Goal: Information Seeking & Learning: Check status

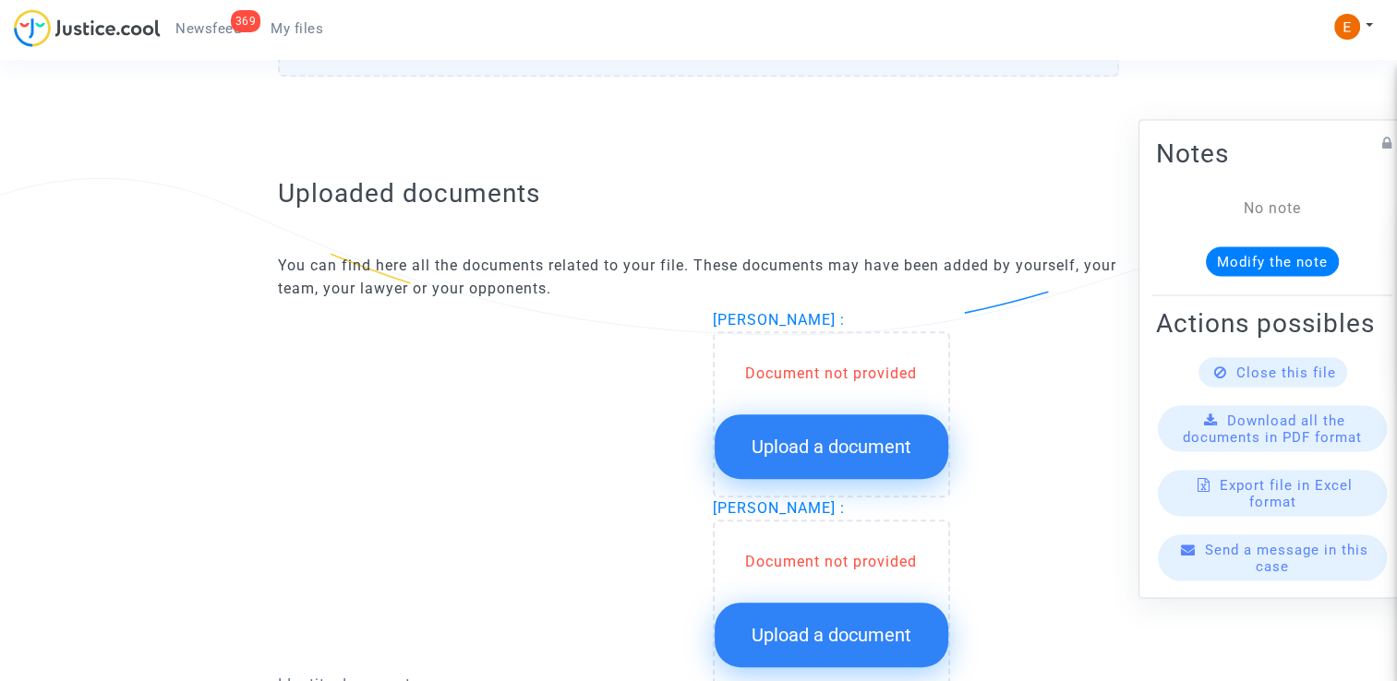
click at [846, 467] on button "Upload a document" at bounding box center [832, 447] width 234 height 65
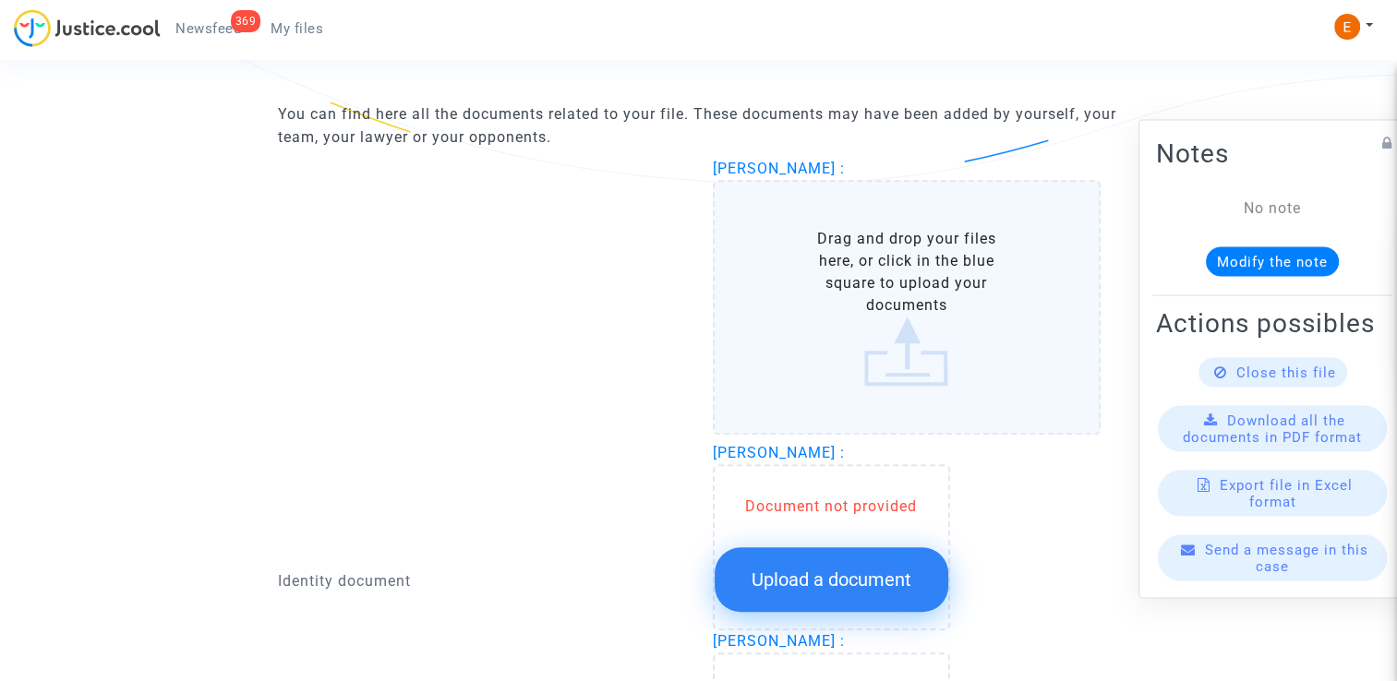
scroll to position [1200, 0]
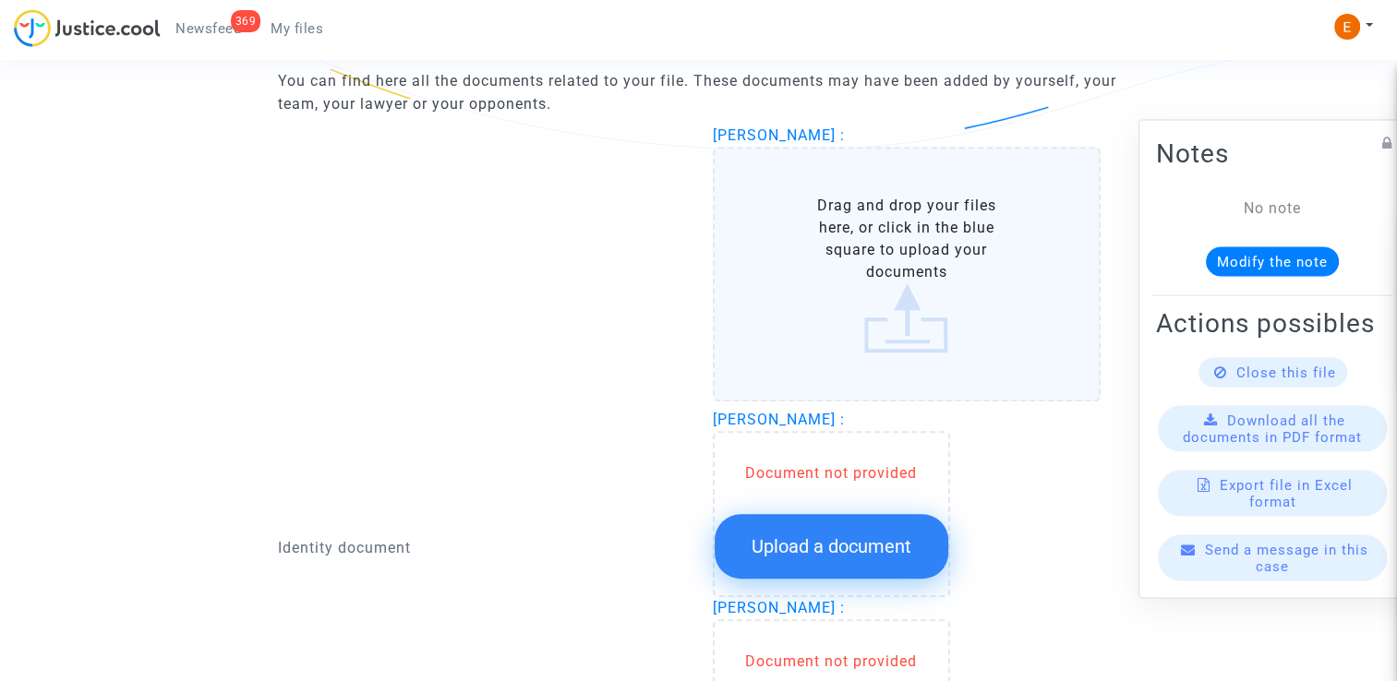
click at [864, 536] on span "Upload a document" at bounding box center [832, 547] width 160 height 22
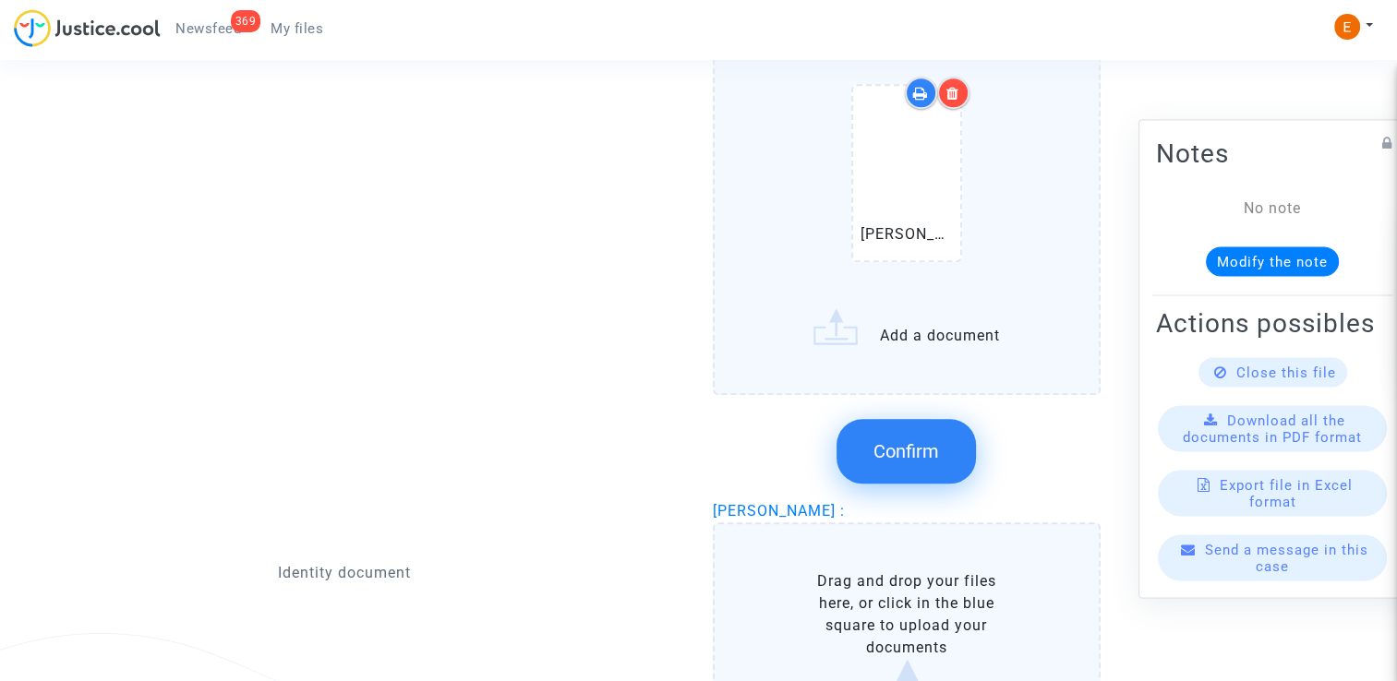
scroll to position [1385, 0]
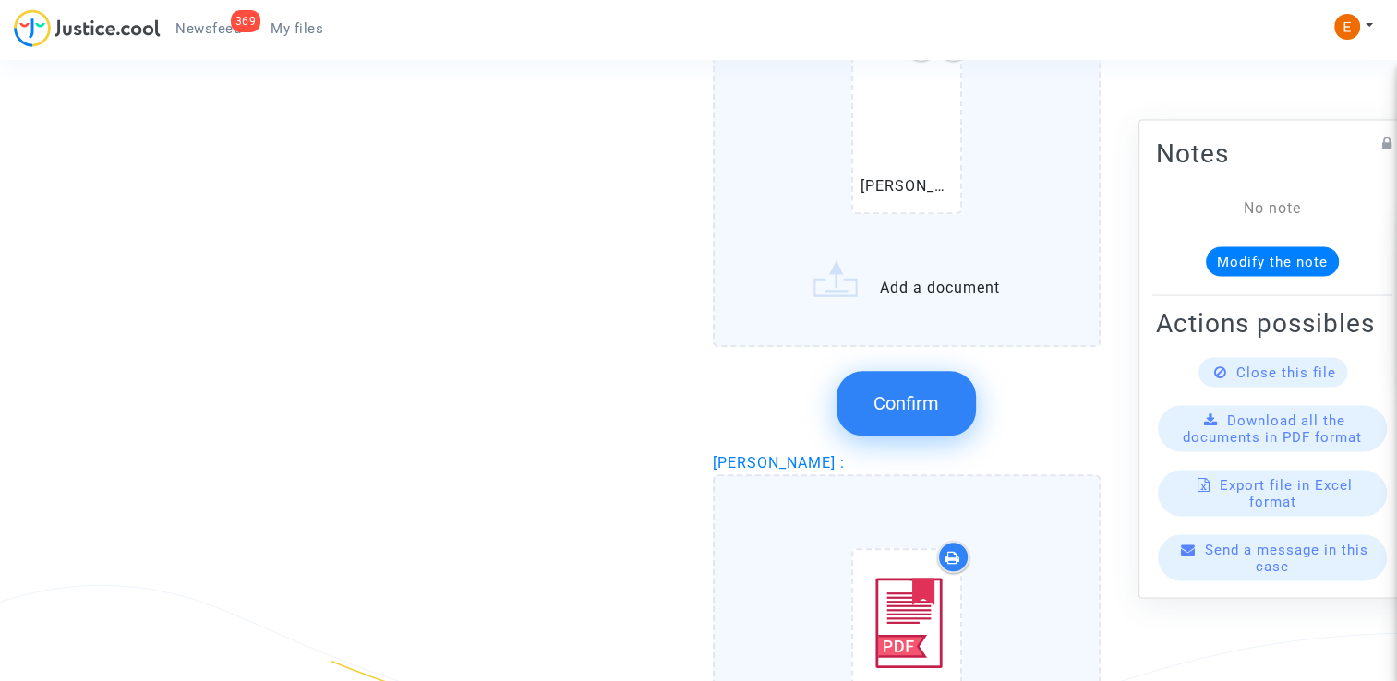
click at [922, 423] on button "Confirm" at bounding box center [906, 403] width 139 height 65
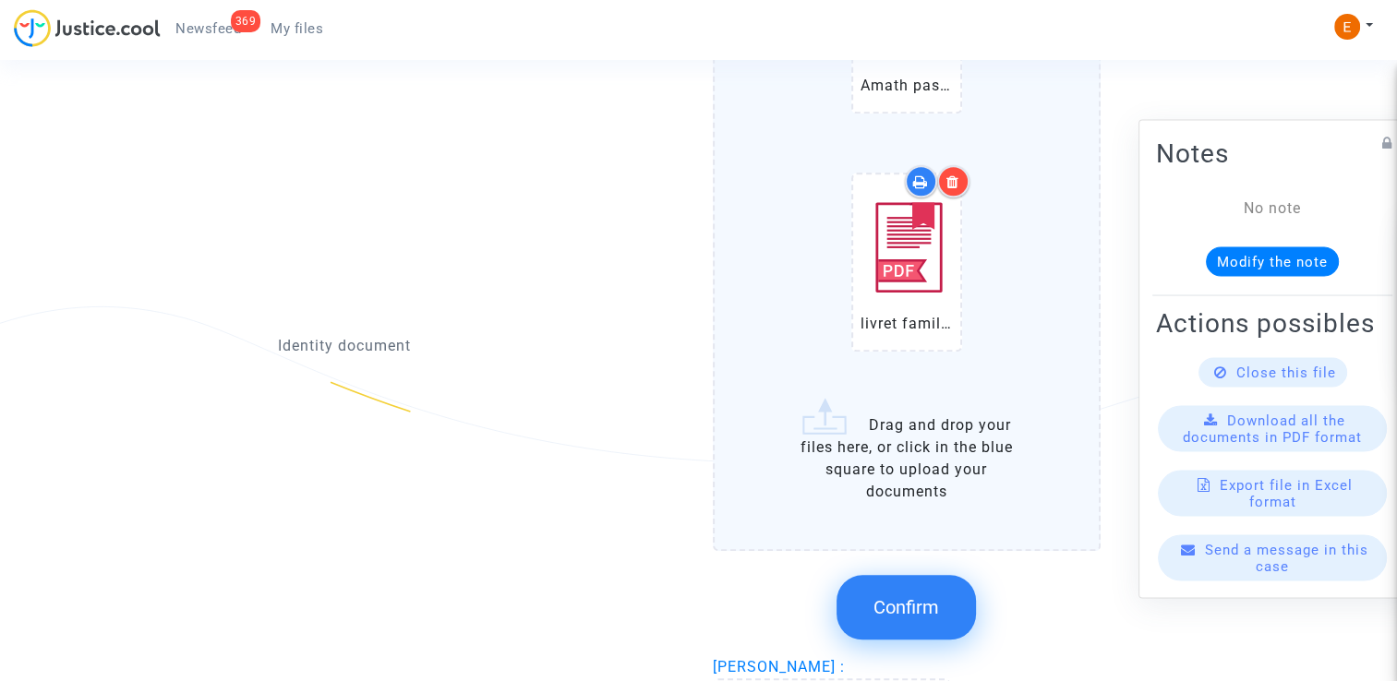
scroll to position [1754, 0]
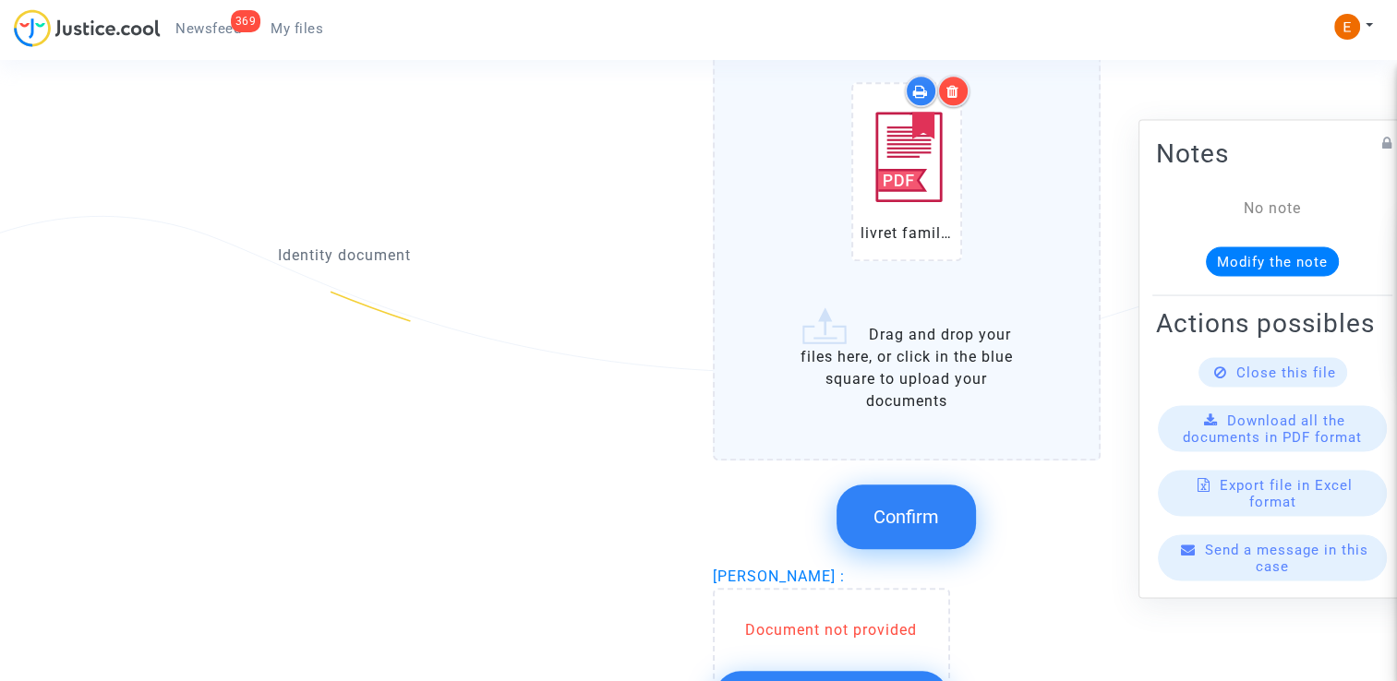
click at [910, 475] on div "Confirm" at bounding box center [907, 517] width 389 height 98
click at [907, 490] on button "Confirm" at bounding box center [906, 517] width 139 height 65
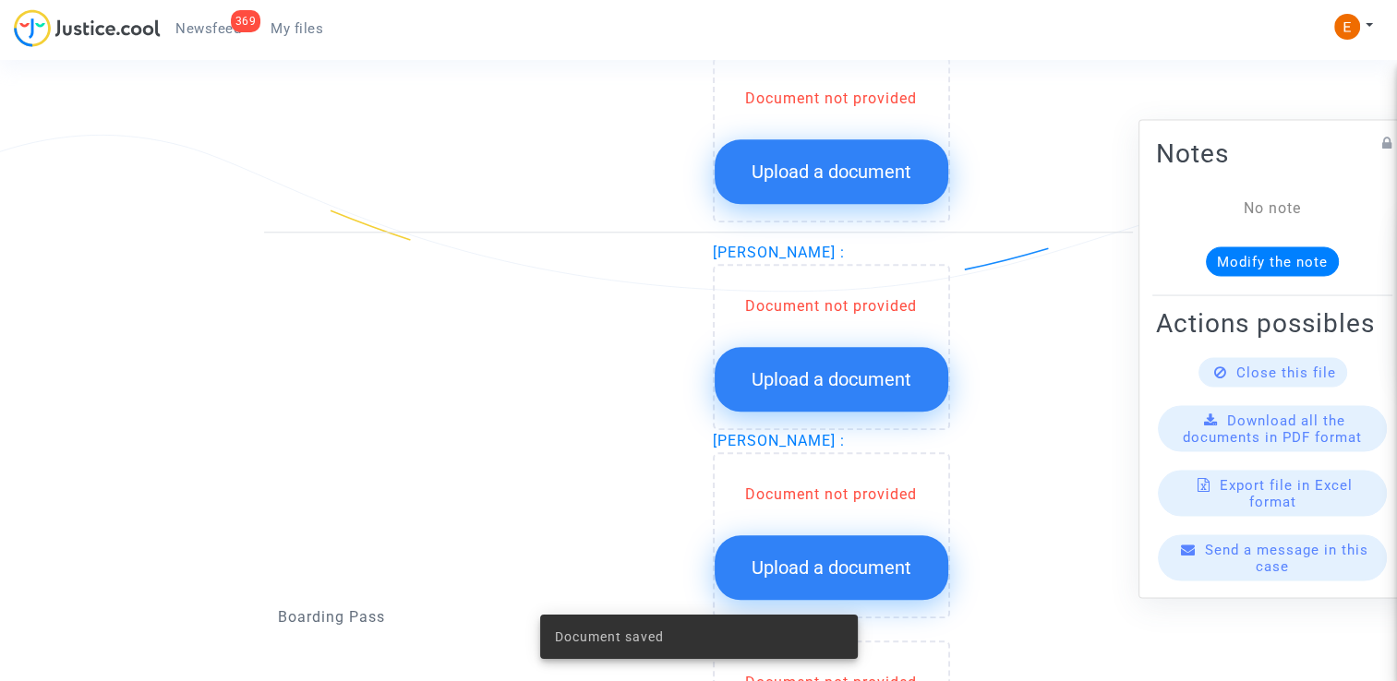
scroll to position [1570, 0]
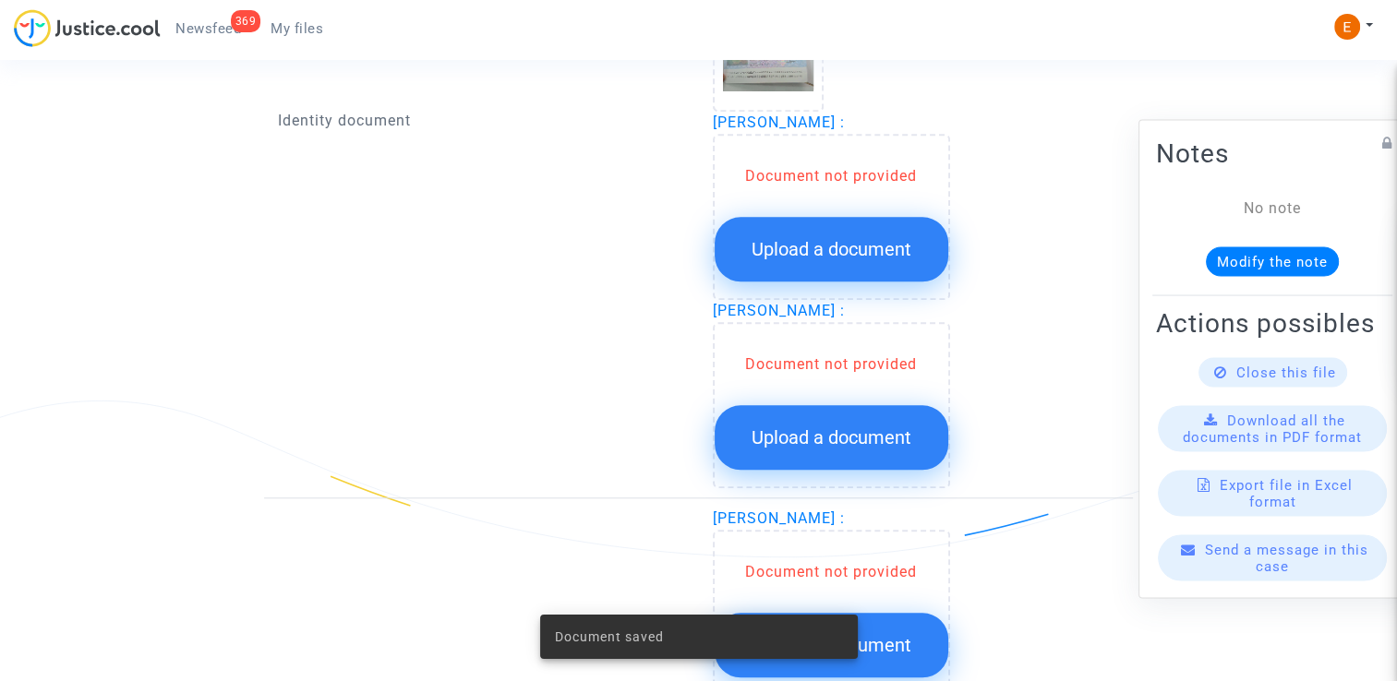
click at [870, 427] on span "Upload a document" at bounding box center [832, 438] width 160 height 22
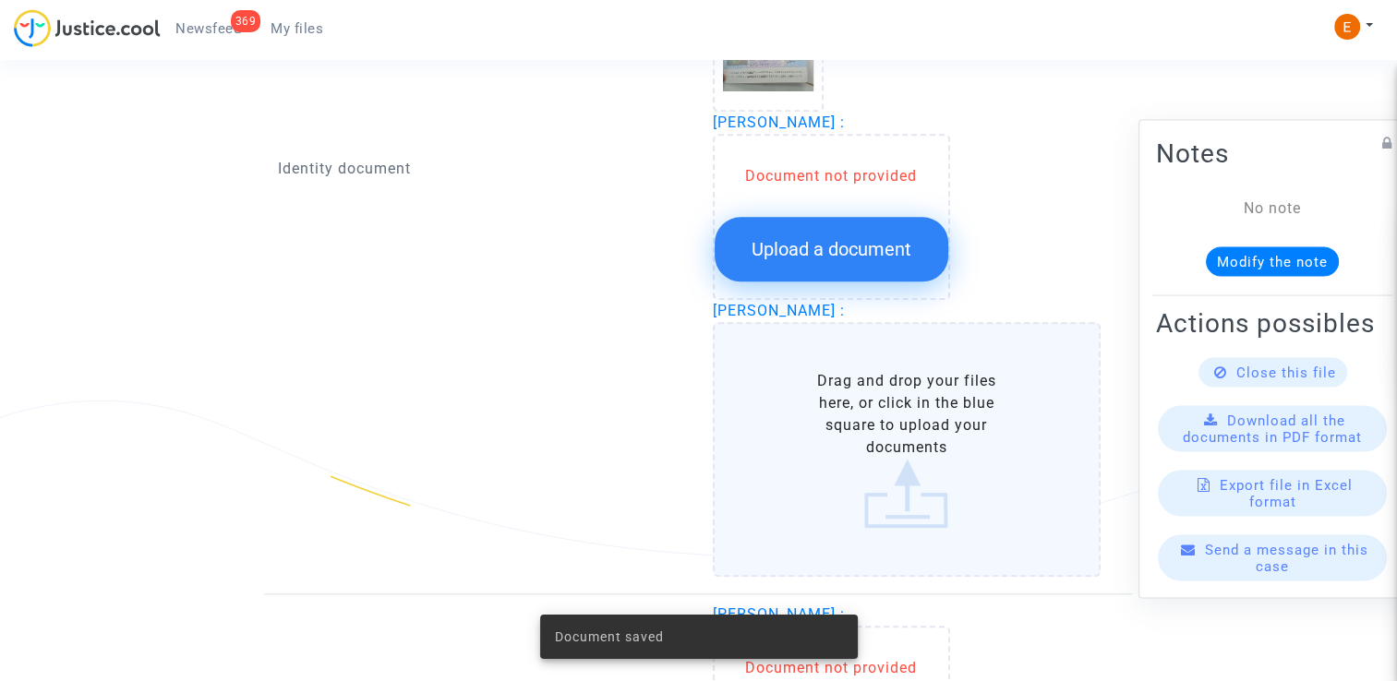
click at [858, 259] on button "Upload a document" at bounding box center [832, 249] width 234 height 65
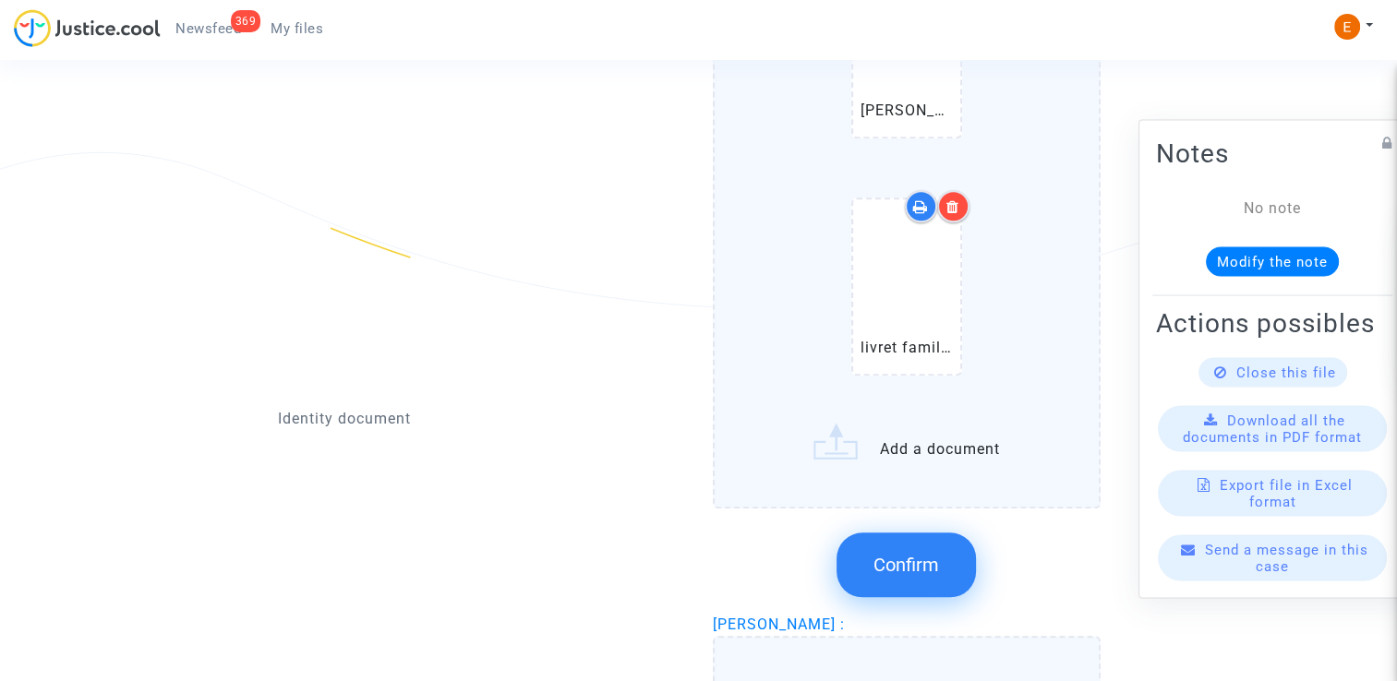
scroll to position [1754, 0]
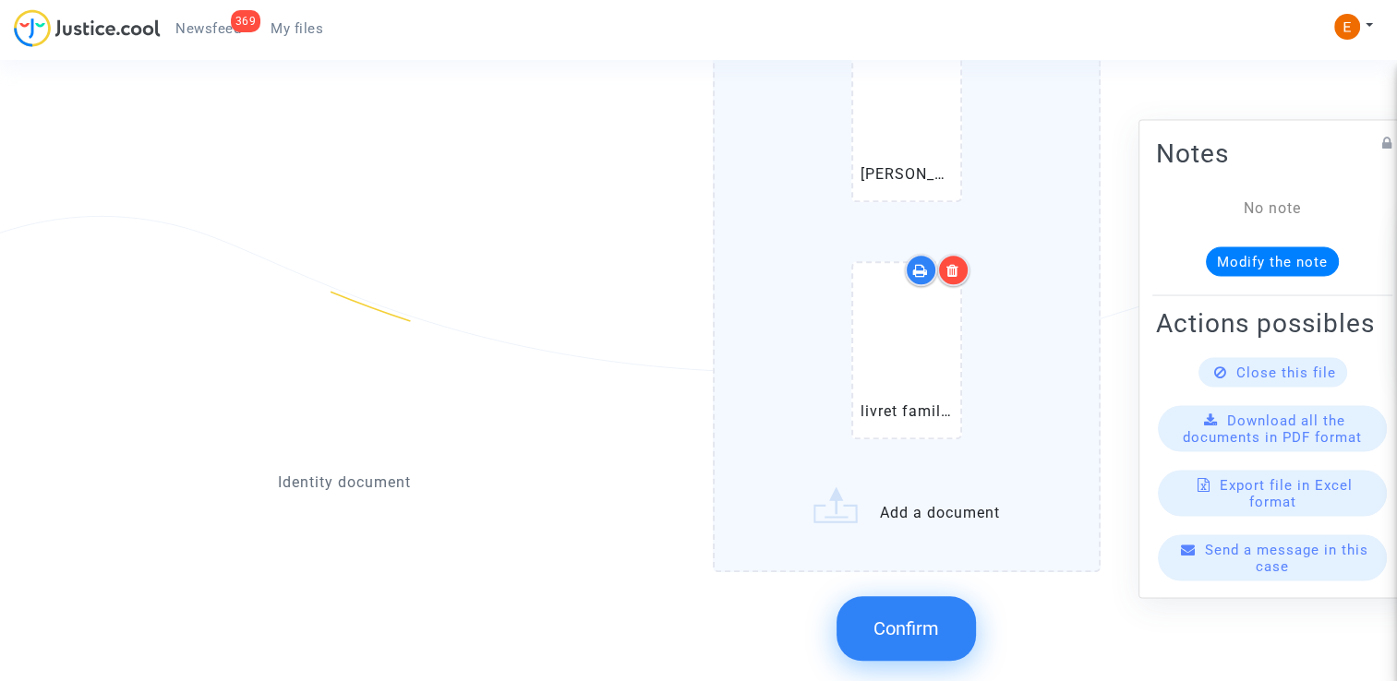
click at [958, 264] on icon at bounding box center [952, 270] width 13 height 15
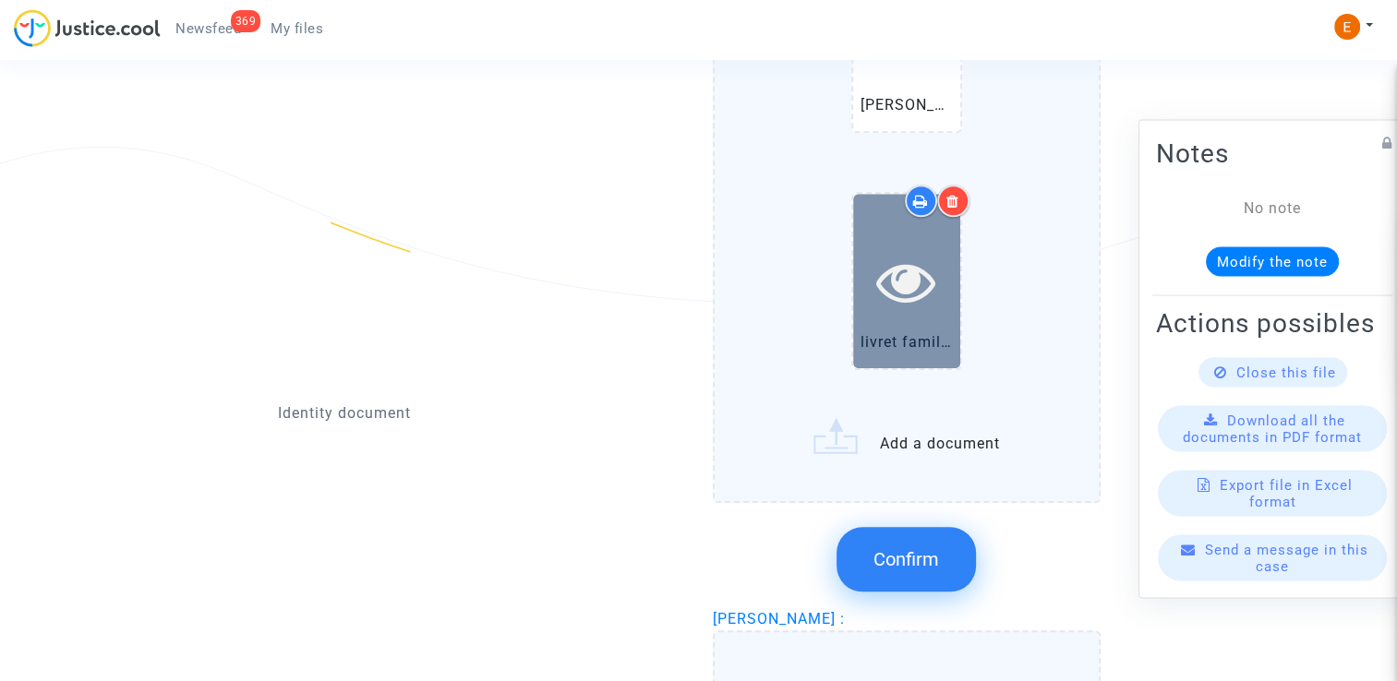
scroll to position [1847, 0]
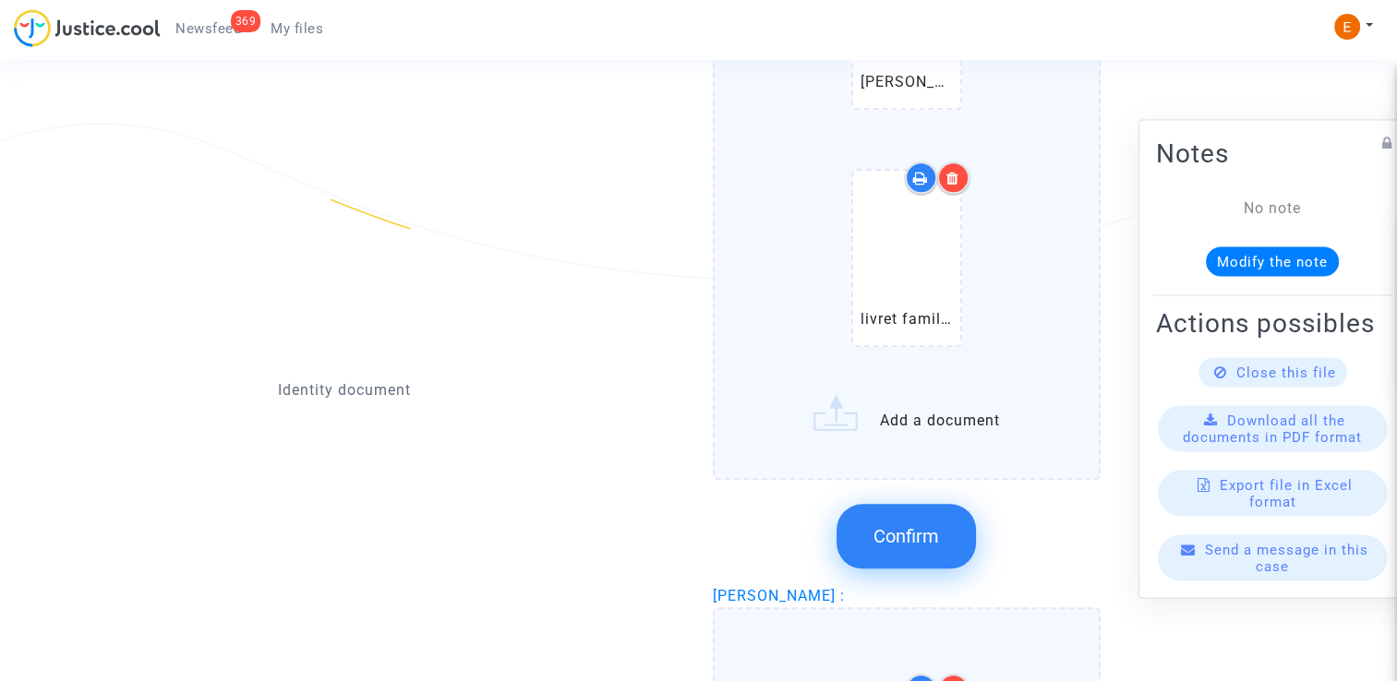
click at [959, 171] on icon at bounding box center [952, 178] width 13 height 15
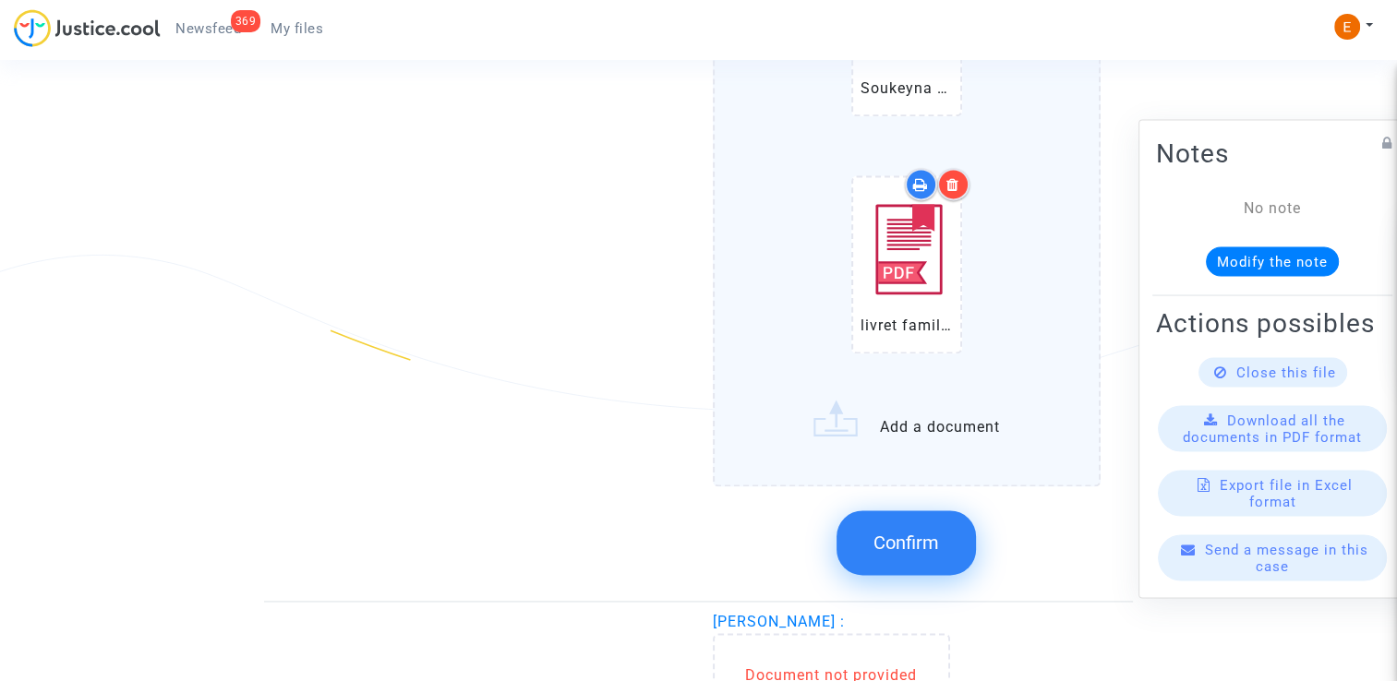
click at [932, 540] on span "Confirm" at bounding box center [907, 543] width 66 height 22
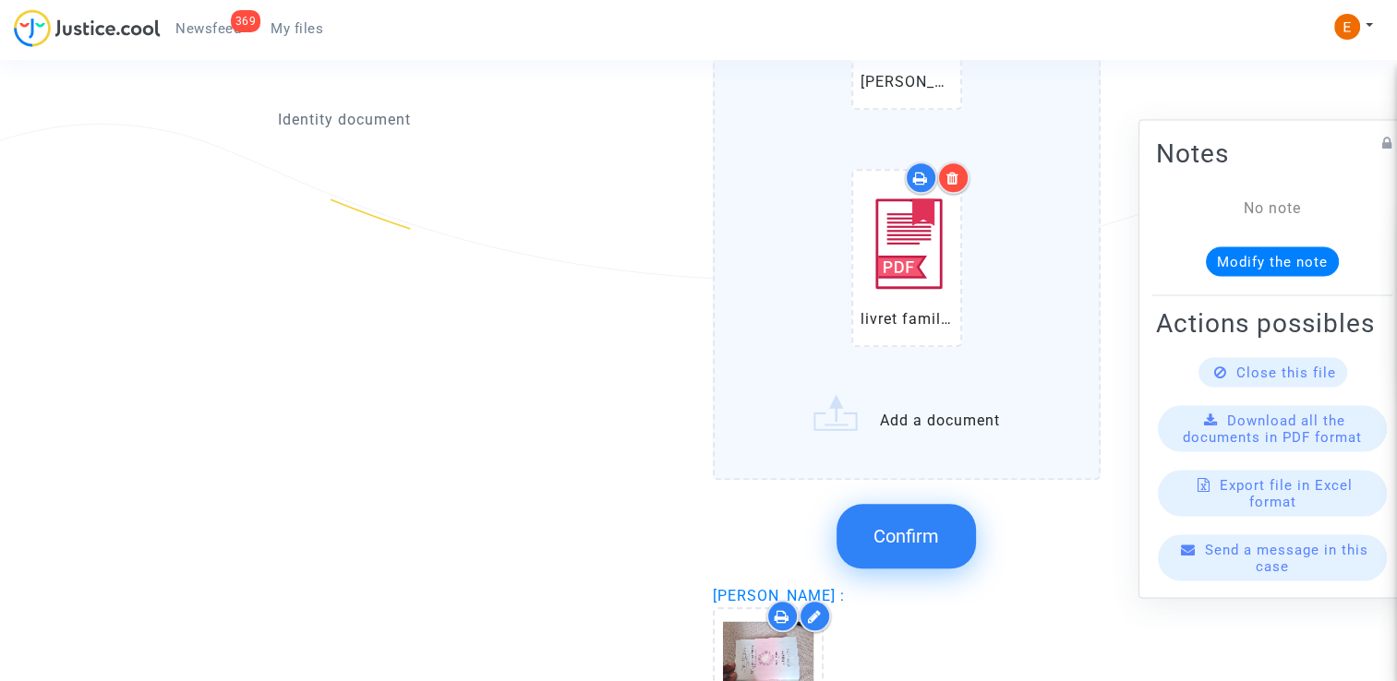
click at [958, 174] on icon at bounding box center [952, 178] width 13 height 15
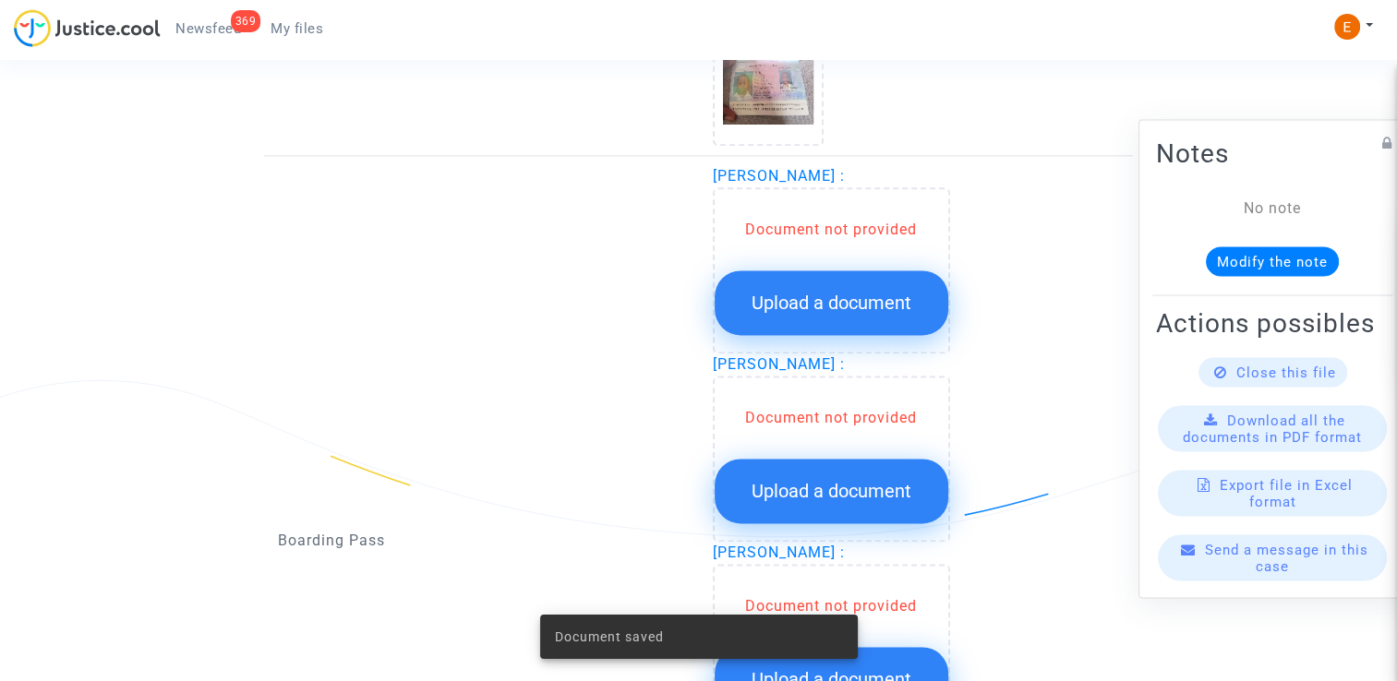
scroll to position [2401, 0]
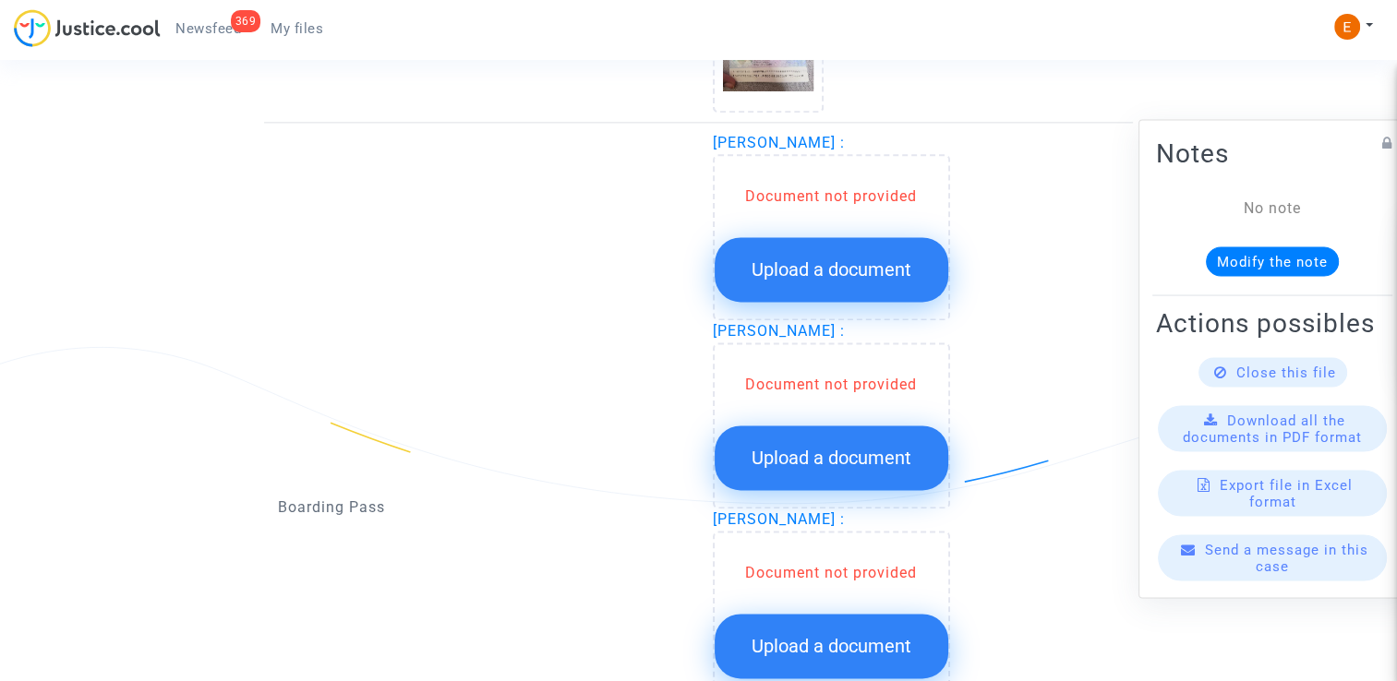
click at [861, 237] on button "Upload a document" at bounding box center [832, 269] width 234 height 65
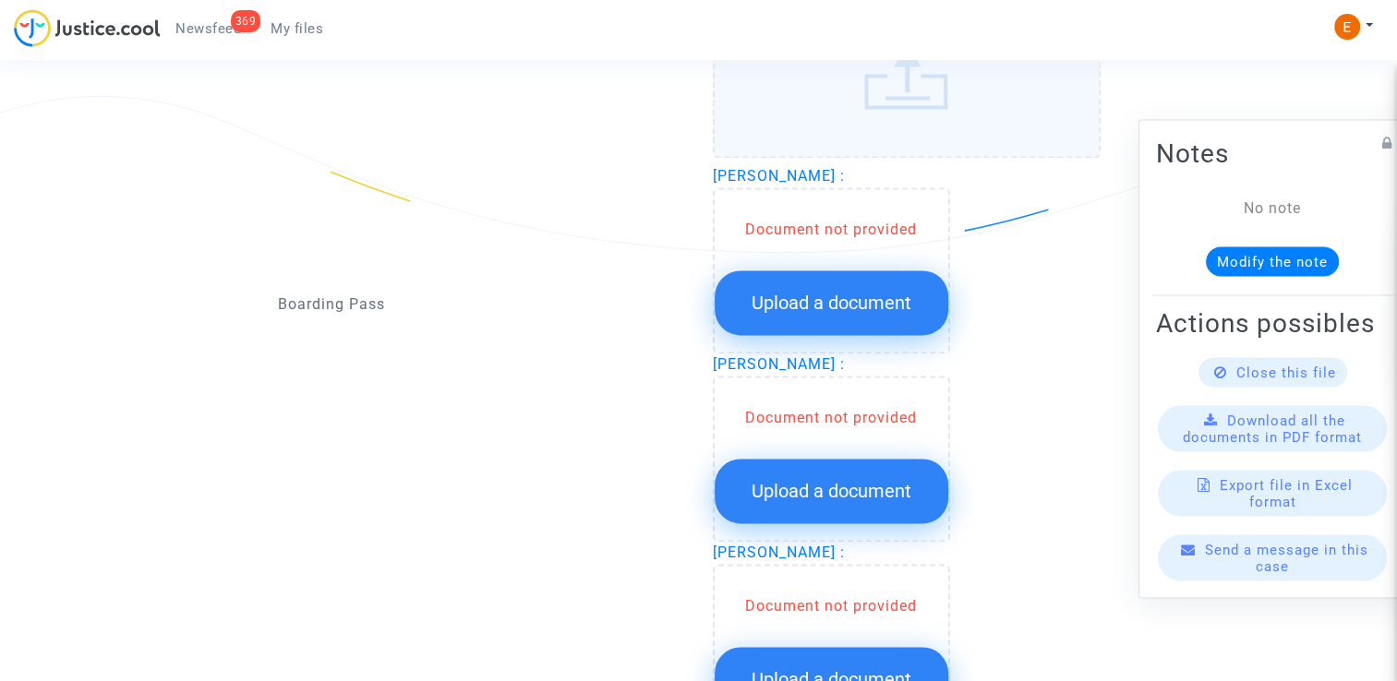
scroll to position [2678, 0]
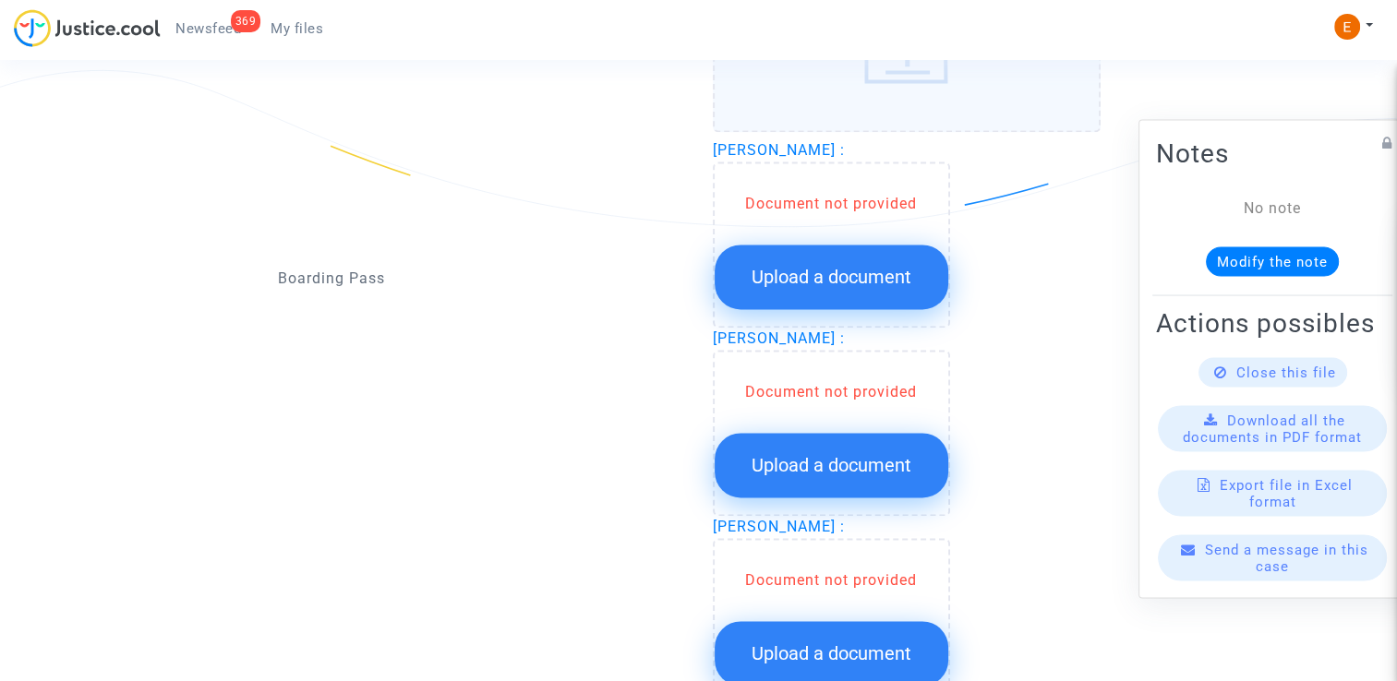
click at [862, 266] on span "Upload a document" at bounding box center [832, 277] width 160 height 22
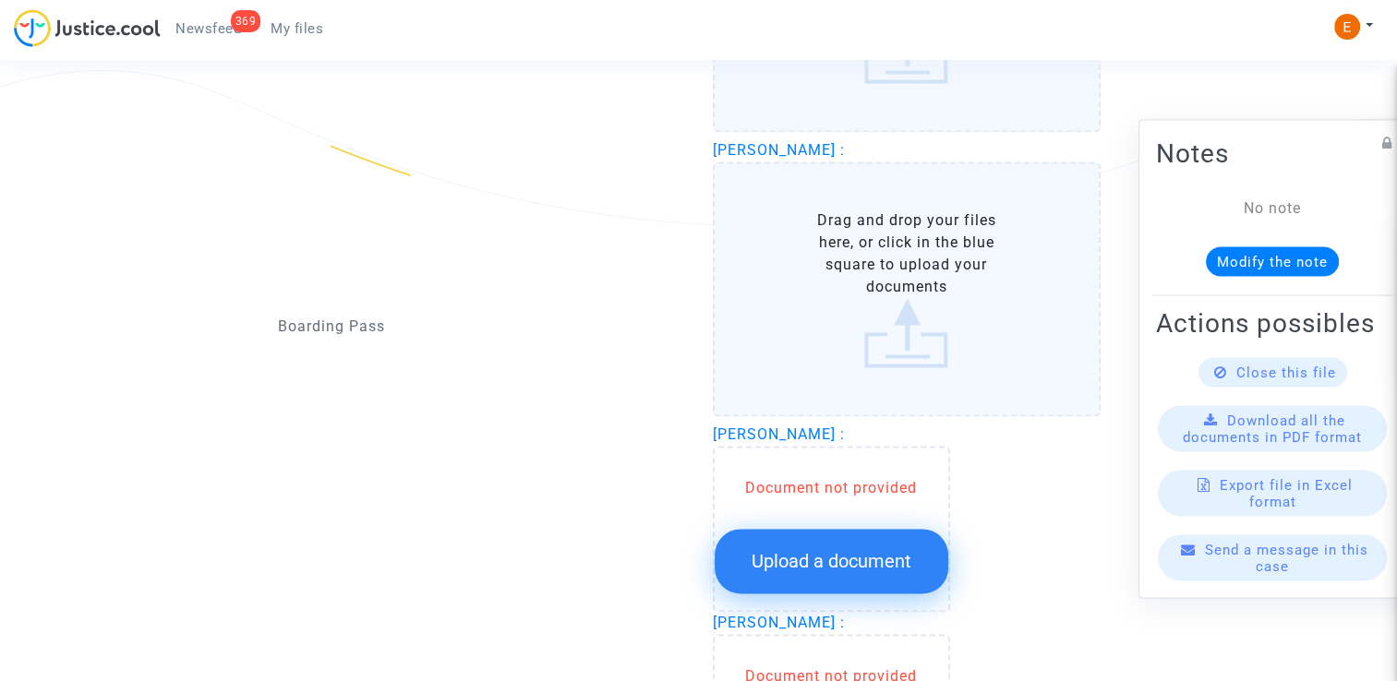
click at [849, 529] on button "Upload a document" at bounding box center [832, 561] width 234 height 65
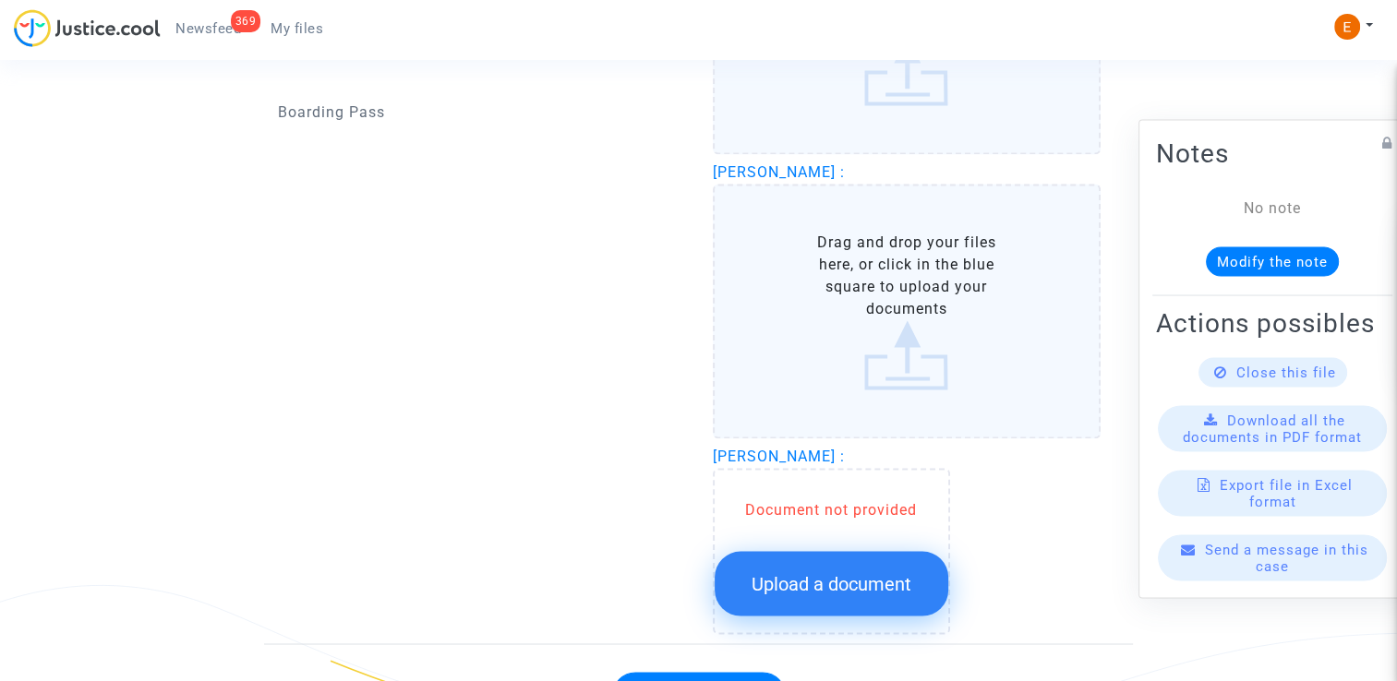
scroll to position [2955, 0]
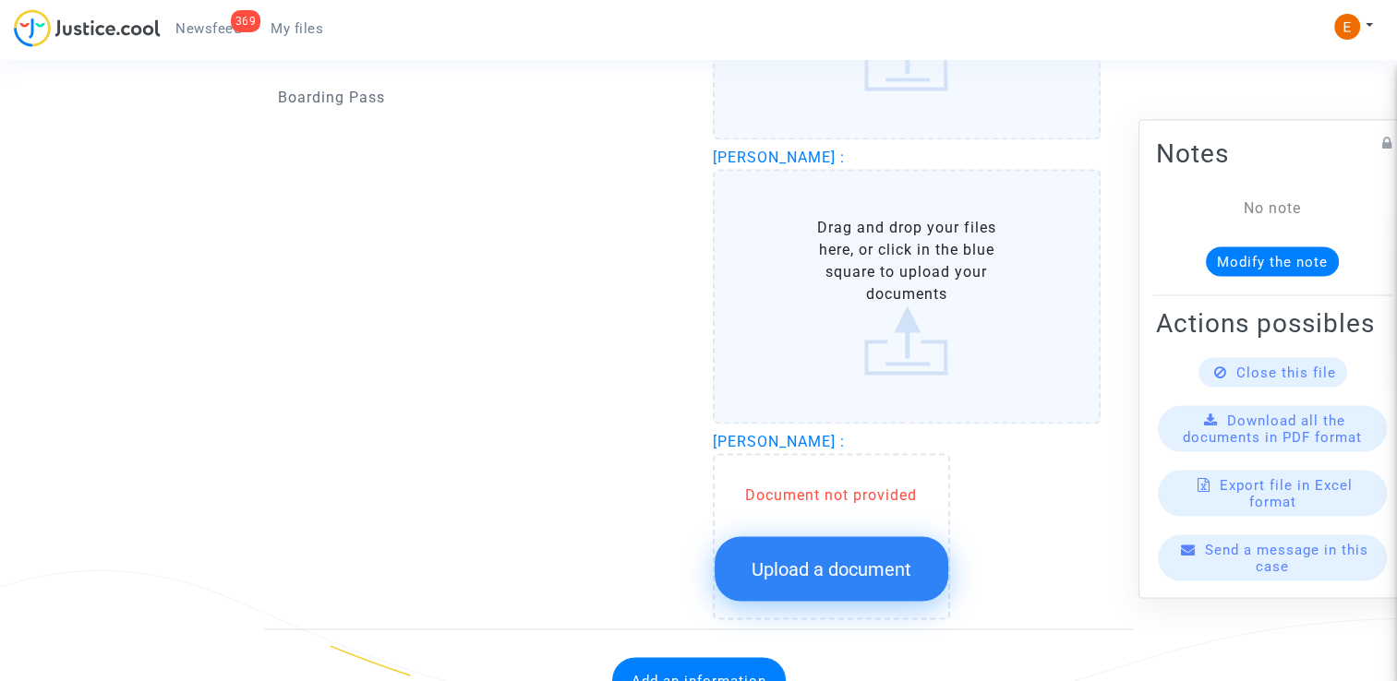
click at [867, 536] on button "Upload a document" at bounding box center [832, 568] width 234 height 65
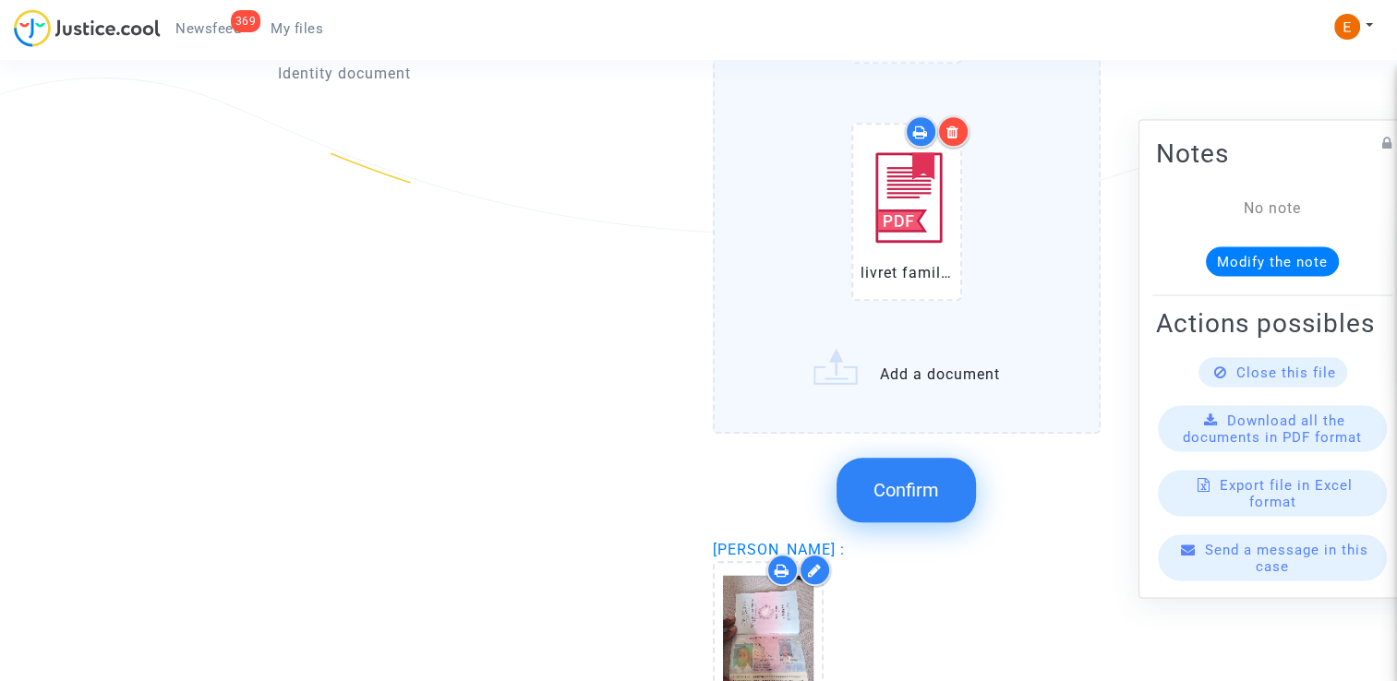
scroll to position [1847, 0]
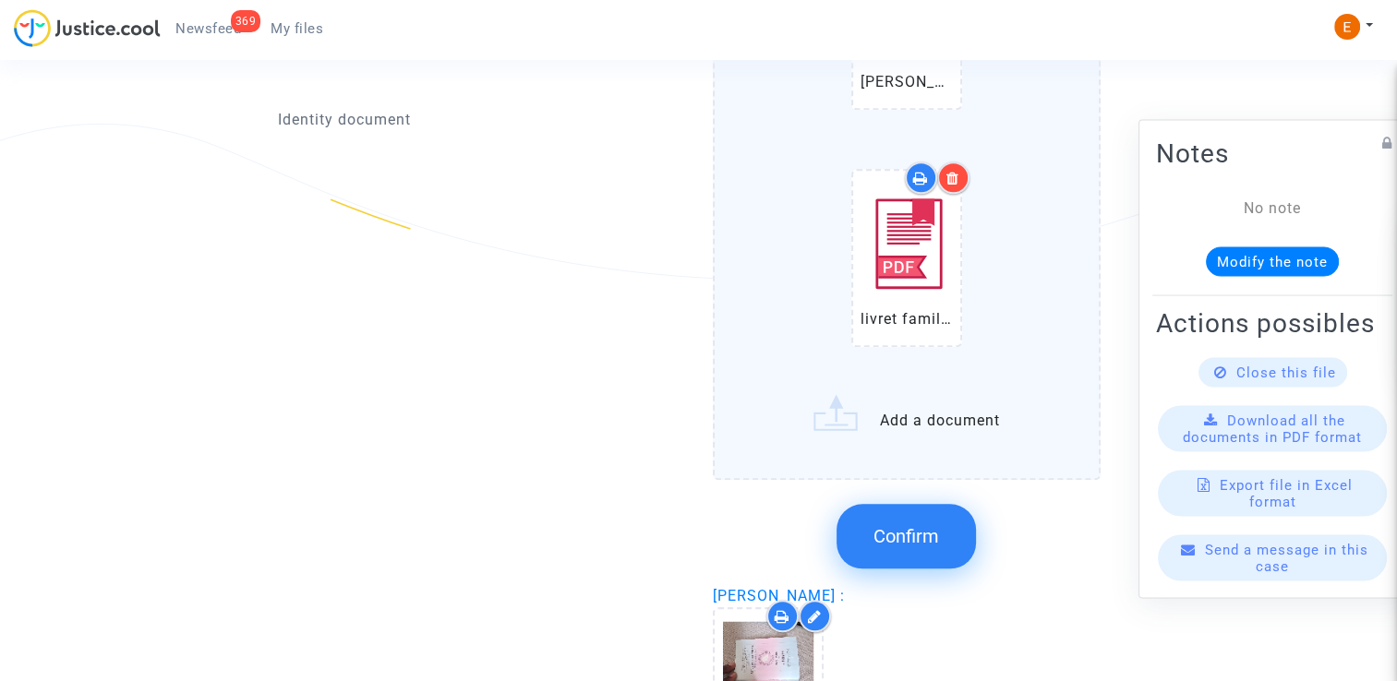
click at [926, 525] on span "Confirm" at bounding box center [907, 536] width 66 height 22
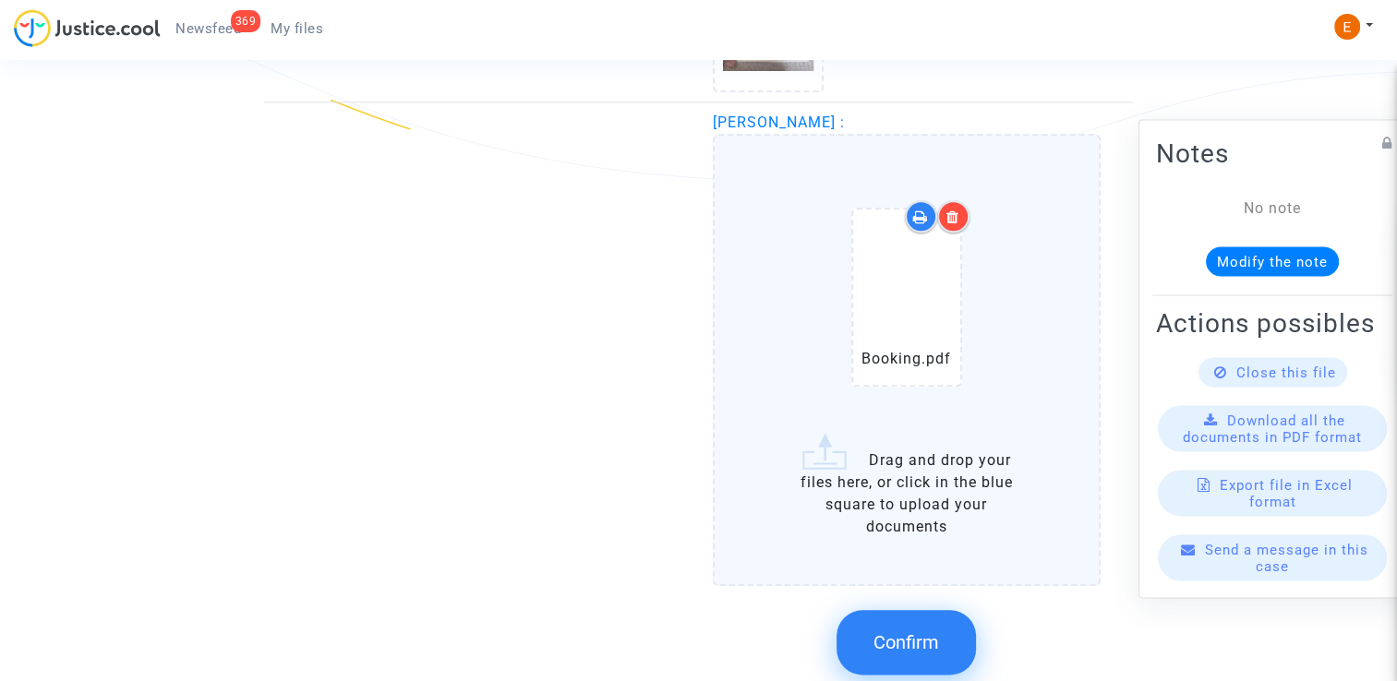
scroll to position [1939, 0]
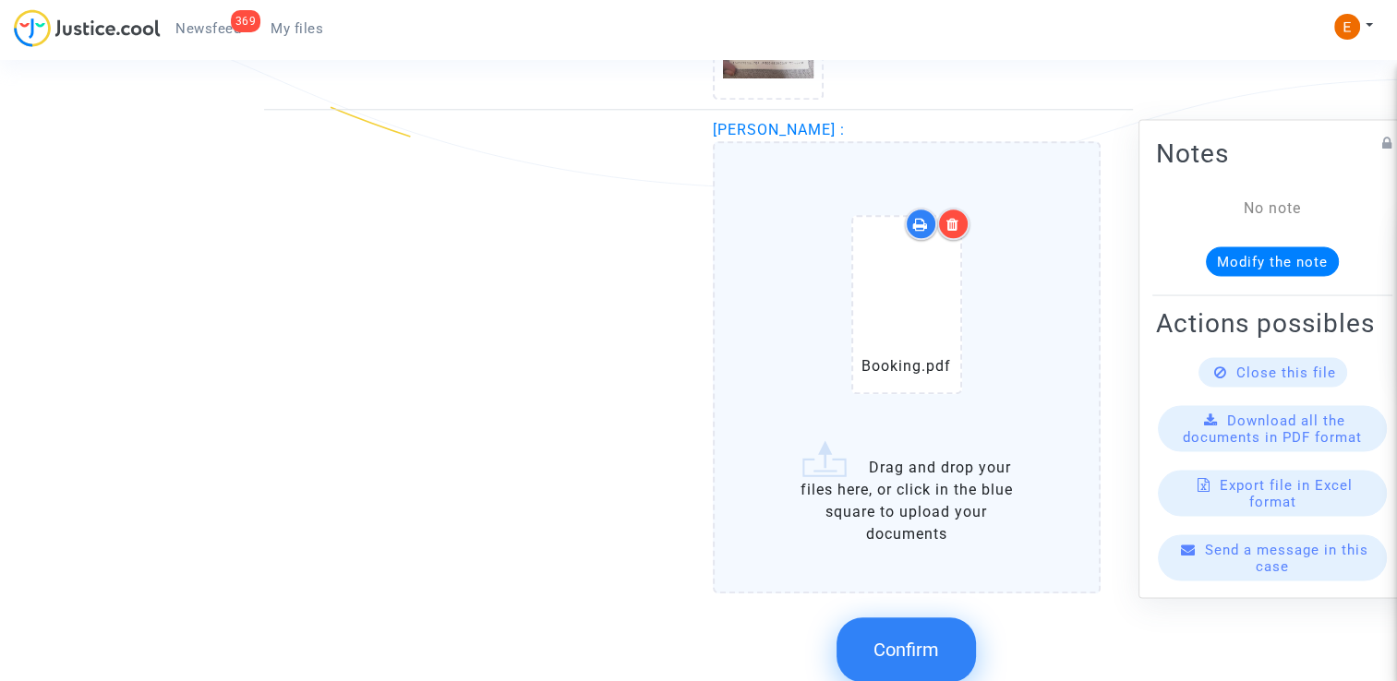
click at [924, 641] on span "Confirm" at bounding box center [907, 650] width 66 height 22
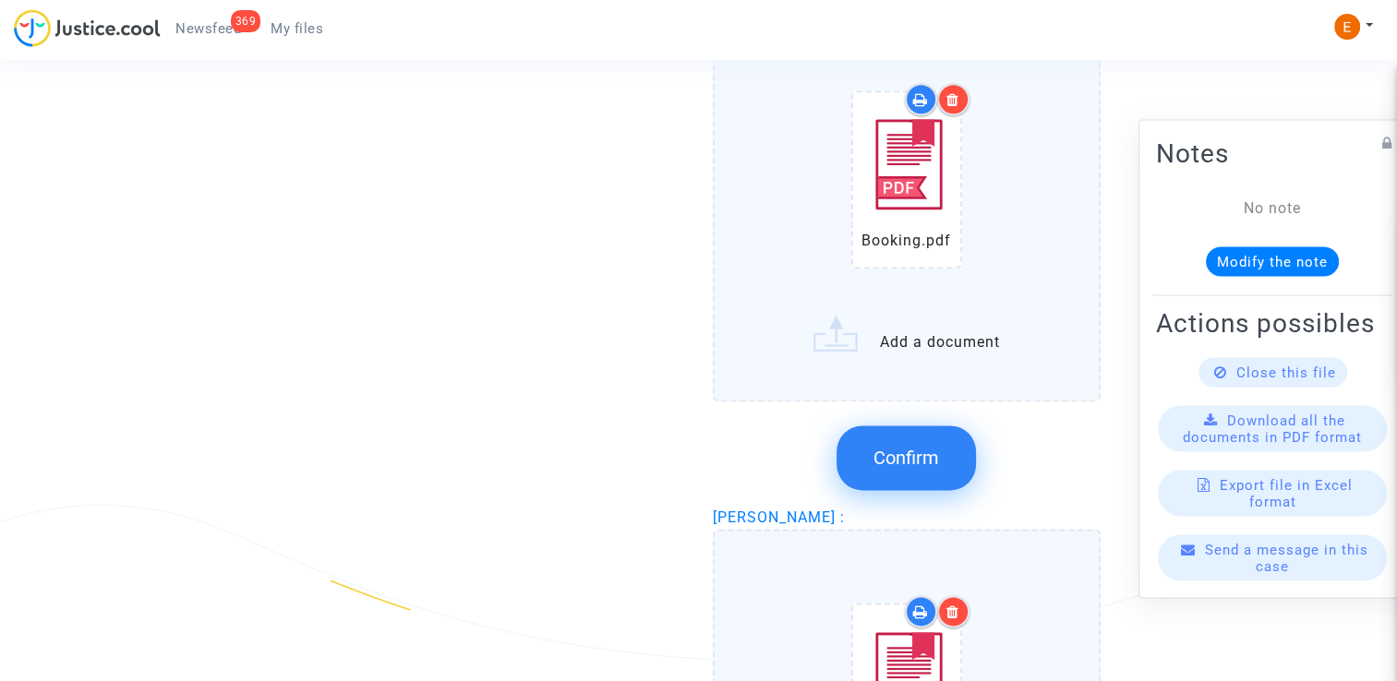
scroll to position [2308, 0]
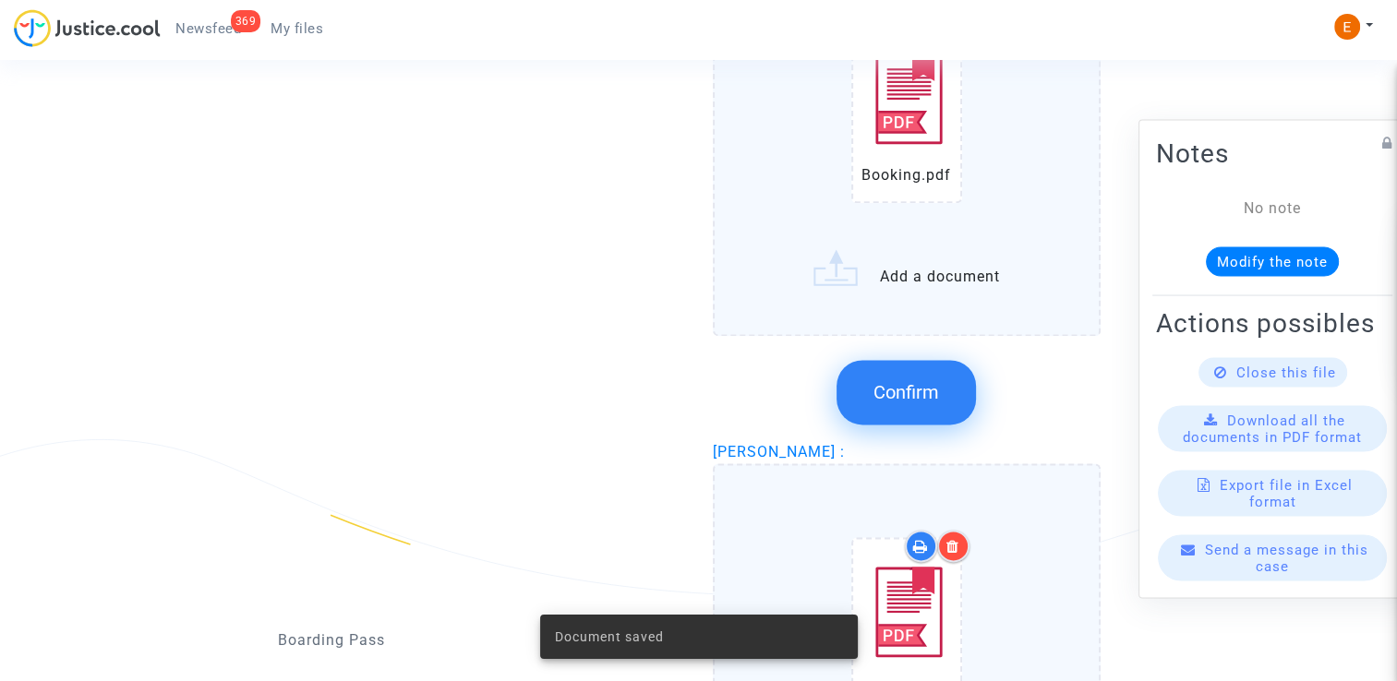
click at [928, 394] on button "Confirm" at bounding box center [906, 392] width 139 height 65
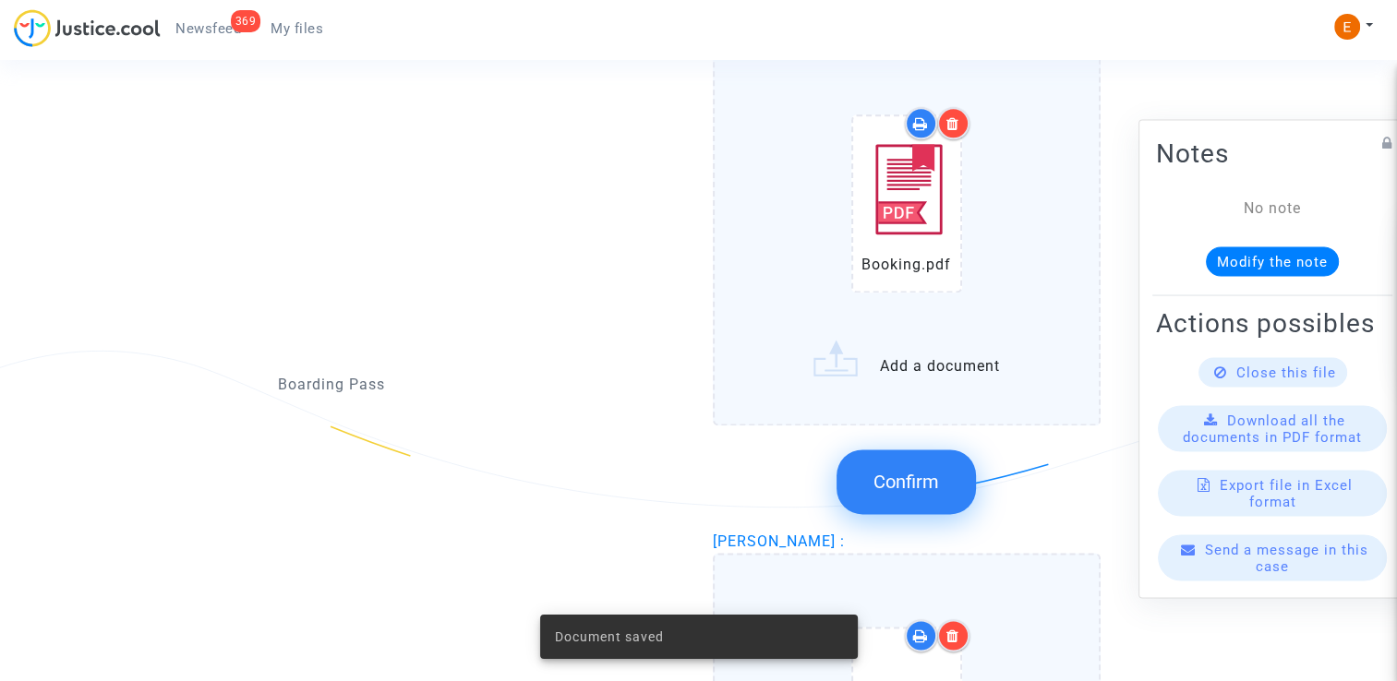
scroll to position [2401, 0]
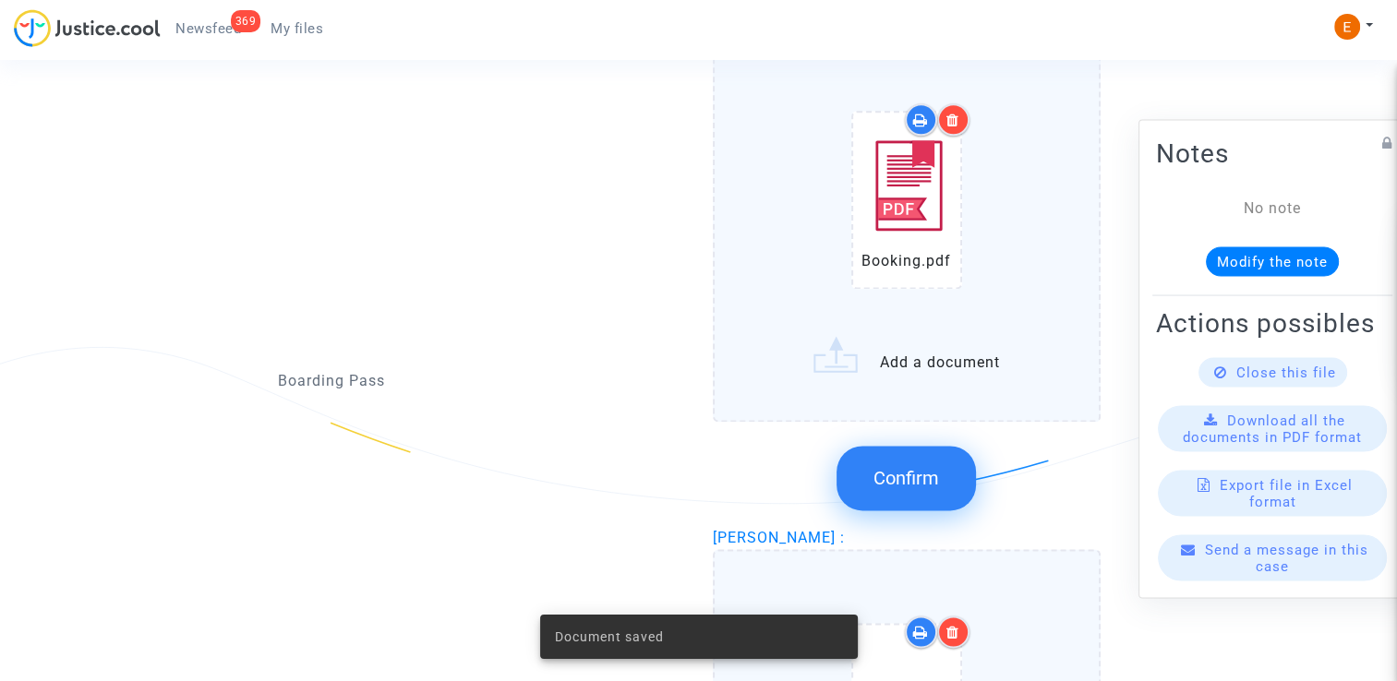
click at [922, 471] on span "Confirm" at bounding box center [907, 478] width 66 height 22
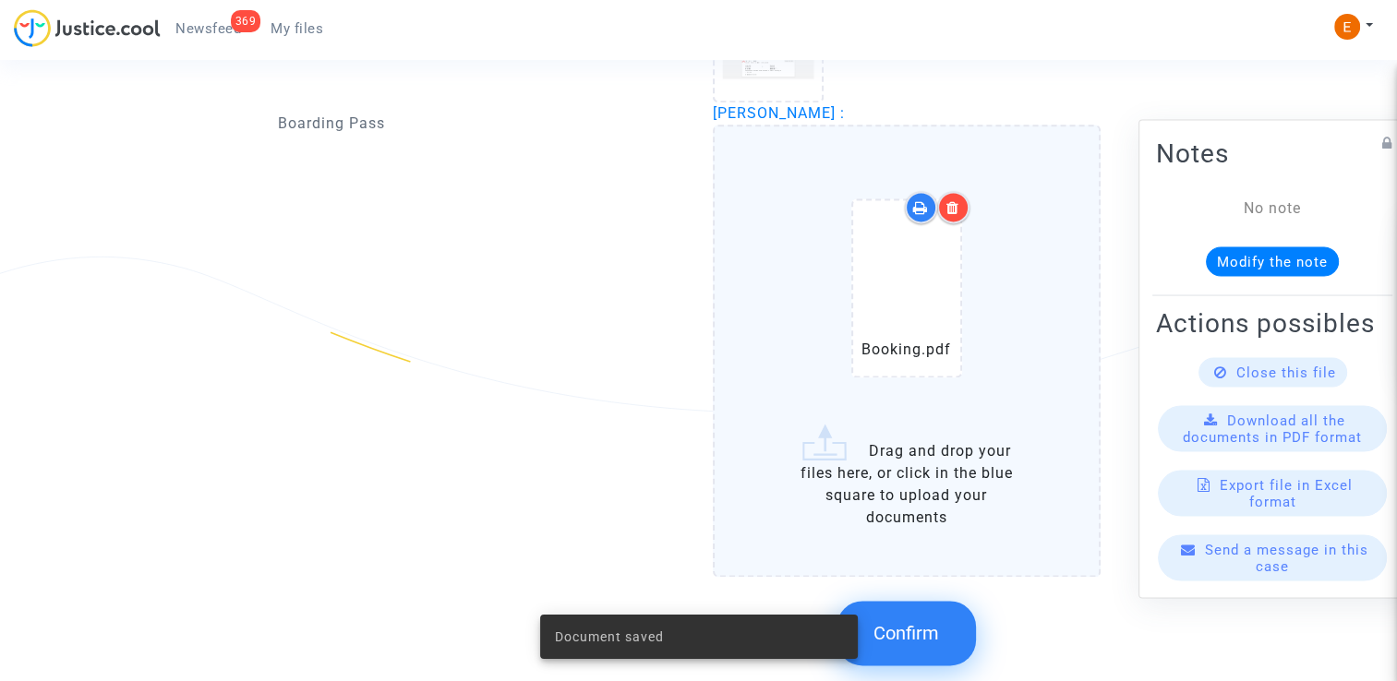
scroll to position [2627, 0]
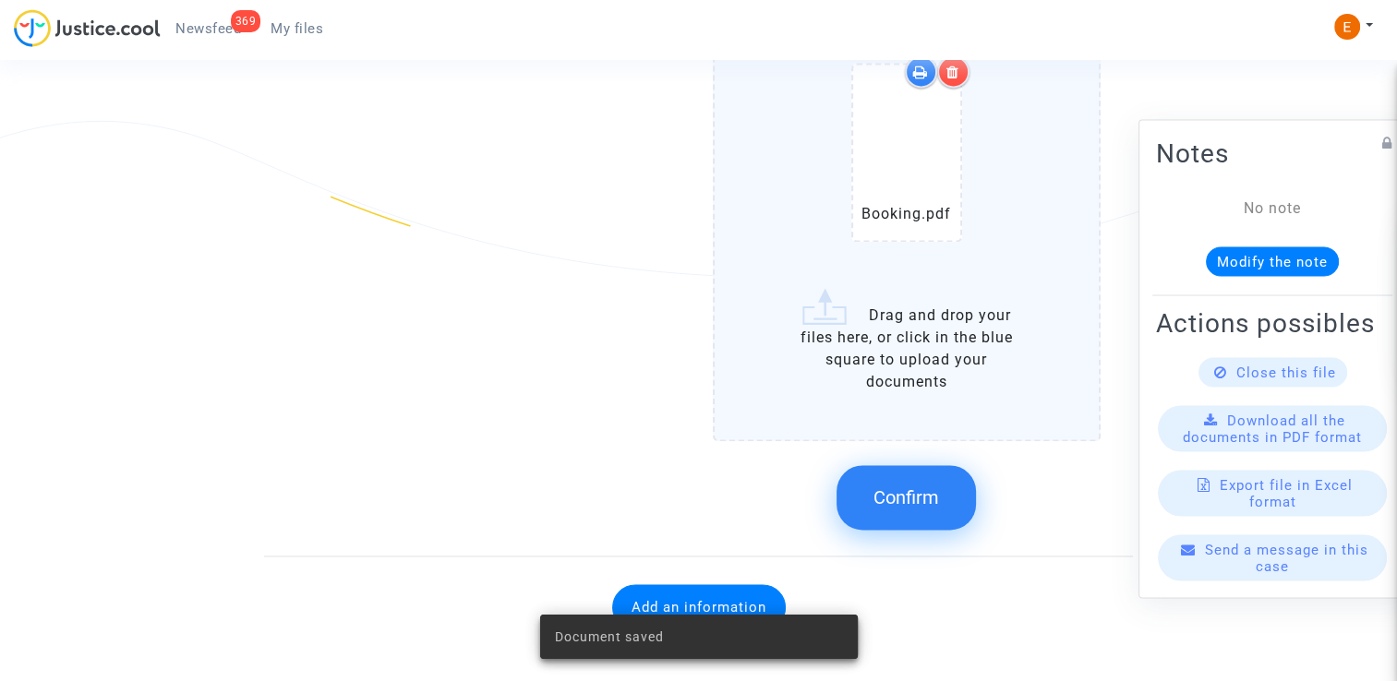
click at [912, 493] on span "Confirm" at bounding box center [907, 498] width 66 height 22
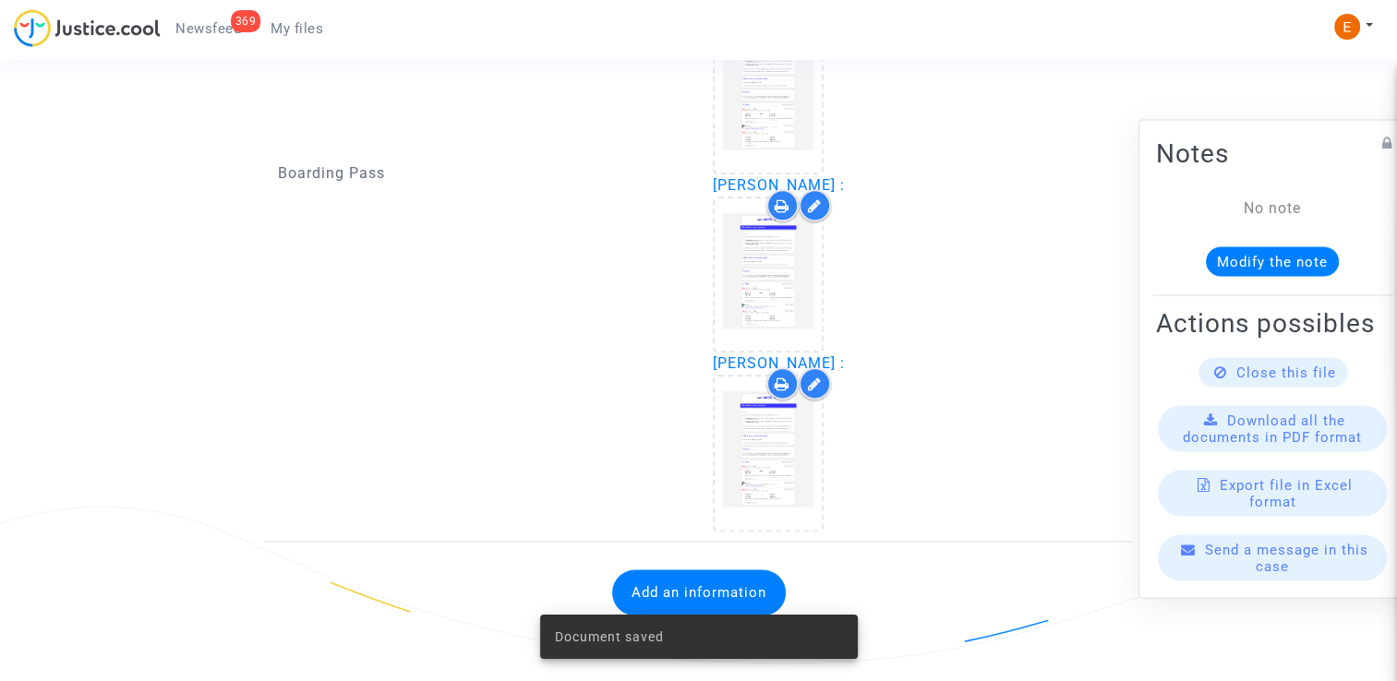
scroll to position [2226, 0]
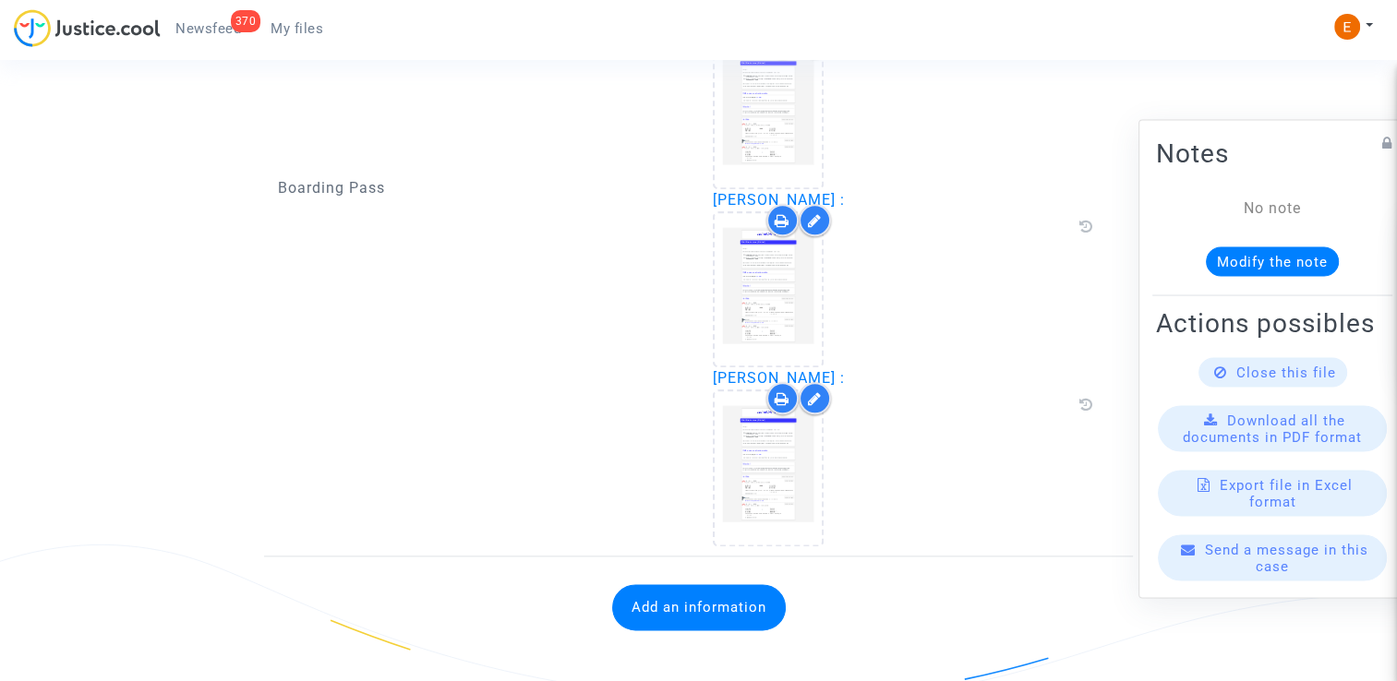
click at [707, 588] on button "Add an information" at bounding box center [699, 607] width 174 height 46
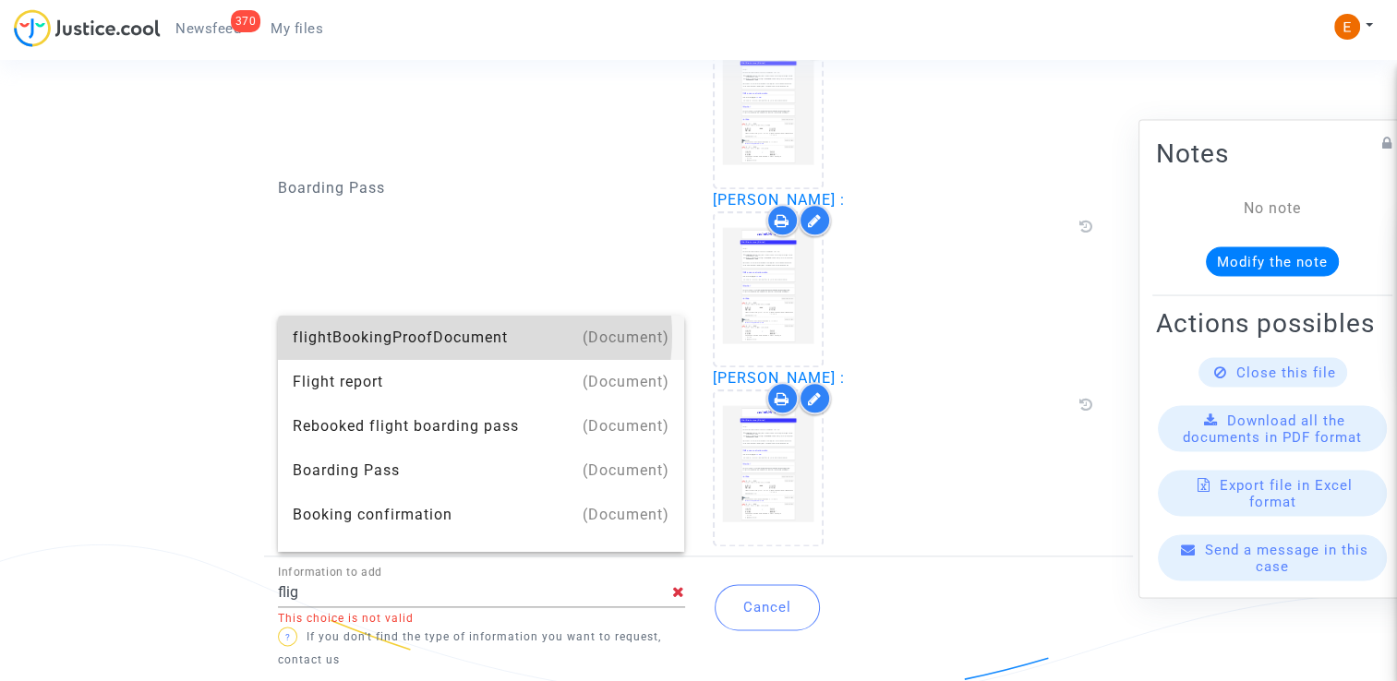
click at [473, 336] on div "flightBookingProofDocument" at bounding box center [482, 338] width 378 height 44
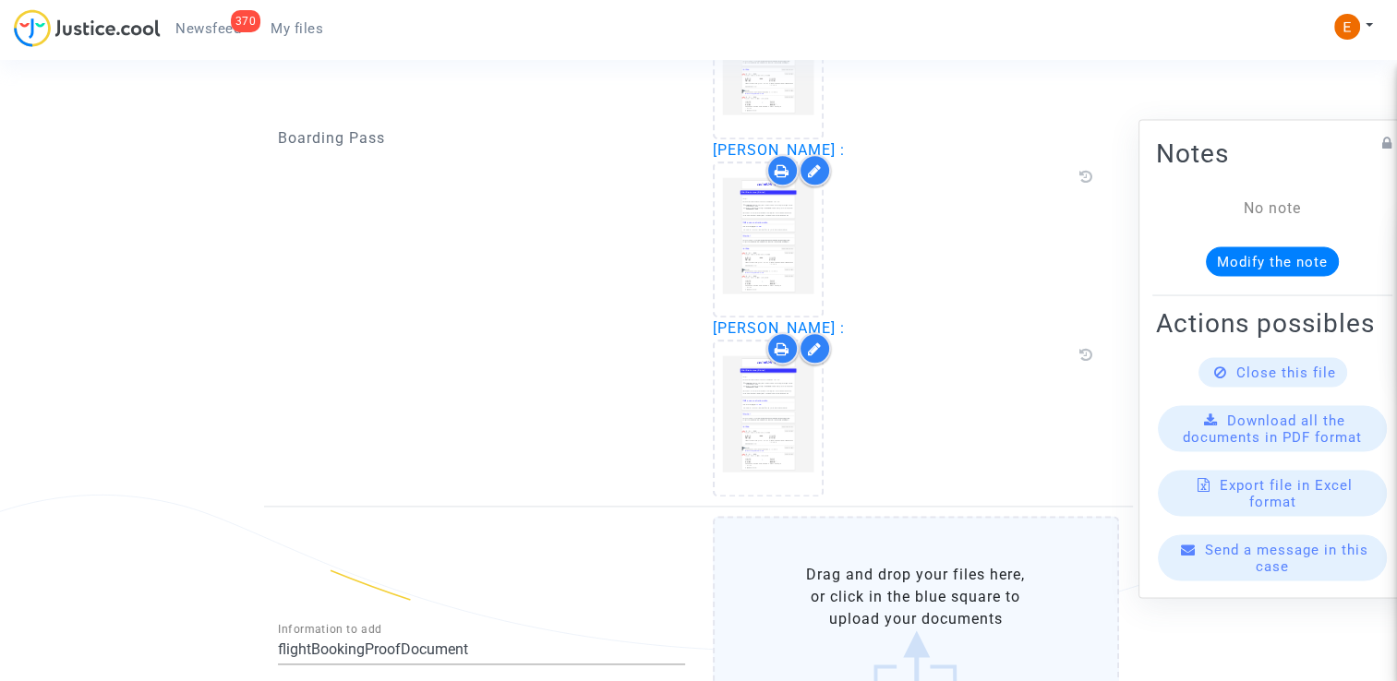
scroll to position [2452, 0]
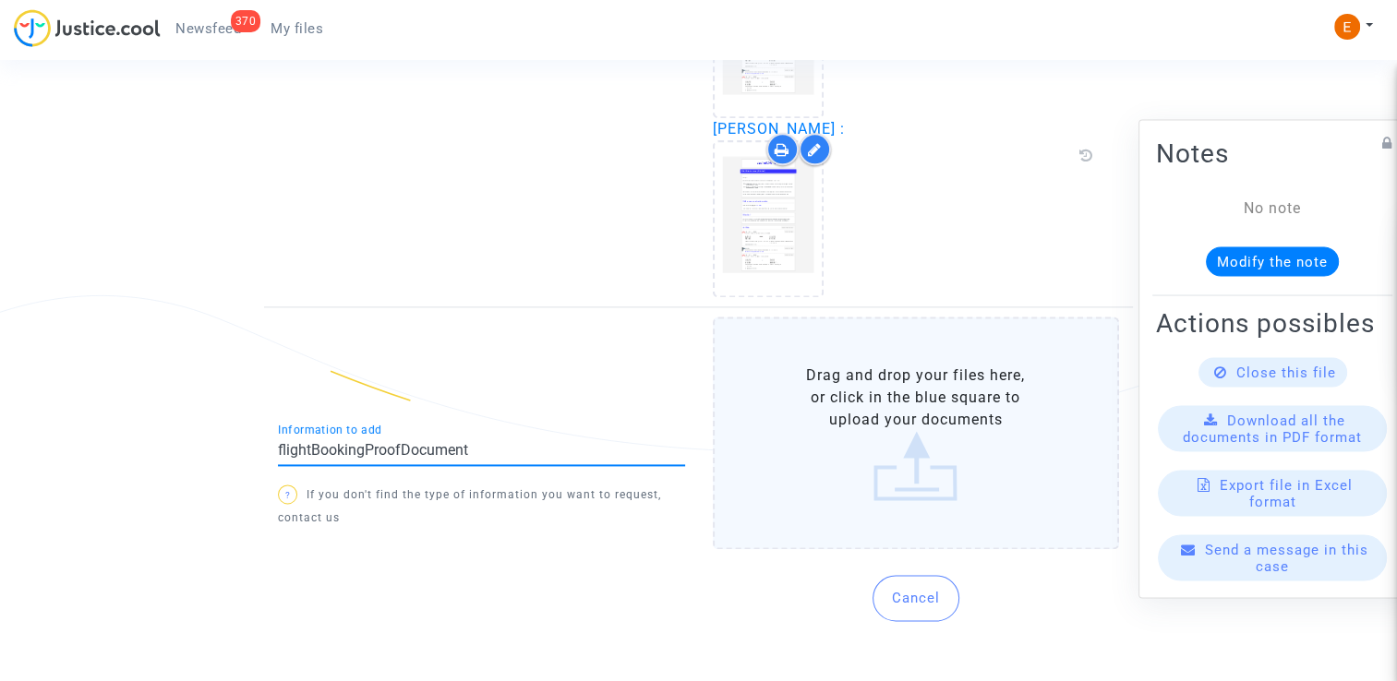
click at [491, 442] on input "flightBookingProofDocument" at bounding box center [481, 450] width 407 height 17
drag, startPoint x: 491, startPoint y: 429, endPoint x: 266, endPoint y: 449, distance: 226.1
click at [302, 445] on div "flightBookingProofDocument Information to add" at bounding box center [481, 445] width 407 height 42
click at [309, 442] on input "flightBookingProofDocument" at bounding box center [481, 450] width 407 height 17
click at [315, 442] on input "flightBookingProofDocument" at bounding box center [481, 450] width 407 height 17
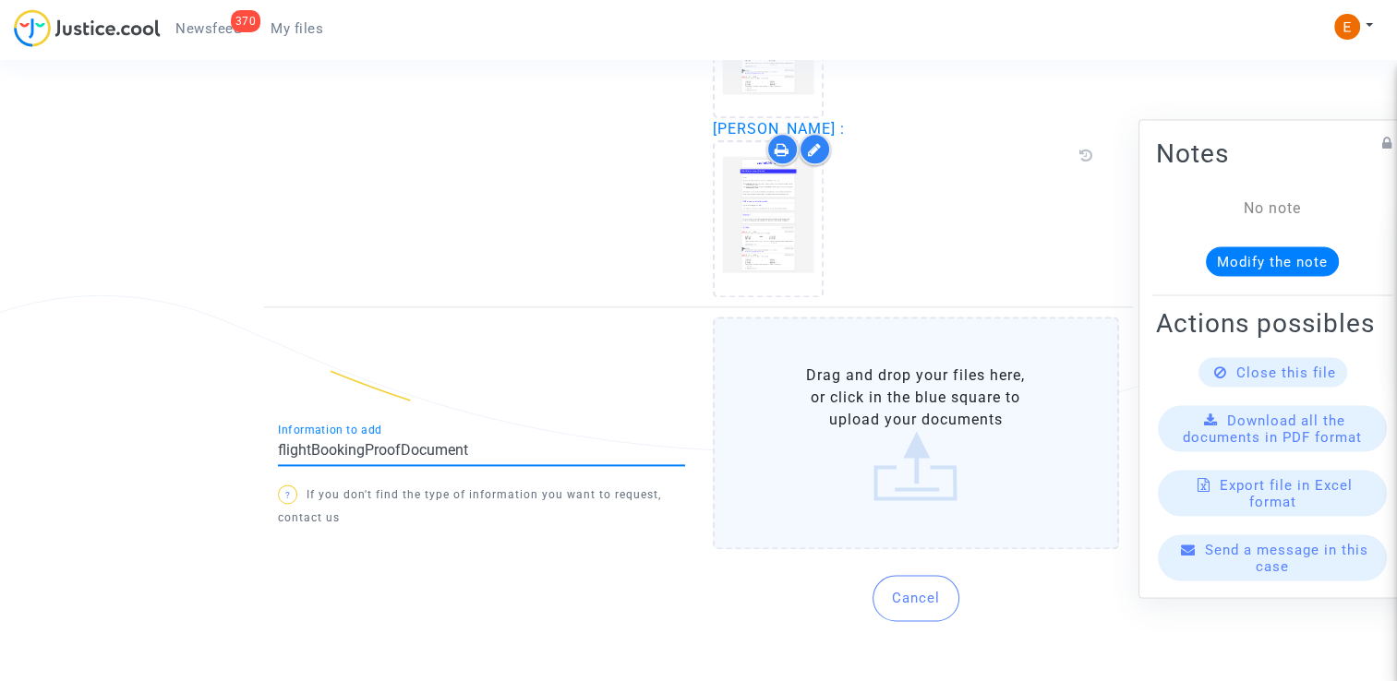
drag, startPoint x: 354, startPoint y: 438, endPoint x: 649, endPoint y: 423, distance: 295.9
click at [630, 426] on div "flightBookingProofDocument Information to add" at bounding box center [481, 445] width 407 height 42
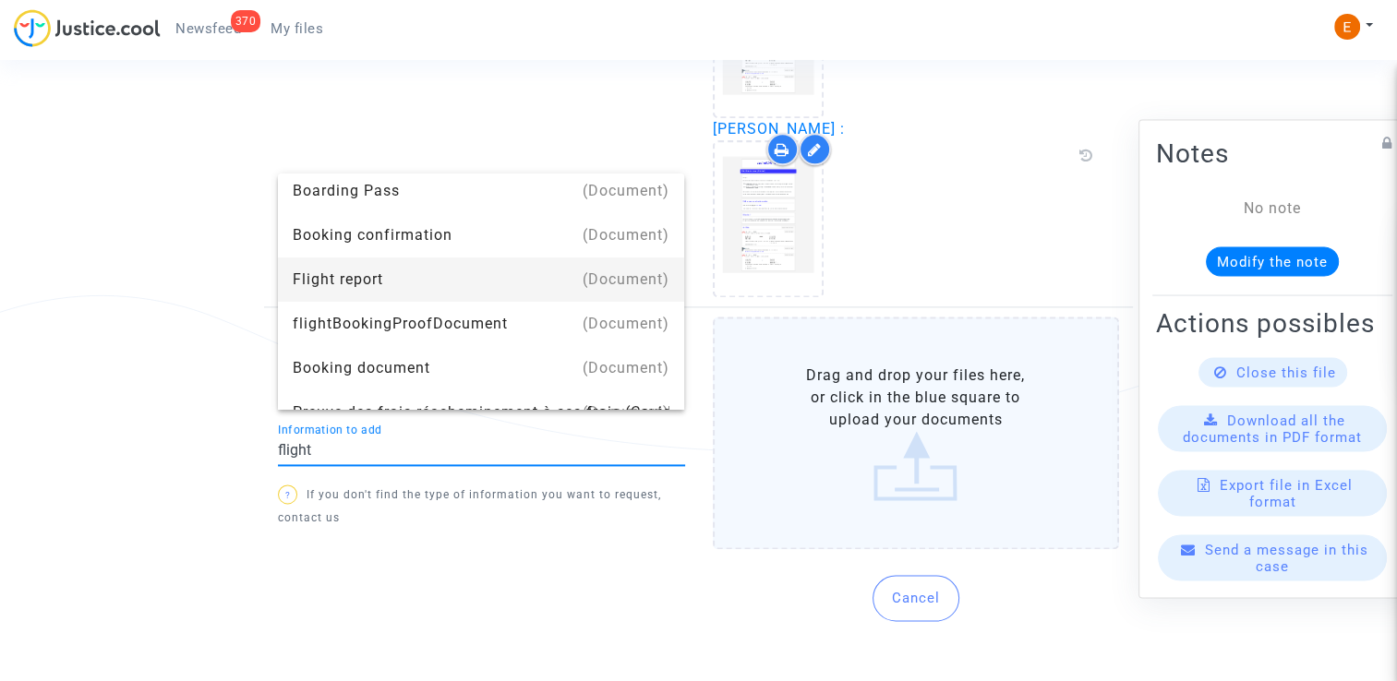
scroll to position [0, 0]
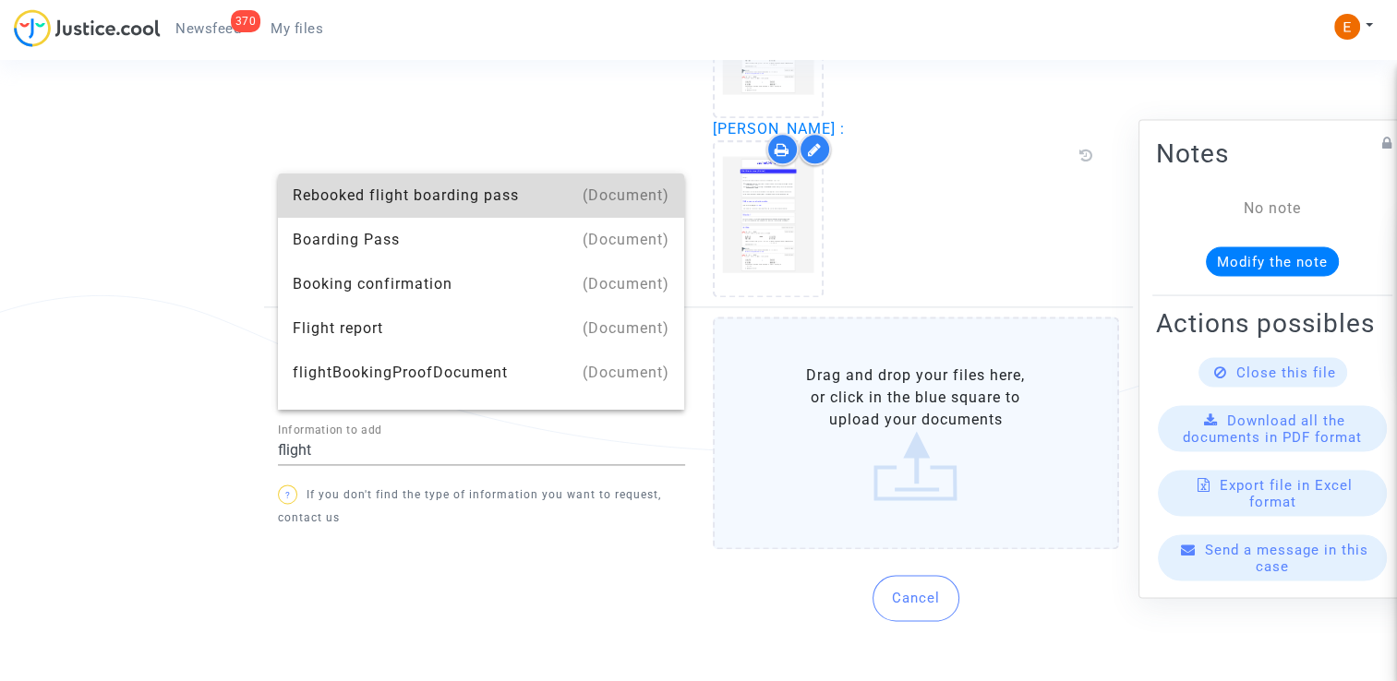
click at [496, 199] on div "Rebooked flight boarding pass" at bounding box center [482, 196] width 378 height 44
type input "Rebooked flight boarding pass"
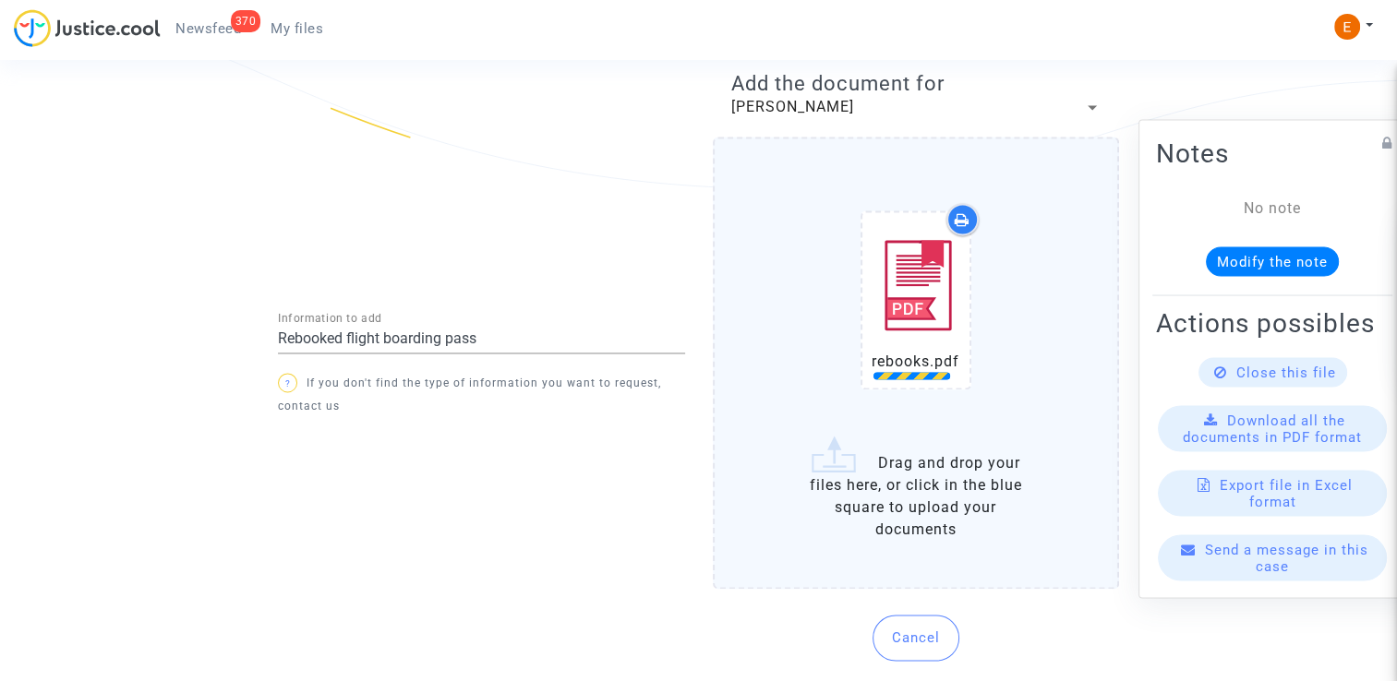
scroll to position [2730, 0]
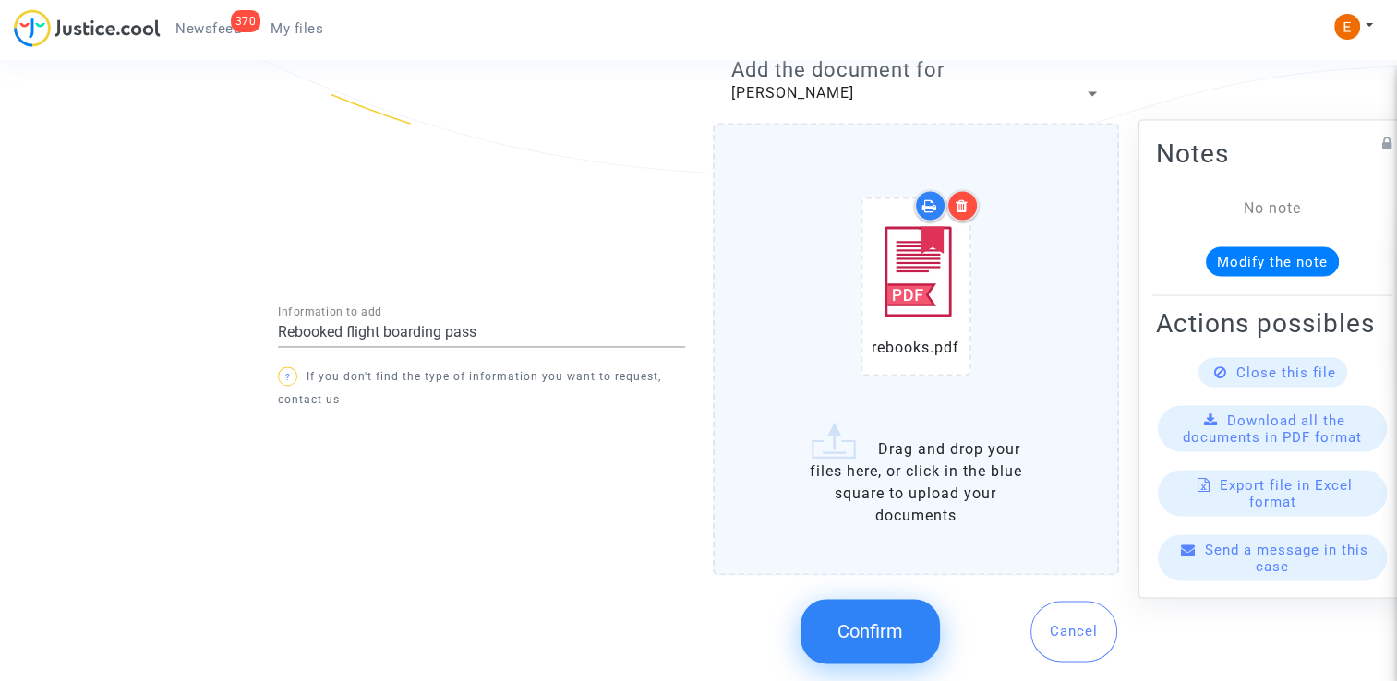
click at [879, 634] on button "Confirm" at bounding box center [870, 631] width 139 height 65
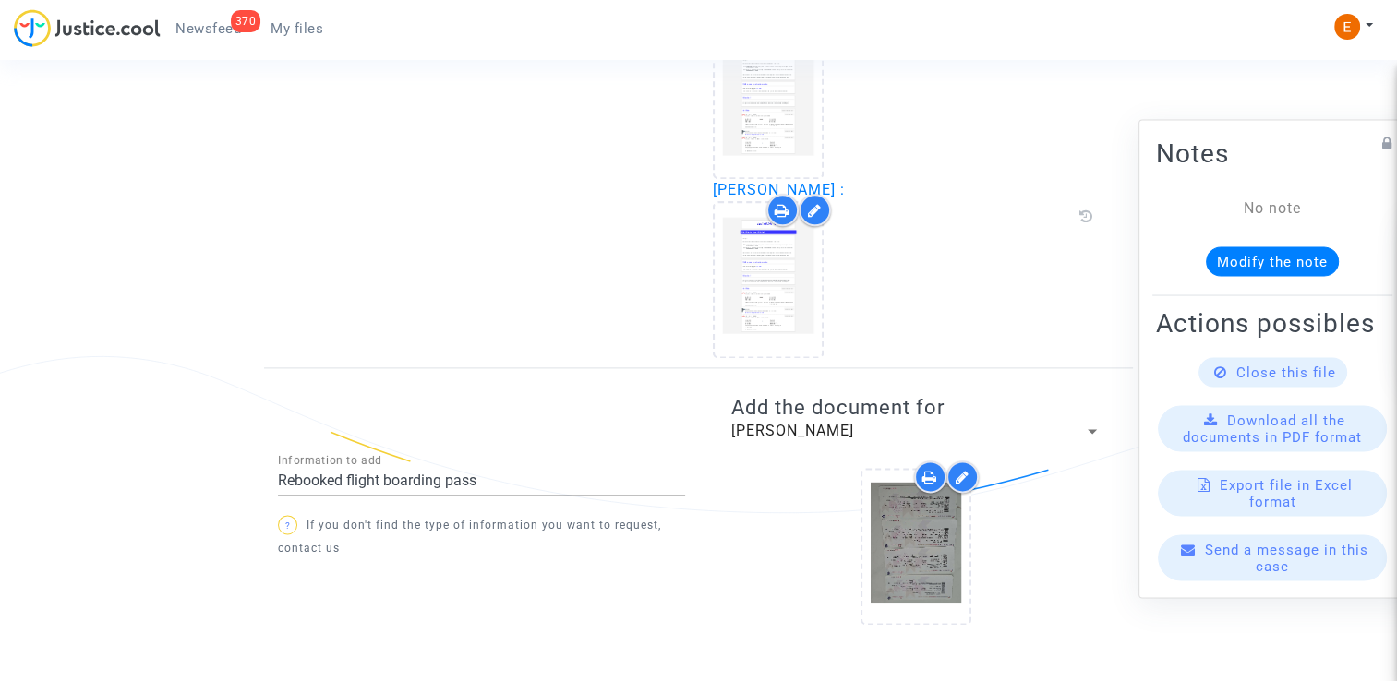
scroll to position [2400, 0]
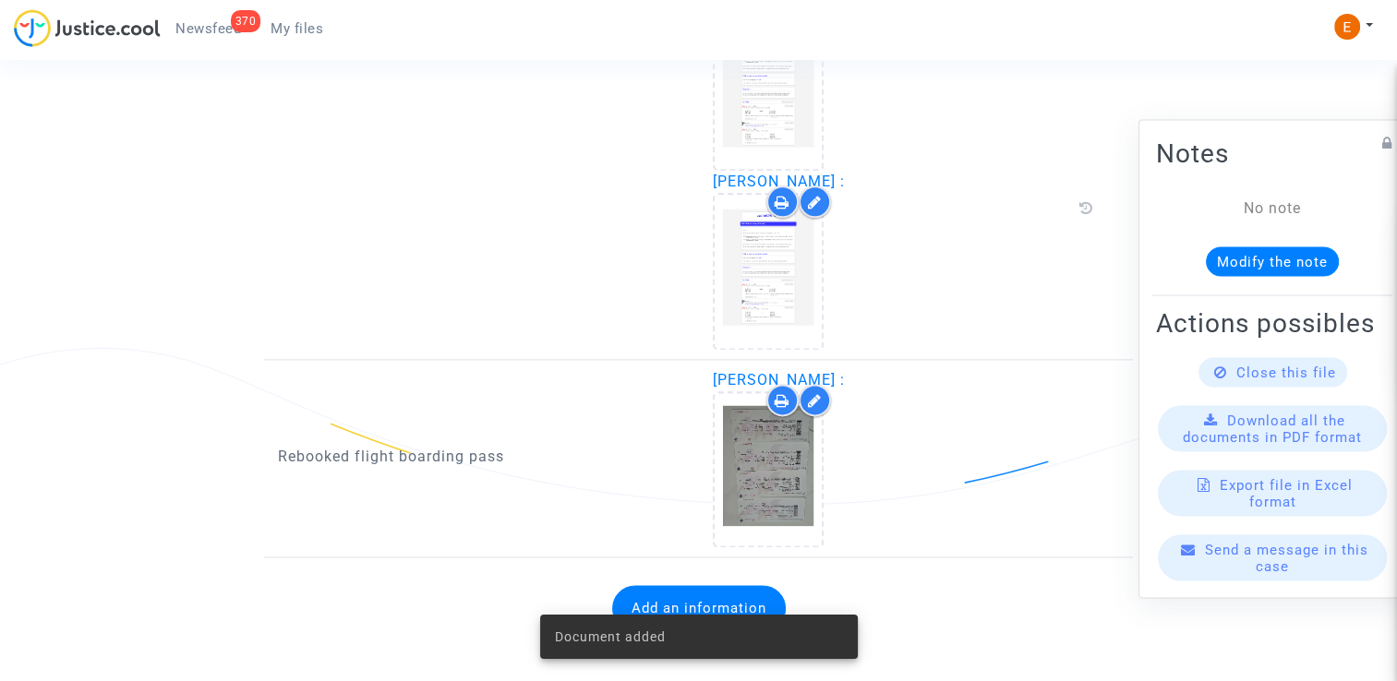
click at [235, 28] on div "370" at bounding box center [246, 21] width 30 height 22
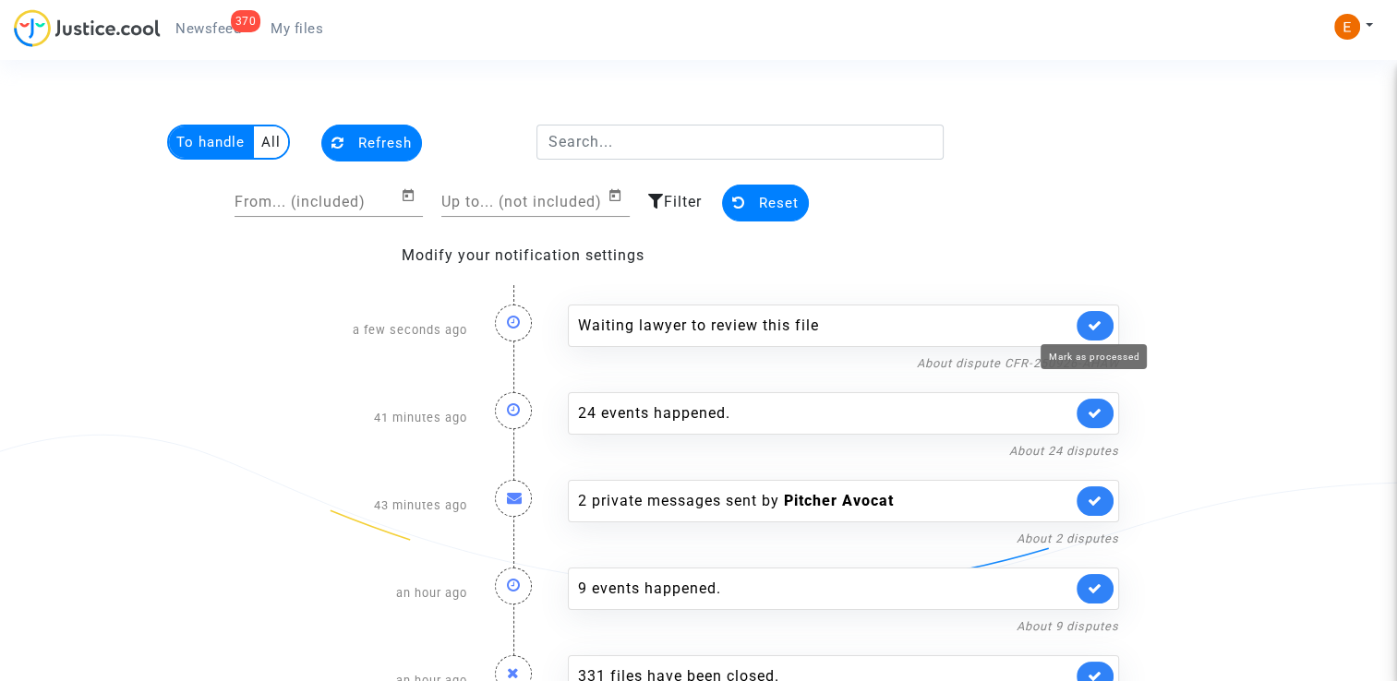
click at [1099, 327] on icon at bounding box center [1095, 326] width 15 height 14
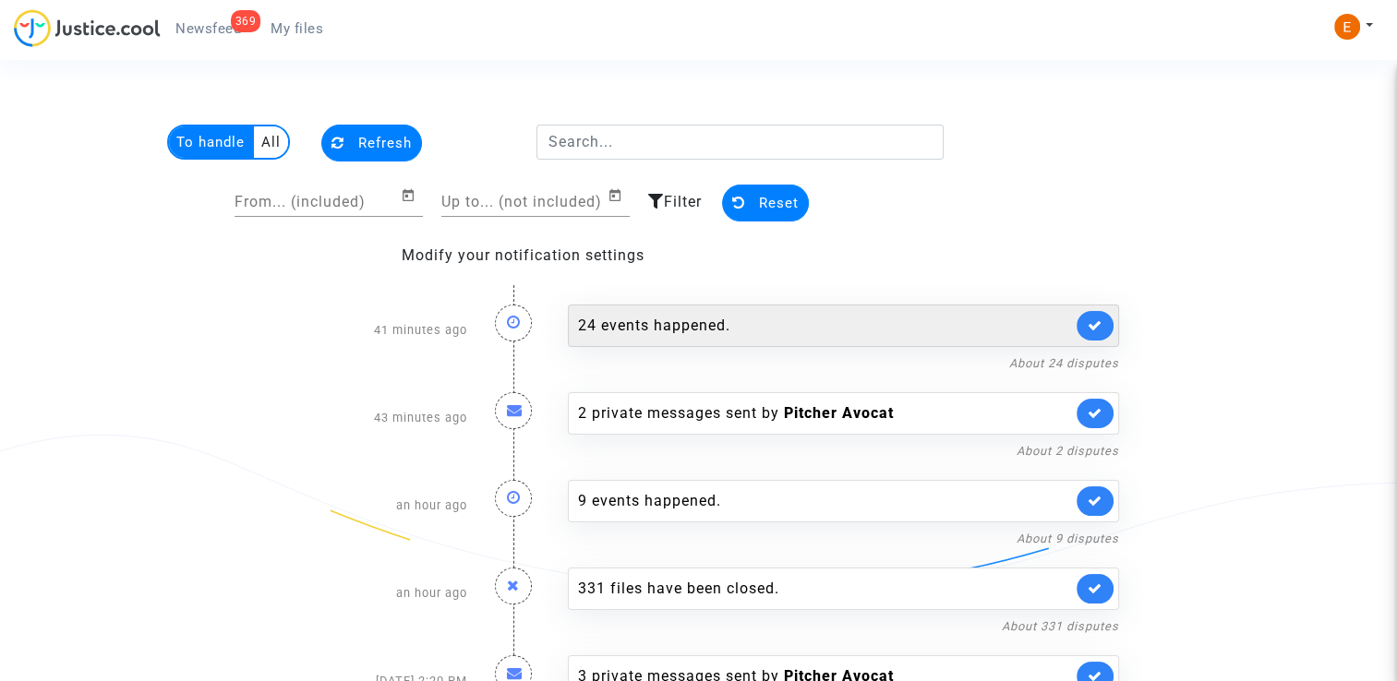
click at [759, 305] on div "24 events happened." at bounding box center [843, 326] width 551 height 42
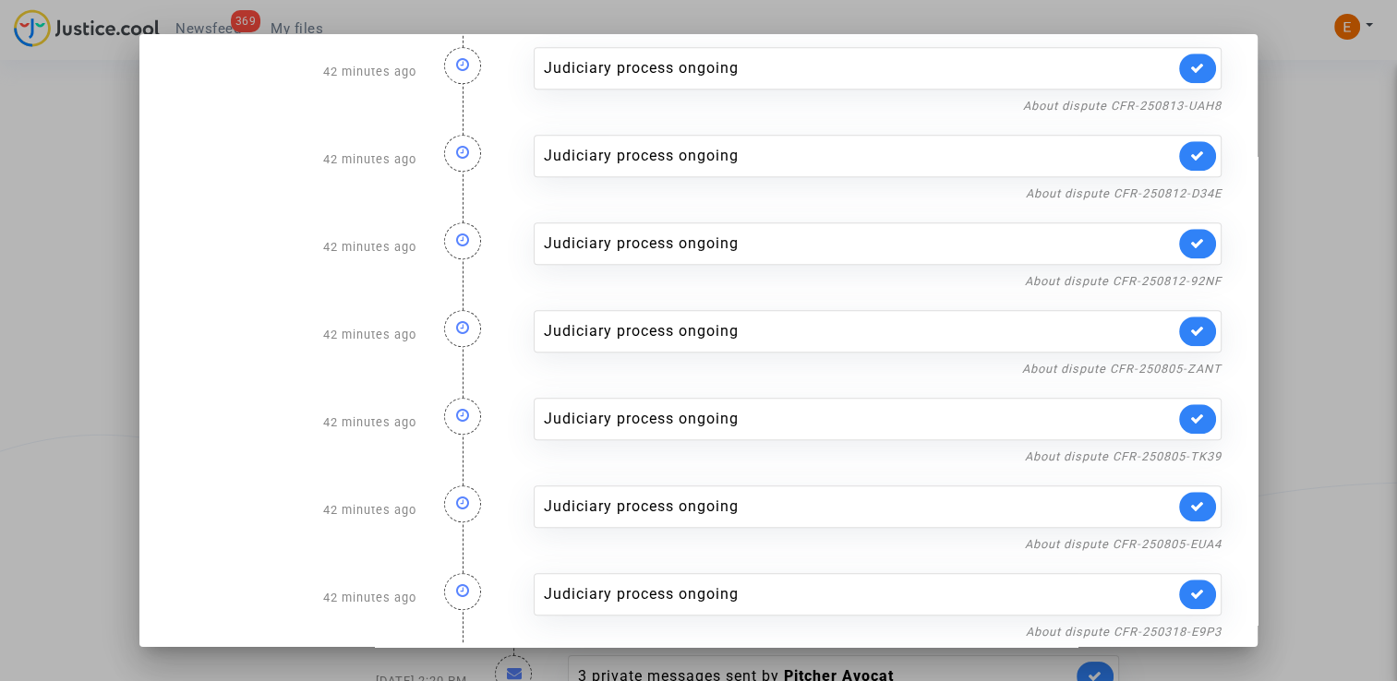
scroll to position [1527, 0]
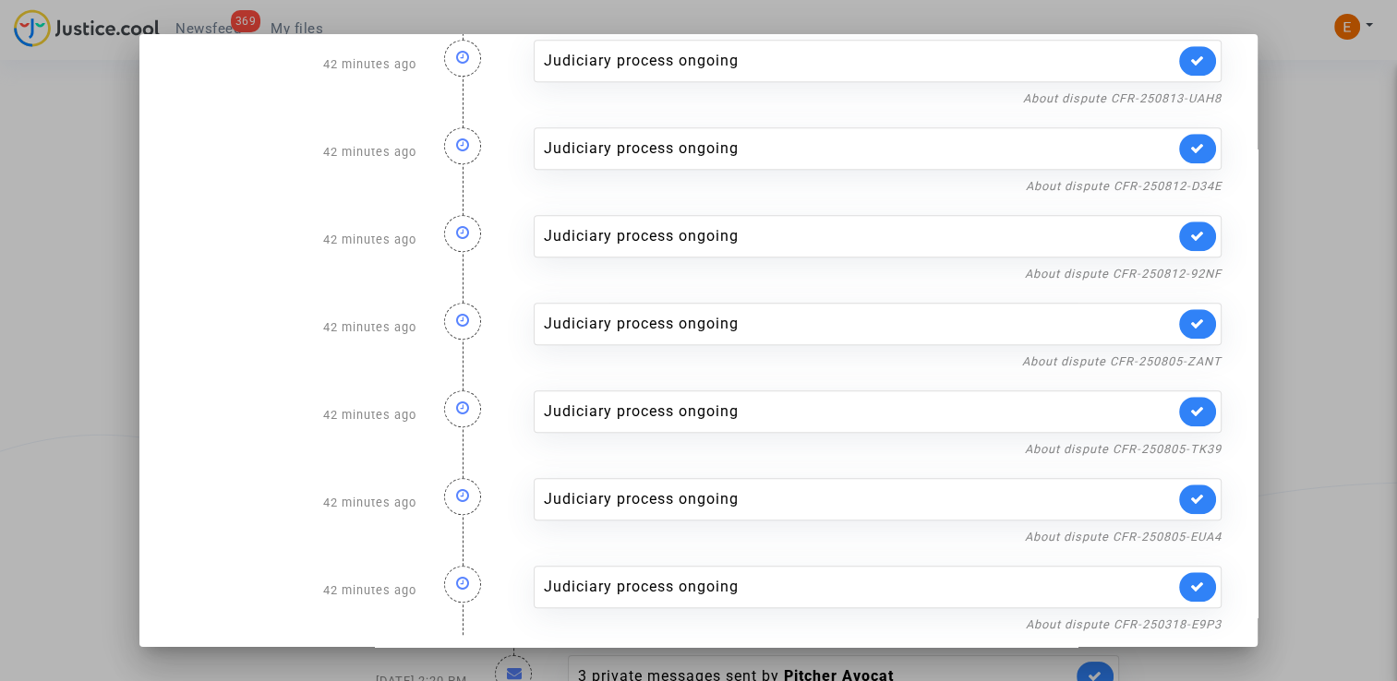
click at [1323, 201] on div at bounding box center [698, 340] width 1397 height 681
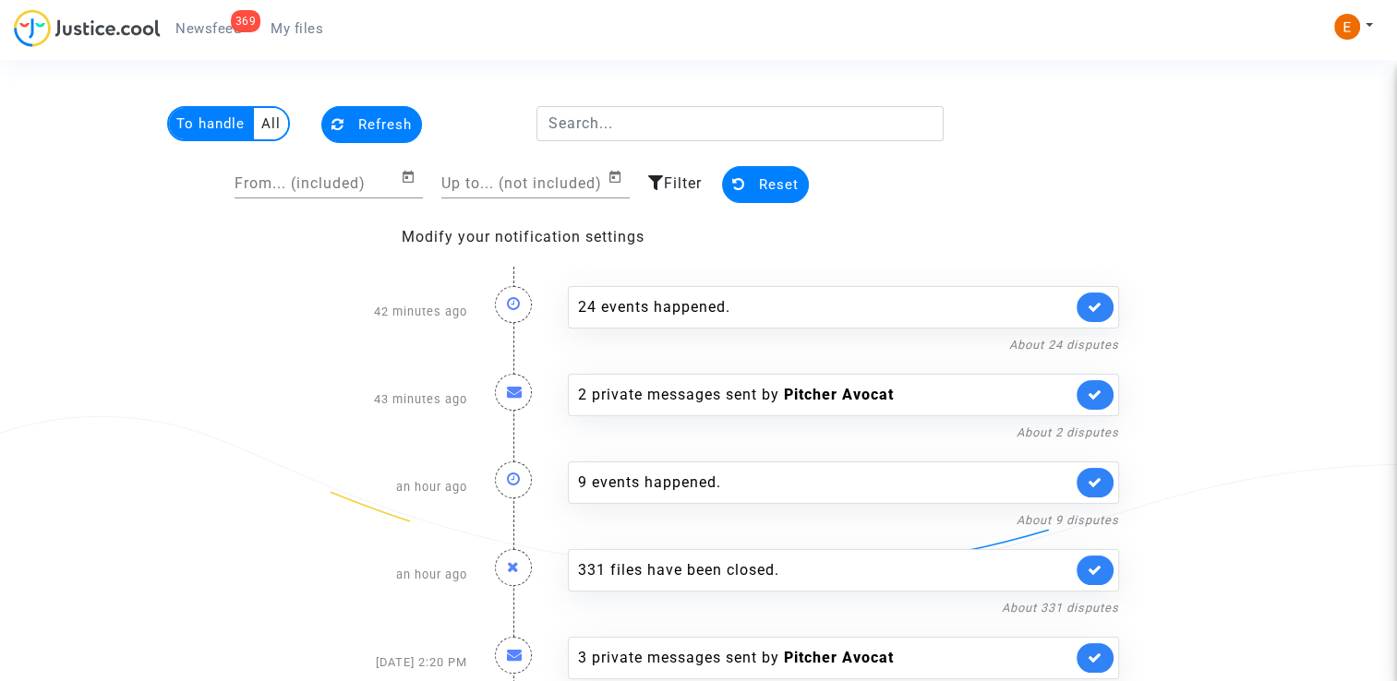
scroll to position [40, 0]
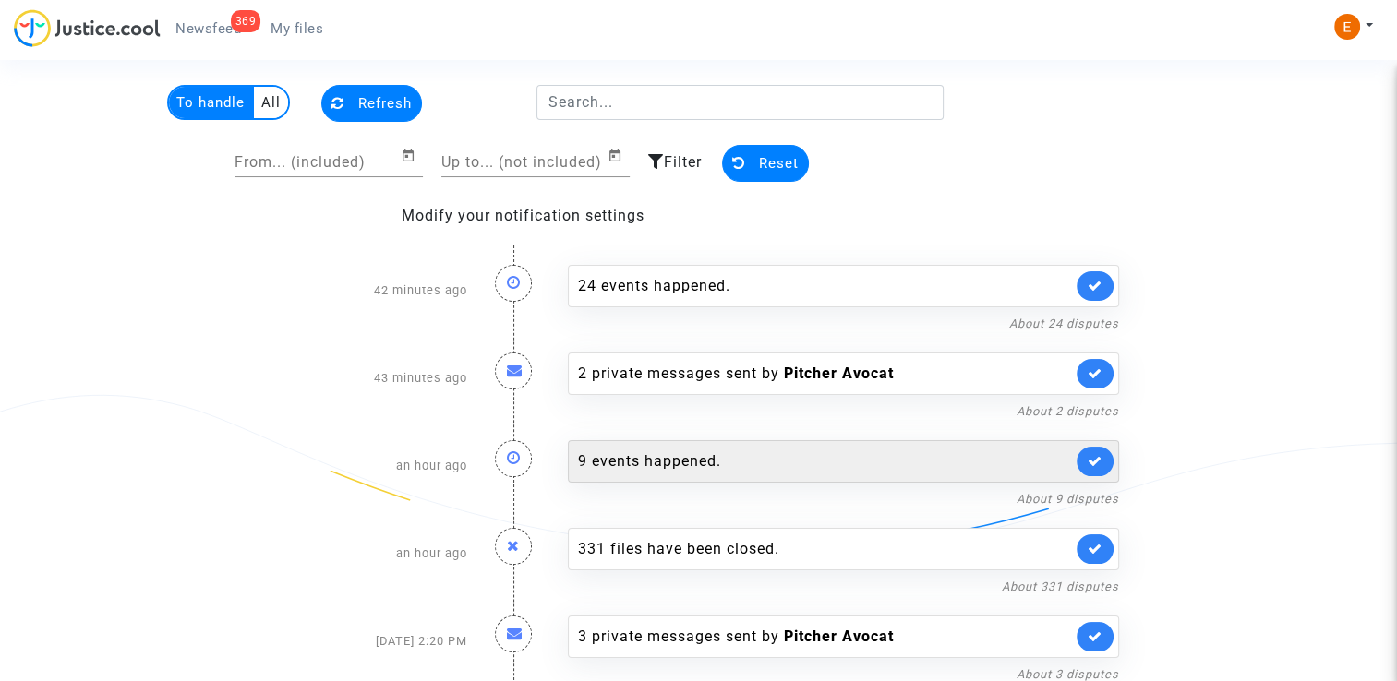
click at [653, 464] on div "9 events happened." at bounding box center [825, 462] width 494 height 22
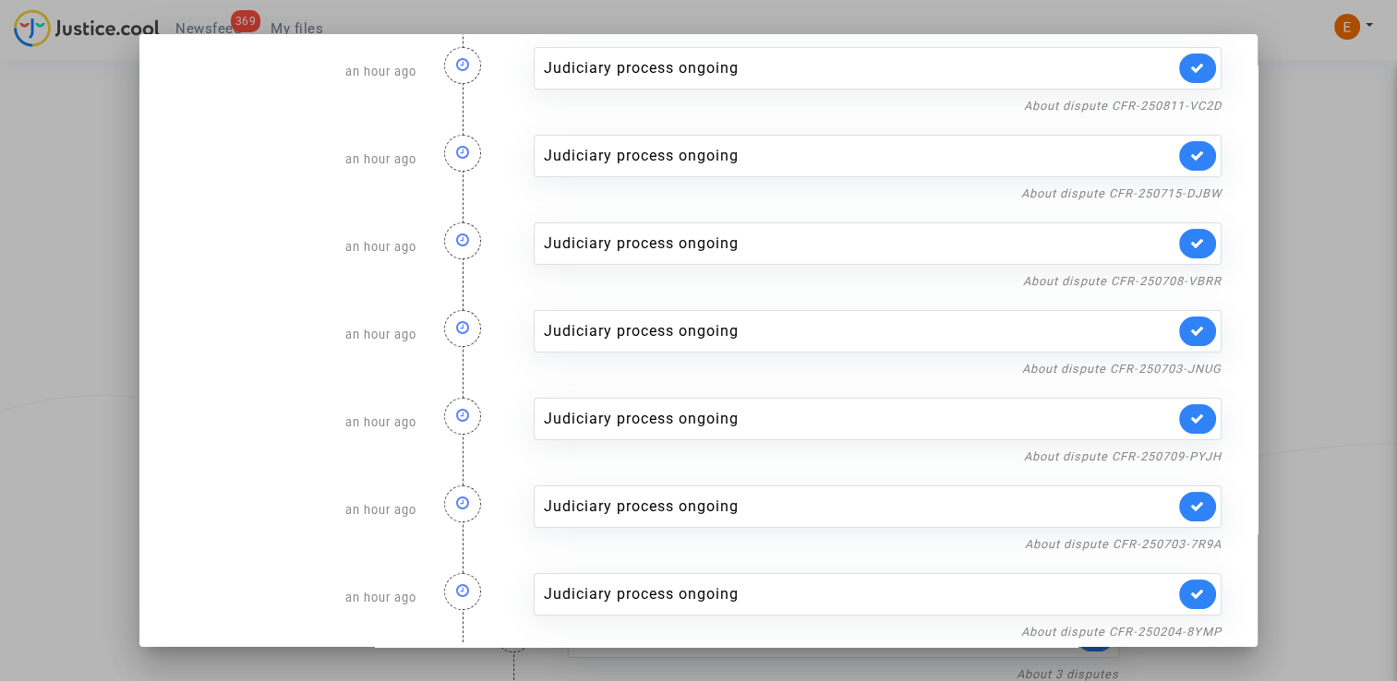
scroll to position [218, 0]
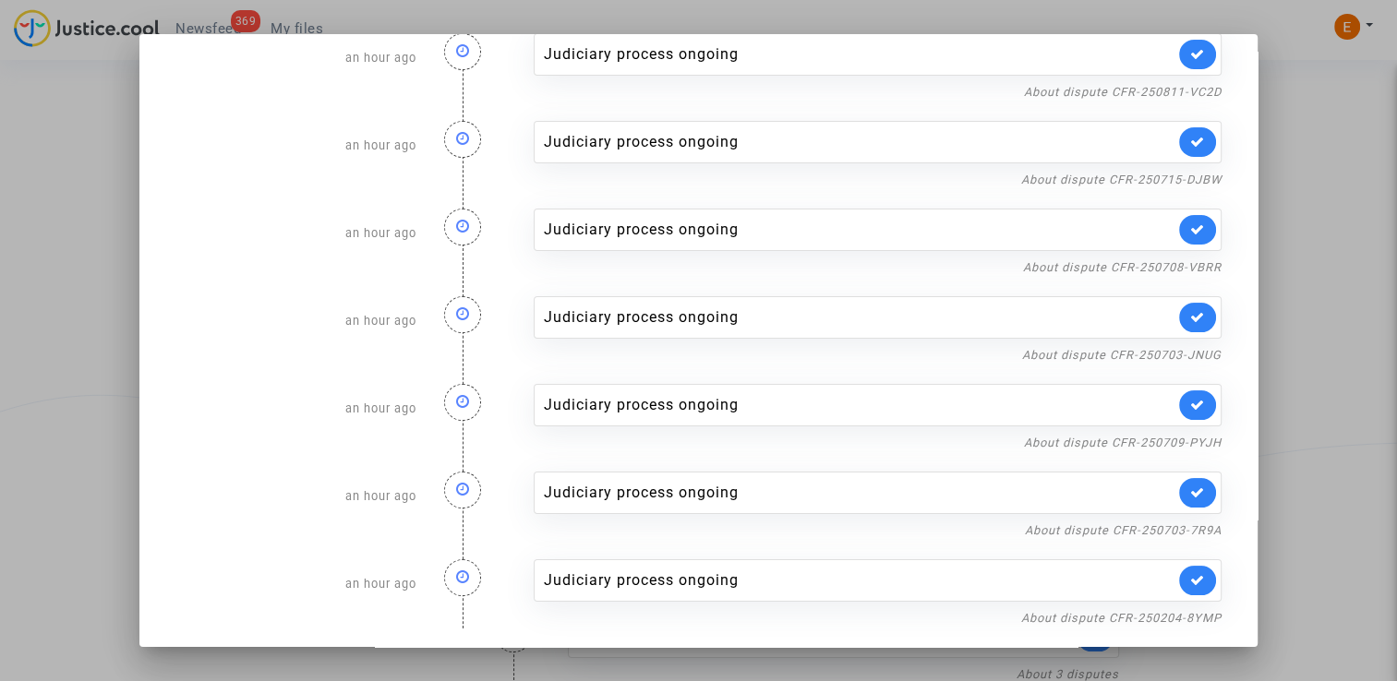
click at [1296, 295] on div at bounding box center [698, 340] width 1397 height 681
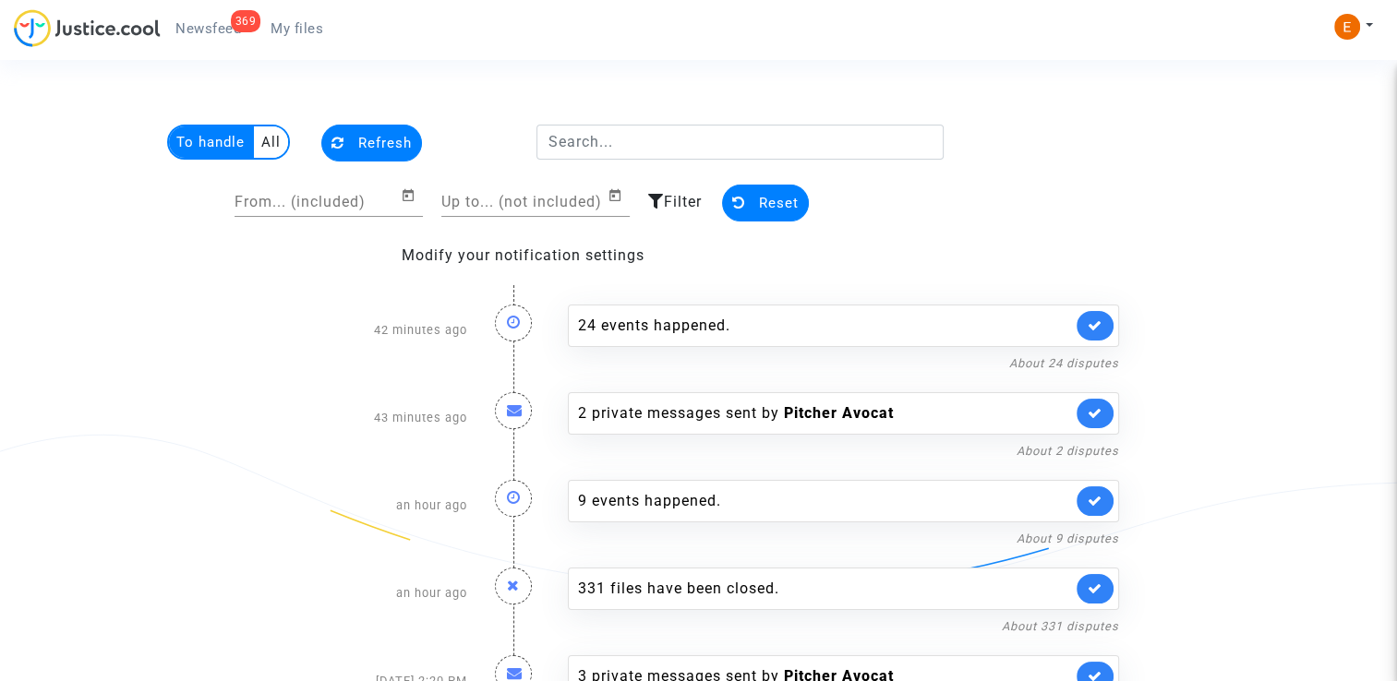
scroll to position [40, 0]
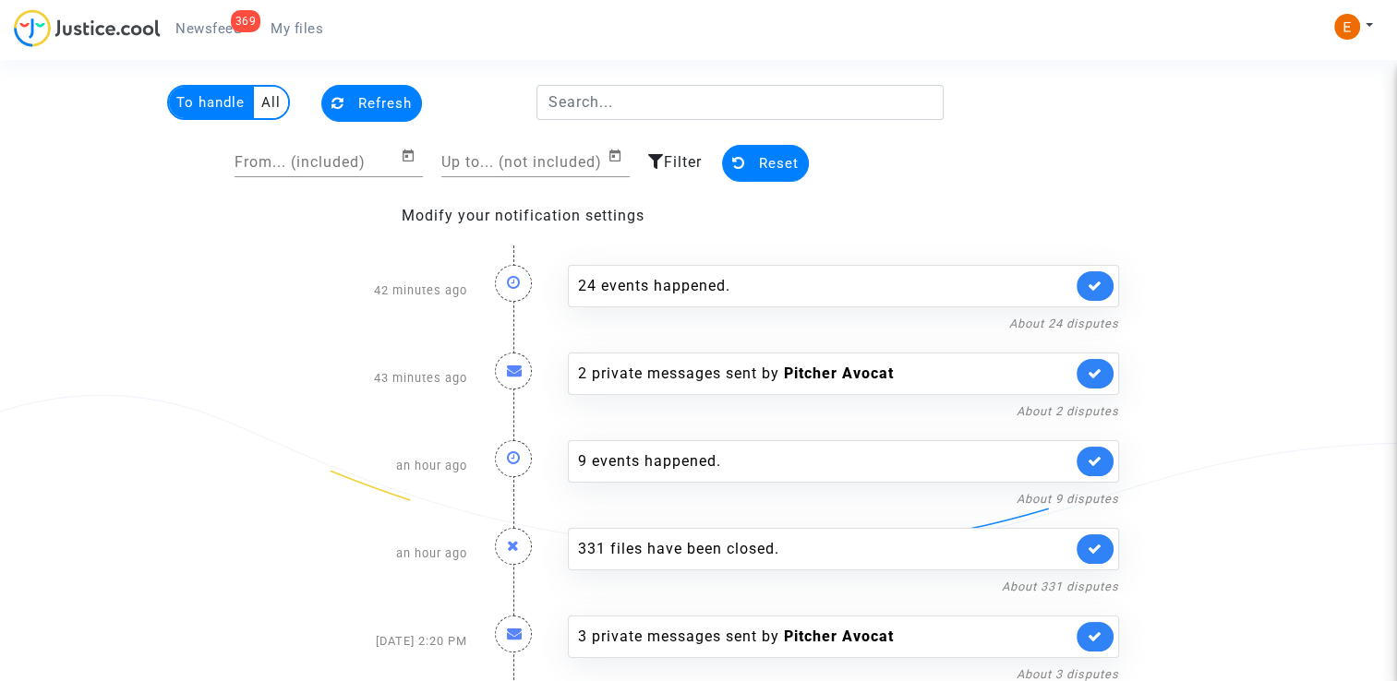
click at [728, 393] on div "2 private messages sent by Pitcher Avocat About 2 disputes" at bounding box center [843, 378] width 579 height 88
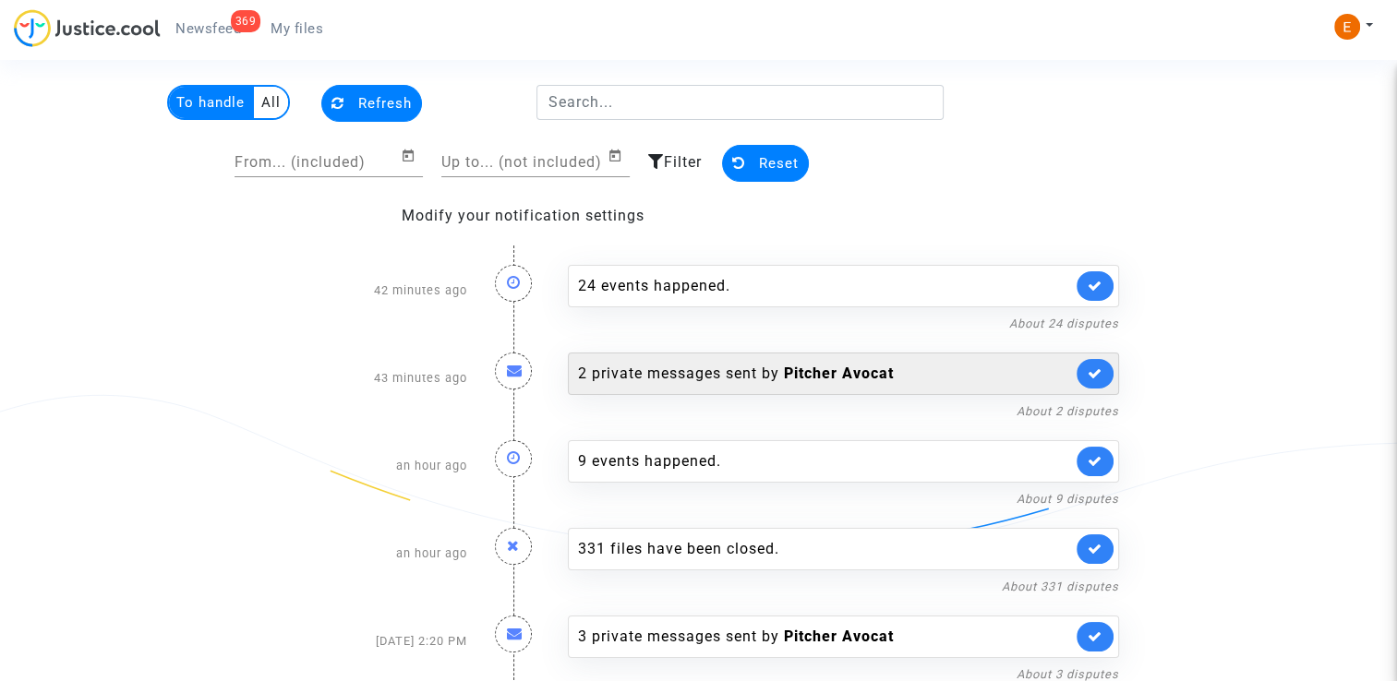
click at [726, 372] on div "2 private messages sent by Pitcher Avocat" at bounding box center [825, 374] width 494 height 22
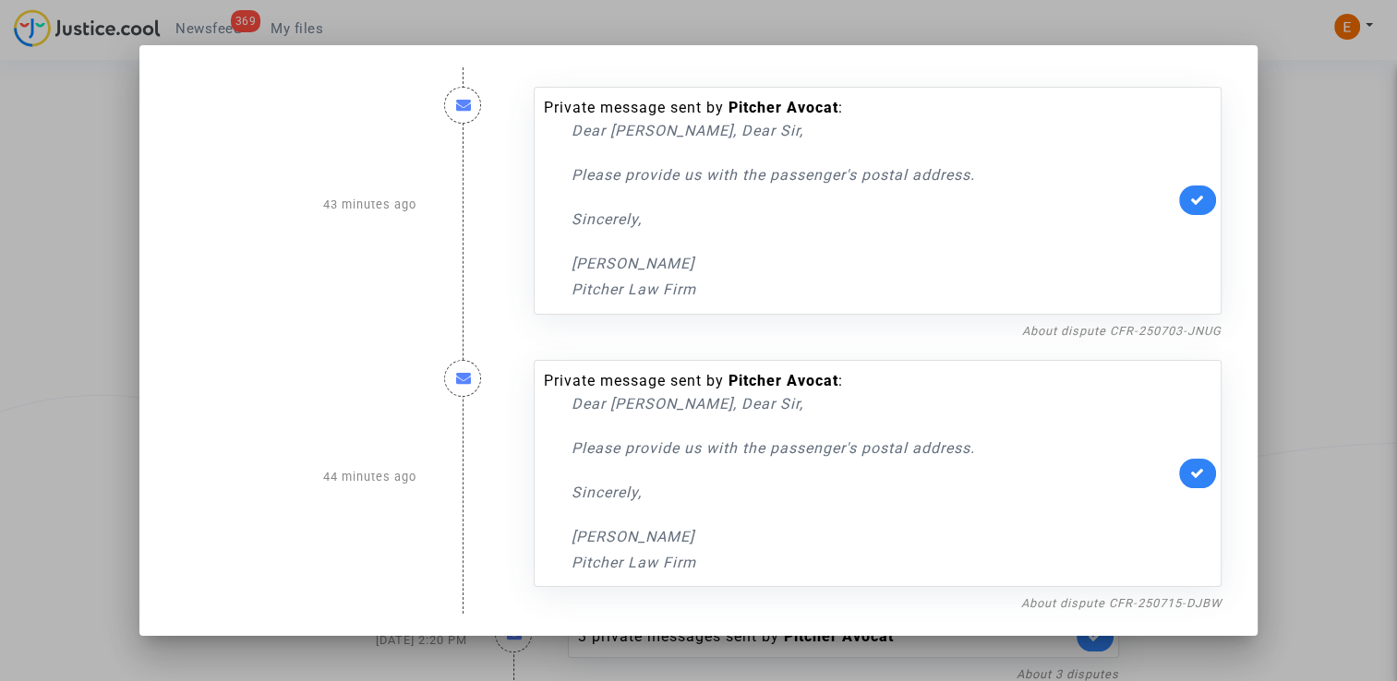
click at [1348, 301] on div at bounding box center [698, 340] width 1397 height 681
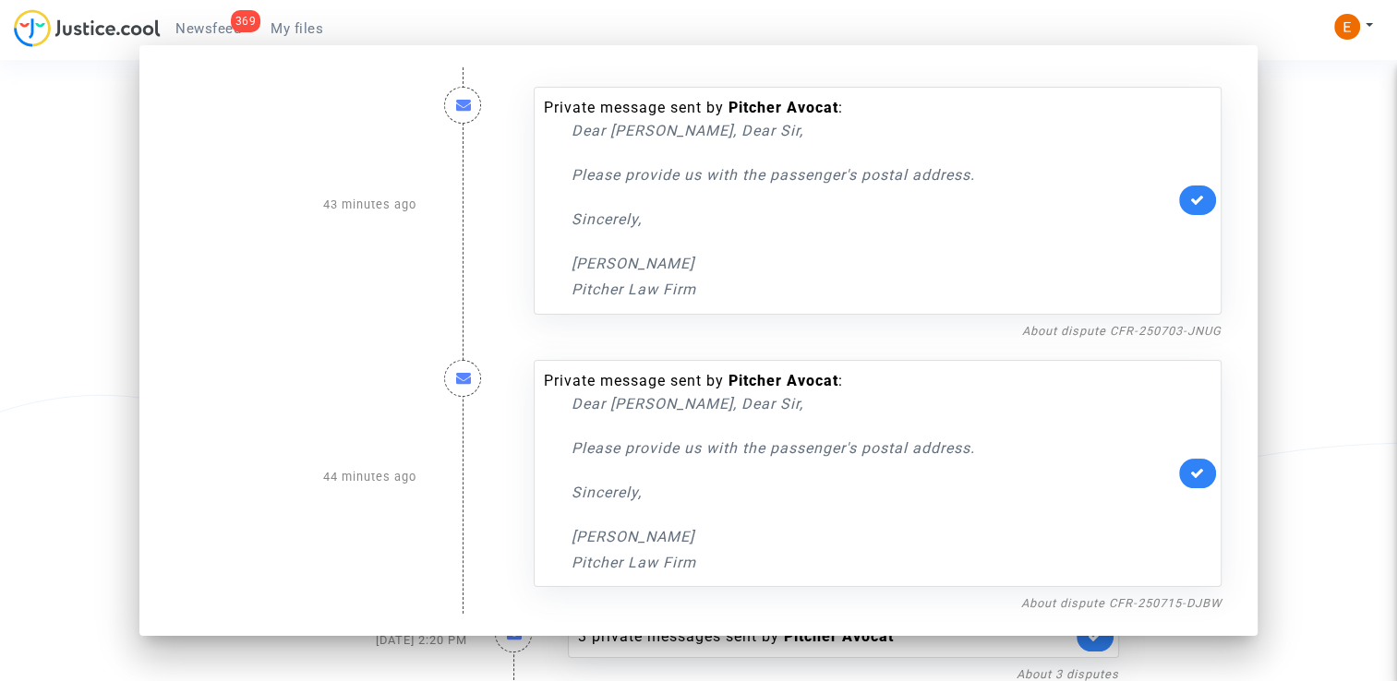
scroll to position [40, 0]
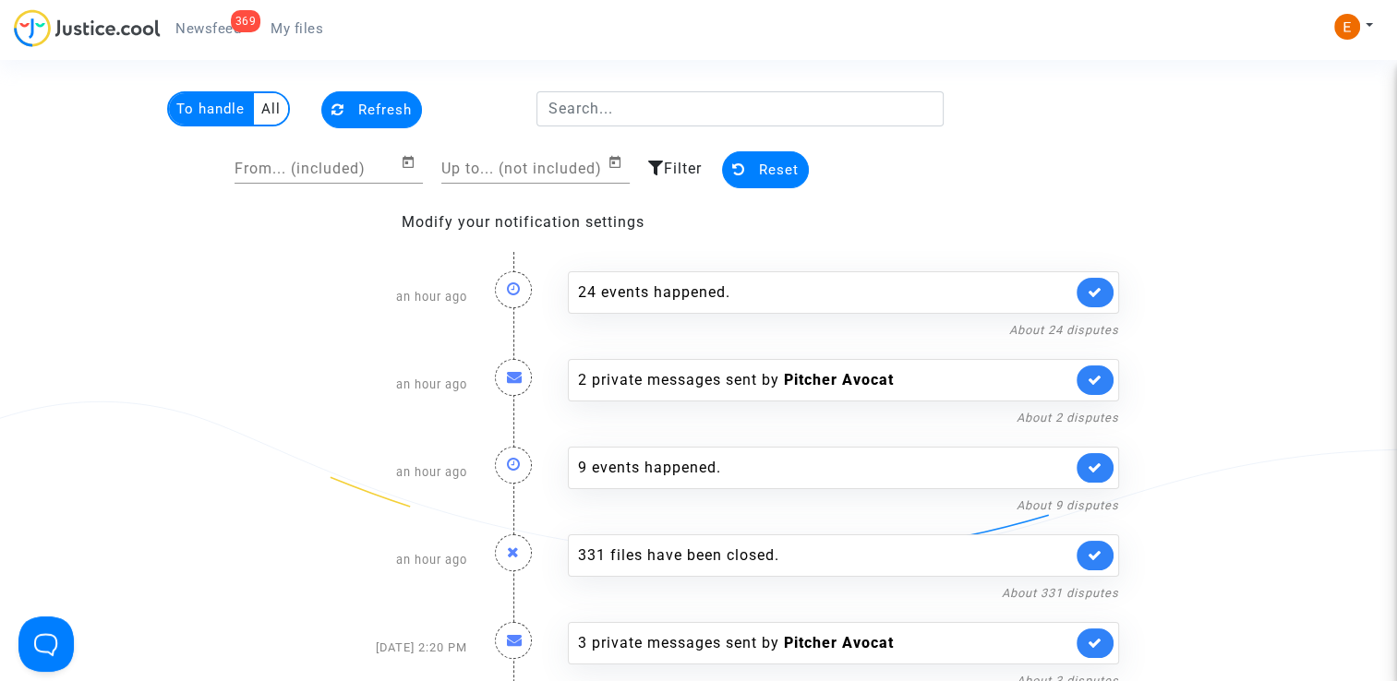
scroll to position [92, 0]
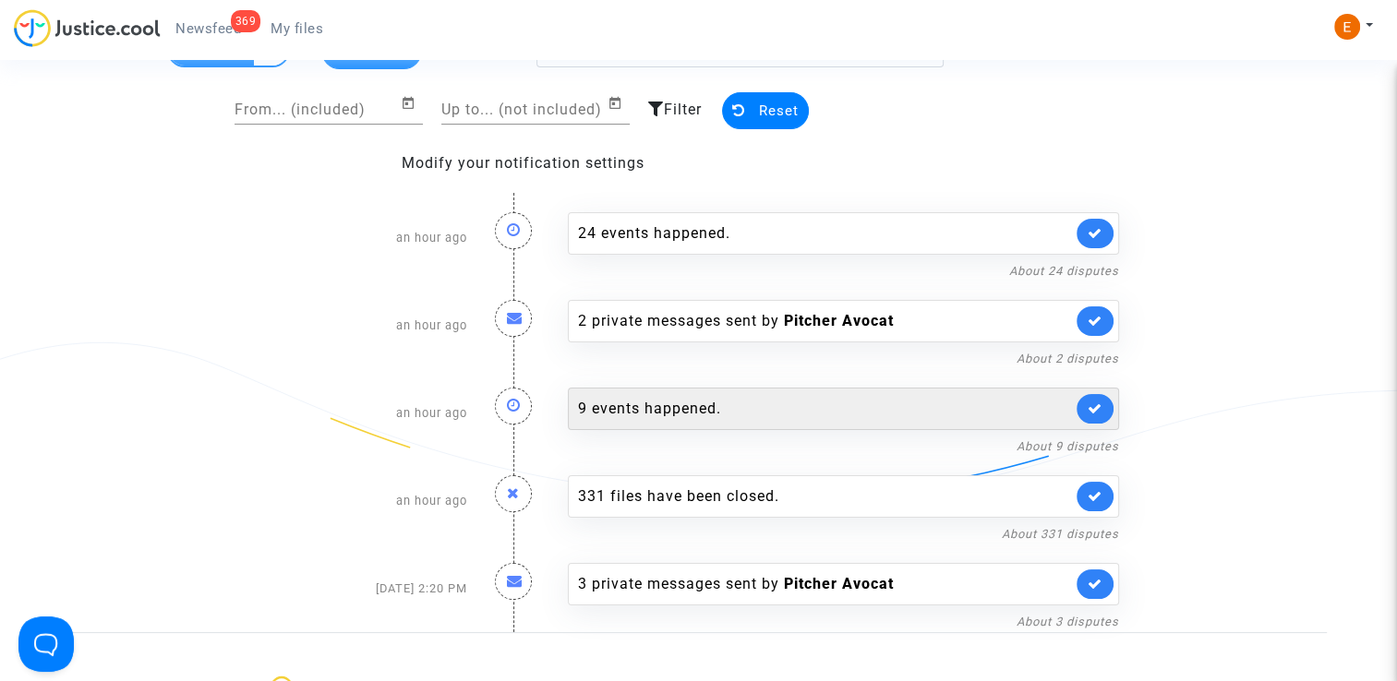
click at [683, 409] on div "9 events happened." at bounding box center [825, 409] width 494 height 22
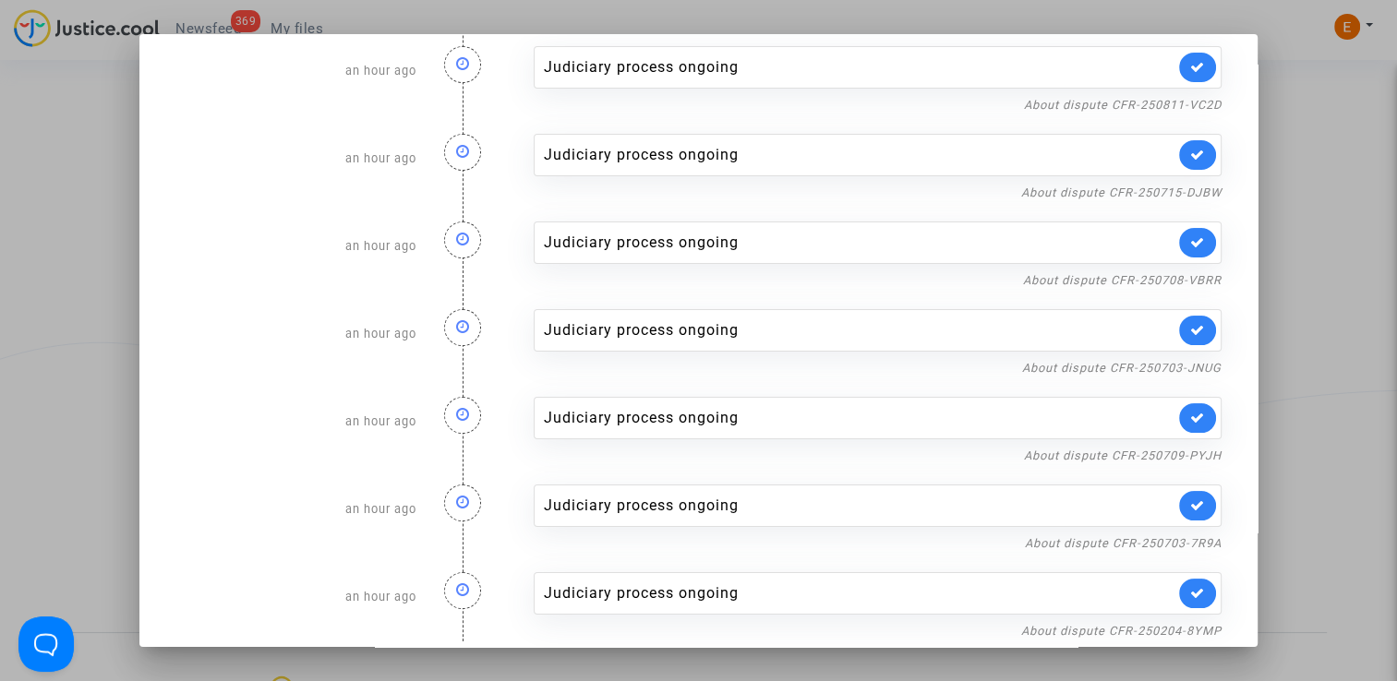
scroll to position [218, 0]
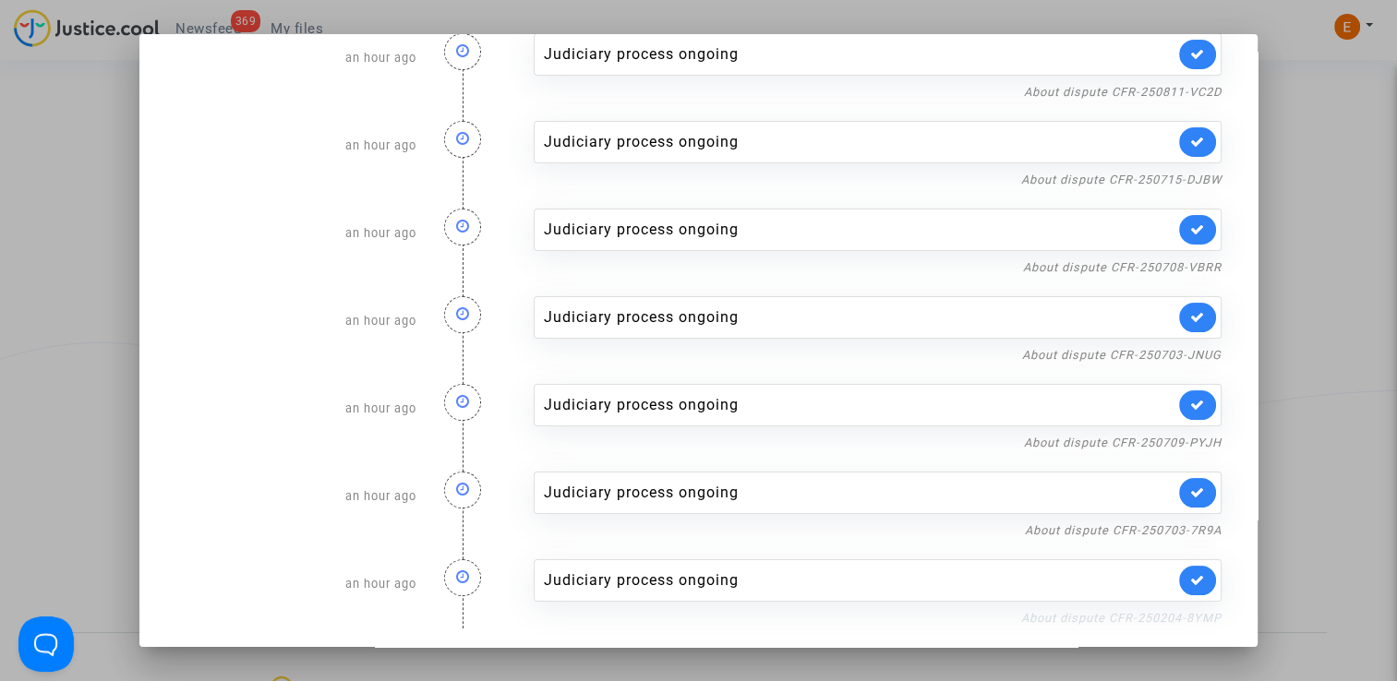
click at [1085, 616] on link "About dispute CFR-250204-8YMP" at bounding box center [1121, 618] width 200 height 14
click at [1199, 580] on link at bounding box center [1197, 581] width 37 height 30
click at [1189, 530] on link "About dispute CFR-250703-7R9A" at bounding box center [1123, 531] width 197 height 14
click at [1199, 492] on link at bounding box center [1197, 493] width 37 height 30
click at [1193, 436] on link "About dispute CFR-250709-PYJH" at bounding box center [1123, 443] width 198 height 14
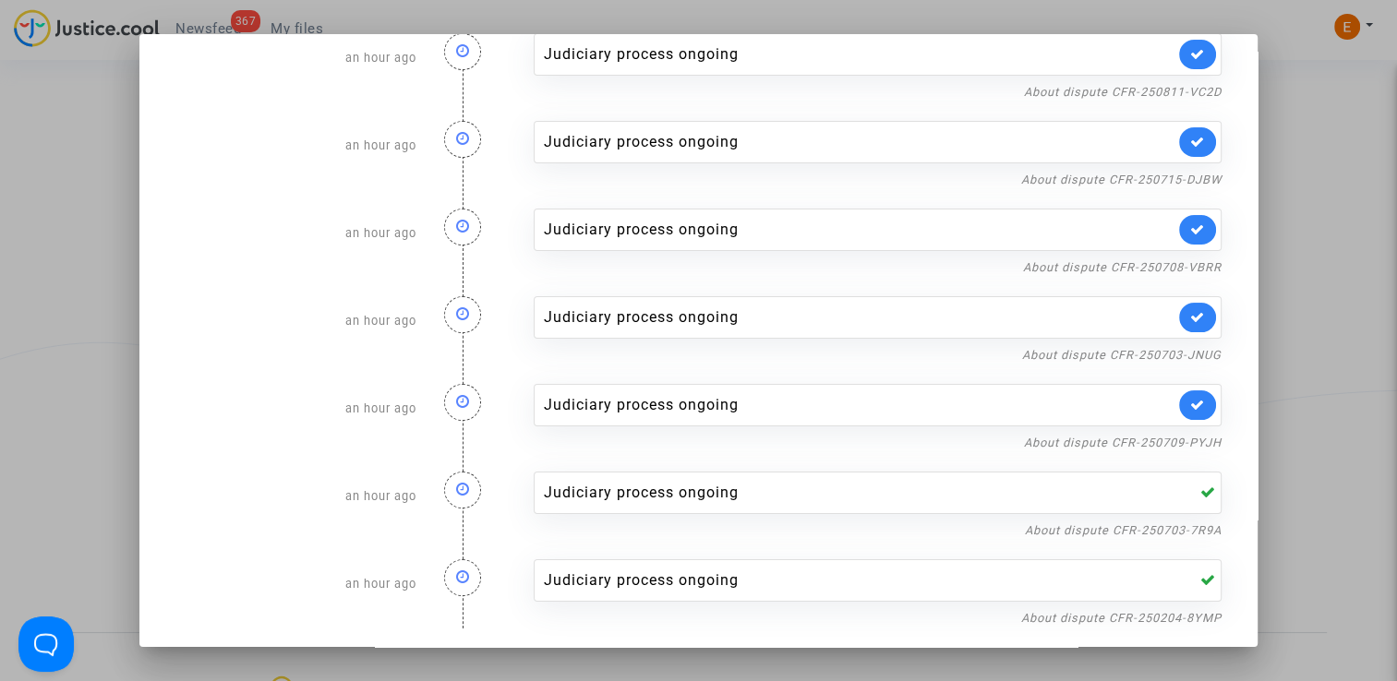
click at [1203, 398] on link at bounding box center [1197, 406] width 37 height 30
click at [1186, 353] on link "About dispute CFR-250703-JNUG" at bounding box center [1121, 355] width 199 height 14
click at [1191, 311] on icon at bounding box center [1197, 317] width 15 height 14
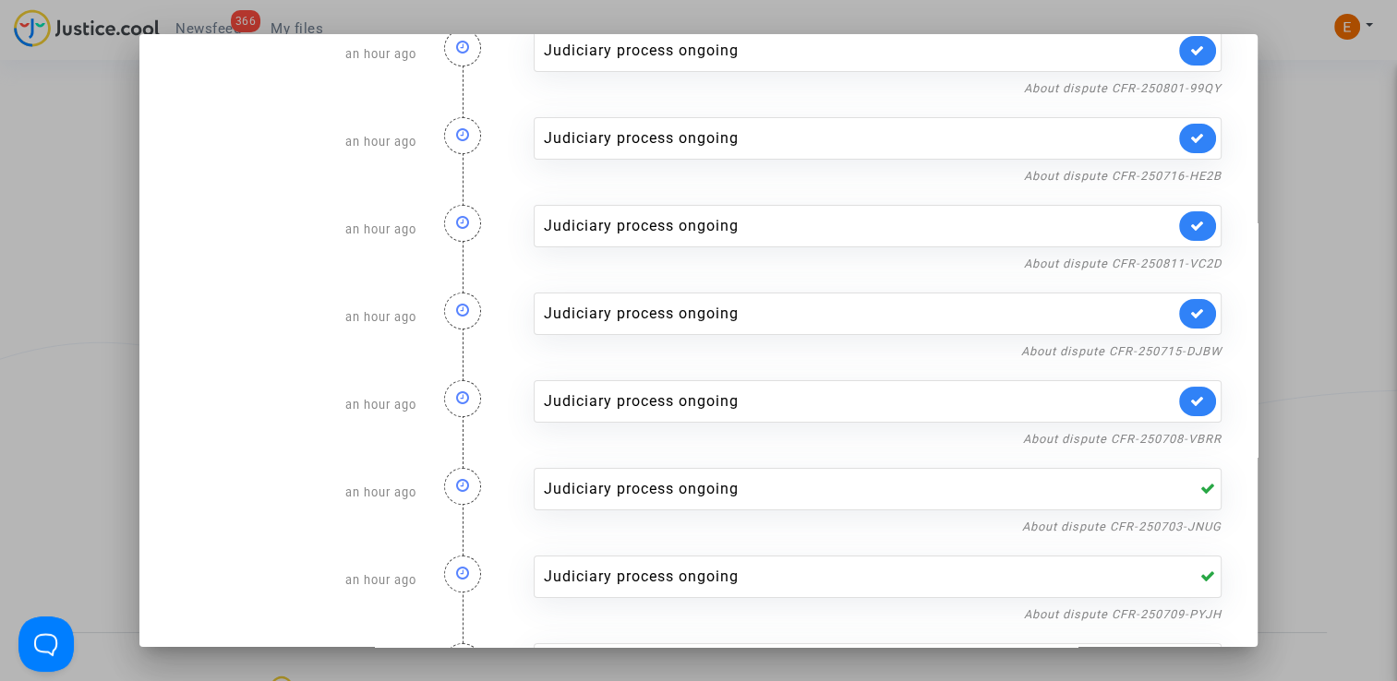
scroll to position [33, 0]
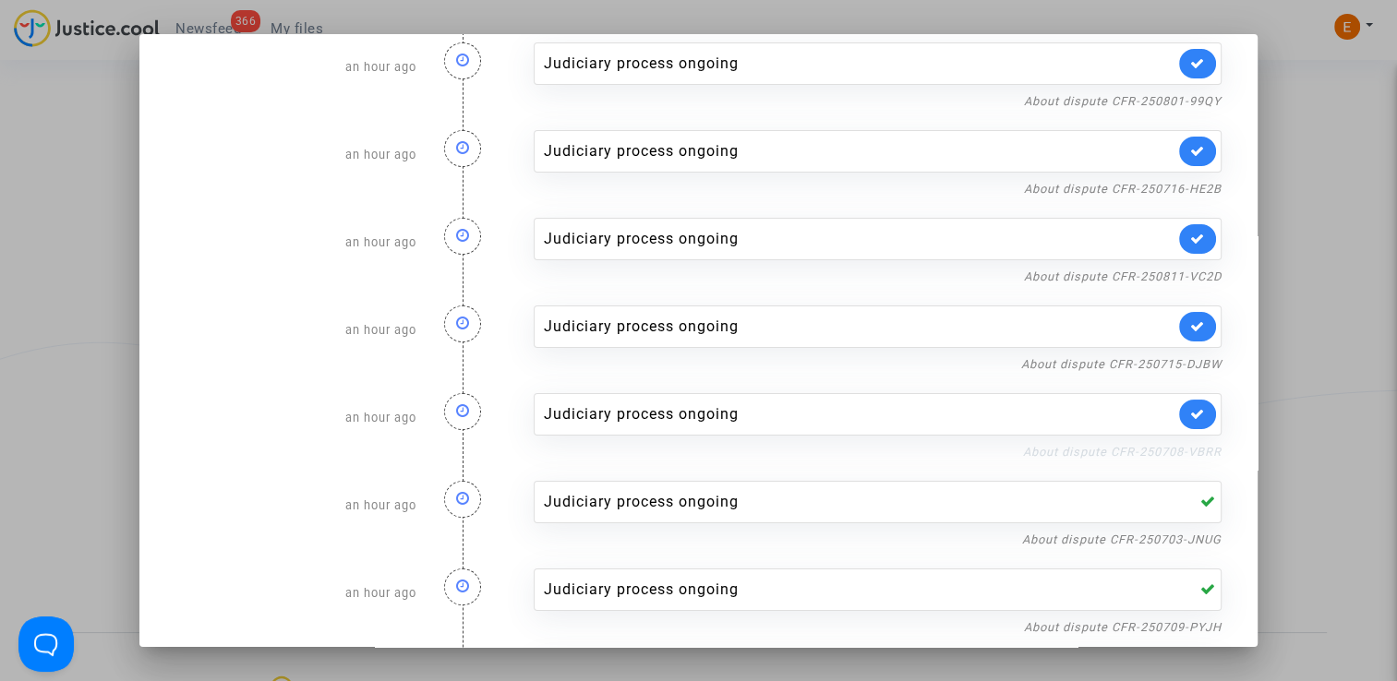
click at [1151, 445] on link "About dispute CFR-250708-VBRR" at bounding box center [1122, 452] width 199 height 14
click at [1190, 411] on icon at bounding box center [1197, 414] width 15 height 14
click at [1180, 360] on link "About dispute CFR-250715-DJBW" at bounding box center [1121, 364] width 200 height 14
click at [1194, 321] on icon at bounding box center [1197, 326] width 15 height 14
click at [1181, 275] on link "About dispute CFR-250811-VC2D" at bounding box center [1123, 277] width 198 height 14
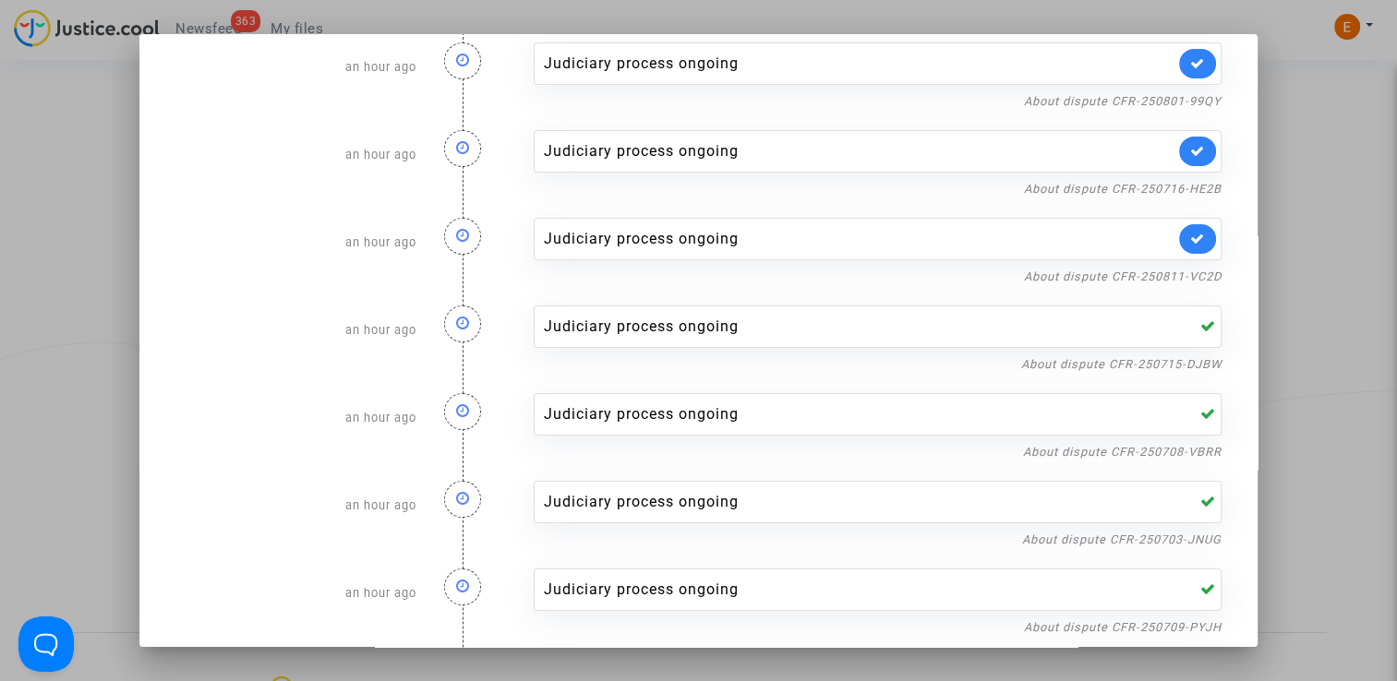
click at [1195, 243] on icon at bounding box center [1197, 239] width 15 height 14
click at [1197, 190] on link "About dispute CFR-250716-HE2B" at bounding box center [1123, 189] width 198 height 14
click at [1200, 152] on link at bounding box center [1197, 152] width 37 height 30
click at [1199, 101] on link "About dispute CFR-250801-99QY" at bounding box center [1123, 101] width 198 height 14
click at [1190, 63] on icon at bounding box center [1197, 63] width 15 height 14
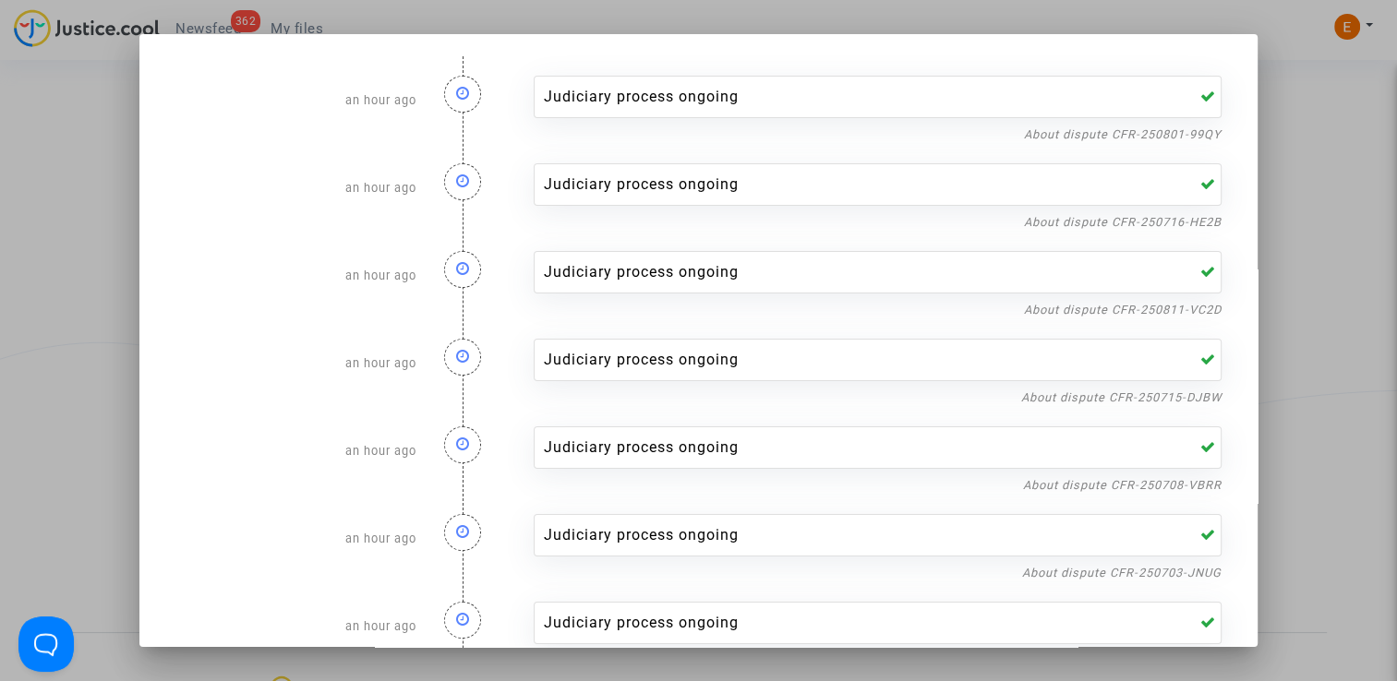
scroll to position [0, 0]
click at [1320, 154] on div at bounding box center [698, 340] width 1397 height 681
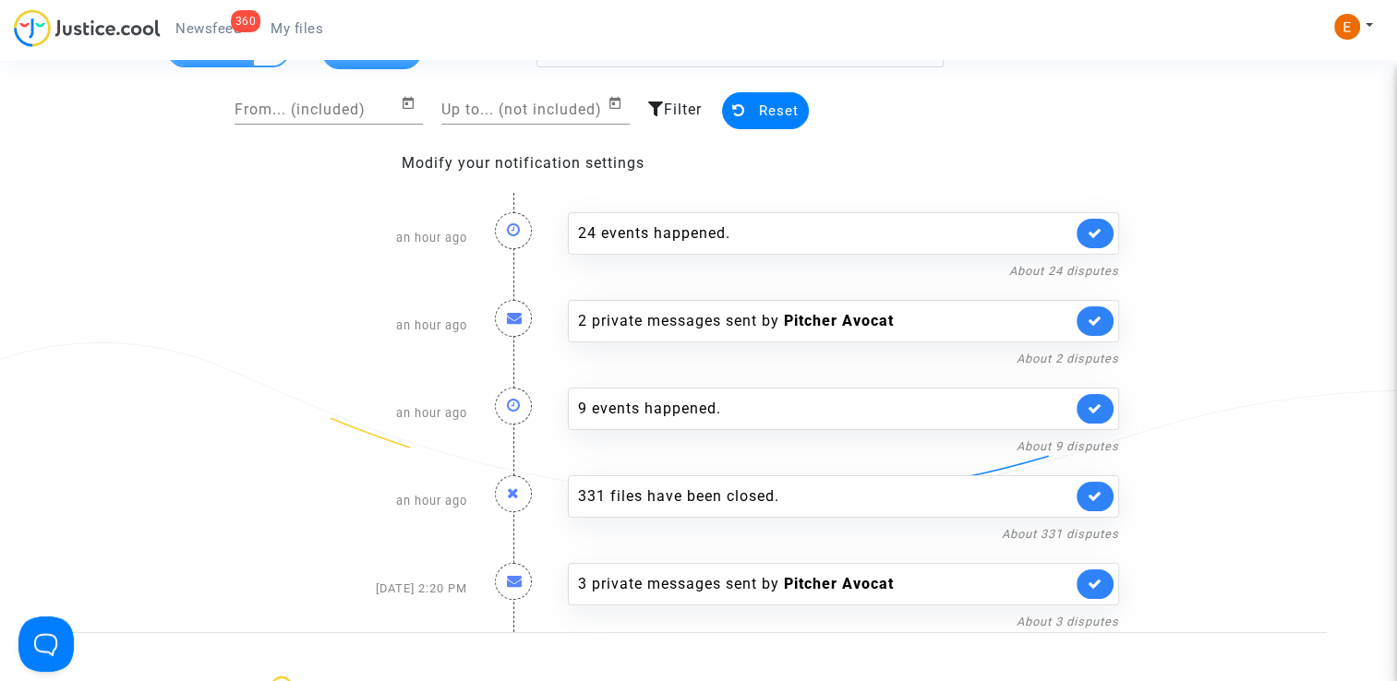
click at [310, 31] on span "My files" at bounding box center [297, 28] width 53 height 17
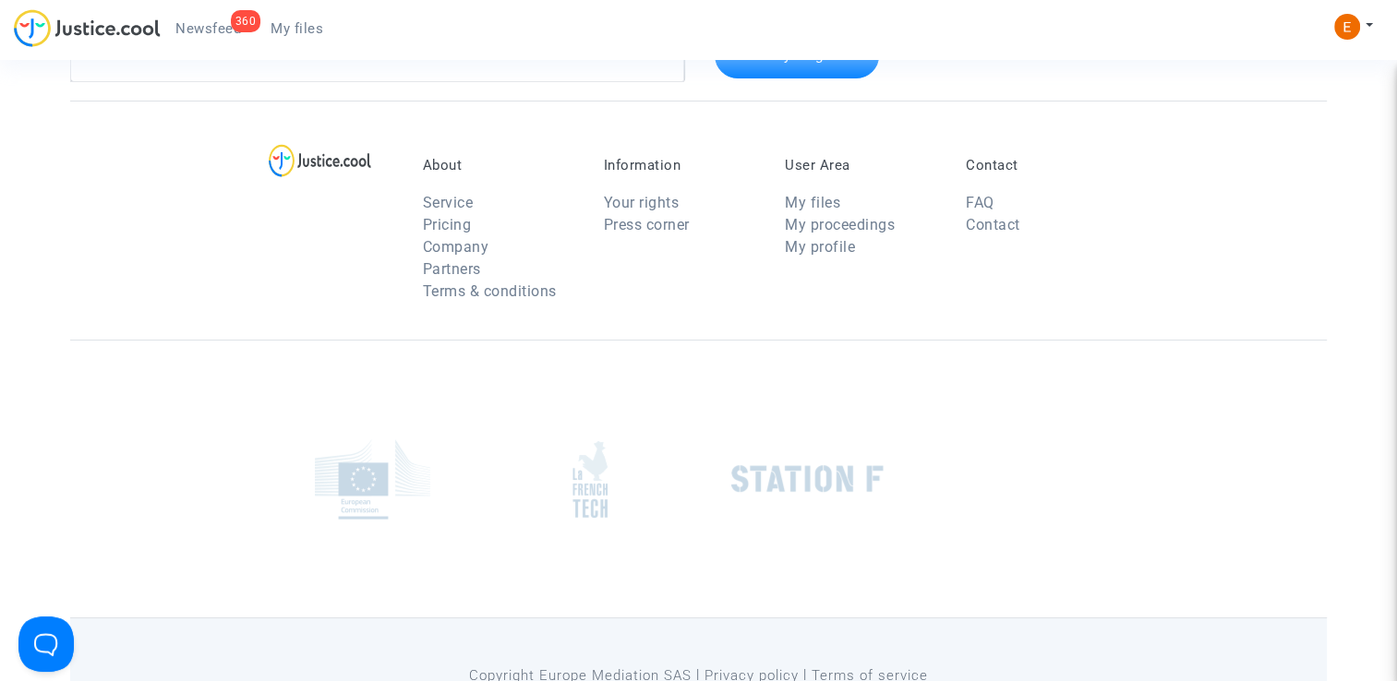
click at [209, 35] on span "Newsfeed" at bounding box center [208, 28] width 66 height 17
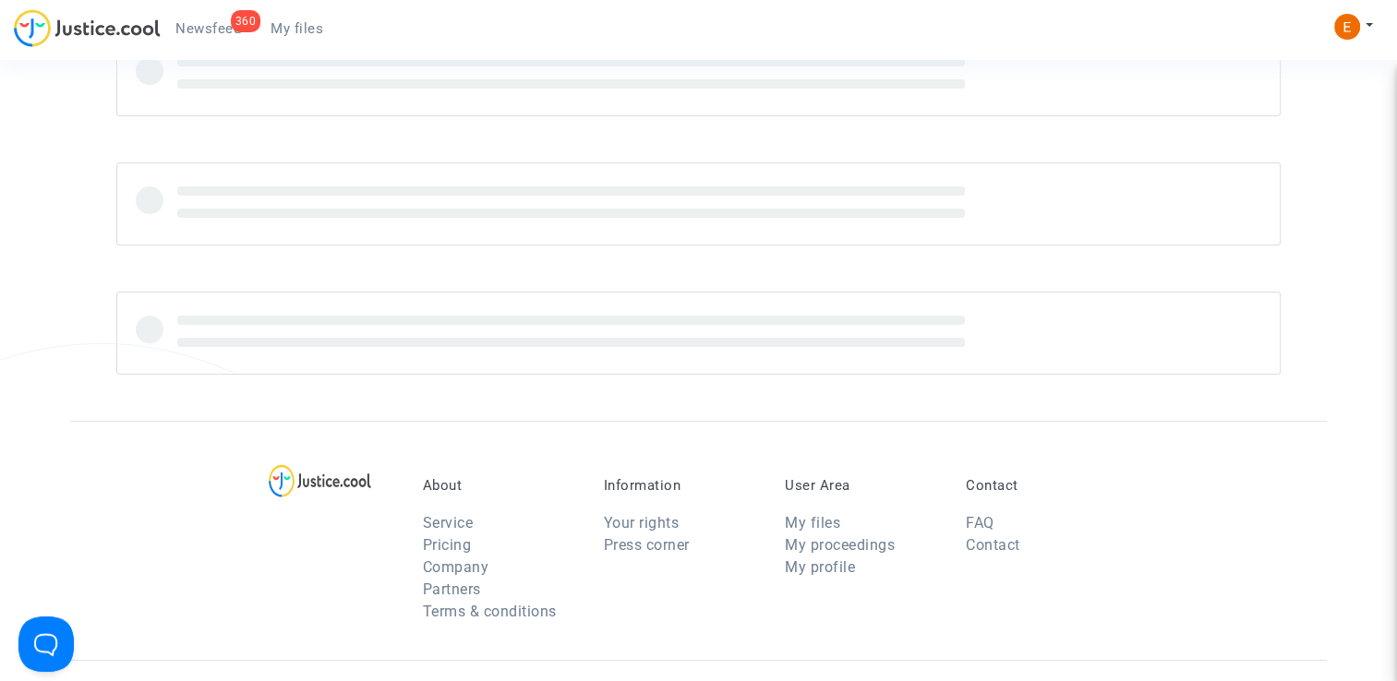
scroll to position [92, 0]
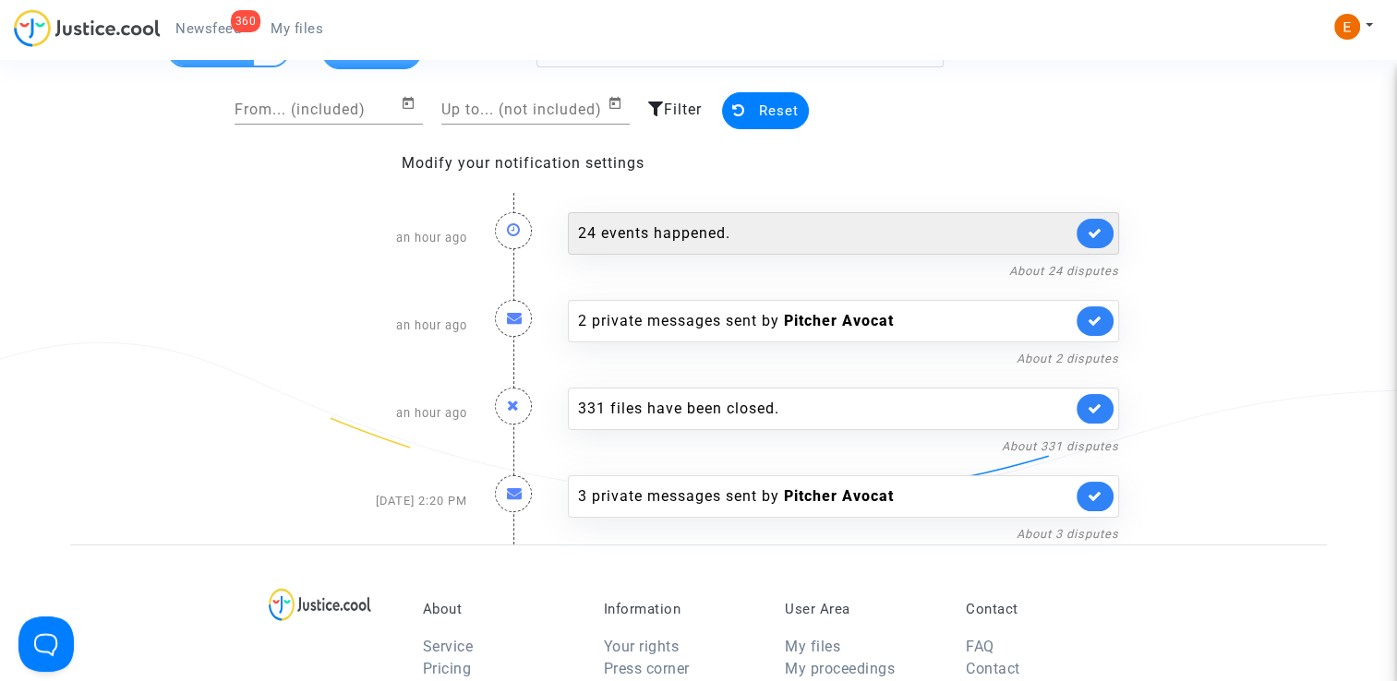
click at [695, 234] on div "24 events happened." at bounding box center [825, 234] width 494 height 22
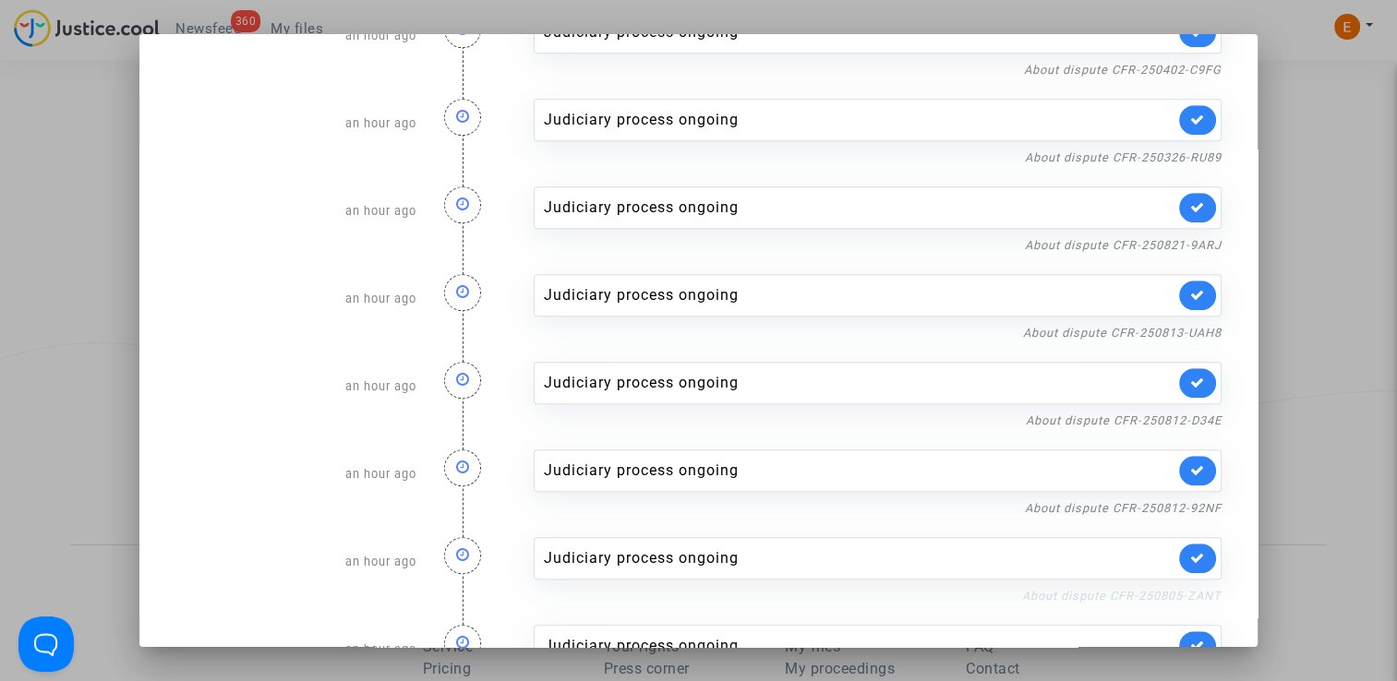
scroll to position [1527, 0]
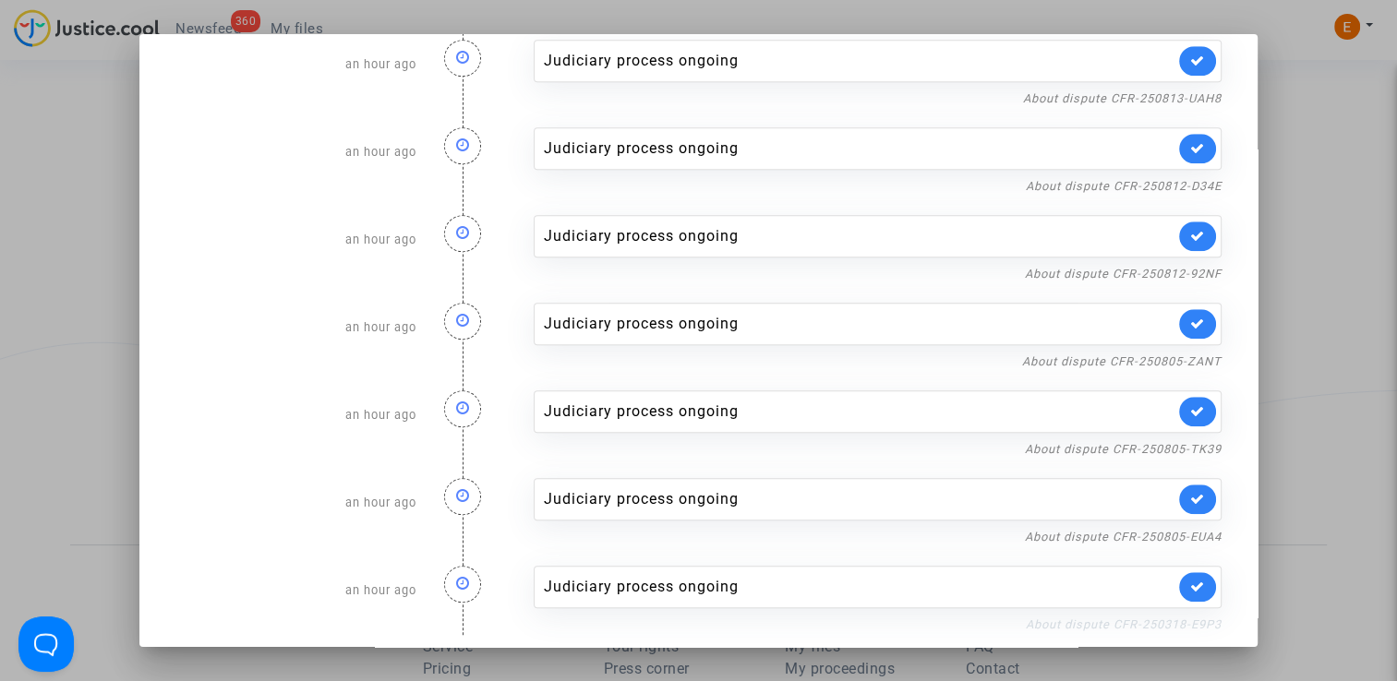
click at [1056, 618] on link "About dispute CFR-250318-E9P3" at bounding box center [1124, 625] width 196 height 14
click at [1201, 582] on link at bounding box center [1197, 587] width 37 height 30
click at [1193, 530] on link "About dispute CFR-250805-EUA4" at bounding box center [1123, 537] width 197 height 14
click at [1190, 494] on icon at bounding box center [1197, 499] width 15 height 14
click at [1181, 445] on link "About dispute CFR-250805-TK39" at bounding box center [1123, 449] width 197 height 14
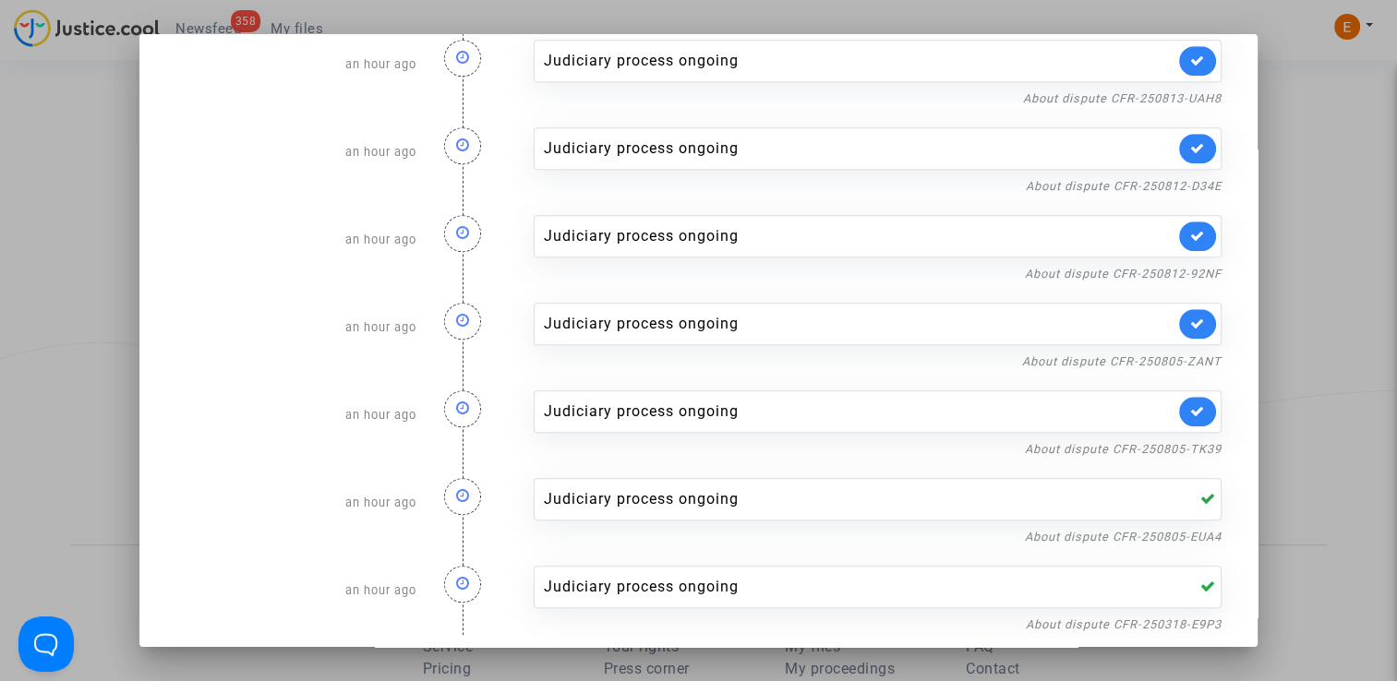
click at [1179, 402] on link at bounding box center [1197, 412] width 37 height 30
click at [1176, 355] on link "About dispute CFR-250805-ZANT" at bounding box center [1121, 362] width 199 height 14
click at [1193, 317] on icon at bounding box center [1197, 324] width 15 height 14
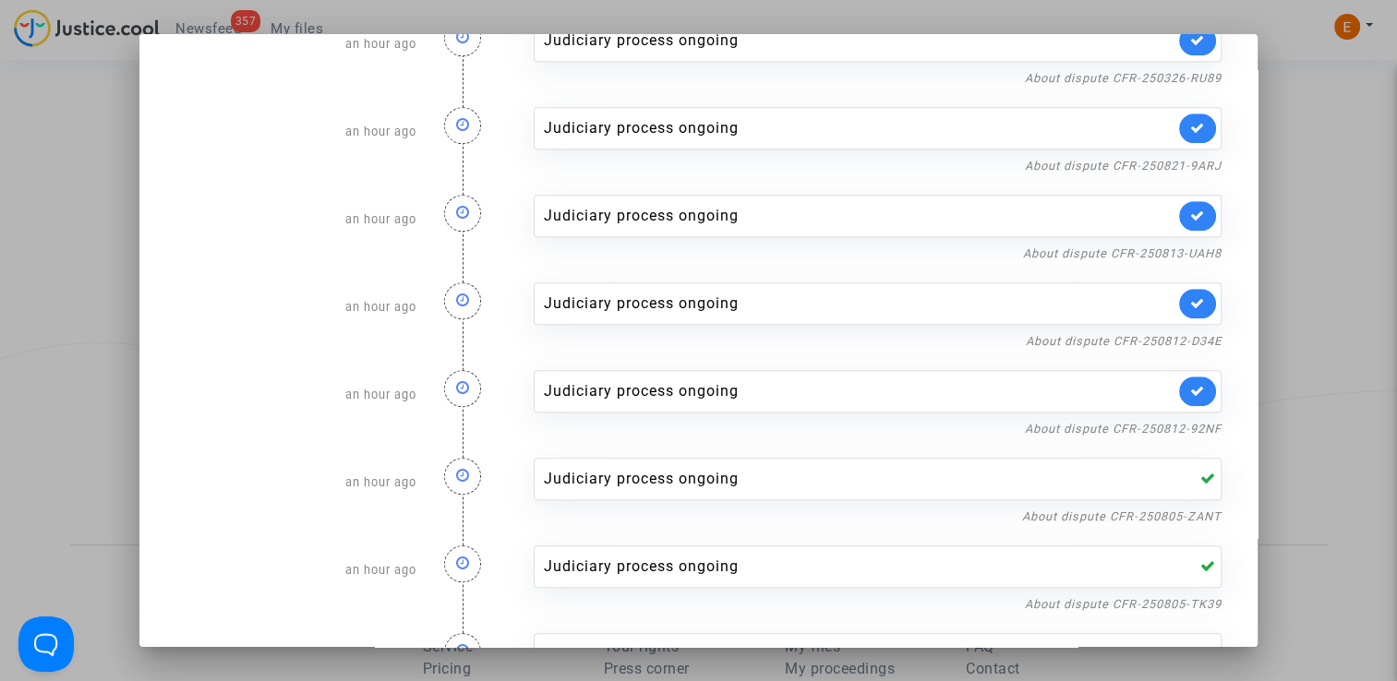
scroll to position [1343, 0]
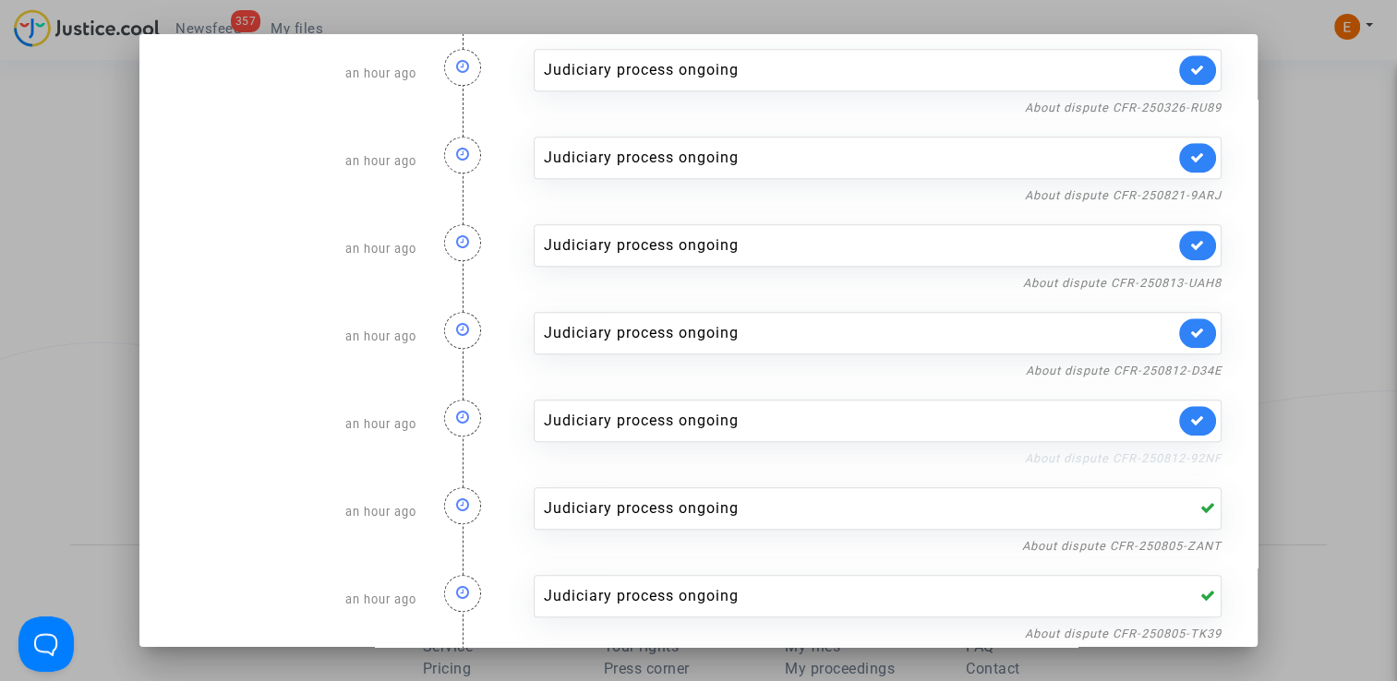
click at [1181, 456] on link "About dispute CFR-250812-92NF" at bounding box center [1123, 459] width 197 height 14
click at [1205, 408] on link at bounding box center [1197, 421] width 37 height 30
click at [1186, 366] on link "About dispute CFR-250812-D34E" at bounding box center [1124, 371] width 196 height 14
click at [1192, 327] on icon at bounding box center [1197, 333] width 15 height 14
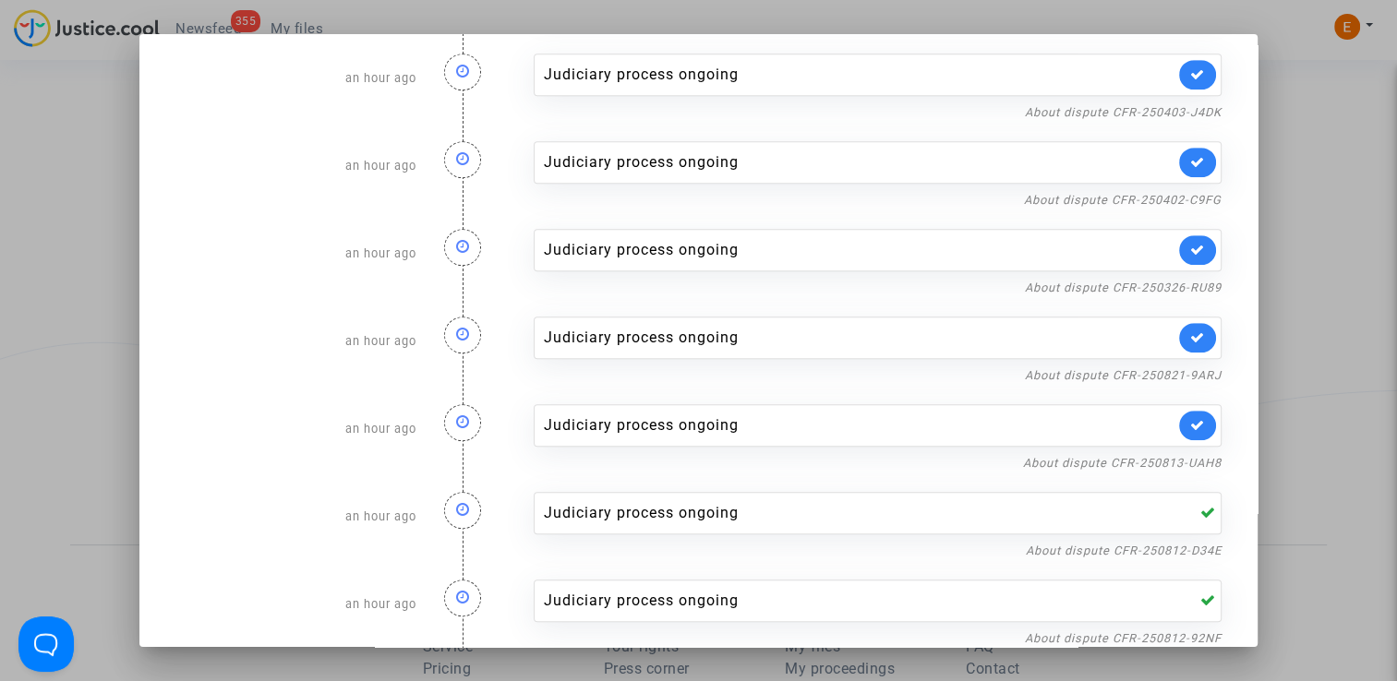
scroll to position [1158, 0]
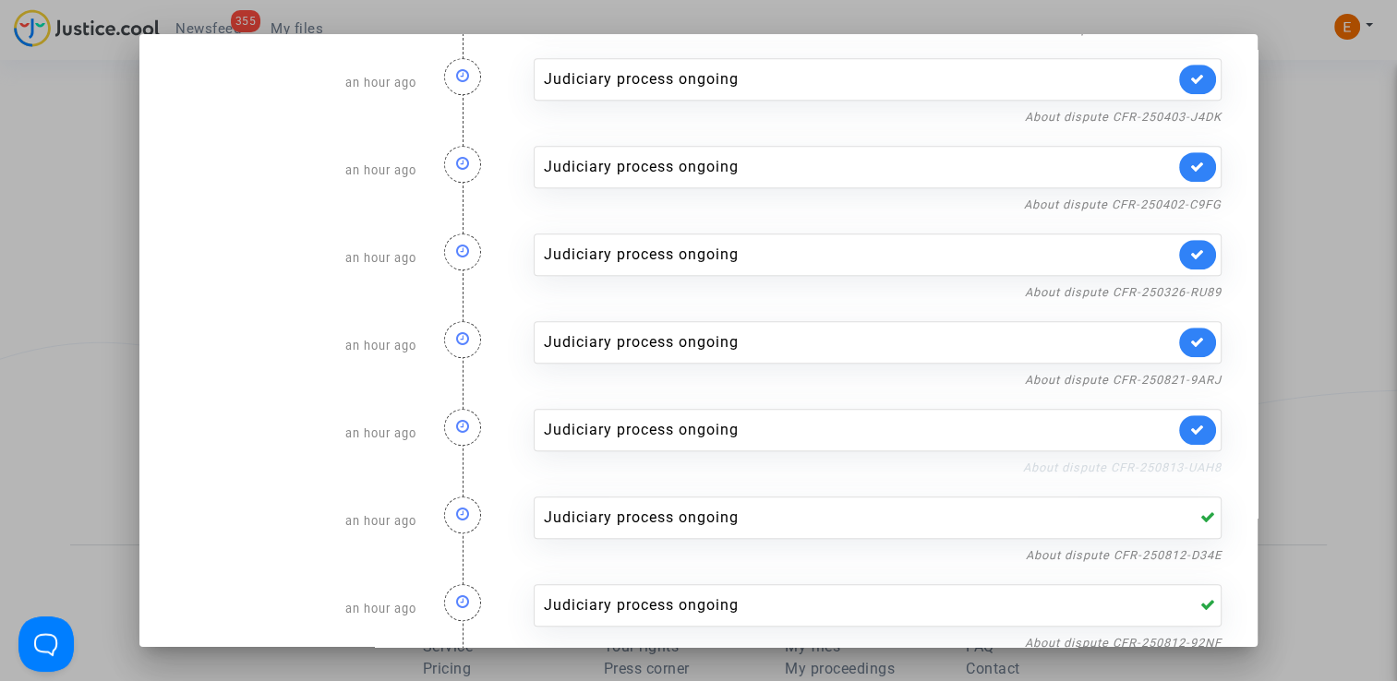
click at [1192, 467] on link "About dispute CFR-250813-UAH8" at bounding box center [1122, 468] width 199 height 14
click at [1190, 423] on icon at bounding box center [1197, 430] width 15 height 14
click at [1184, 373] on link "About dispute CFR-250821-9ARJ" at bounding box center [1123, 380] width 197 height 14
click at [1179, 337] on link at bounding box center [1197, 343] width 37 height 30
click at [1193, 285] on link "About dispute CFR-250326-RU89" at bounding box center [1123, 292] width 197 height 14
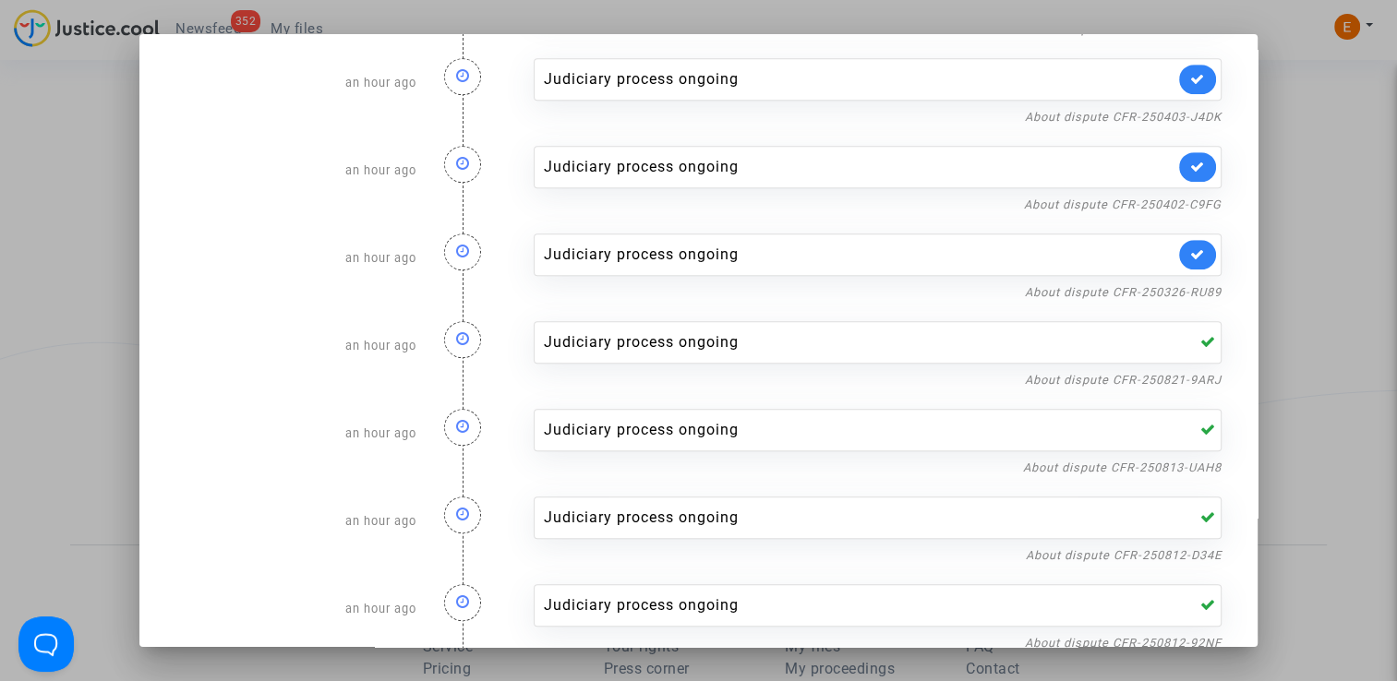
drag, startPoint x: 1204, startPoint y: 253, endPoint x: 1193, endPoint y: 219, distance: 35.9
click at [1204, 251] on link at bounding box center [1197, 255] width 37 height 30
click at [1192, 198] on link "About dispute CFR-250402-C9FG" at bounding box center [1123, 205] width 198 height 14
click at [1190, 168] on icon at bounding box center [1197, 167] width 15 height 14
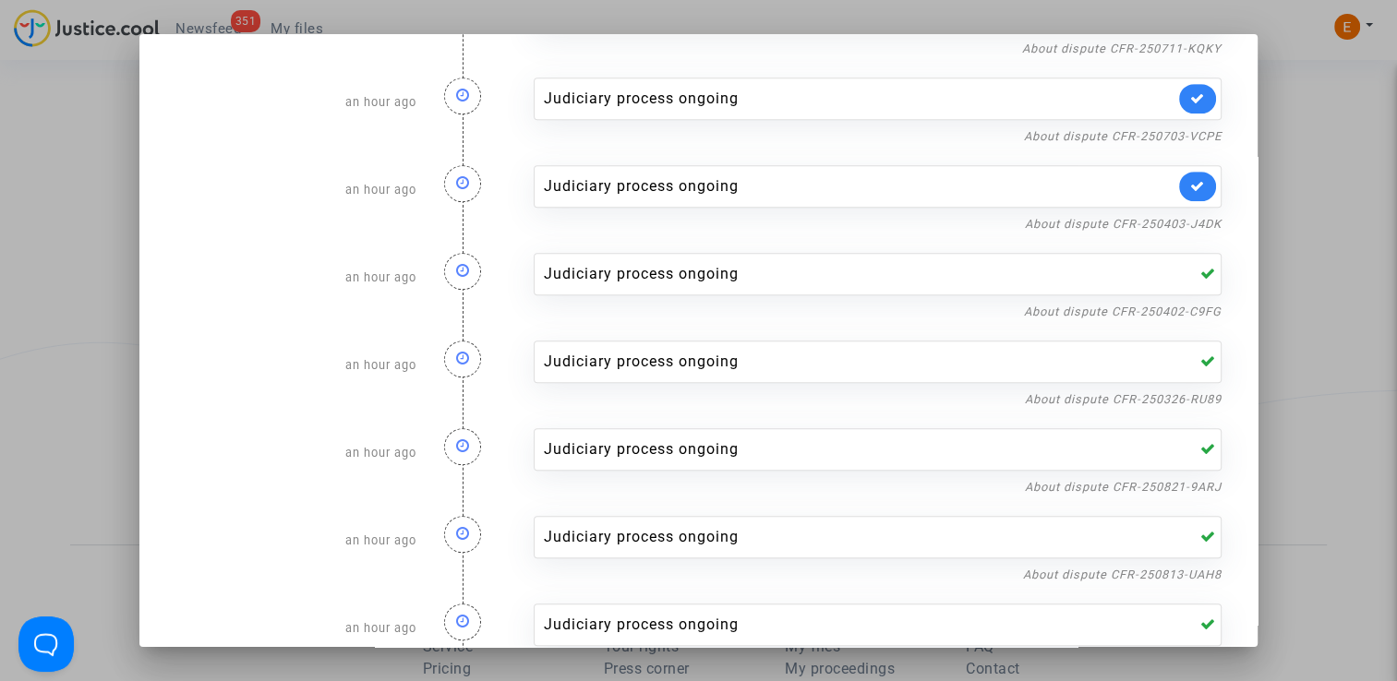
scroll to position [789, 0]
click at [1186, 479] on link "About dispute CFR-250403-J4DK" at bounding box center [1123, 486] width 197 height 14
click at [1201, 429] on div "Judiciary process ongoing" at bounding box center [878, 449] width 688 height 42
click at [1187, 434] on link at bounding box center [1197, 449] width 37 height 30
click at [1186, 380] on div "Judiciary process ongoing About dispute CFR-250703-VCPE" at bounding box center [878, 365] width 716 height 88
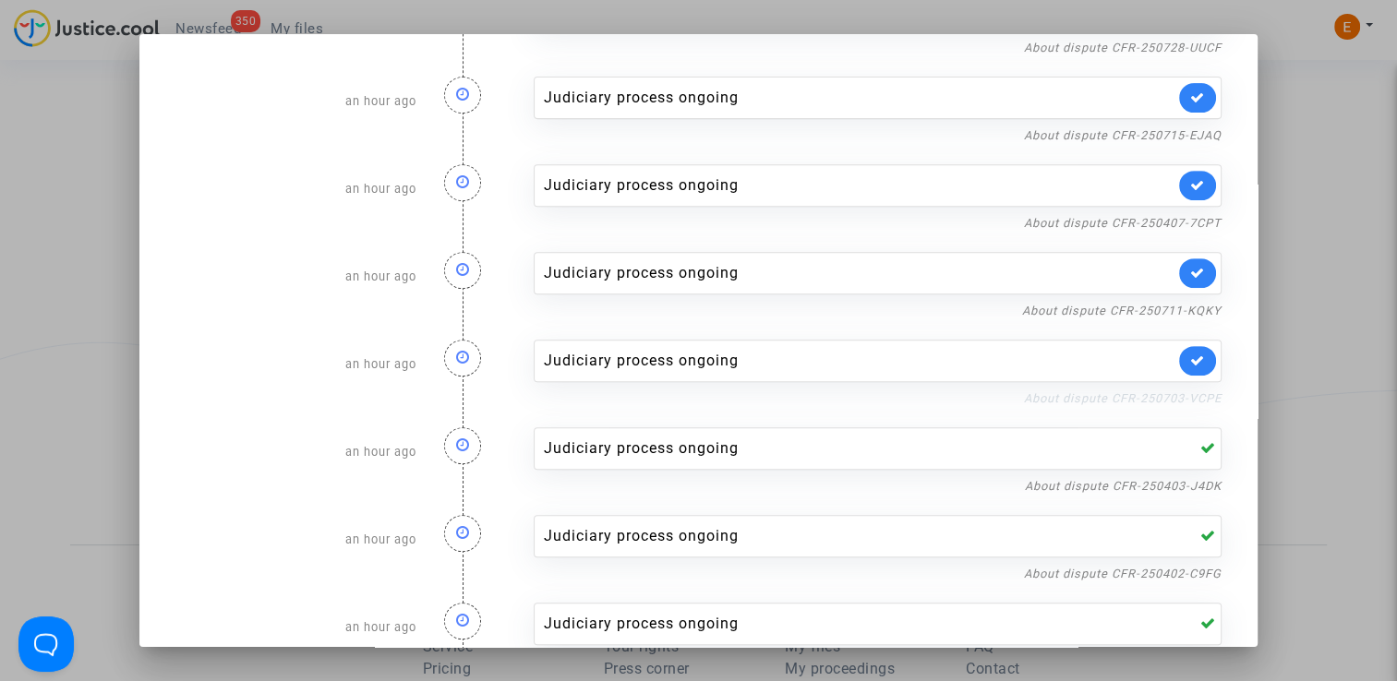
click at [1181, 396] on link "About dispute CFR-250703-VCPE" at bounding box center [1123, 399] width 198 height 14
click at [1194, 355] on icon at bounding box center [1197, 361] width 15 height 14
click at [1192, 299] on div "About dispute CFR-250711-KQKY" at bounding box center [878, 310] width 688 height 22
click at [1193, 308] on link "About dispute CFR-250711-KQKY" at bounding box center [1121, 311] width 199 height 14
click at [1197, 273] on link at bounding box center [1197, 274] width 37 height 30
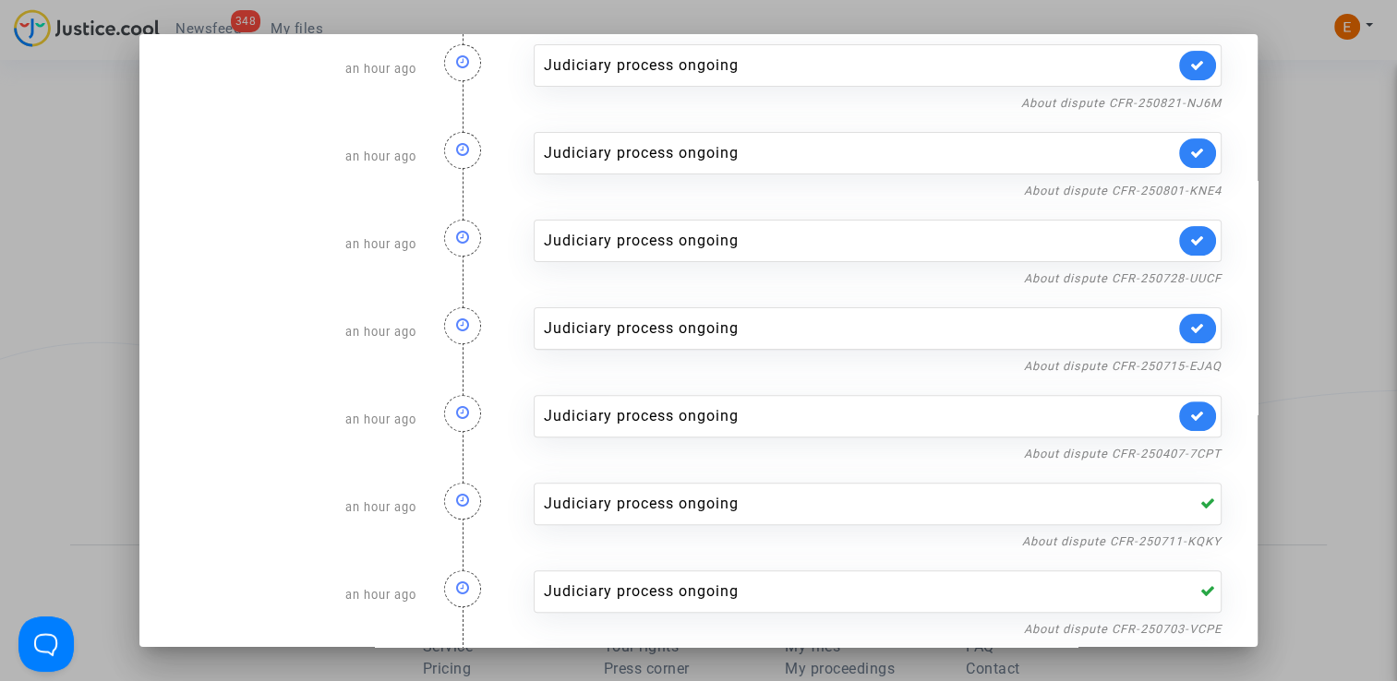
scroll to position [512, 0]
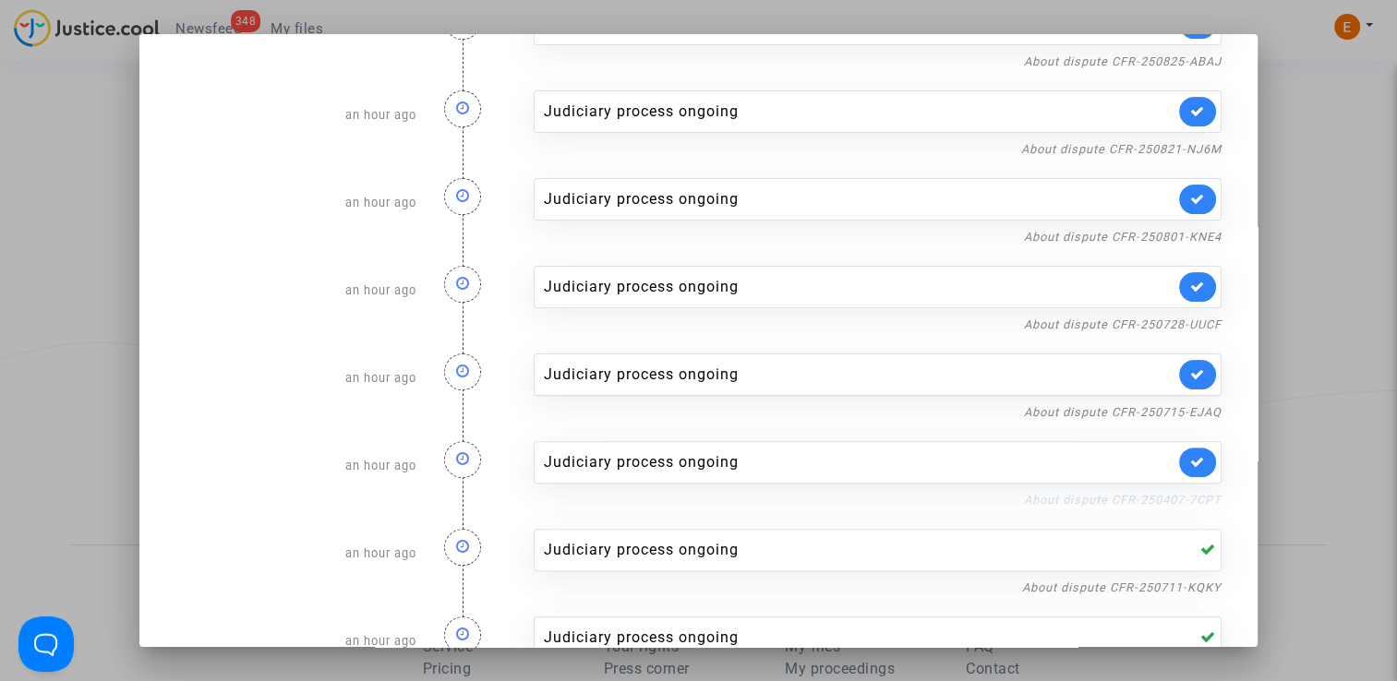
click at [1196, 501] on link "About dispute CFR-250407-7CPT" at bounding box center [1123, 500] width 198 height 14
click at [1206, 454] on link at bounding box center [1197, 463] width 37 height 30
click at [1186, 408] on link "About dispute CFR-250715-EJAQ" at bounding box center [1123, 412] width 198 height 14
click at [1197, 379] on link at bounding box center [1197, 375] width 37 height 30
click at [1187, 325] on link "About dispute CFR-250728-UUCF" at bounding box center [1123, 325] width 198 height 14
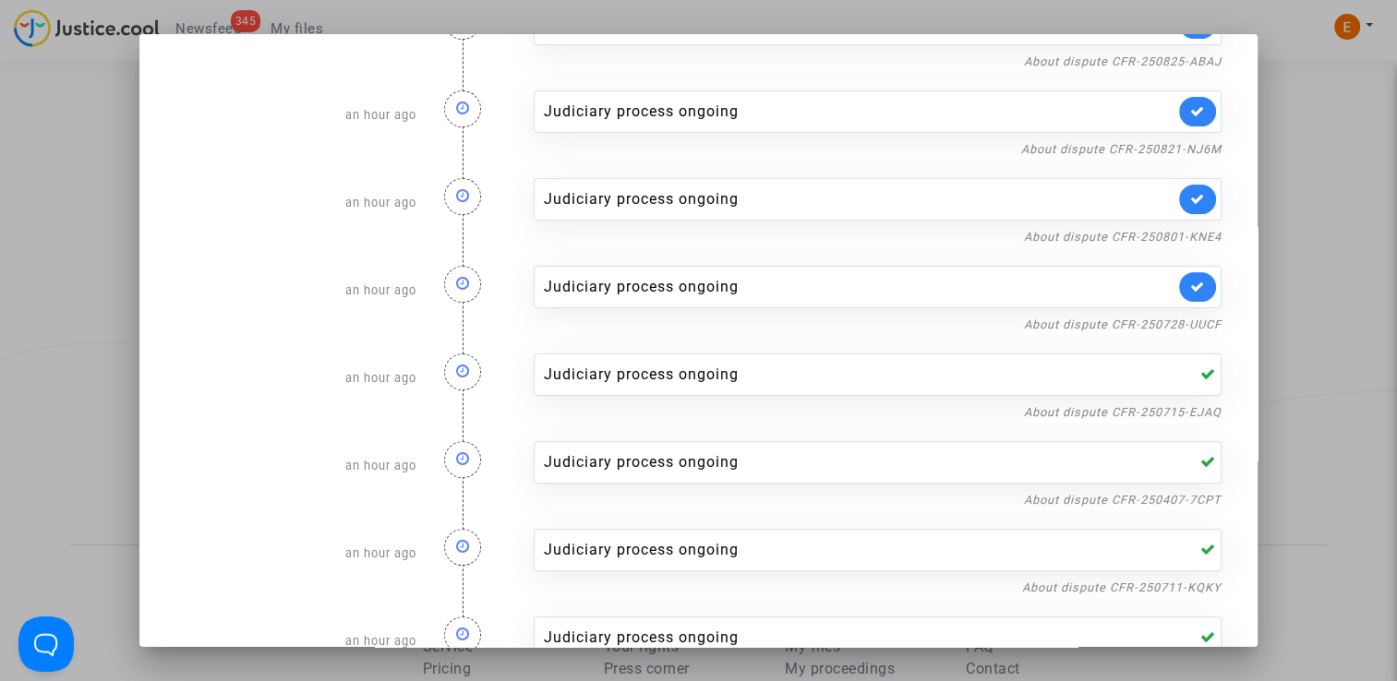
click at [1193, 291] on link at bounding box center [1197, 287] width 37 height 30
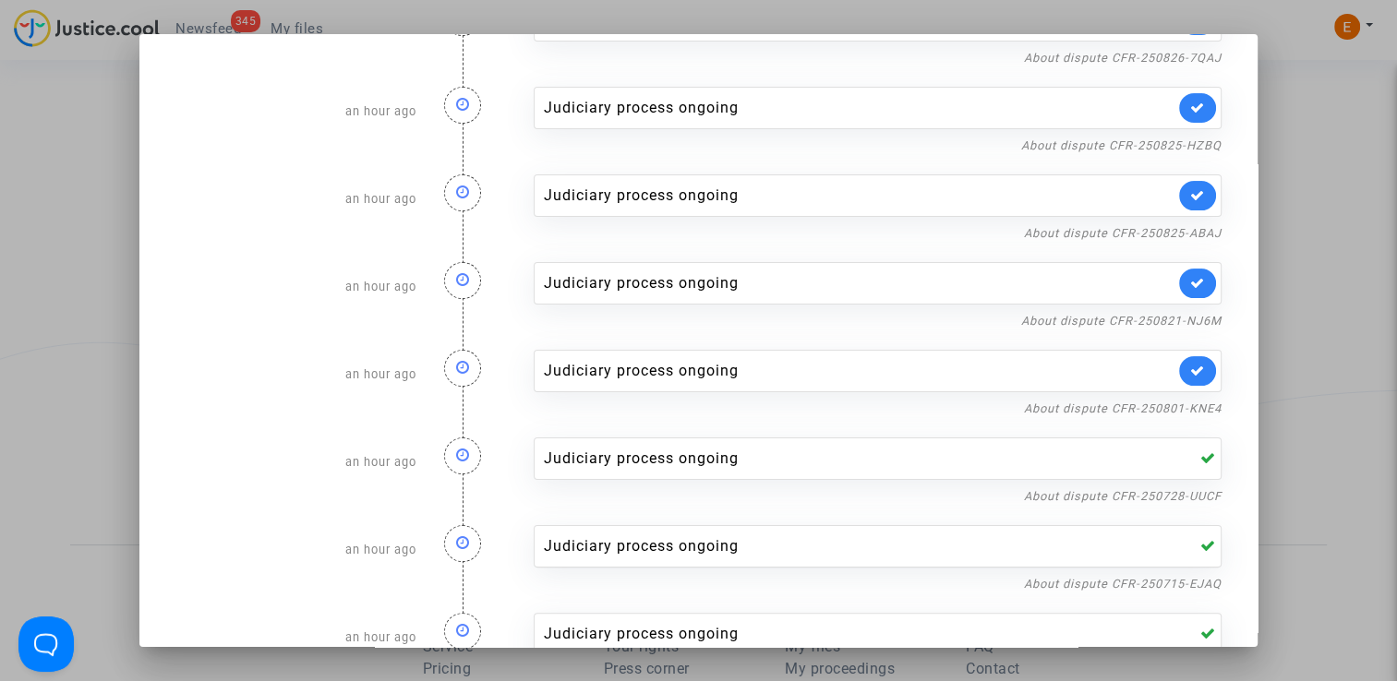
scroll to position [327, 0]
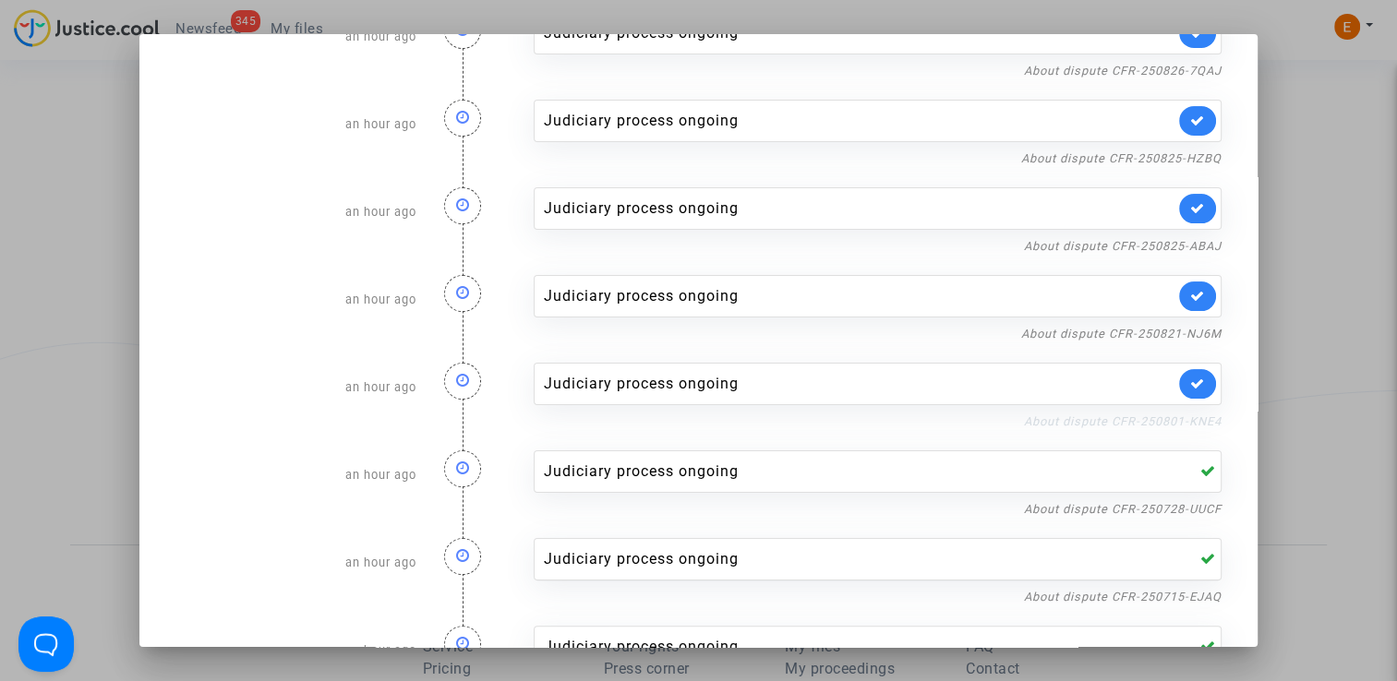
click at [1185, 416] on link "About dispute CFR-250801-KNE4" at bounding box center [1123, 422] width 198 height 14
click at [1193, 382] on icon at bounding box center [1197, 384] width 15 height 14
click at [1196, 330] on link "About dispute CFR-250821-NJ6M" at bounding box center [1121, 334] width 200 height 14
click at [1190, 294] on icon at bounding box center [1197, 296] width 15 height 14
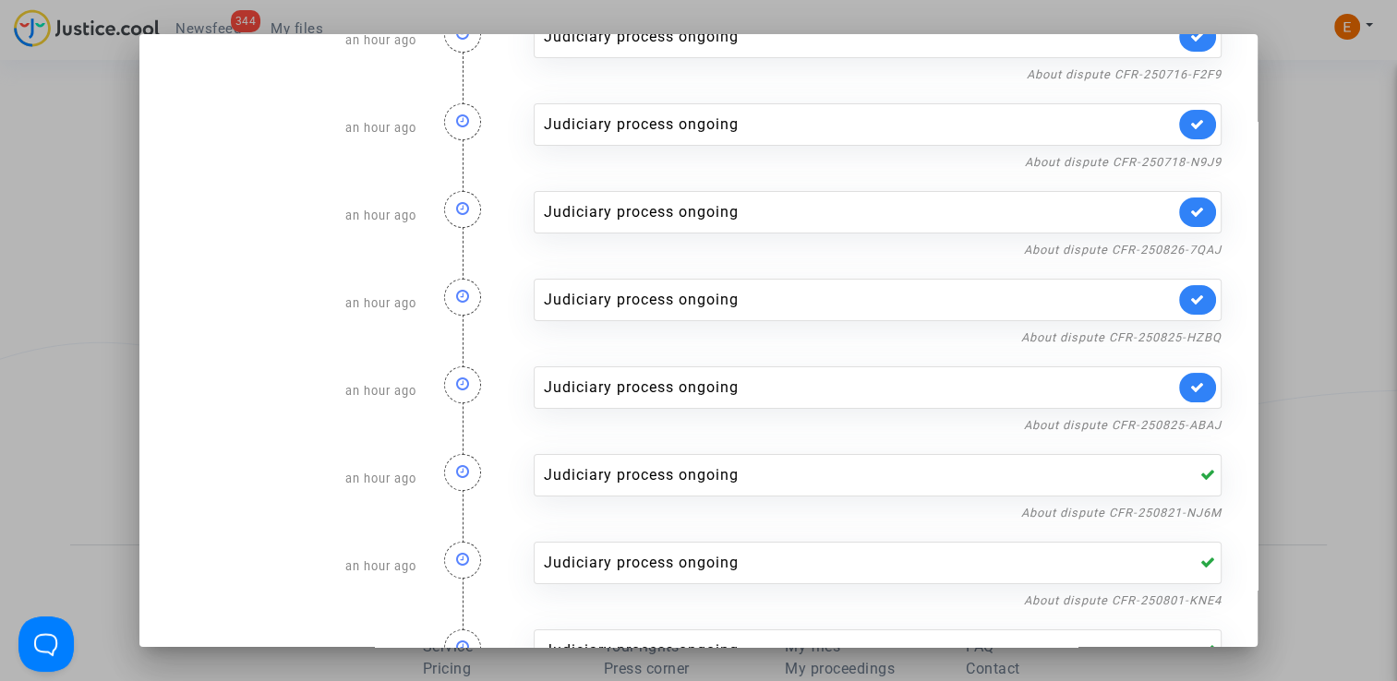
scroll to position [142, 0]
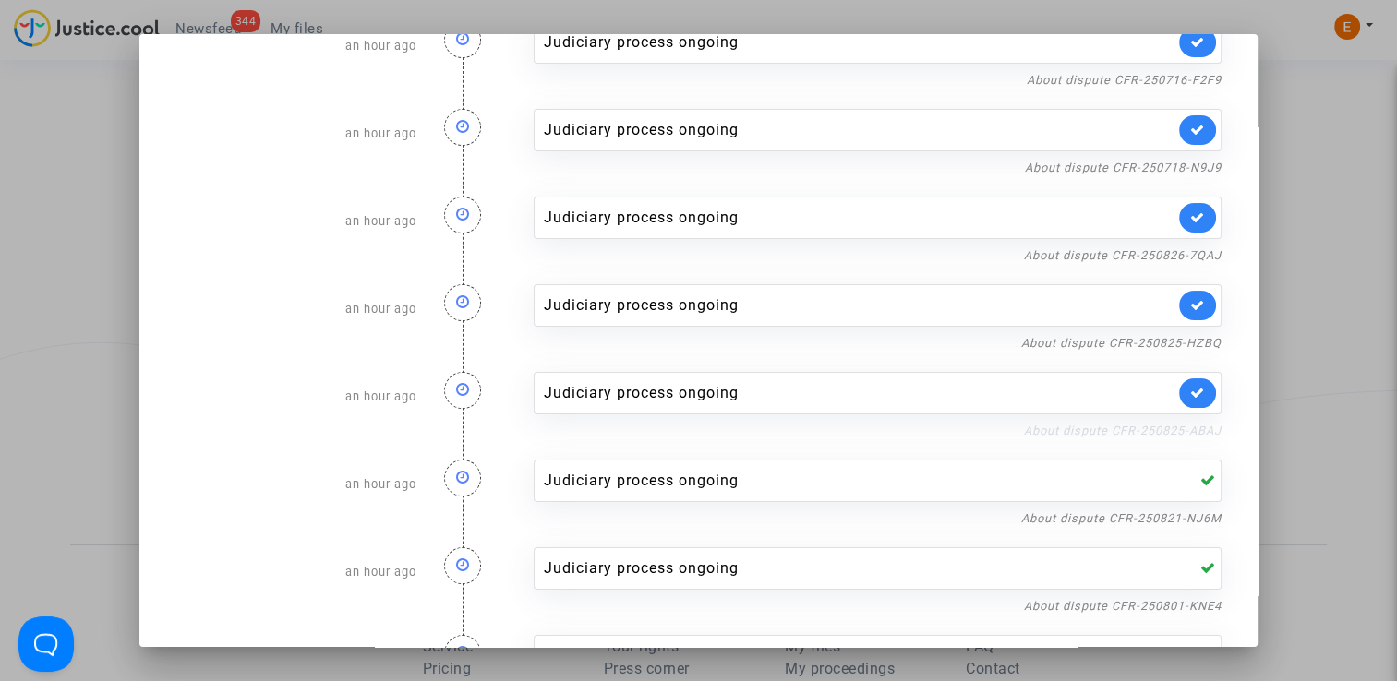
click at [1200, 424] on link "About dispute CFR-250825-ABAJ" at bounding box center [1123, 431] width 198 height 14
click at [1204, 390] on link at bounding box center [1197, 394] width 37 height 30
click at [1199, 343] on link "About dispute CFR-250825-HZBQ" at bounding box center [1121, 343] width 200 height 14
click at [1203, 308] on link at bounding box center [1197, 306] width 37 height 30
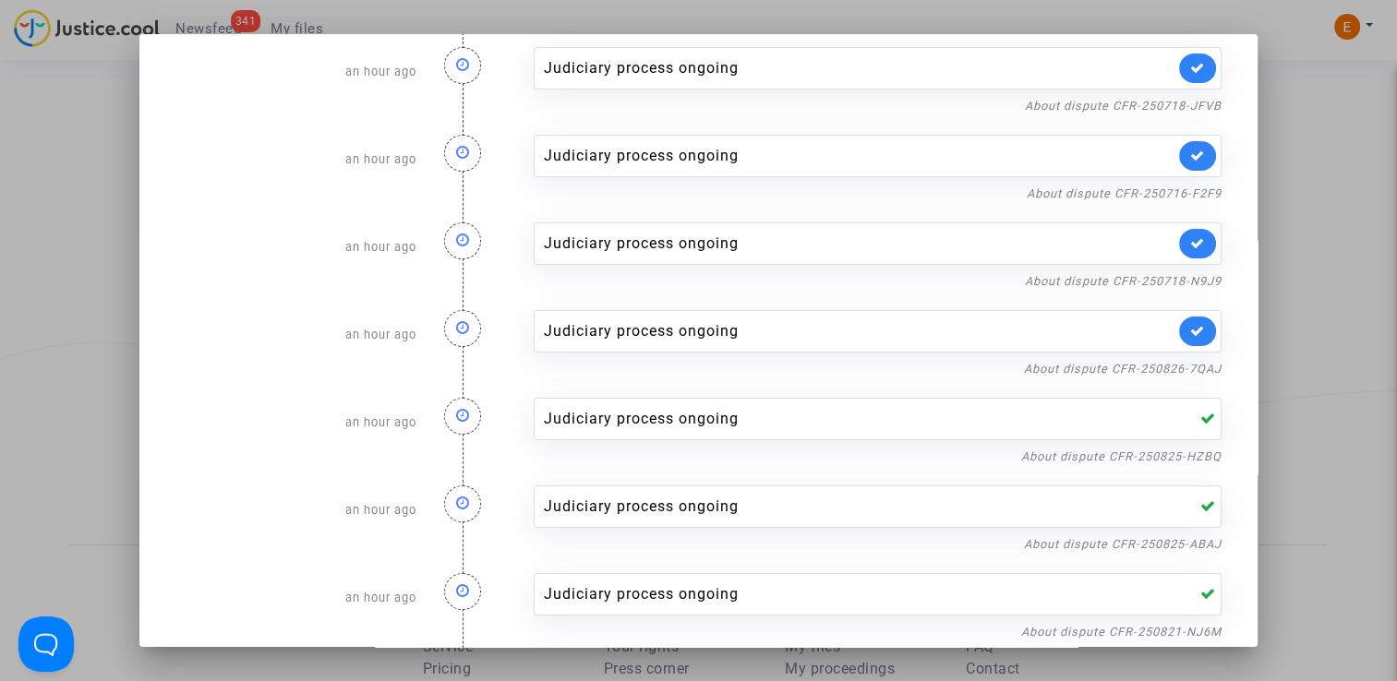
scroll to position [0, 0]
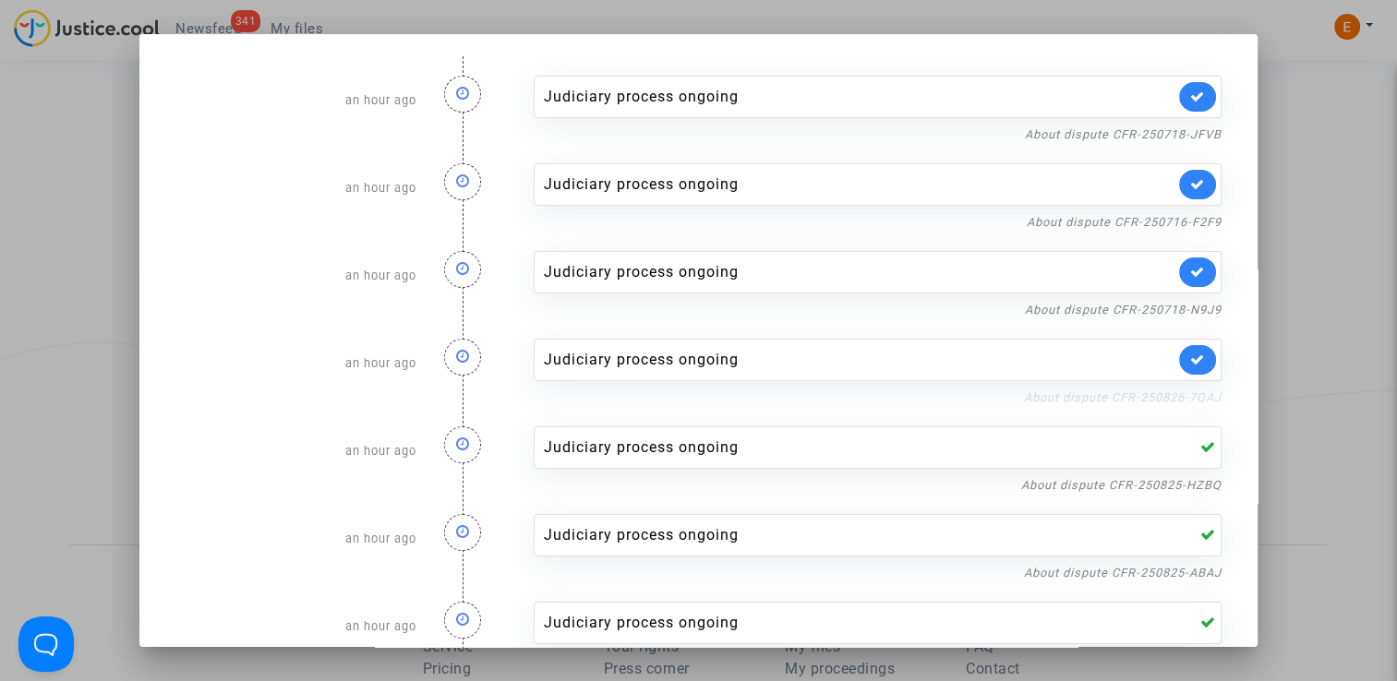
click at [1176, 394] on link "About dispute CFR-250826-7QAJ" at bounding box center [1123, 398] width 198 height 14
click at [1197, 356] on link at bounding box center [1197, 360] width 37 height 30
click at [1194, 310] on link "About dispute CFR-250718-N9J9" at bounding box center [1123, 310] width 197 height 14
click at [1190, 277] on icon at bounding box center [1197, 272] width 15 height 14
click at [1191, 213] on nf-filterlink "About dispute CFR-250716-F2F9" at bounding box center [1124, 221] width 195 height 18
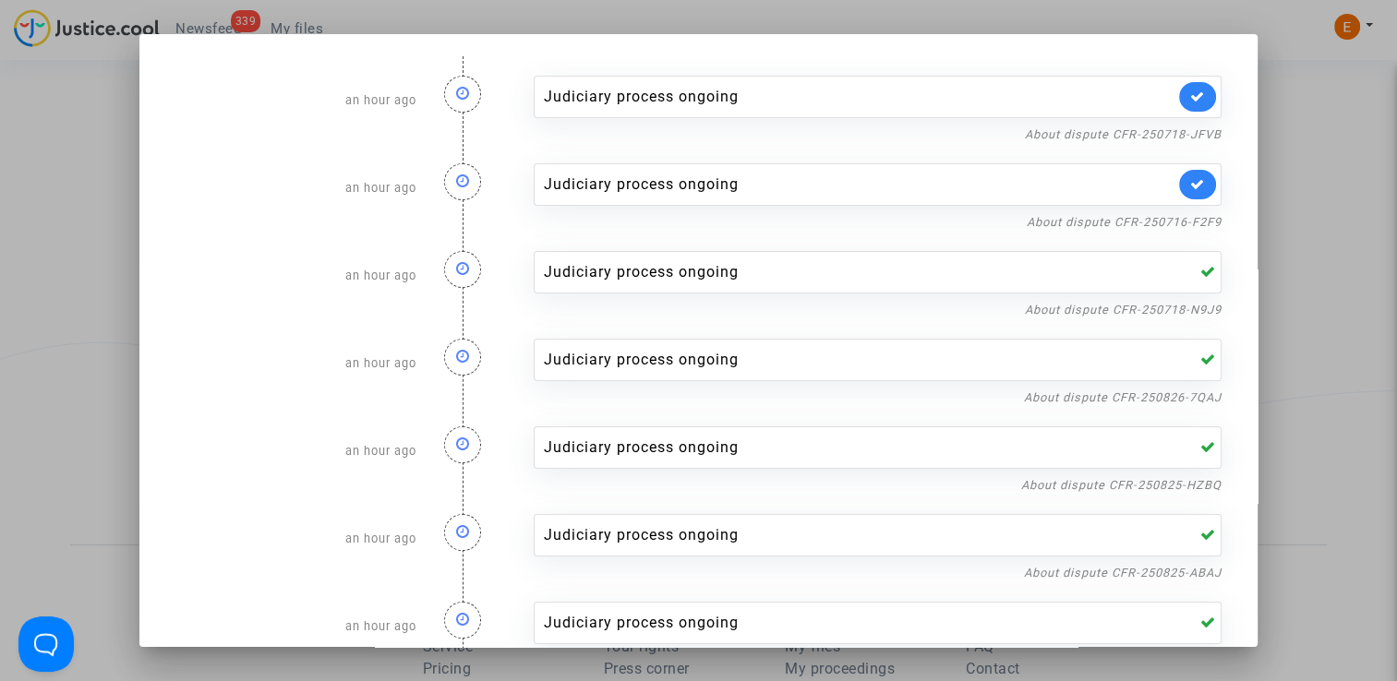
click at [1186, 233] on div "Judiciary process ongoing About dispute CFR-250718-N9J9" at bounding box center [878, 277] width 716 height 88
click at [1108, 227] on link "About dispute CFR-250716-F2F9" at bounding box center [1124, 222] width 195 height 14
click at [1207, 183] on link at bounding box center [1197, 185] width 37 height 30
click at [1196, 135] on link "About dispute CFR-250718-JFVB" at bounding box center [1123, 134] width 197 height 14
click at [1190, 95] on icon at bounding box center [1197, 97] width 15 height 14
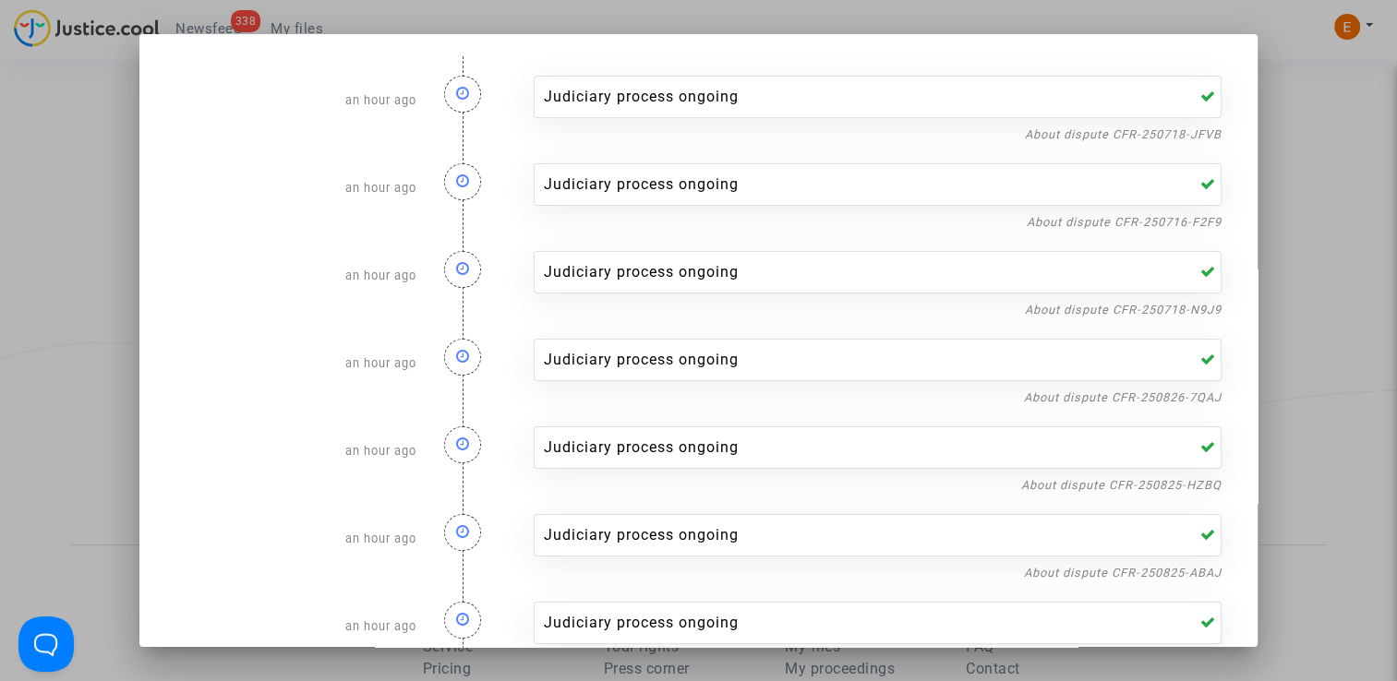
click at [1312, 98] on div at bounding box center [698, 340] width 1397 height 681
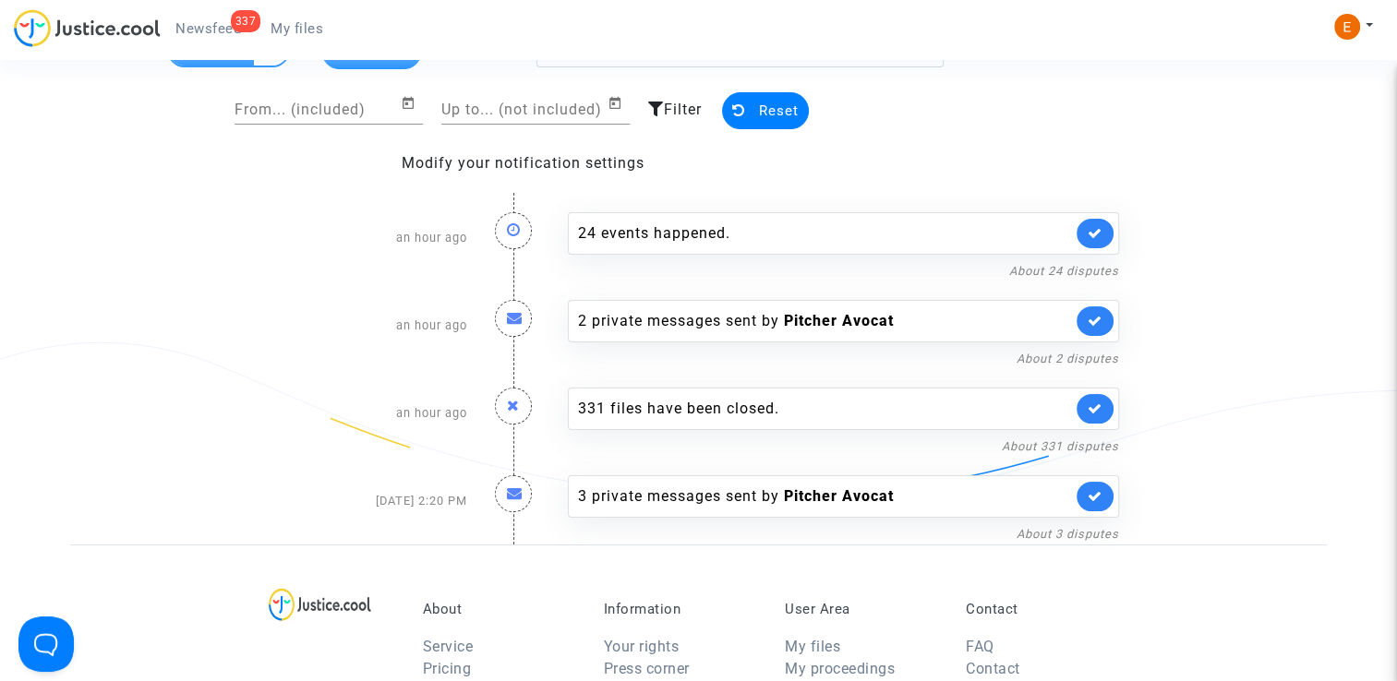
click at [313, 20] on span "My files" at bounding box center [297, 28] width 53 height 17
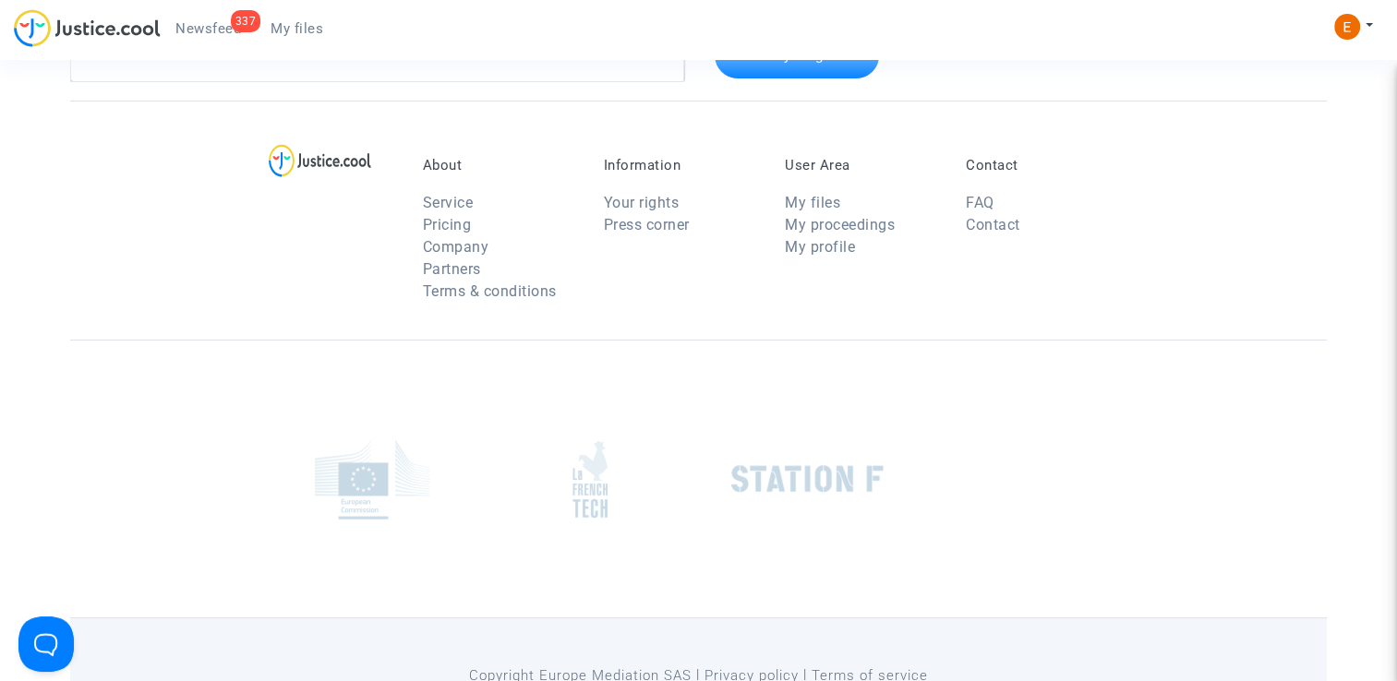
click at [202, 20] on span "Newsfeed" at bounding box center [208, 28] width 66 height 17
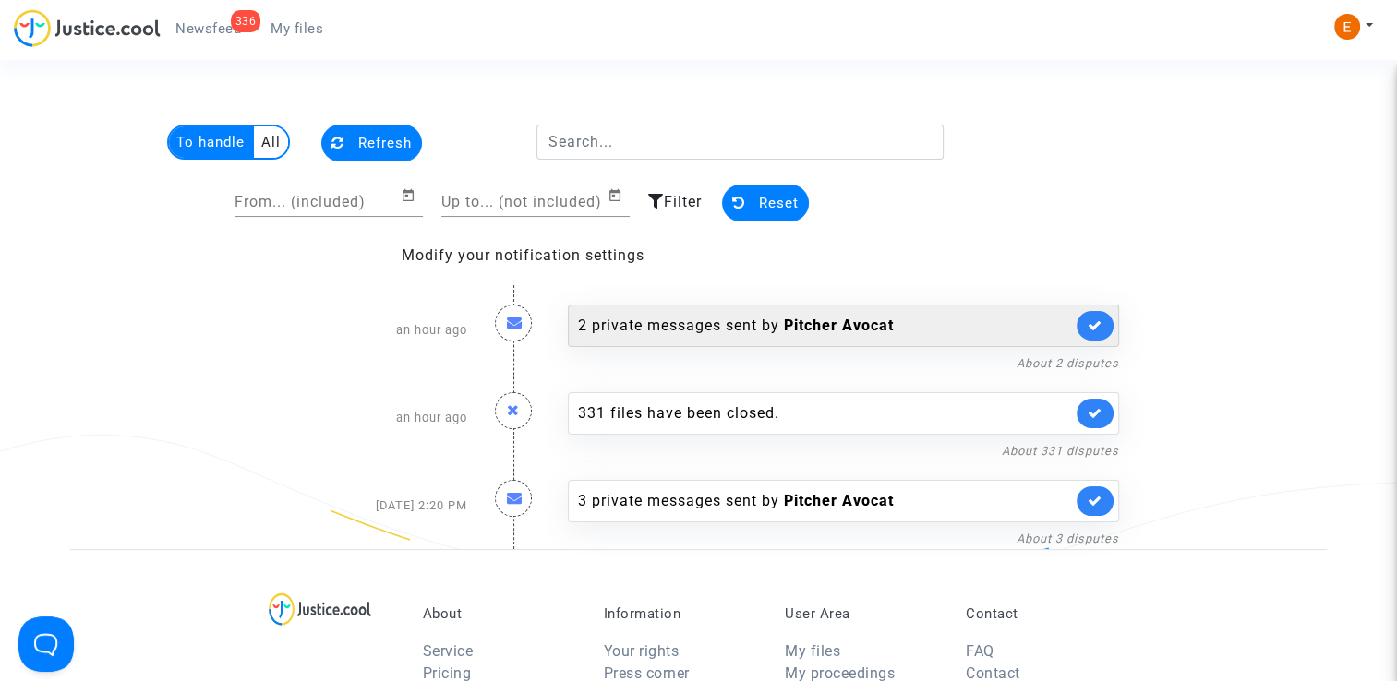
click at [671, 331] on div "2 private messages sent by Pitcher Avocat" at bounding box center [825, 326] width 494 height 22
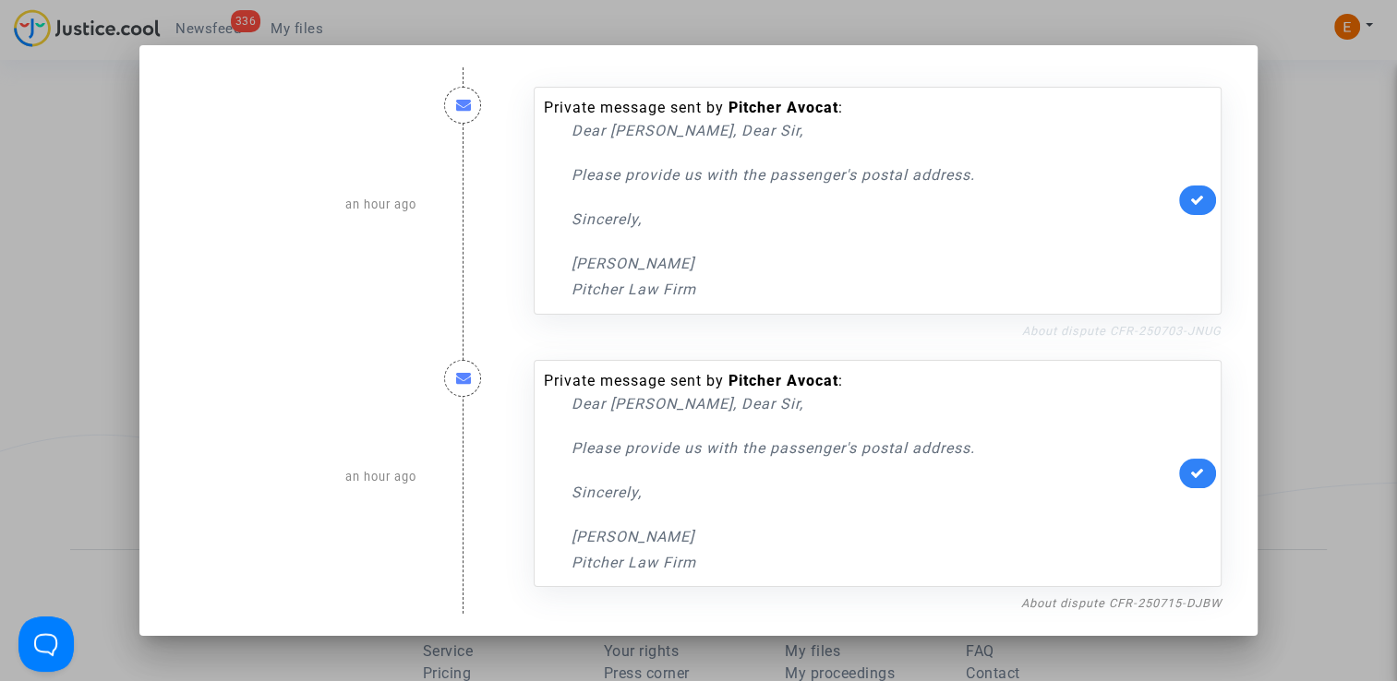
click at [1123, 331] on link "About dispute CFR-250703-JNUG" at bounding box center [1121, 331] width 199 height 14
click at [1200, 465] on link at bounding box center [1197, 474] width 37 height 30
click at [1197, 336] on link "About dispute CFR-250703-JNUG" at bounding box center [1121, 331] width 199 height 14
click at [1205, 205] on icon at bounding box center [1197, 200] width 15 height 14
click at [1204, 598] on link "About dispute CFR-250715-DJBW" at bounding box center [1121, 604] width 200 height 14
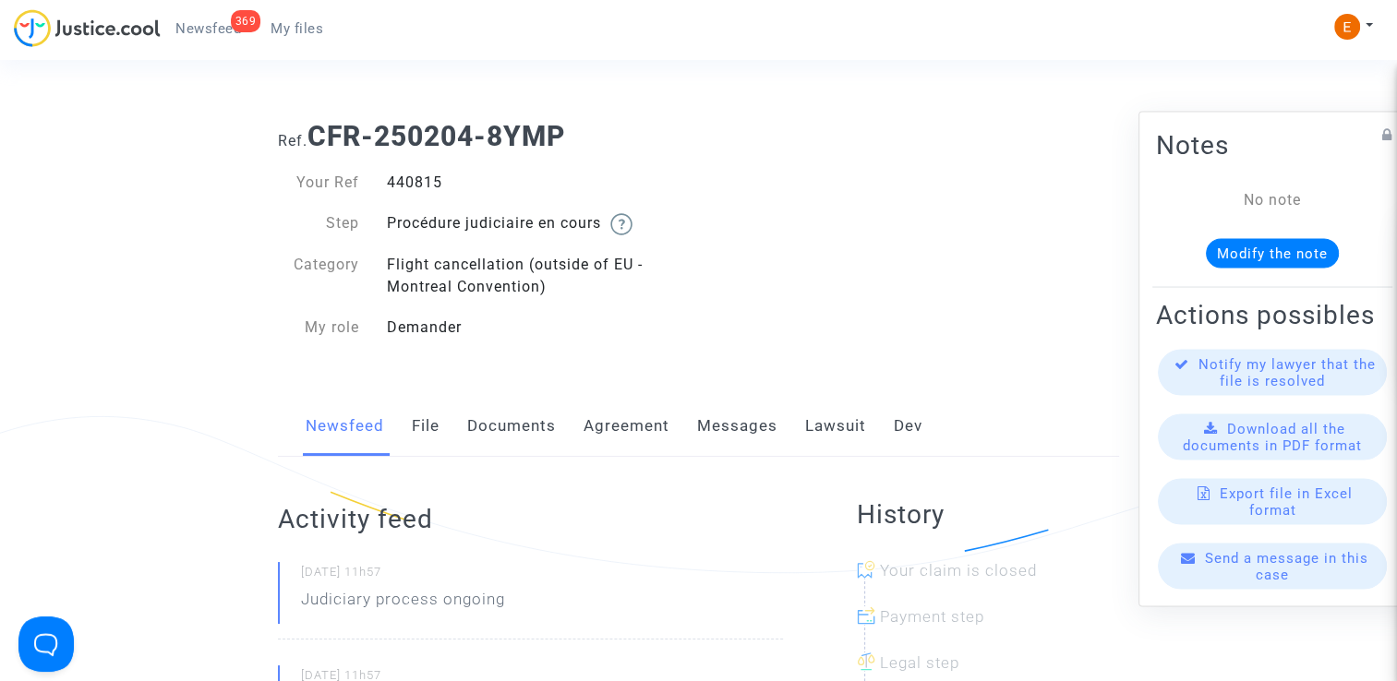
drag, startPoint x: 0, startPoint y: 0, endPoint x: 426, endPoint y: 187, distance: 464.8
click at [426, 187] on div "440815" at bounding box center [536, 183] width 326 height 22
copy div "440815"
click at [423, 185] on div "515635" at bounding box center [536, 183] width 326 height 22
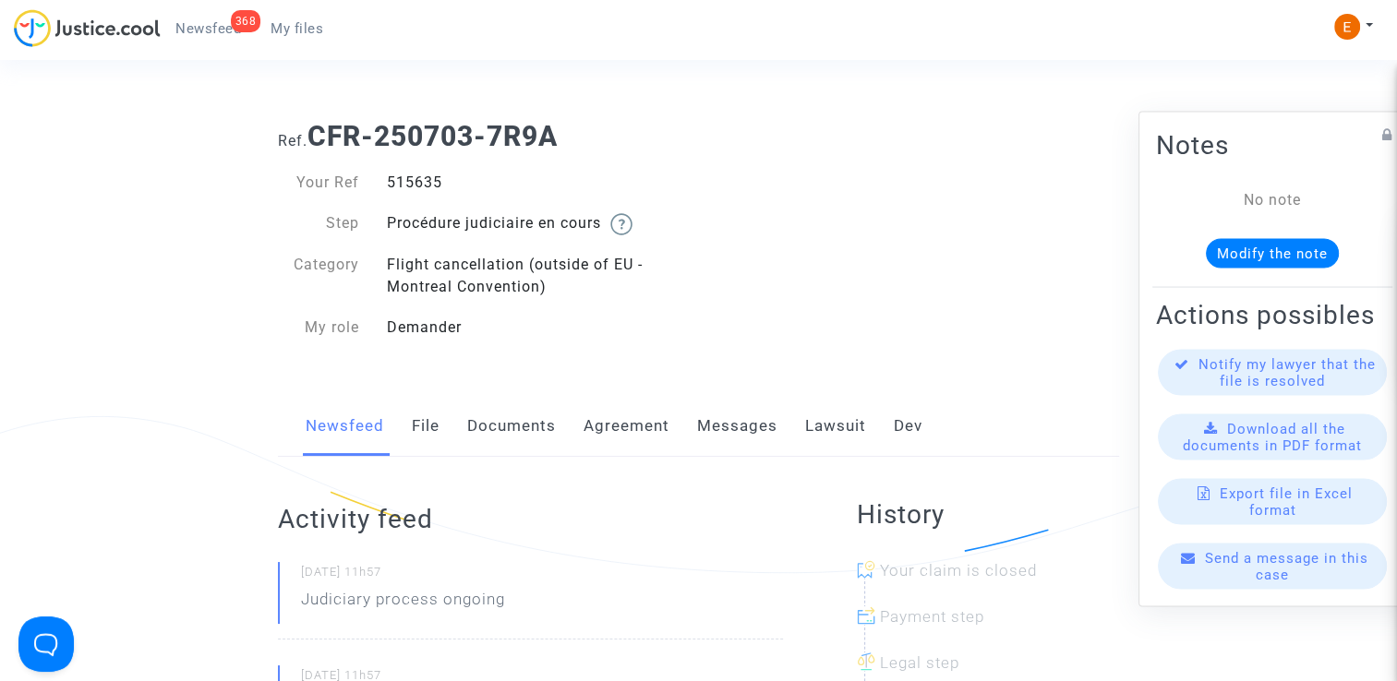
click at [423, 185] on div "515635" at bounding box center [536, 183] width 326 height 22
copy div "515635"
drag, startPoint x: 0, startPoint y: 0, endPoint x: 428, endPoint y: 191, distance: 468.3
click at [428, 191] on div "517792" at bounding box center [536, 183] width 326 height 22
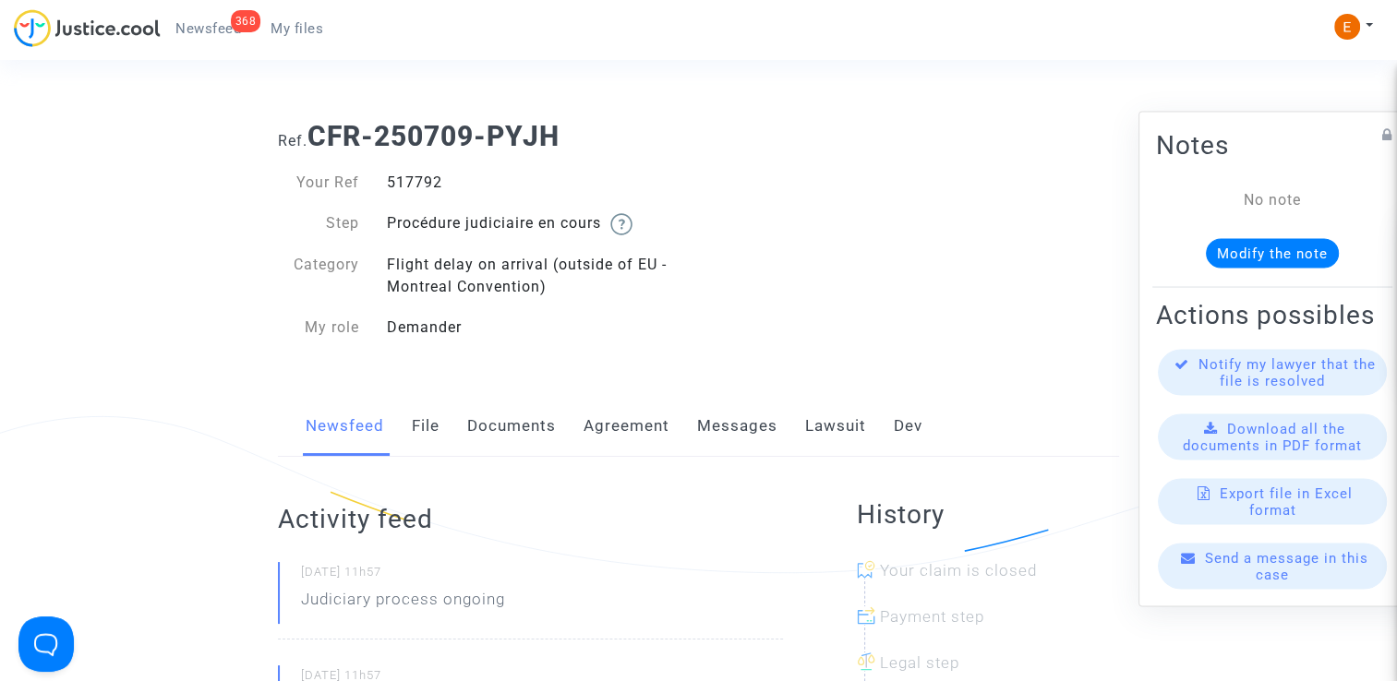
copy div "517792"
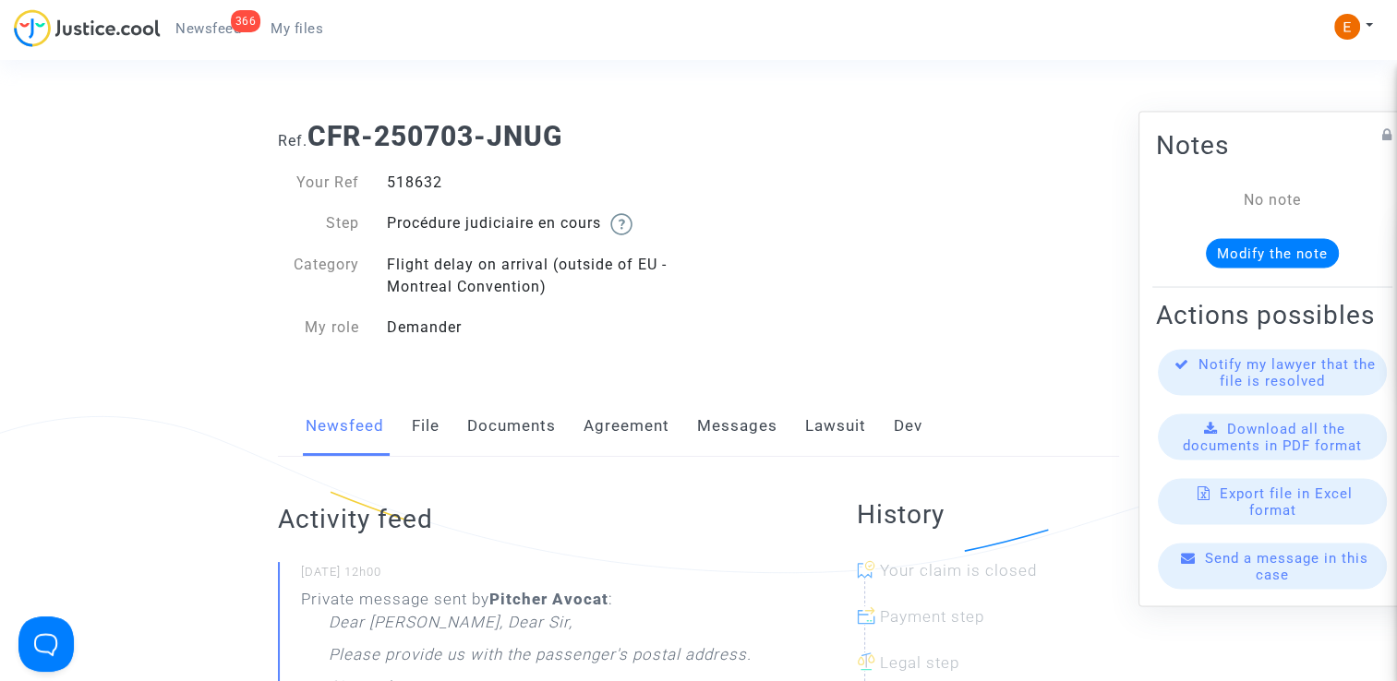
drag, startPoint x: 0, startPoint y: 0, endPoint x: 407, endPoint y: 183, distance: 446.4
click at [407, 183] on div "518632" at bounding box center [536, 183] width 326 height 22
copy div "518632"
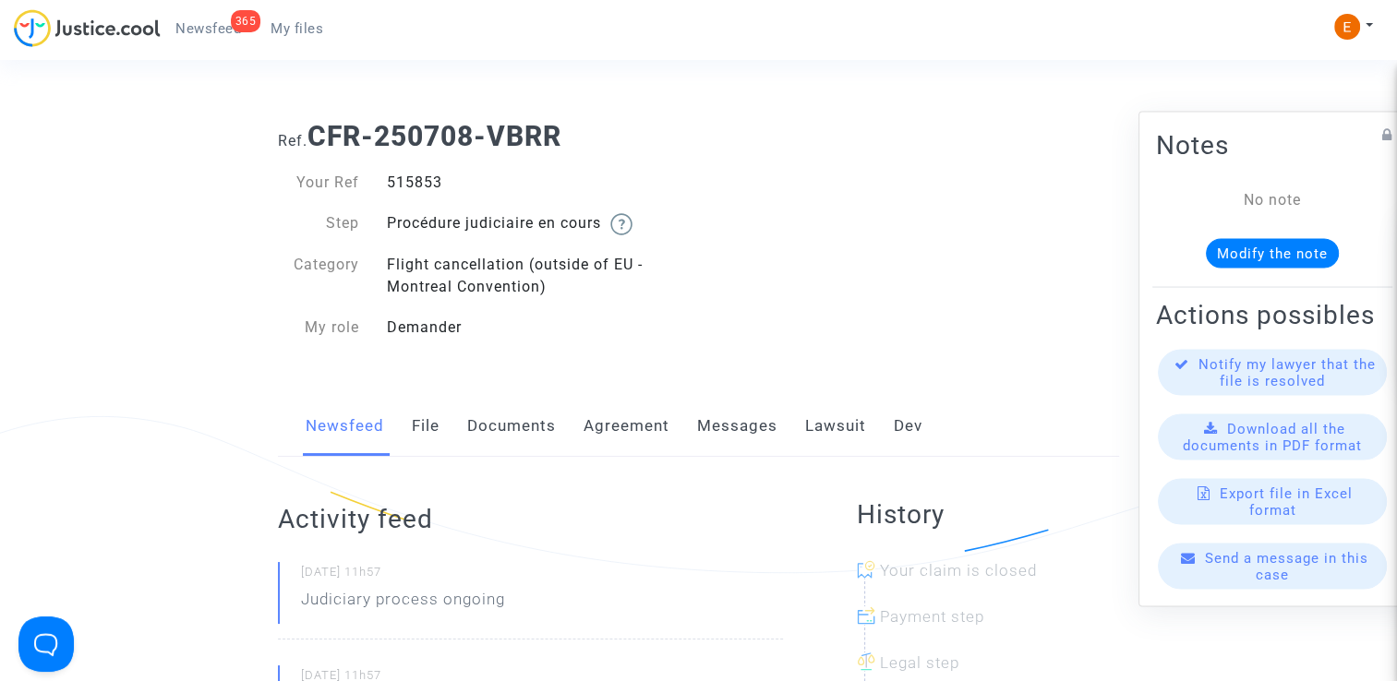
drag, startPoint x: 0, startPoint y: 0, endPoint x: 421, endPoint y: 180, distance: 457.9
click at [421, 180] on div "515853" at bounding box center [536, 183] width 326 height 22
copy div "515853"
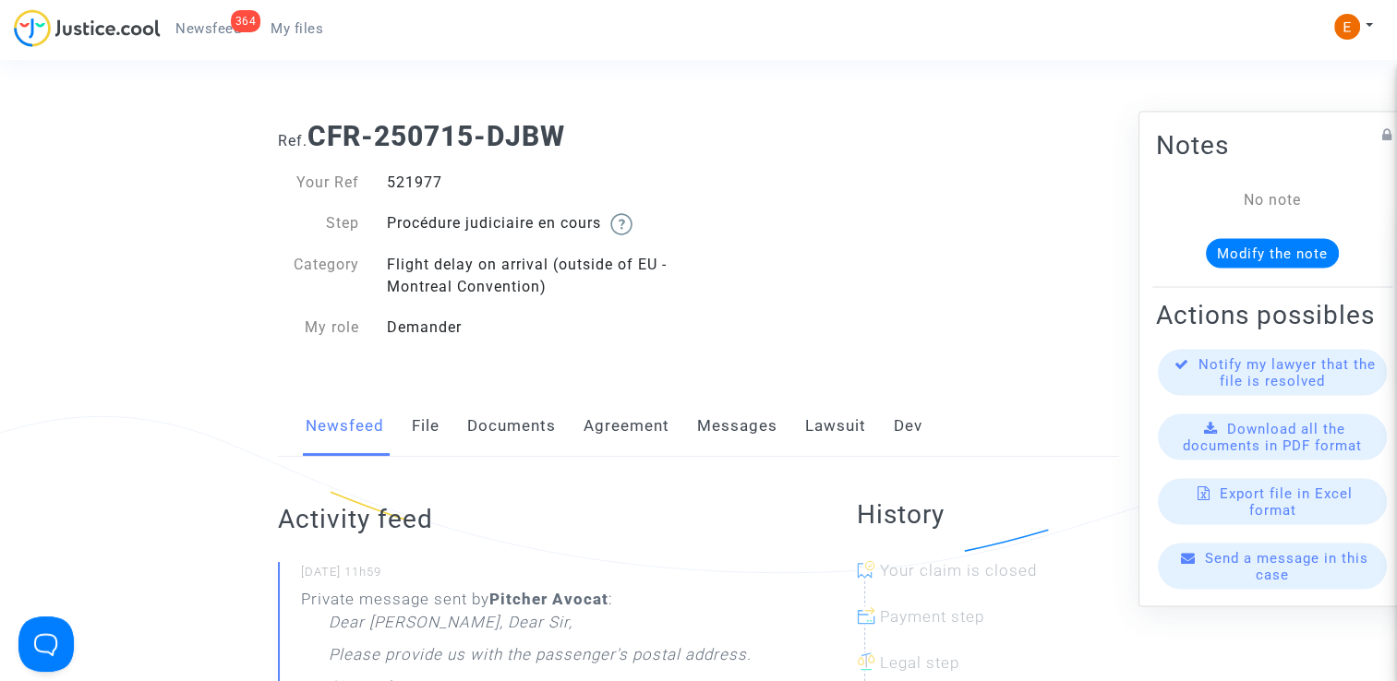
click at [421, 179] on div "521977" at bounding box center [536, 183] width 326 height 22
copy div "521977"
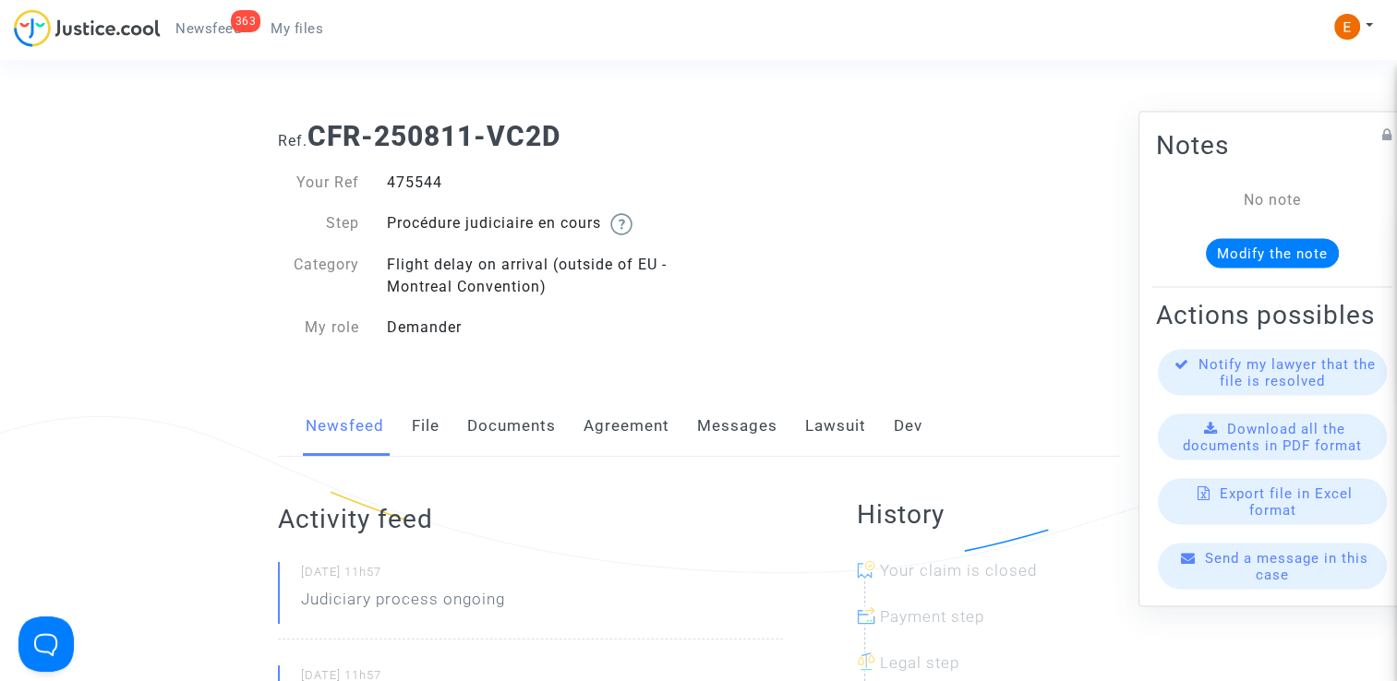
drag, startPoint x: 0, startPoint y: 0, endPoint x: 415, endPoint y: 183, distance: 453.1
click at [415, 183] on div "475544" at bounding box center [536, 183] width 326 height 22
copy div "475544"
click at [421, 185] on div "518270" at bounding box center [536, 183] width 326 height 22
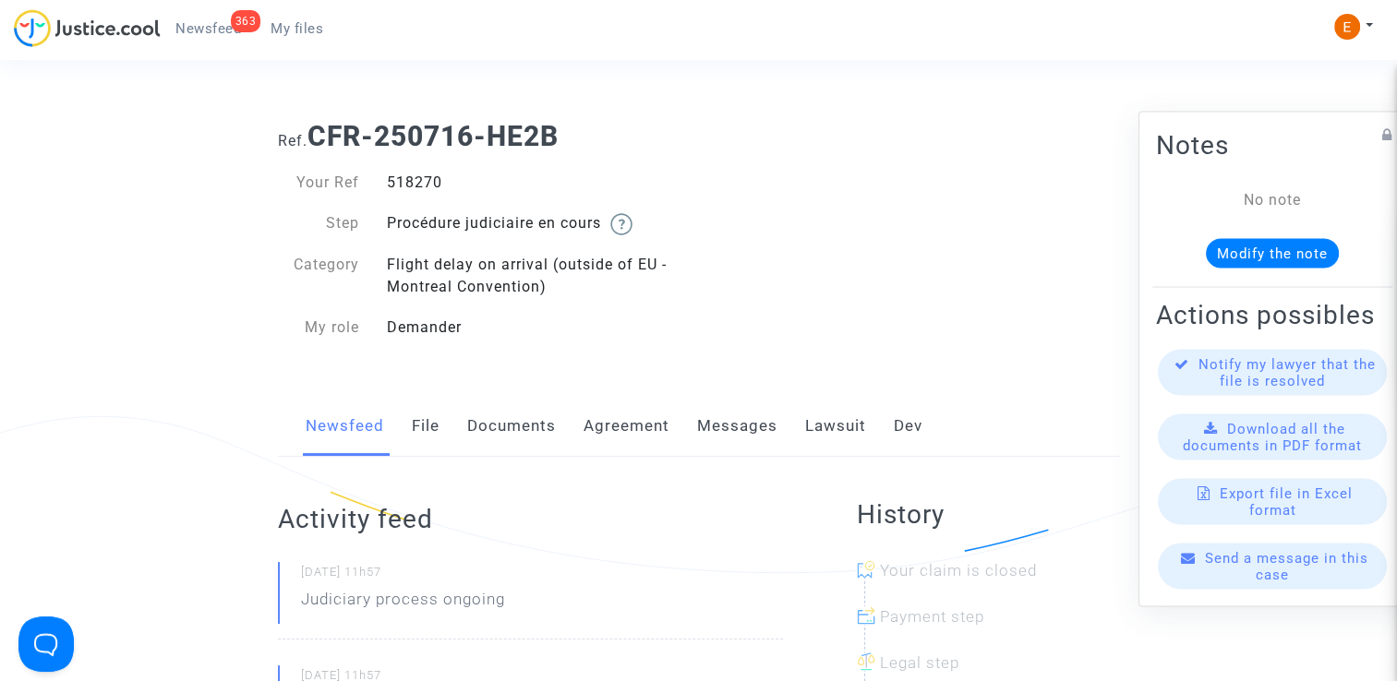
drag, startPoint x: 0, startPoint y: 0, endPoint x: 421, endPoint y: 185, distance: 459.8
drag, startPoint x: 0, startPoint y: 0, endPoint x: 422, endPoint y: 191, distance: 463.3
click at [422, 191] on div "503560" at bounding box center [536, 183] width 326 height 22
copy div "503560"
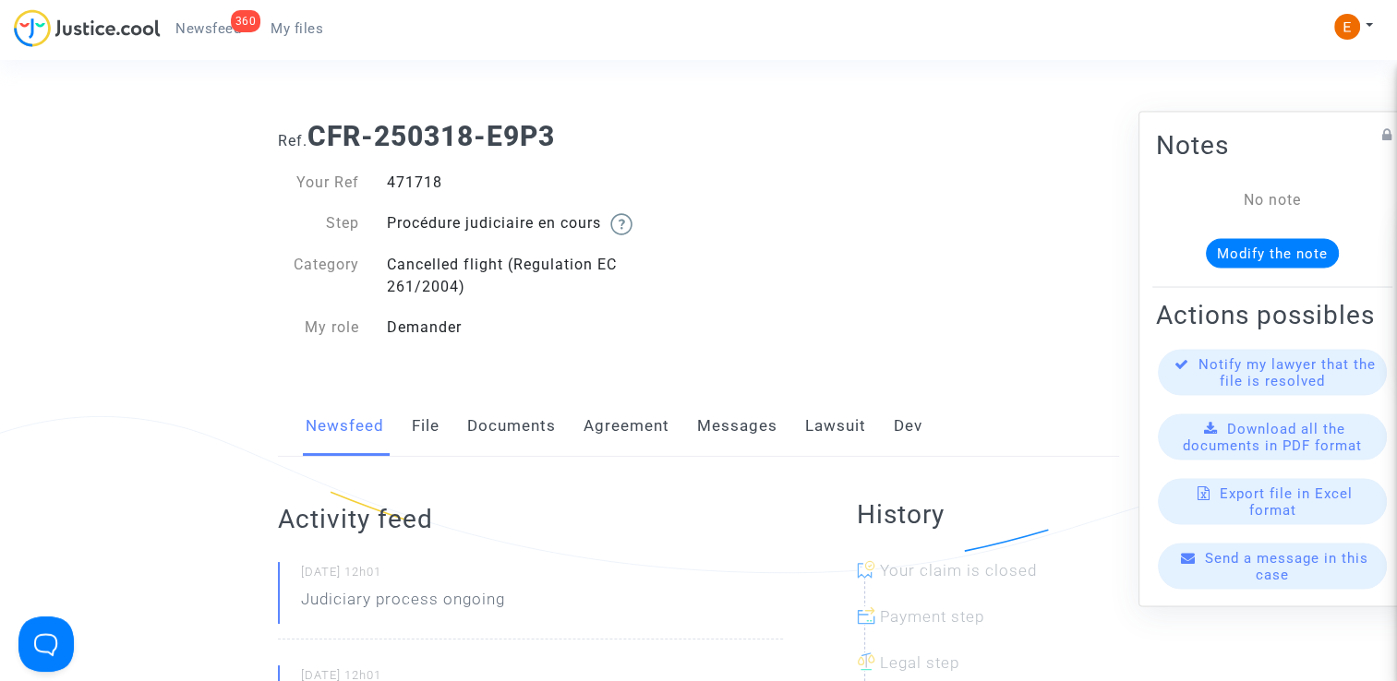
click at [396, 188] on div "471718" at bounding box center [536, 183] width 326 height 22
copy div "471718"
click at [425, 179] on div "517302" at bounding box center [536, 183] width 326 height 22
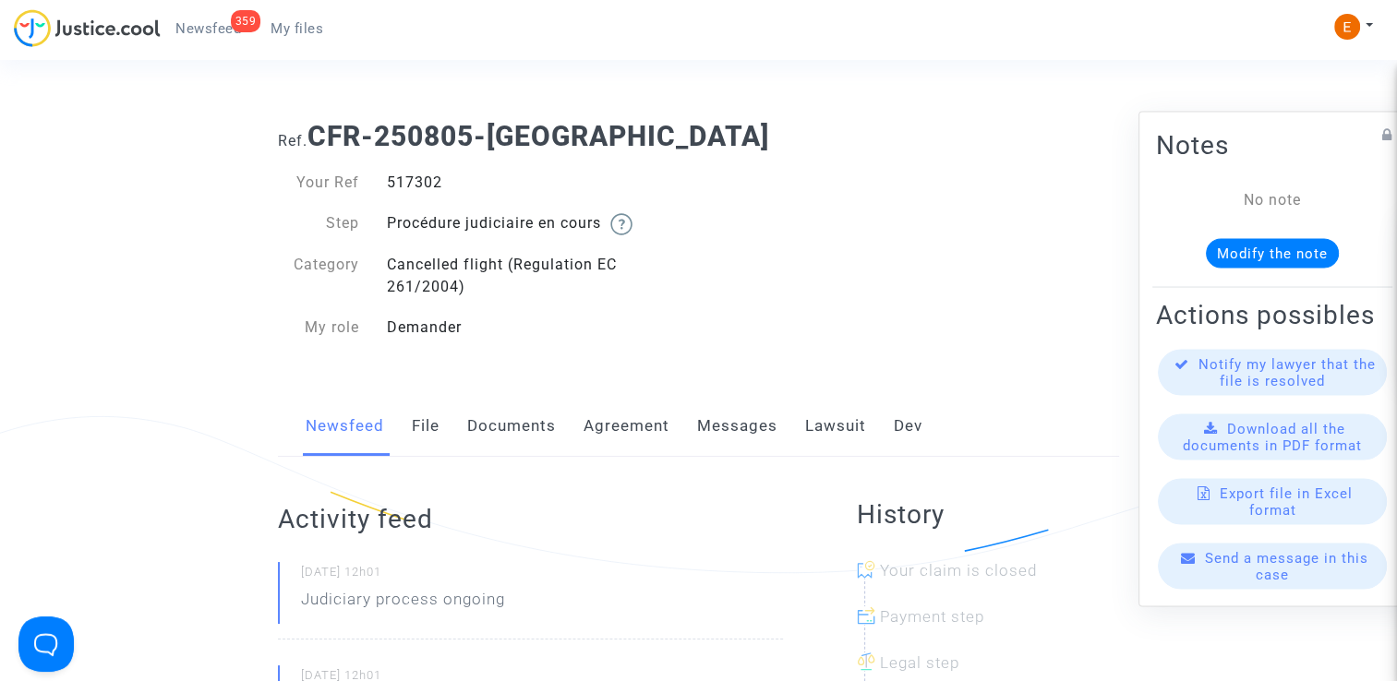
copy div "517302"
click at [438, 187] on div "518397" at bounding box center [536, 183] width 326 height 22
click at [428, 185] on div "518397" at bounding box center [536, 183] width 326 height 22
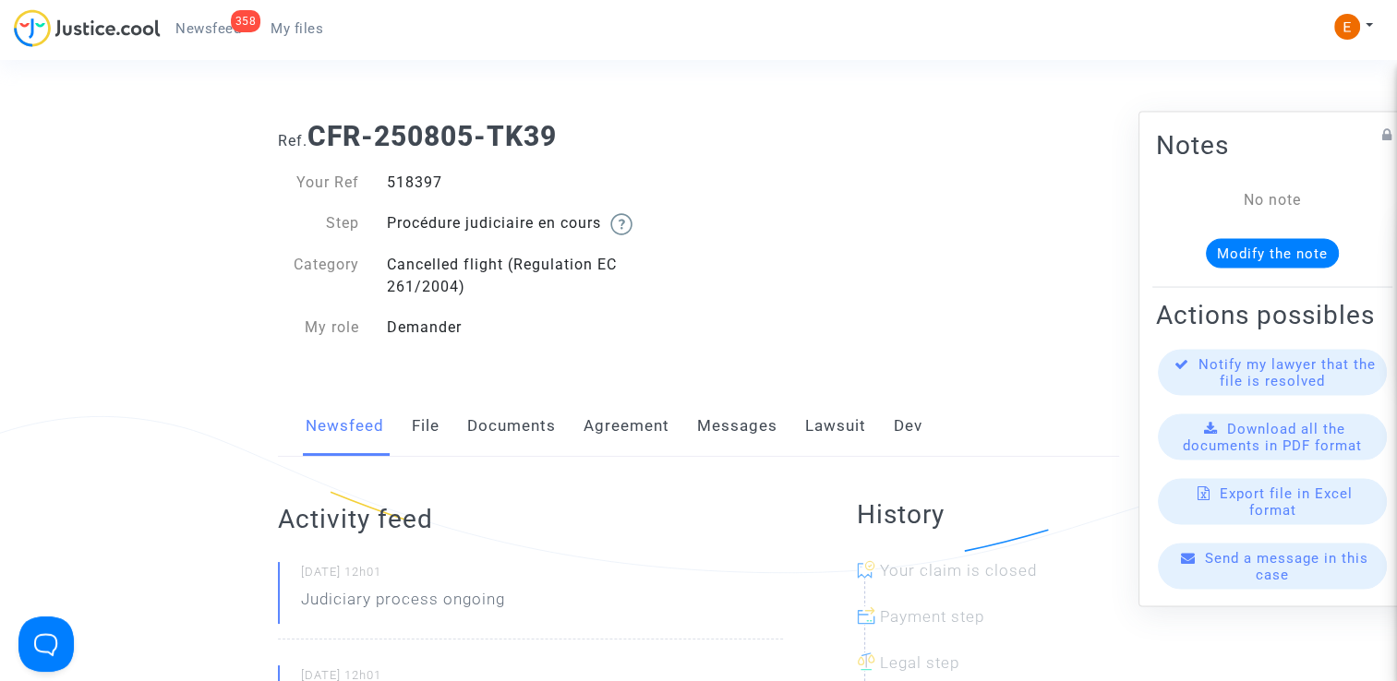
copy div "518397"
click at [386, 184] on div "511198" at bounding box center [536, 183] width 326 height 22
drag, startPoint x: 386, startPoint y: 184, endPoint x: 404, endPoint y: 183, distance: 18.5
copy div "511198"
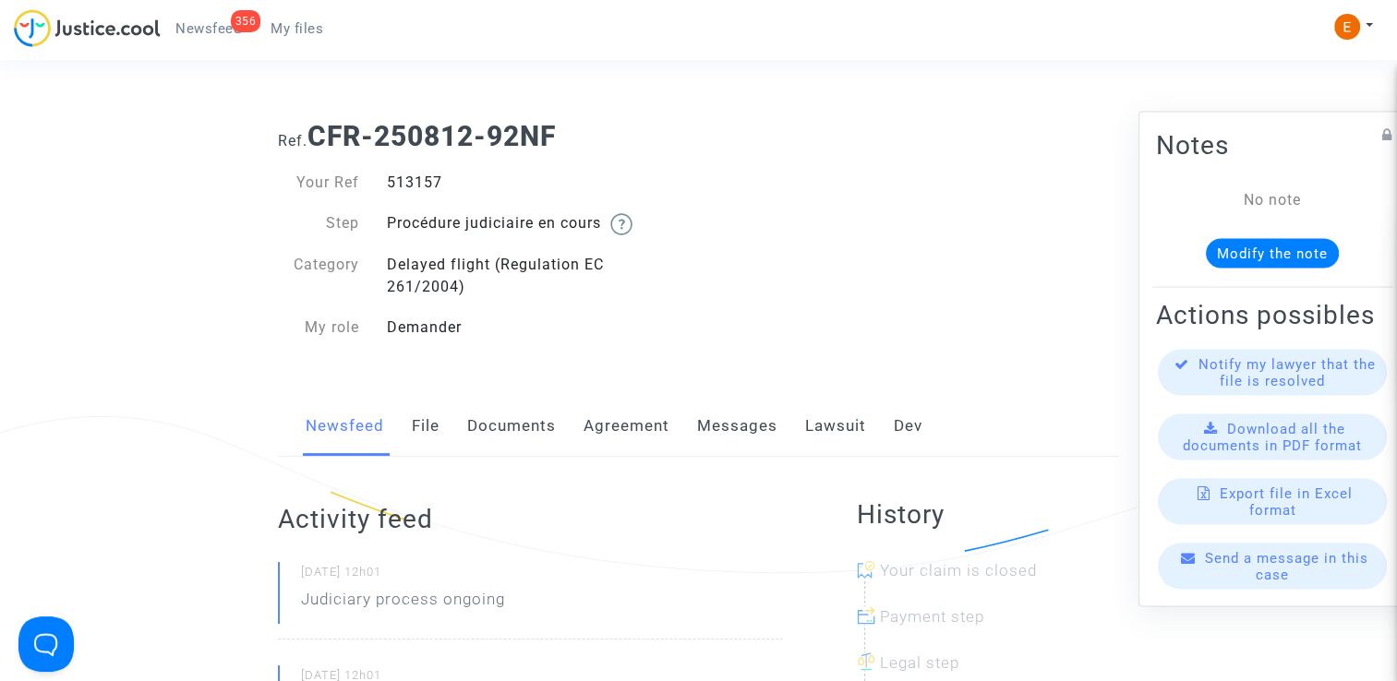
click at [418, 186] on div "513157" at bounding box center [536, 183] width 326 height 22
copy div "513157"
click at [398, 182] on div "510694" at bounding box center [536, 183] width 326 height 22
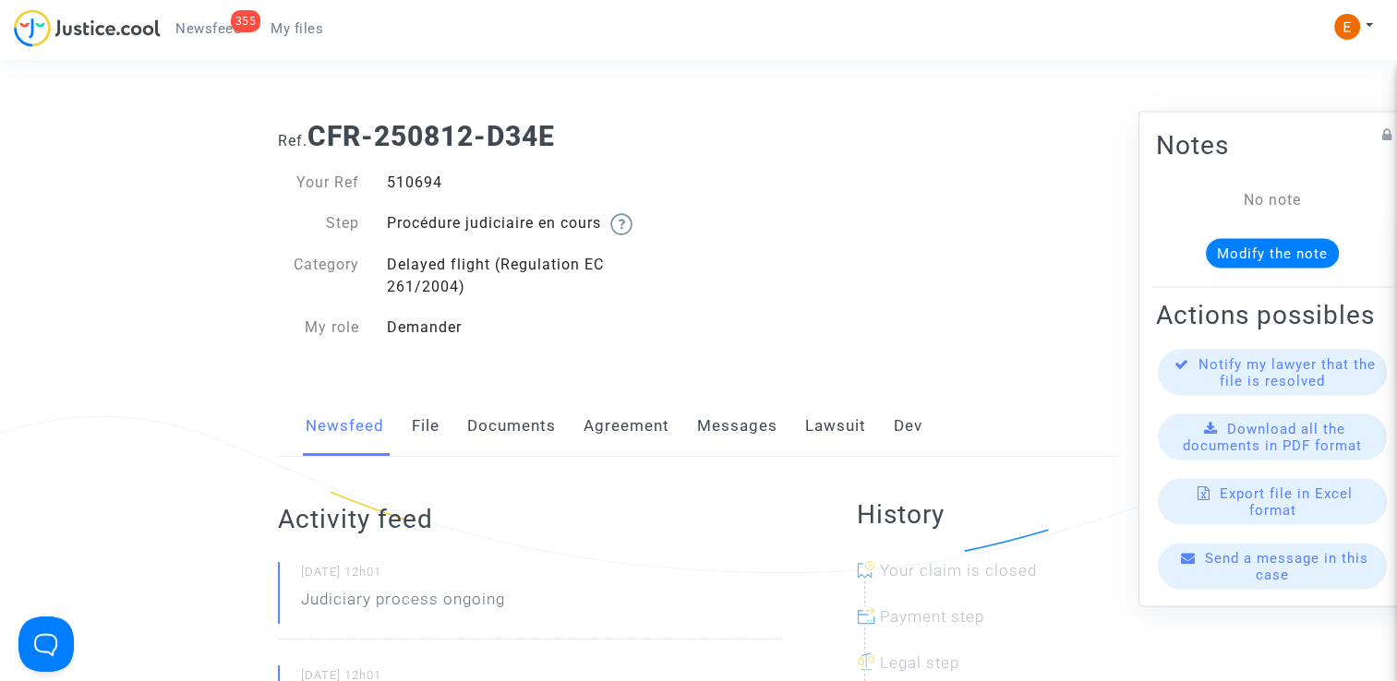
copy div "510694"
drag, startPoint x: 0, startPoint y: 0, endPoint x: 433, endPoint y: 187, distance: 471.5
click at [433, 187] on div "510706" at bounding box center [536, 183] width 326 height 22
copy div "510706"
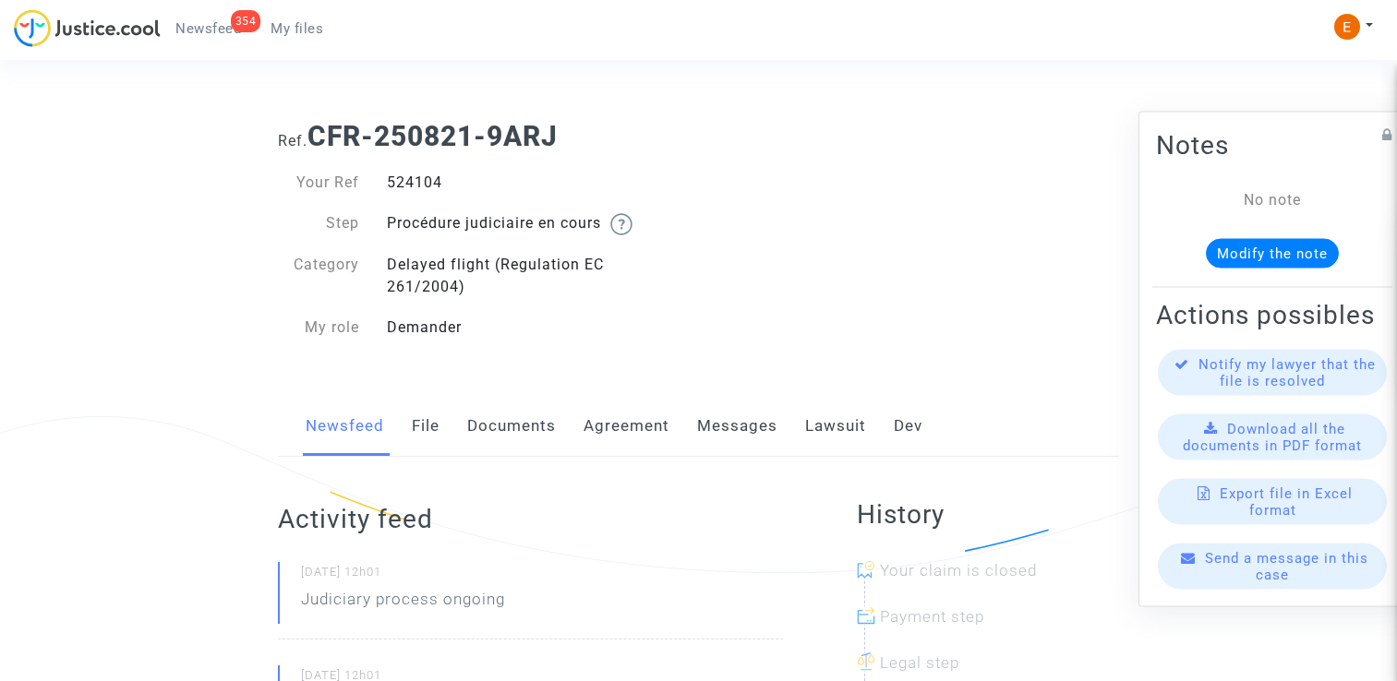
click at [424, 180] on div "524104" at bounding box center [536, 183] width 326 height 22
drag, startPoint x: 0, startPoint y: 0, endPoint x: 424, endPoint y: 180, distance: 460.5
click at [430, 176] on div "453991" at bounding box center [536, 183] width 326 height 22
copy div "453991"
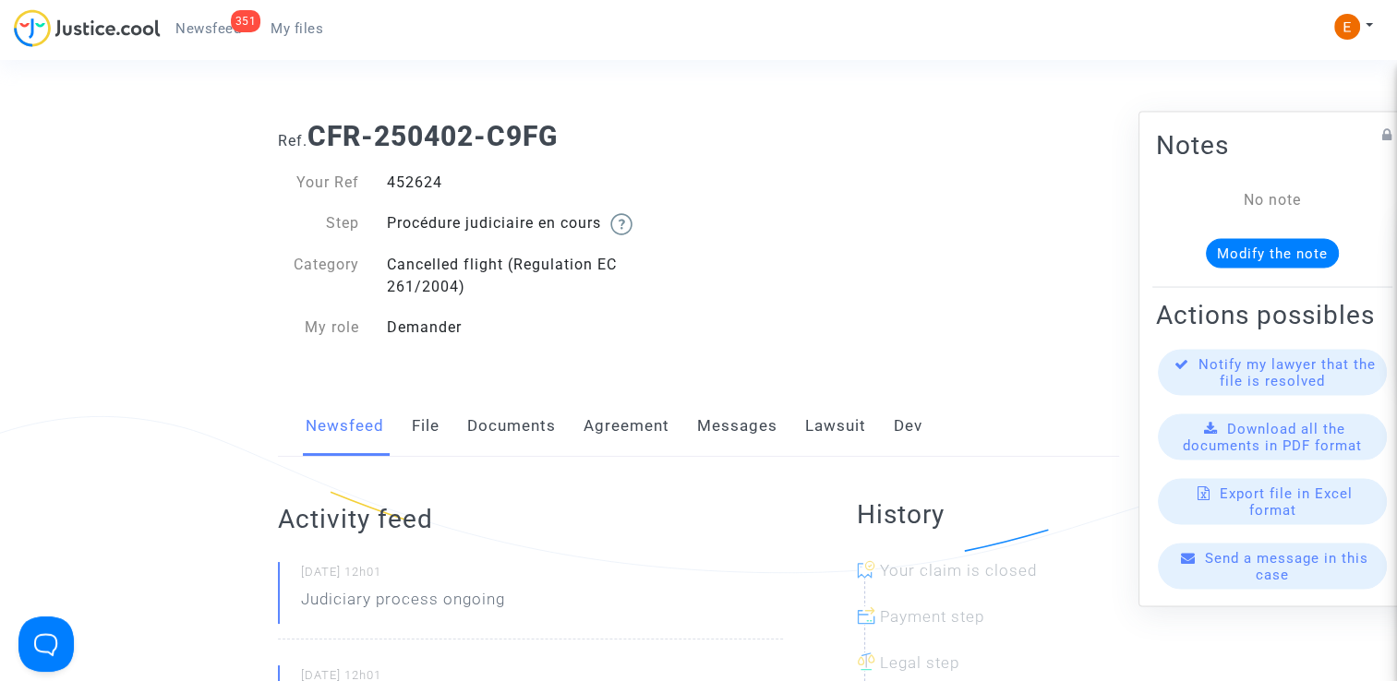
click at [425, 182] on div "452624" at bounding box center [536, 183] width 326 height 22
copy div "452624"
click at [415, 190] on div "478674" at bounding box center [536, 183] width 326 height 22
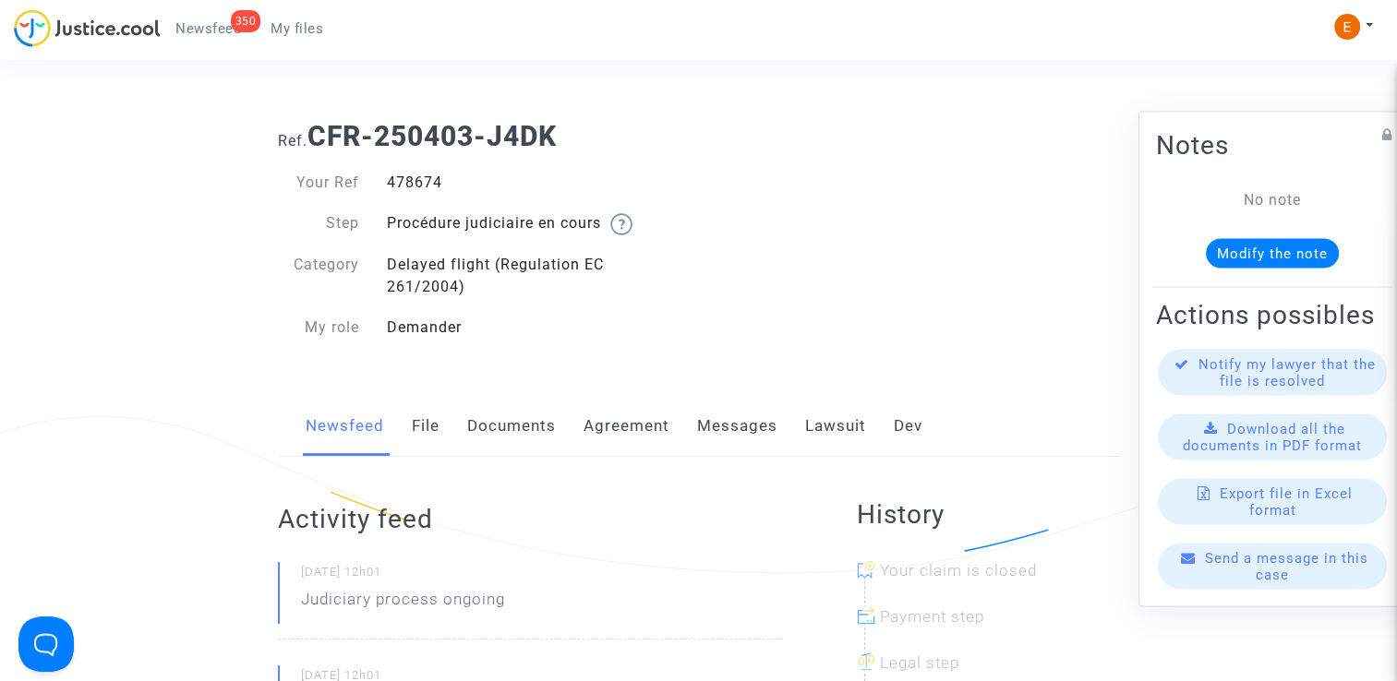
copy div "478674"
click at [420, 191] on div "519048" at bounding box center [536, 183] width 326 height 22
copy div "519048"
drag, startPoint x: 0, startPoint y: 0, endPoint x: 404, endPoint y: 186, distance: 445.0
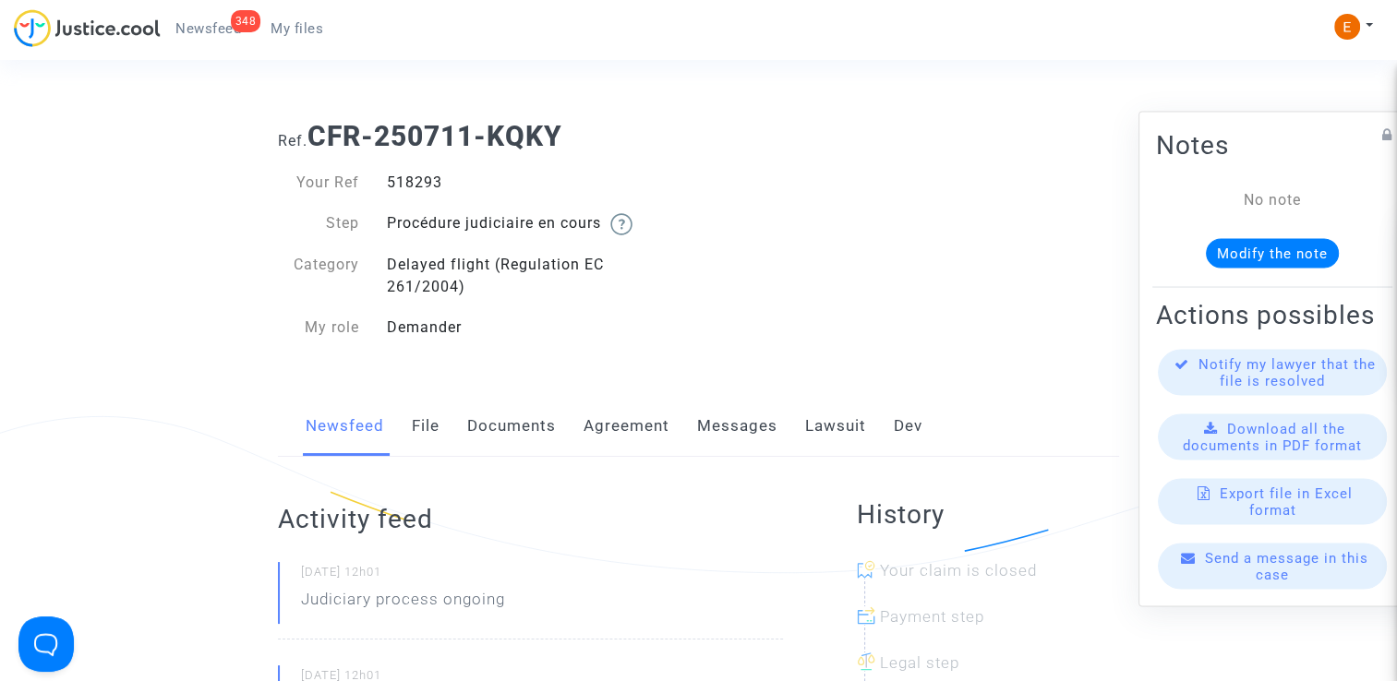
click at [404, 186] on div "518293" at bounding box center [536, 183] width 326 height 22
copy div "518293"
click at [417, 181] on div "488148" at bounding box center [536, 183] width 326 height 22
drag, startPoint x: 0, startPoint y: 0, endPoint x: 417, endPoint y: 181, distance: 454.9
click at [417, 181] on div "488148" at bounding box center [536, 183] width 326 height 22
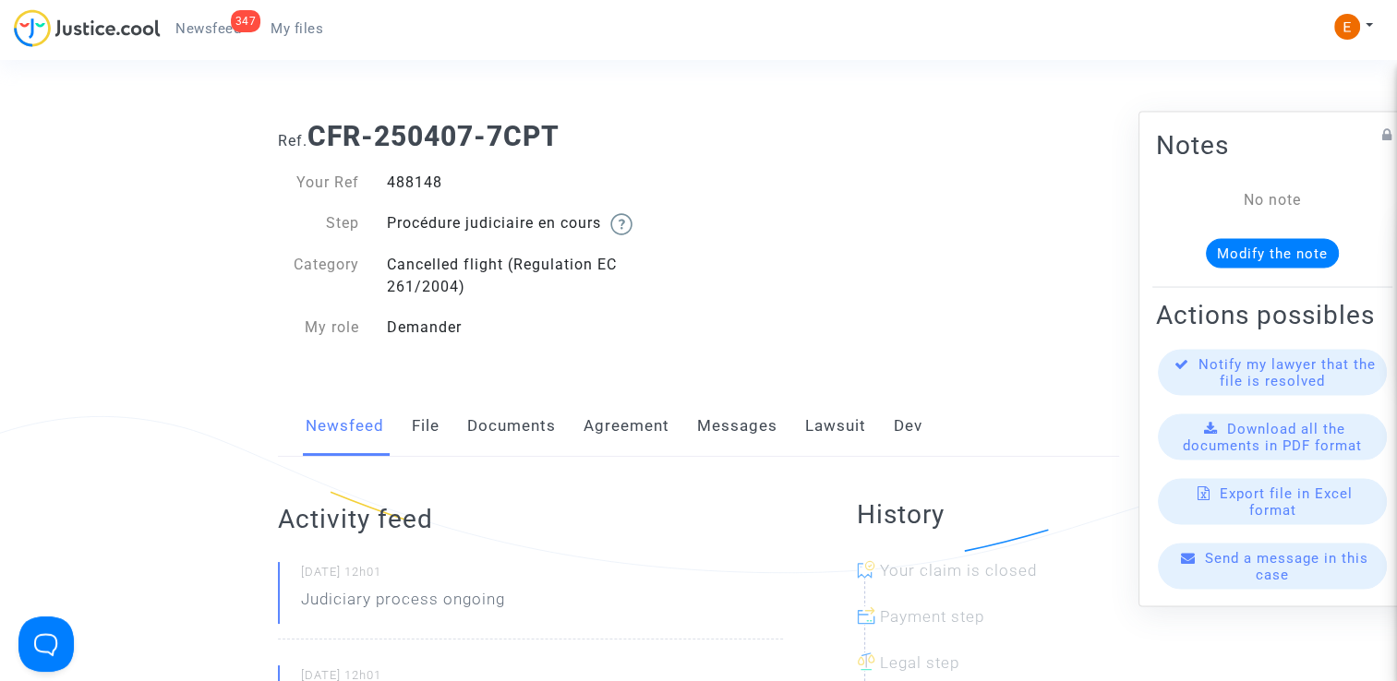
copy div "488148"
click at [425, 187] on div "518223" at bounding box center [536, 183] width 326 height 22
copy div "518223"
click at [420, 189] on div "524246" at bounding box center [536, 183] width 326 height 22
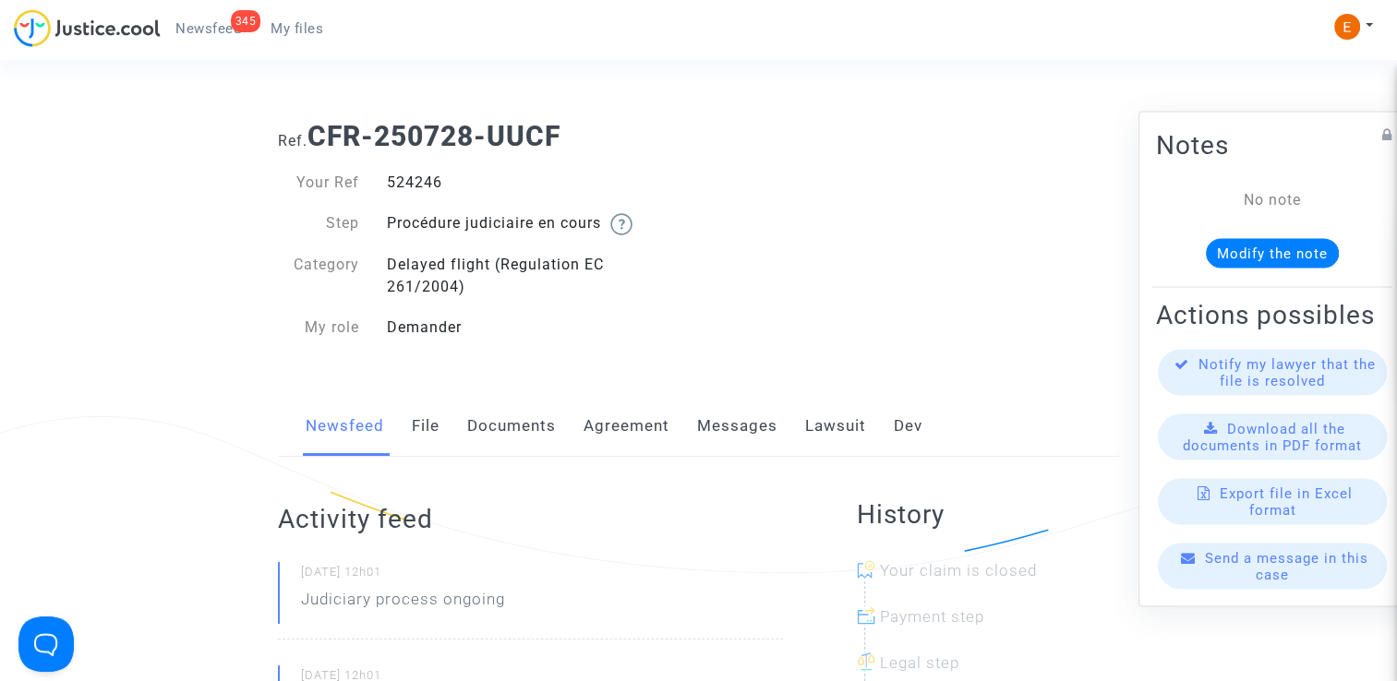
click at [420, 189] on div "524246" at bounding box center [536, 183] width 326 height 22
copy div "524246"
click at [430, 178] on div "513785" at bounding box center [536, 183] width 326 height 22
copy div "513785"
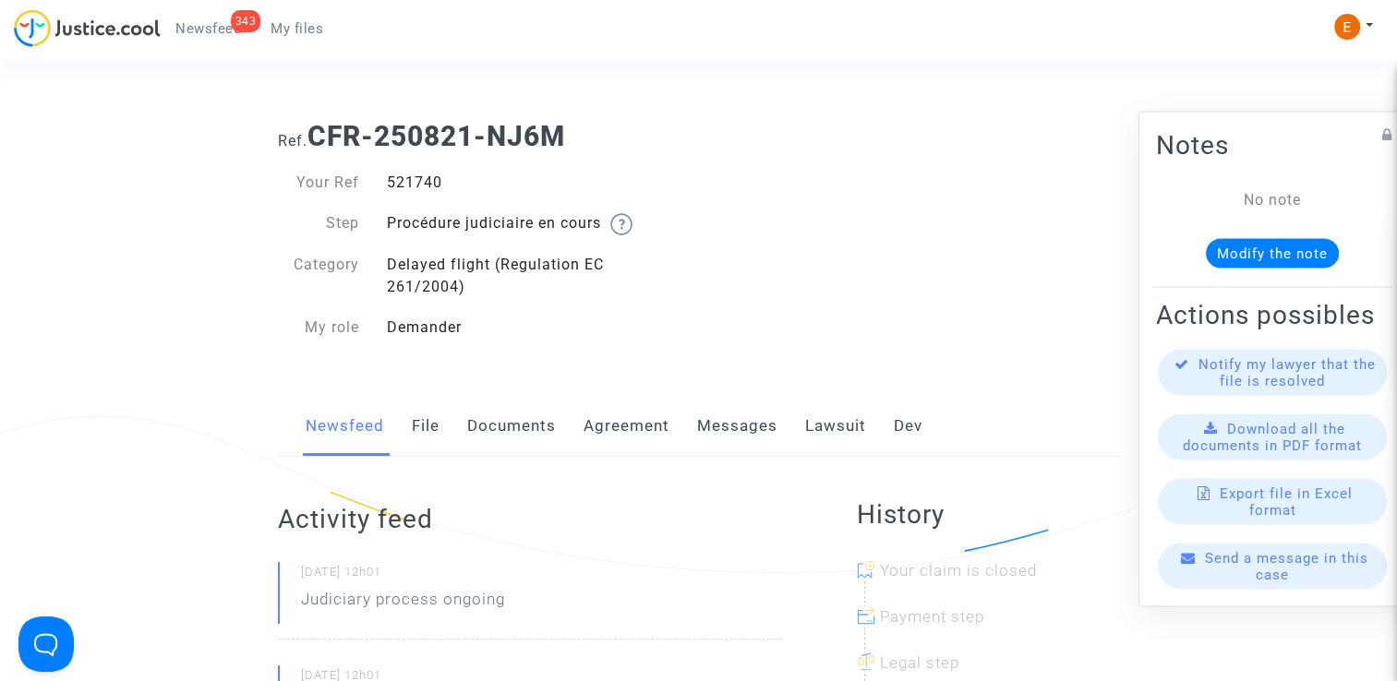
click at [427, 183] on div "521740" at bounding box center [536, 183] width 326 height 22
copy div "521740"
click at [419, 183] on div "482166" at bounding box center [536, 183] width 326 height 22
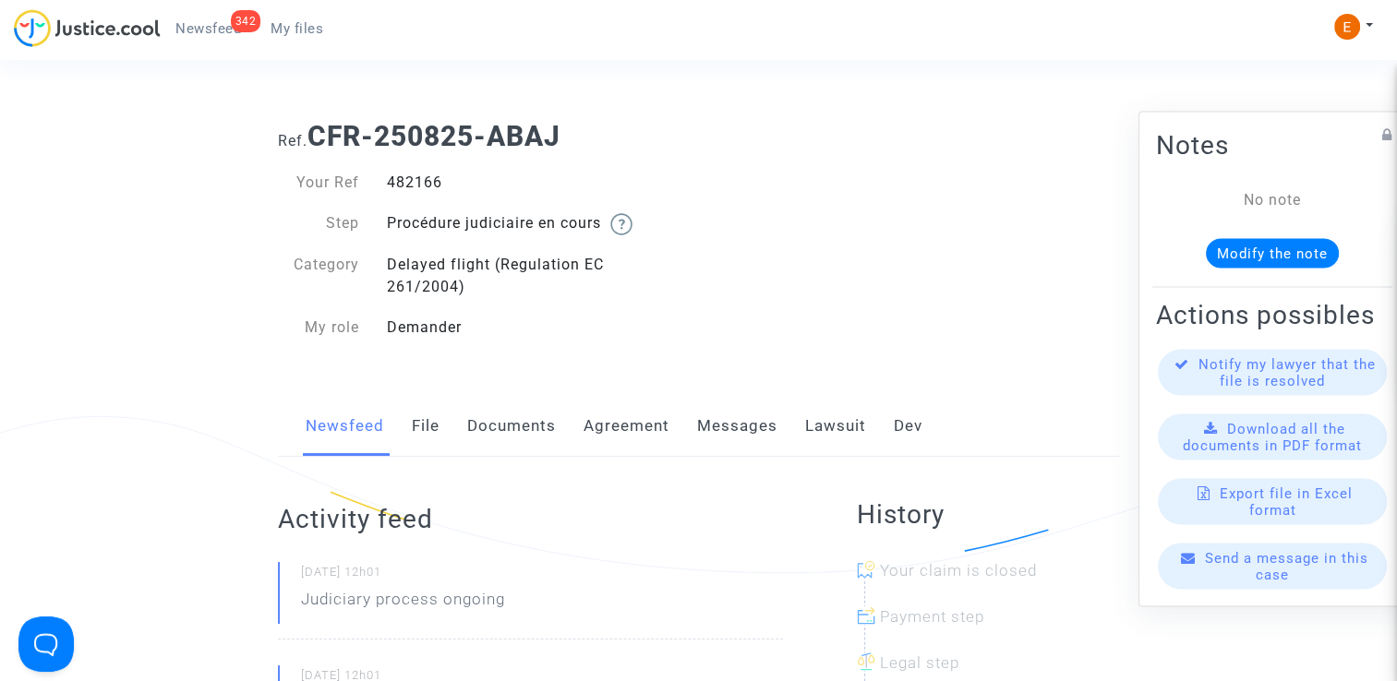
copy div "482166"
click at [435, 197] on div "Your Ref 516303 Step Procédure judiciaire en cours Category Delayed flight (Reg…" at bounding box center [481, 255] width 407 height 167
click at [430, 187] on div "516303" at bounding box center [536, 183] width 326 height 22
copy div "516303"
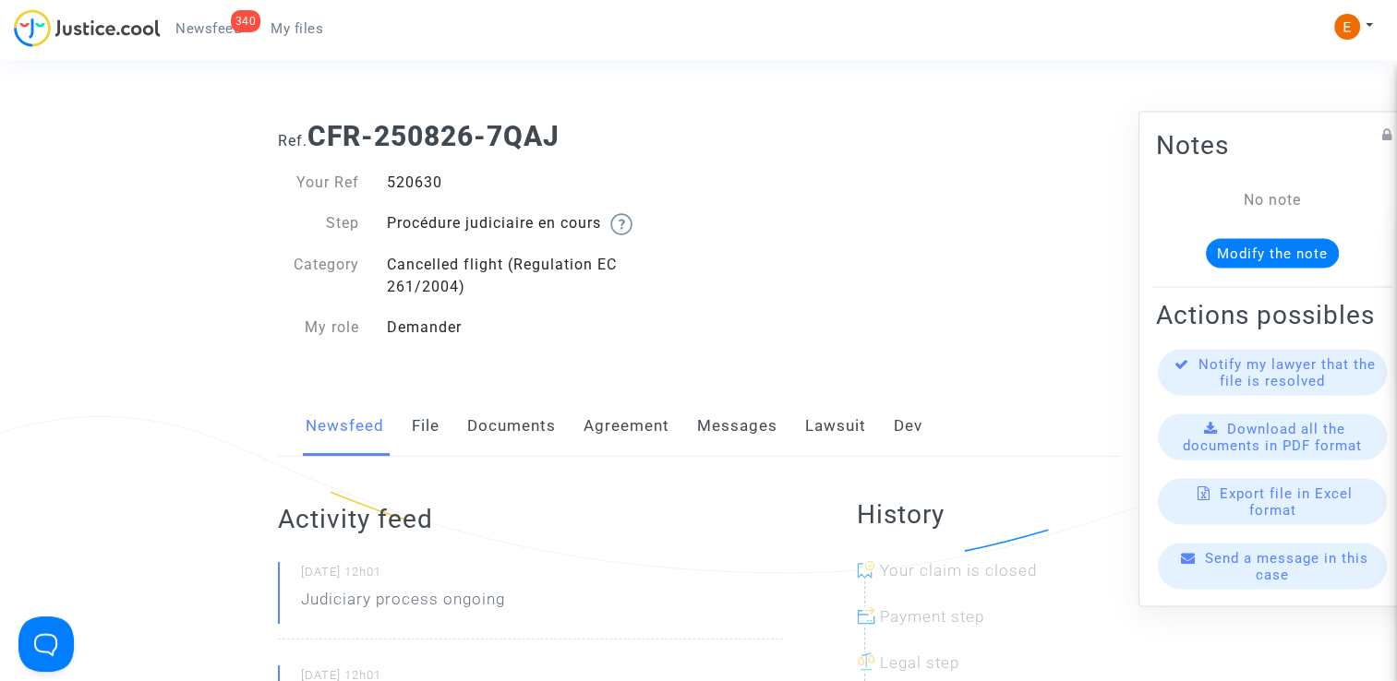
click at [423, 183] on div "520630" at bounding box center [536, 183] width 326 height 22
copy div "520630"
click at [408, 182] on div "522667" at bounding box center [536, 183] width 326 height 22
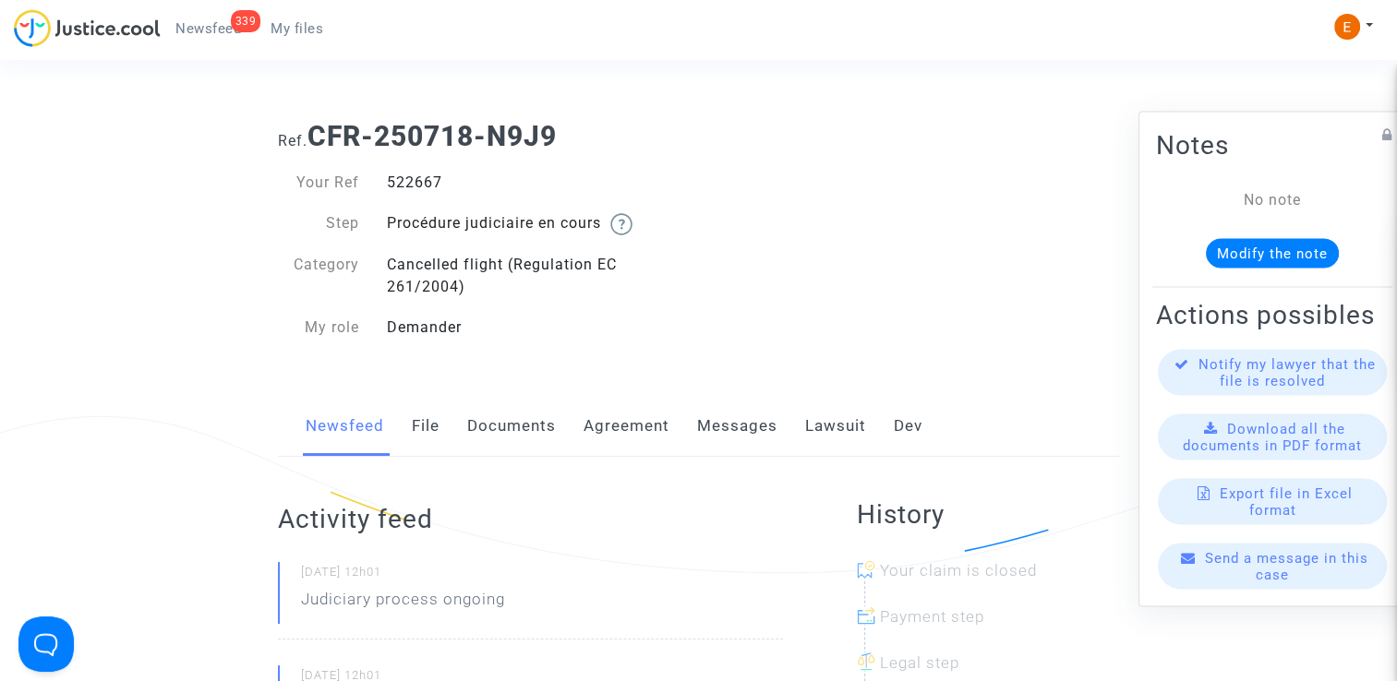
copy div "522667"
drag, startPoint x: 0, startPoint y: 0, endPoint x: 422, endPoint y: 173, distance: 455.9
click at [422, 173] on div "523824" at bounding box center [536, 183] width 326 height 22
copy div "523824"
drag, startPoint x: 0, startPoint y: 0, endPoint x: 421, endPoint y: 186, distance: 460.2
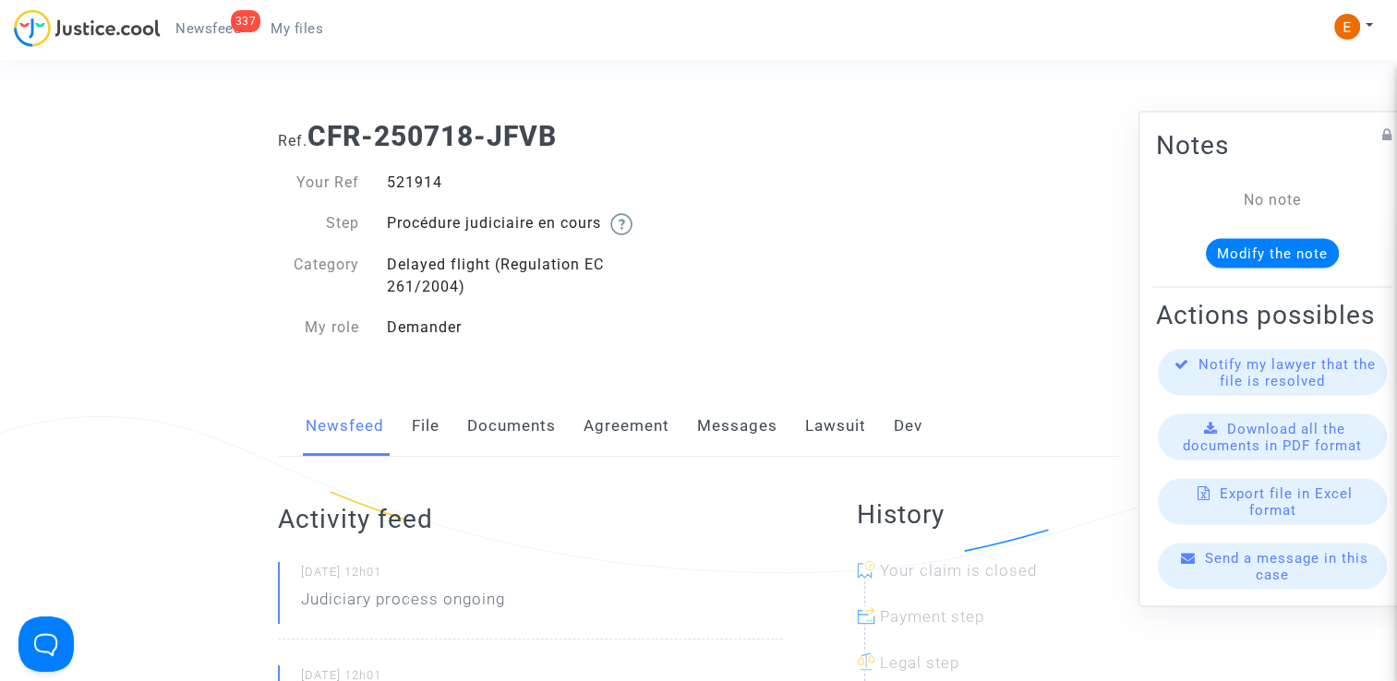
click at [421, 186] on div "521914" at bounding box center [536, 183] width 326 height 22
copy div "521914"
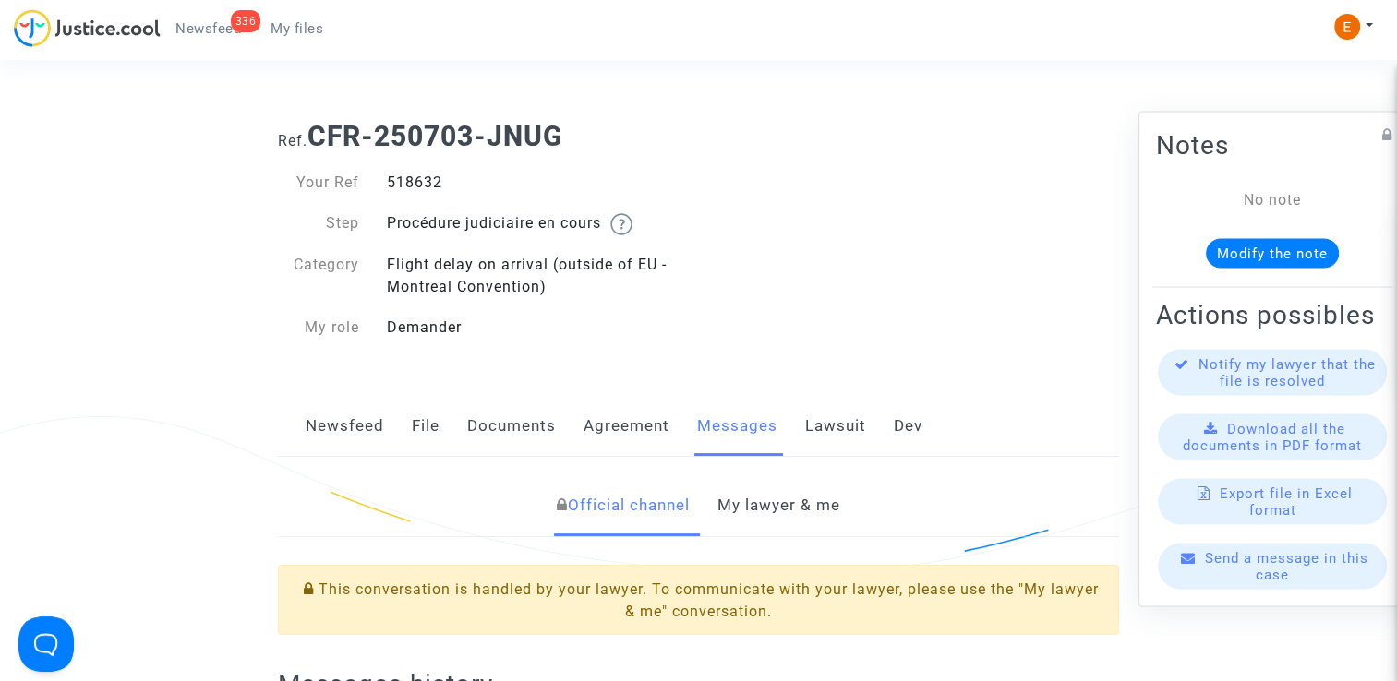
drag, startPoint x: 0, startPoint y: 0, endPoint x: 416, endPoint y: 187, distance: 455.8
click at [787, 501] on link "My lawyer & me" at bounding box center [778, 506] width 123 height 61
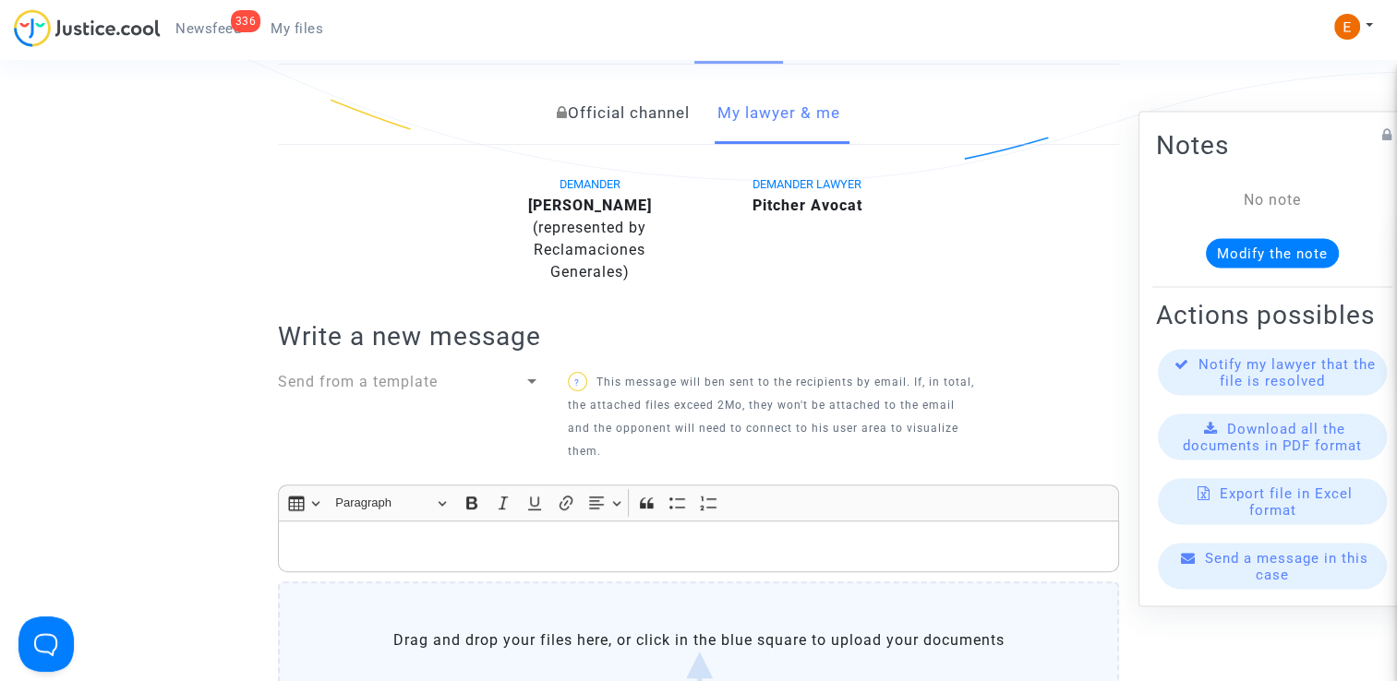
scroll to position [646, 0]
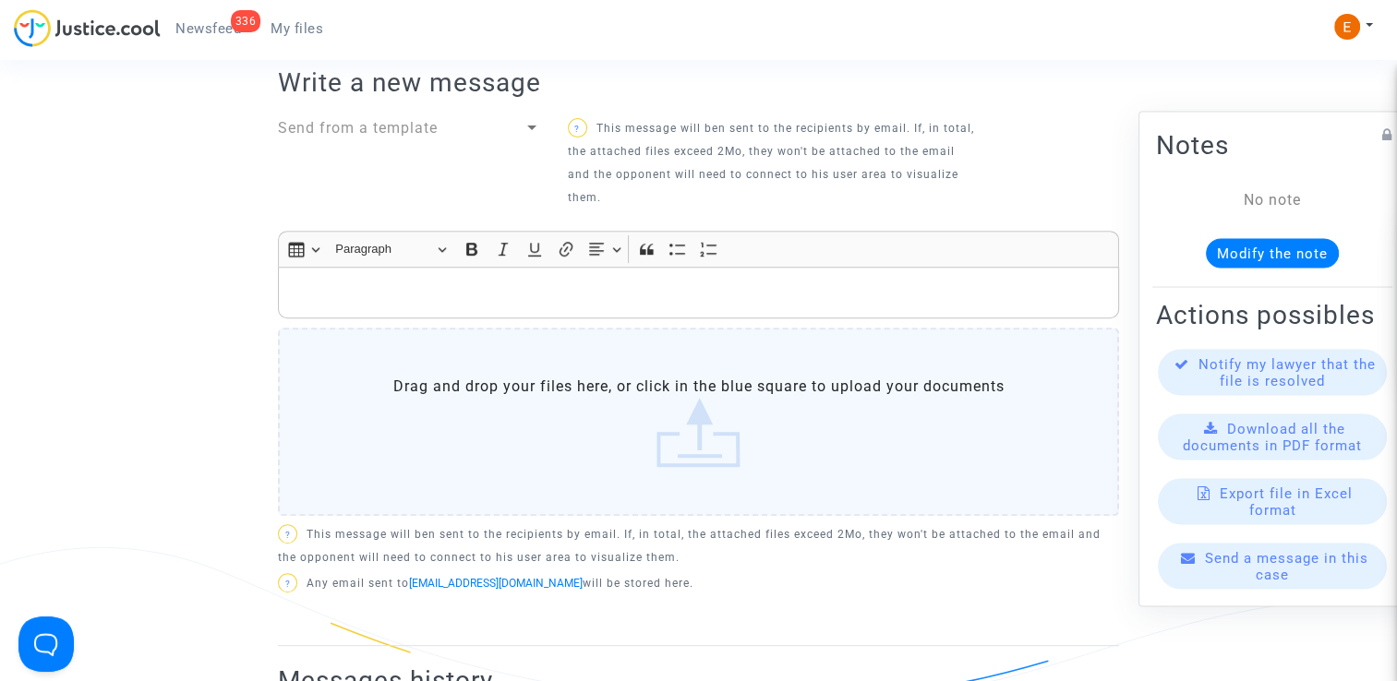
click at [478, 120] on div "Send from a template" at bounding box center [401, 128] width 246 height 22
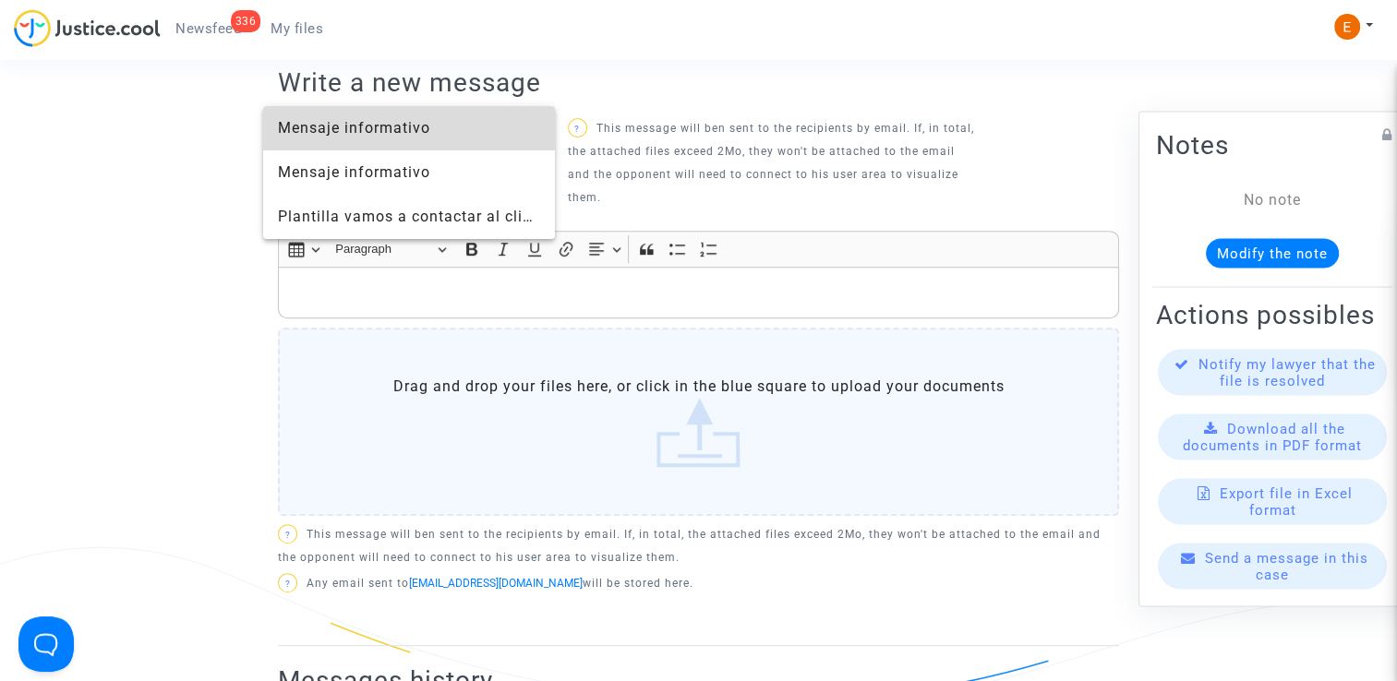
click at [426, 137] on span "Mensaje informativo" at bounding box center [354, 128] width 152 height 18
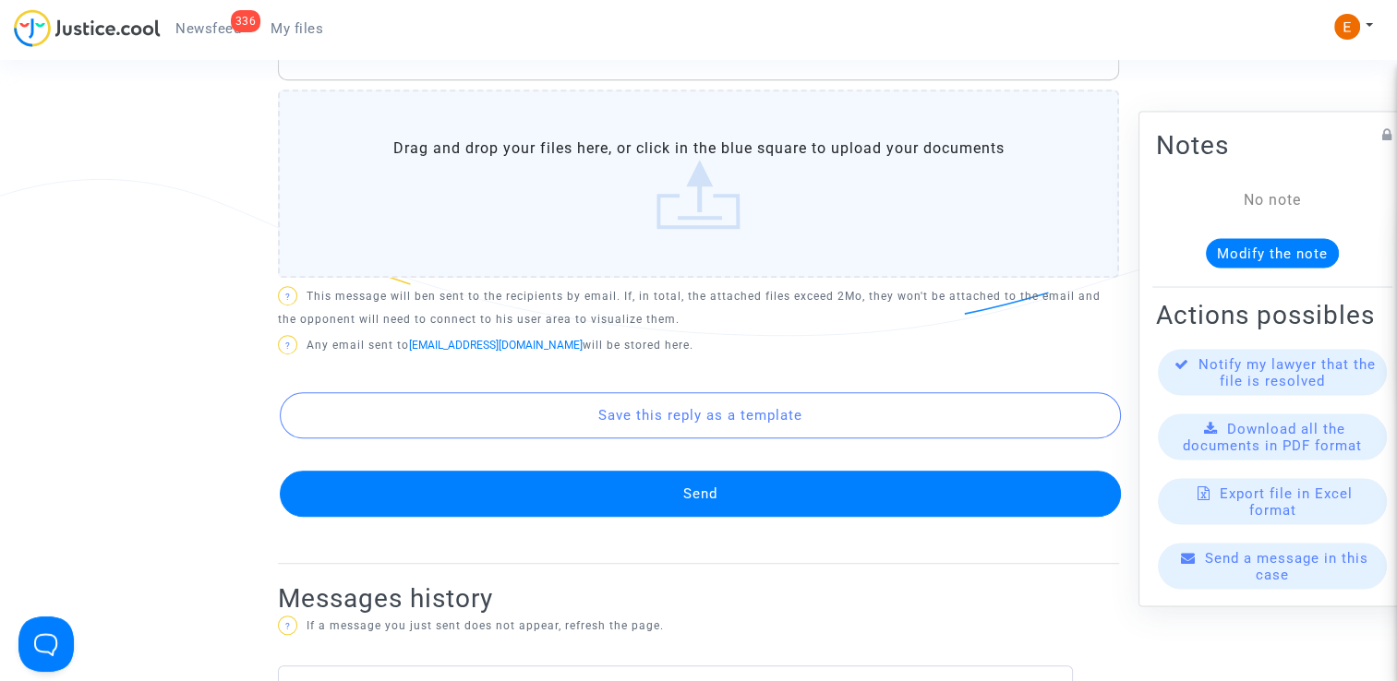
scroll to position [1016, 0]
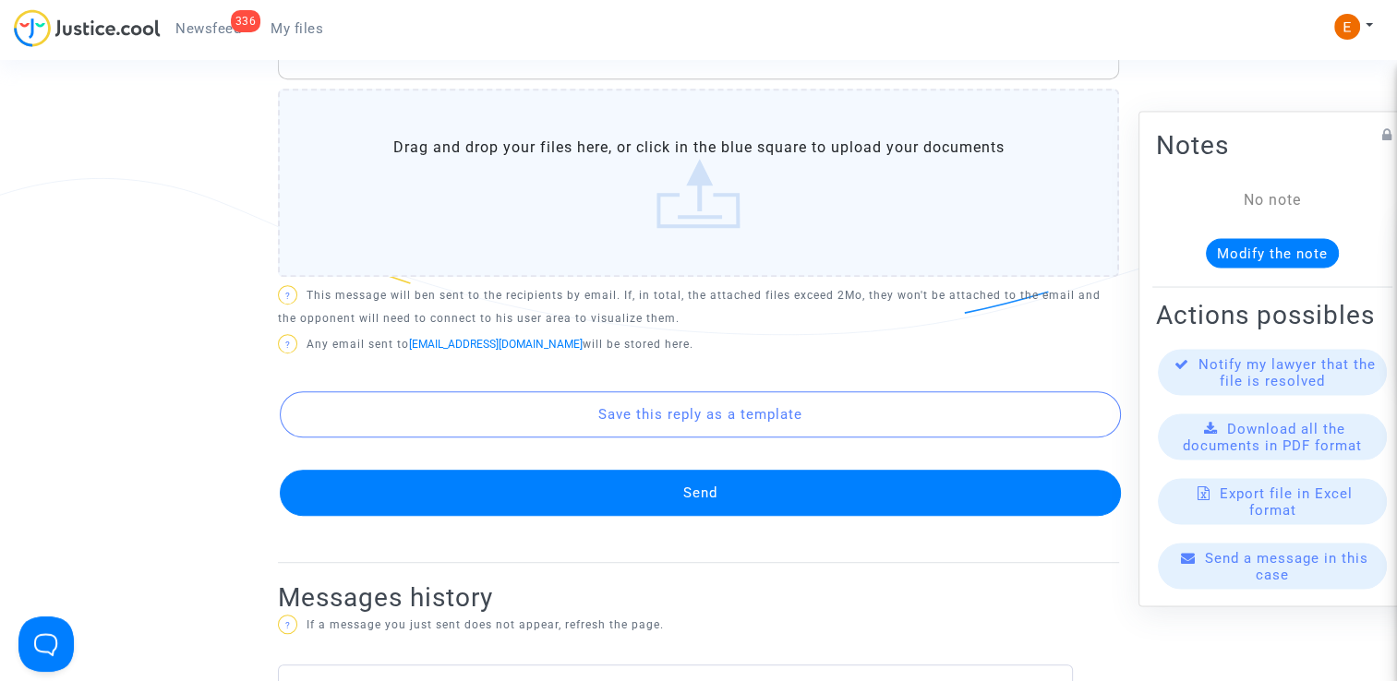
click at [777, 494] on button "Send" at bounding box center [700, 493] width 841 height 46
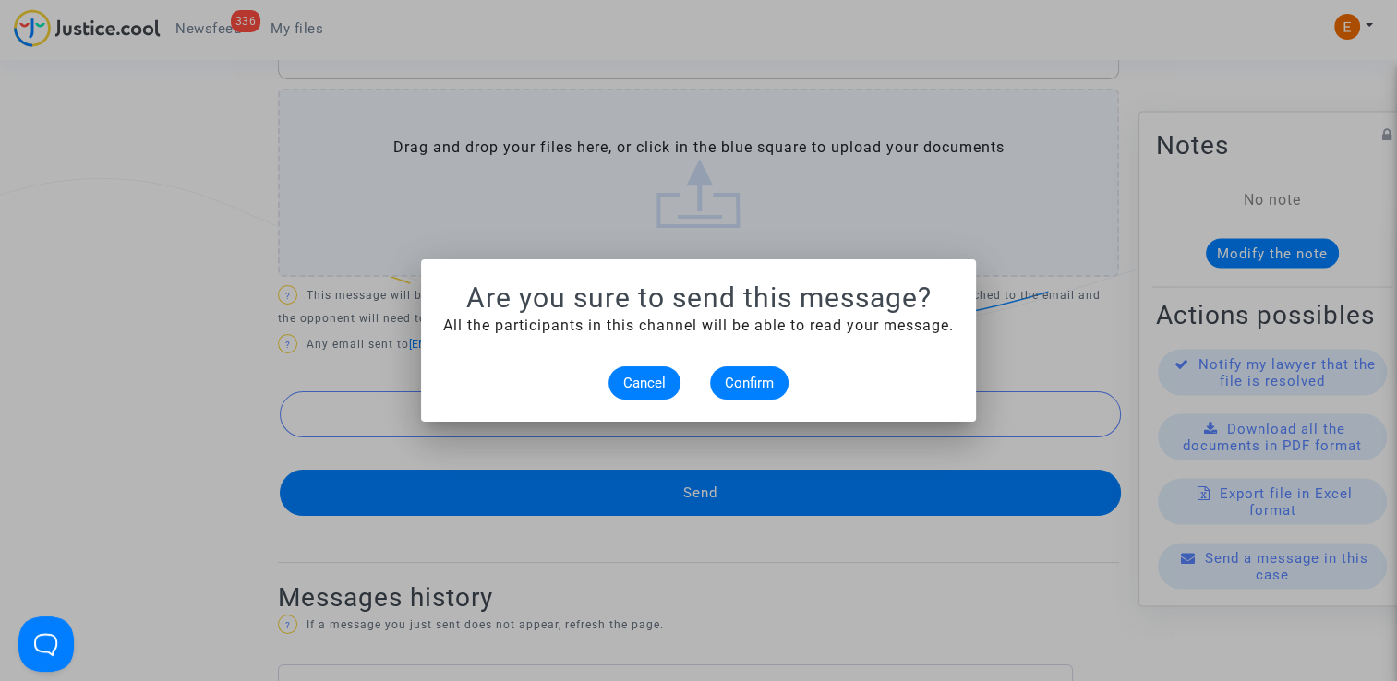
scroll to position [0, 0]
click at [742, 382] on span "Confirm" at bounding box center [749, 383] width 49 height 17
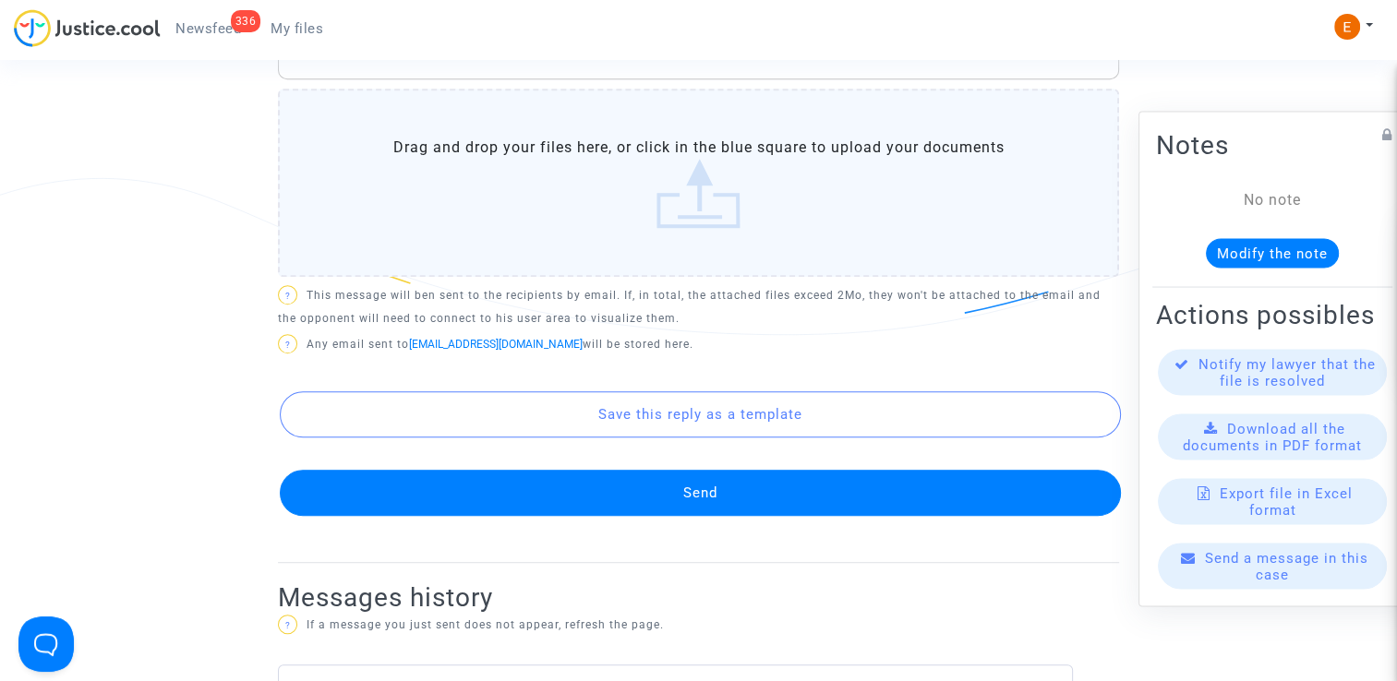
scroll to position [1385, 0]
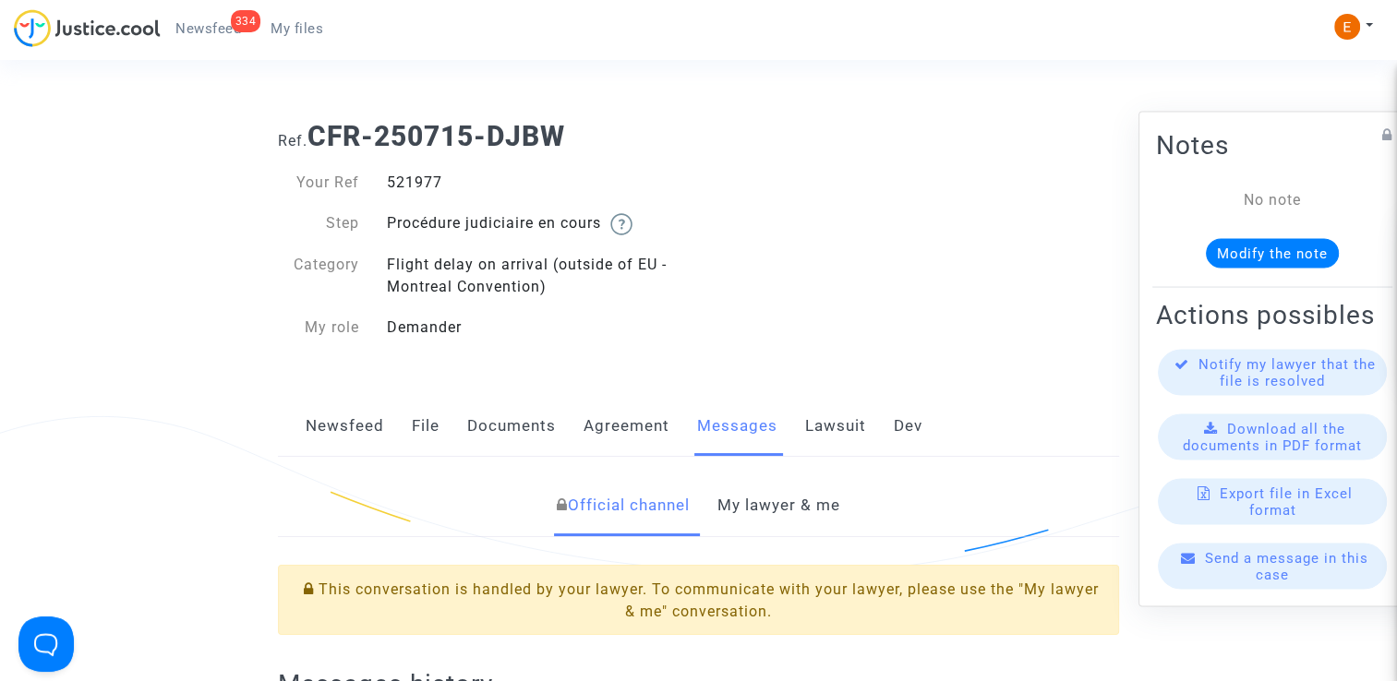
click at [410, 179] on div "521977" at bounding box center [536, 183] width 326 height 22
drag, startPoint x: 0, startPoint y: 0, endPoint x: 410, endPoint y: 179, distance: 447.4
click at [410, 179] on div "521977" at bounding box center [536, 183] width 326 height 22
copy div "521977"
click at [838, 499] on link "My lawyer & me" at bounding box center [778, 506] width 123 height 61
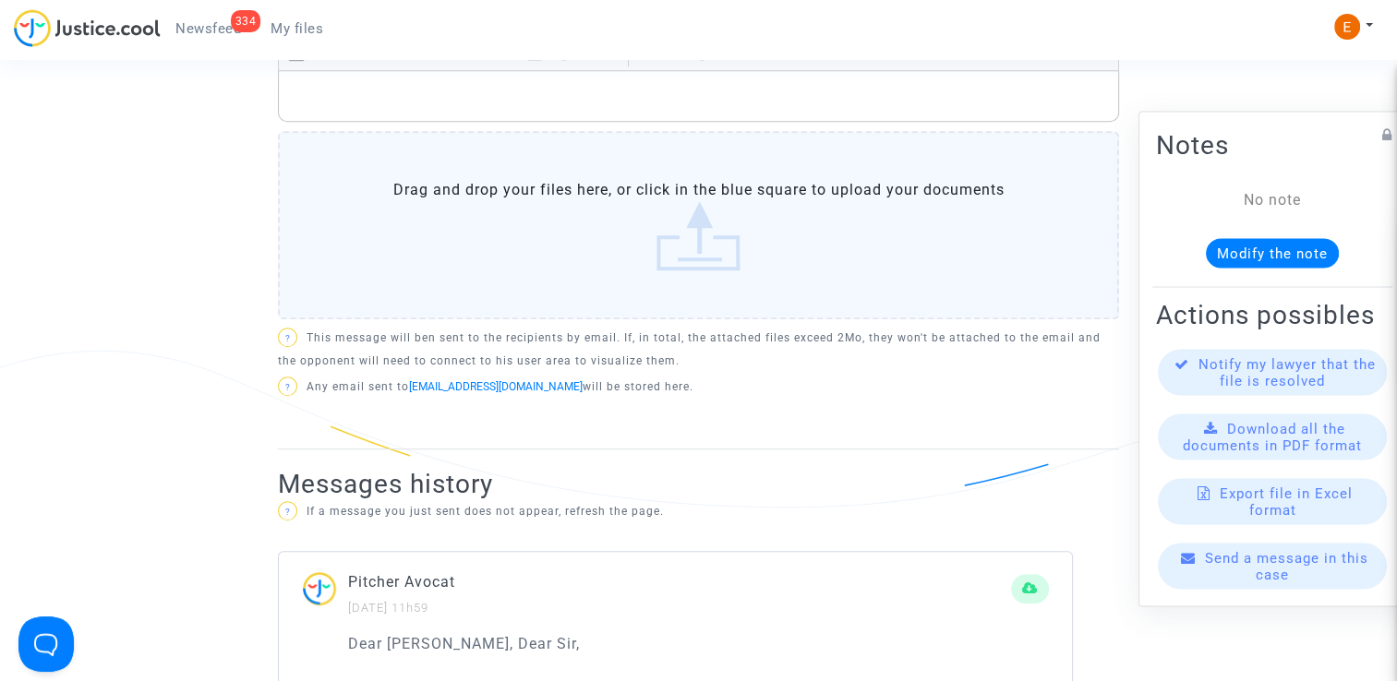
scroll to position [462, 0]
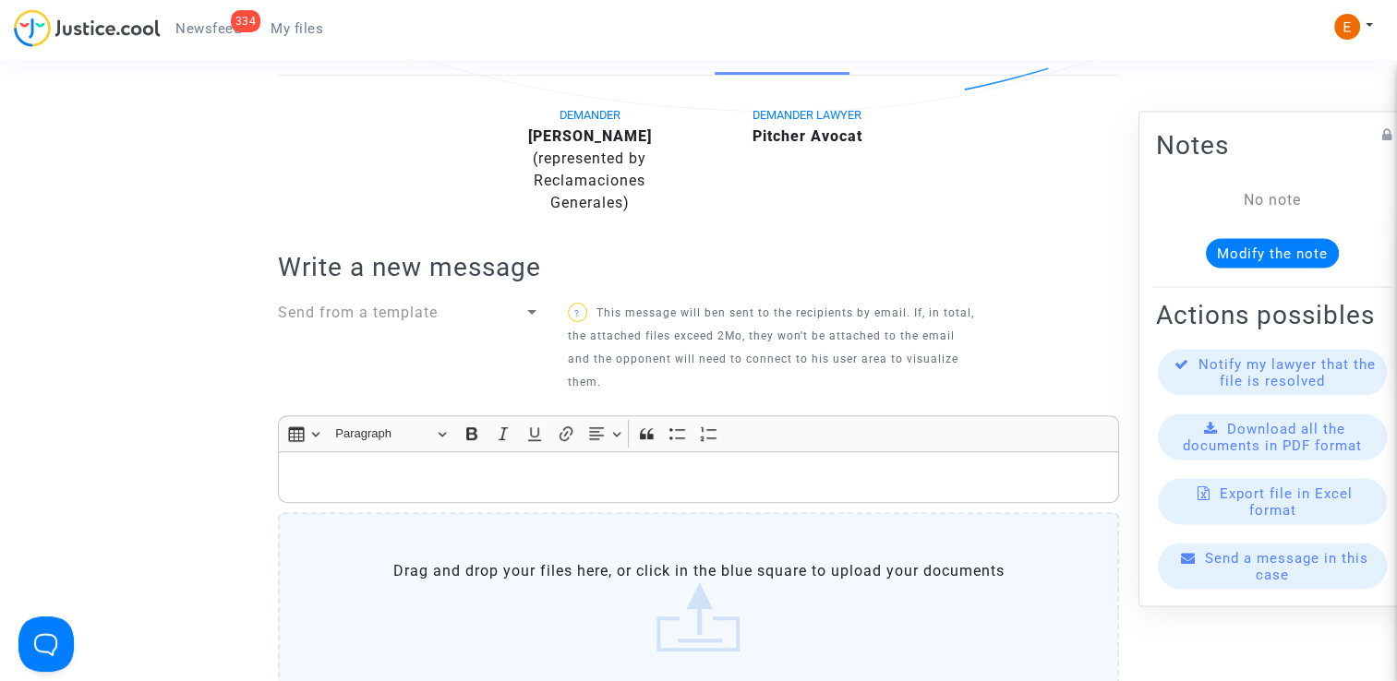
click at [511, 313] on div "Send from a template" at bounding box center [401, 313] width 246 height 22
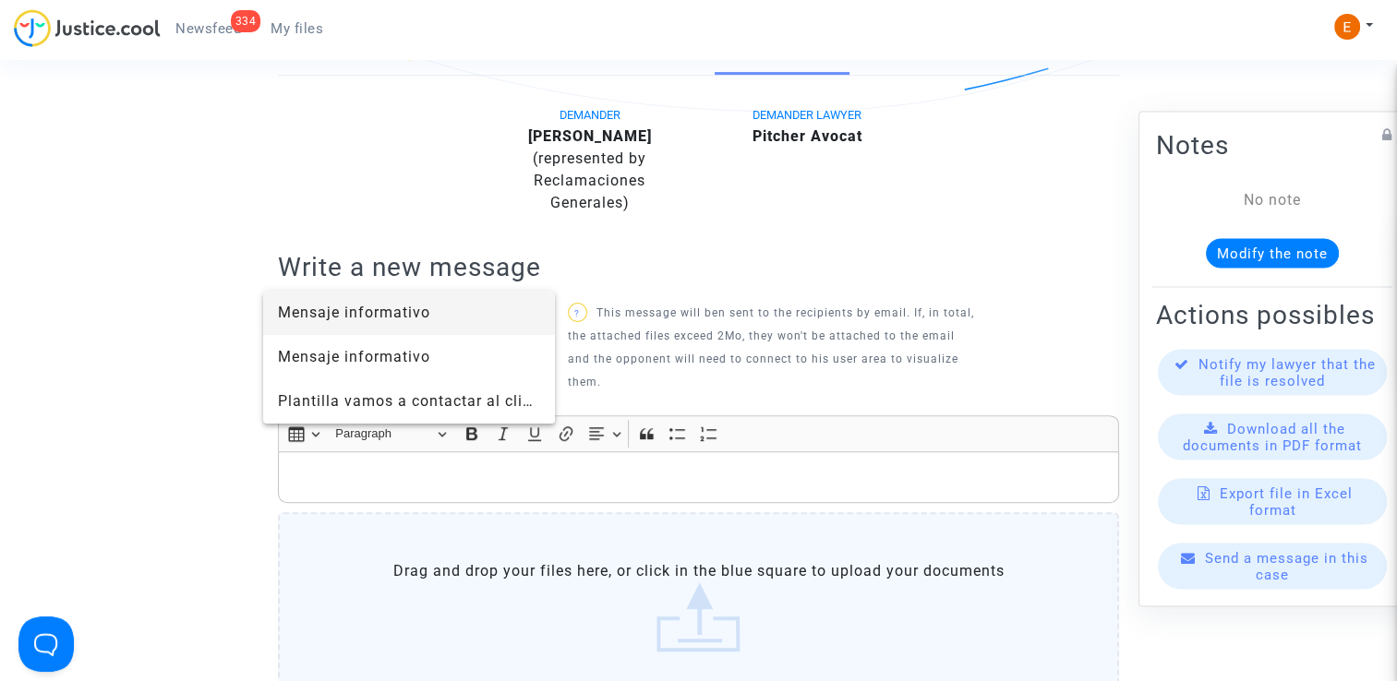
click at [436, 301] on span "Mensaje informativo" at bounding box center [409, 313] width 262 height 44
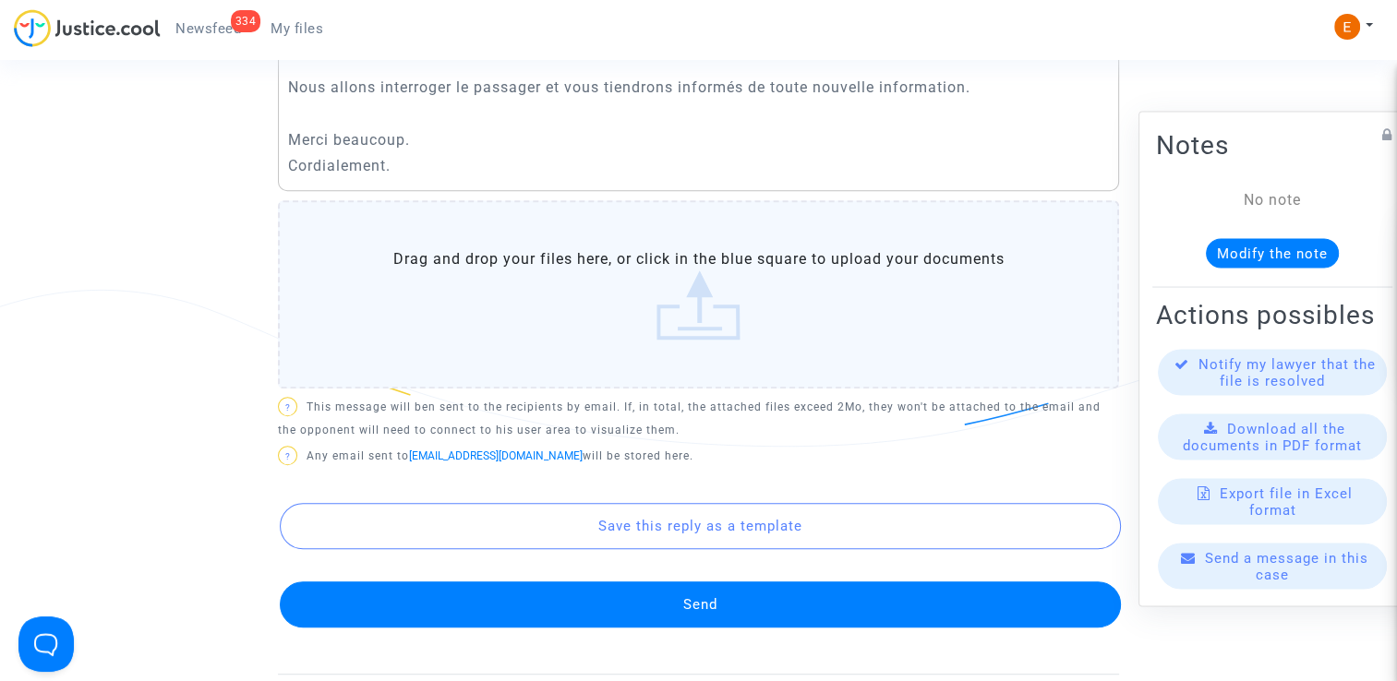
scroll to position [923, 0]
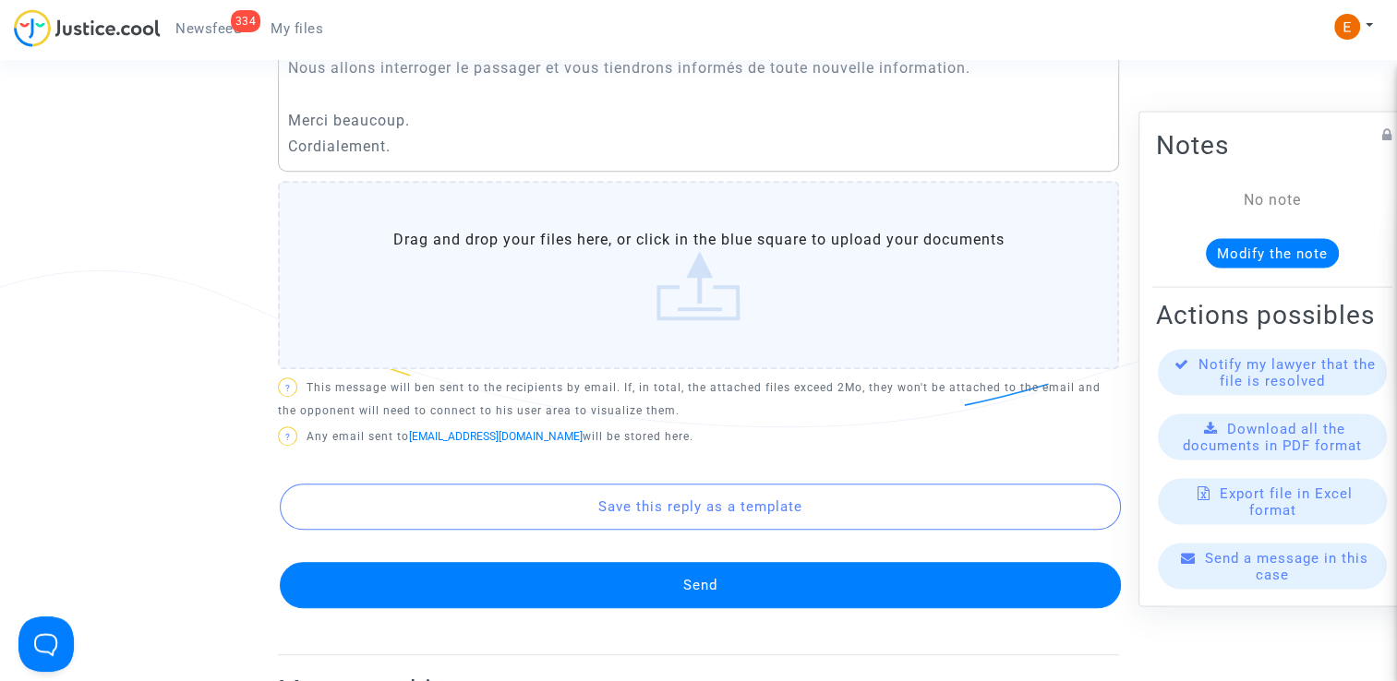
click at [738, 593] on button "Send" at bounding box center [700, 585] width 841 height 46
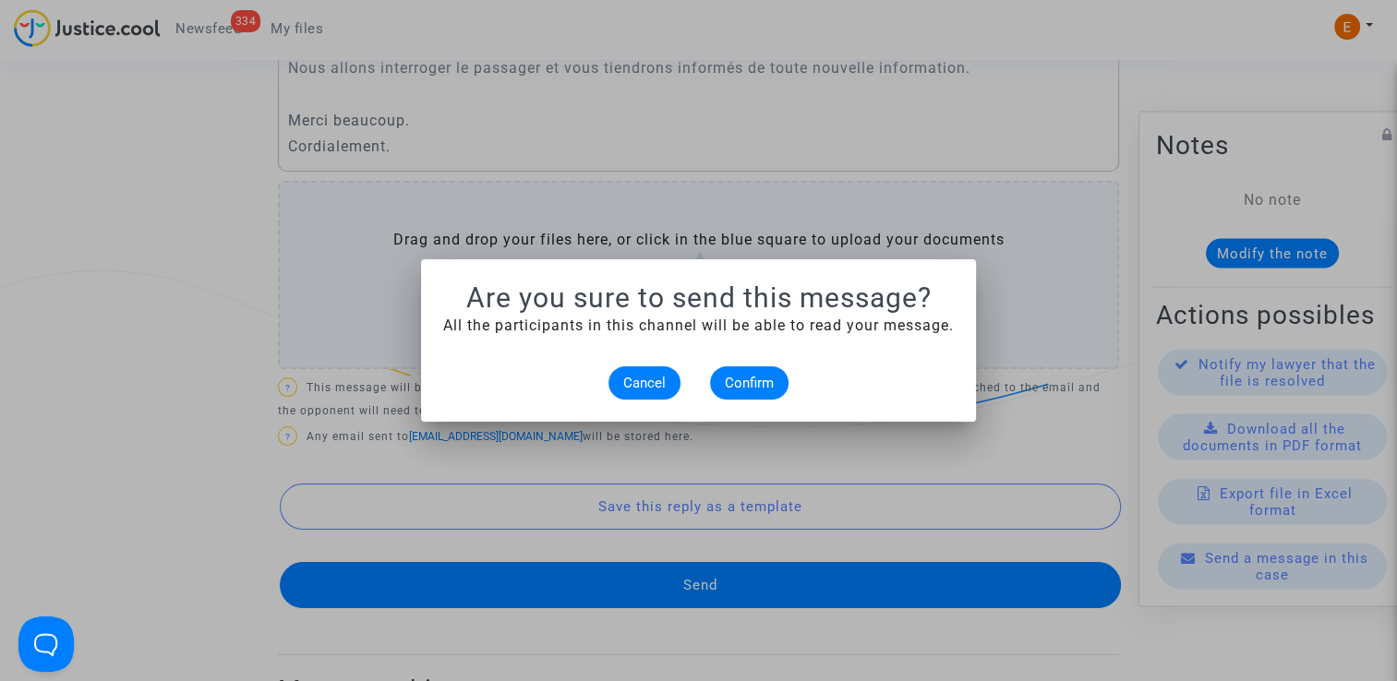
scroll to position [0, 0]
click at [779, 386] on button "Confirm" at bounding box center [749, 383] width 78 height 33
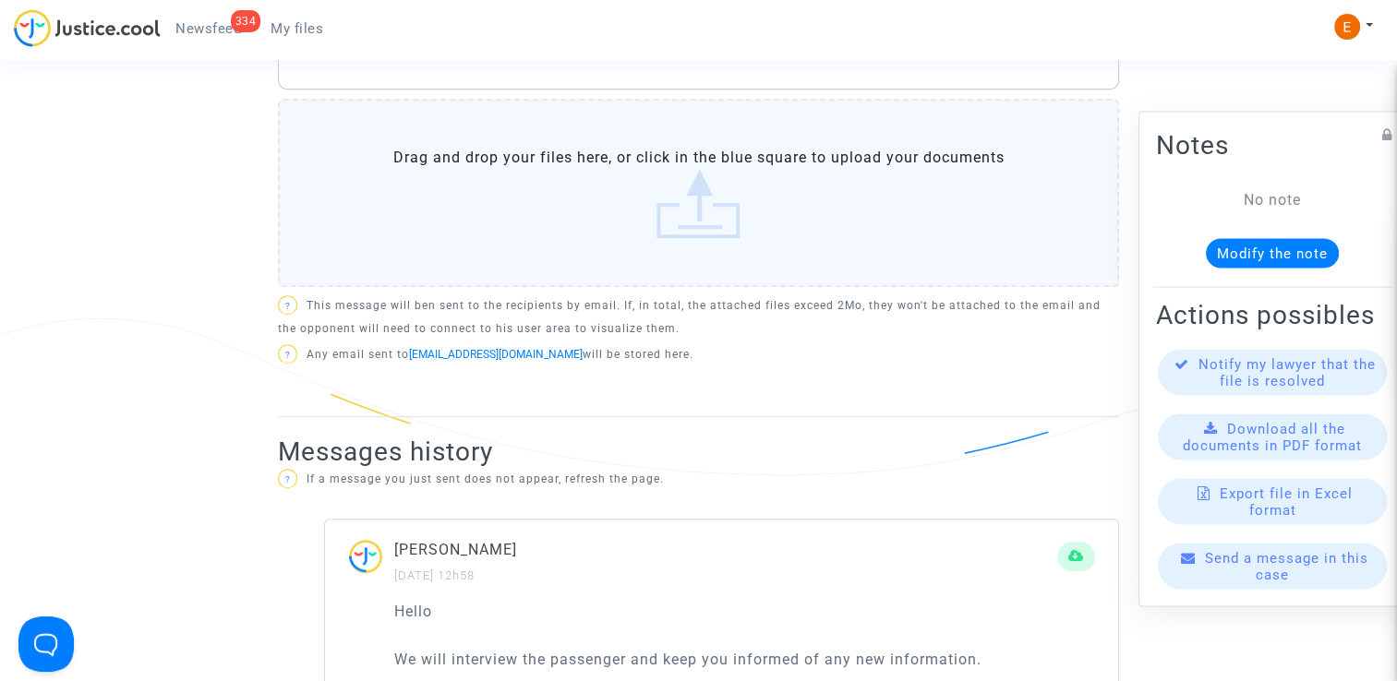
scroll to position [739, 0]
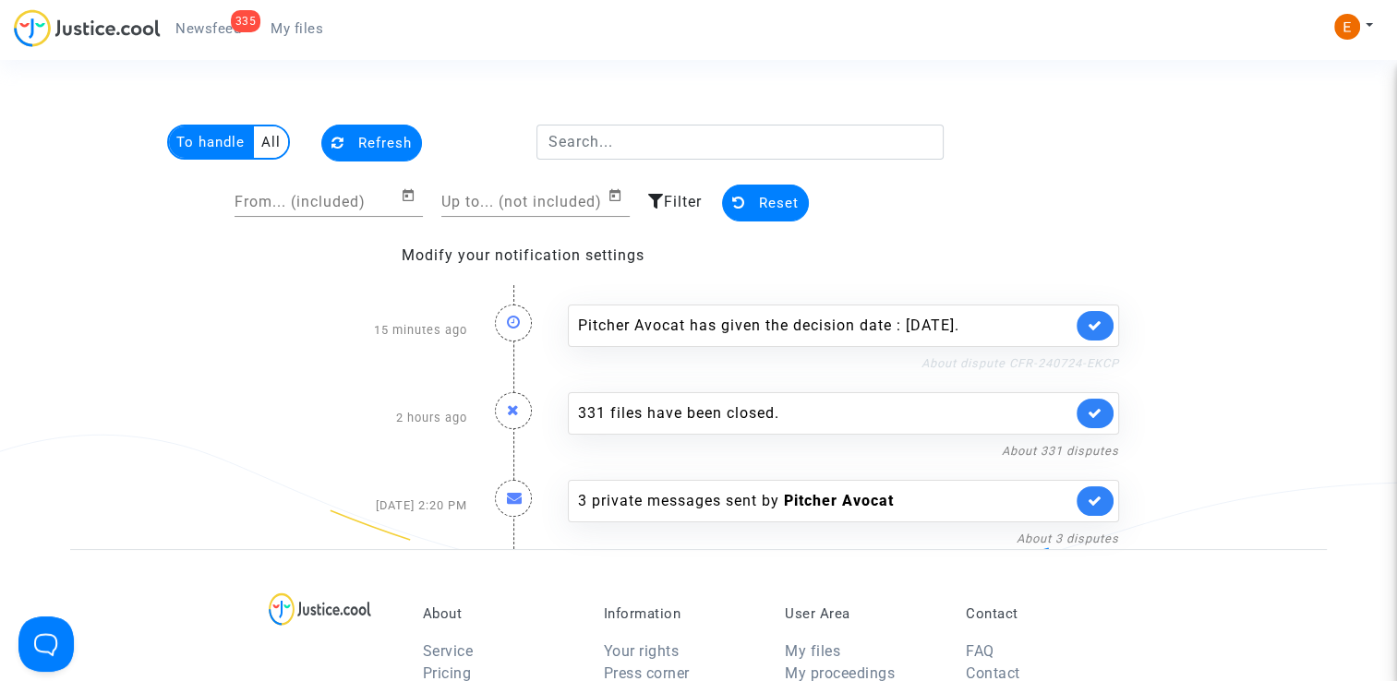
click at [1003, 363] on link "About dispute CFR-240724-EKCP" at bounding box center [1021, 363] width 198 height 14
click at [1103, 315] on link at bounding box center [1095, 326] width 37 height 30
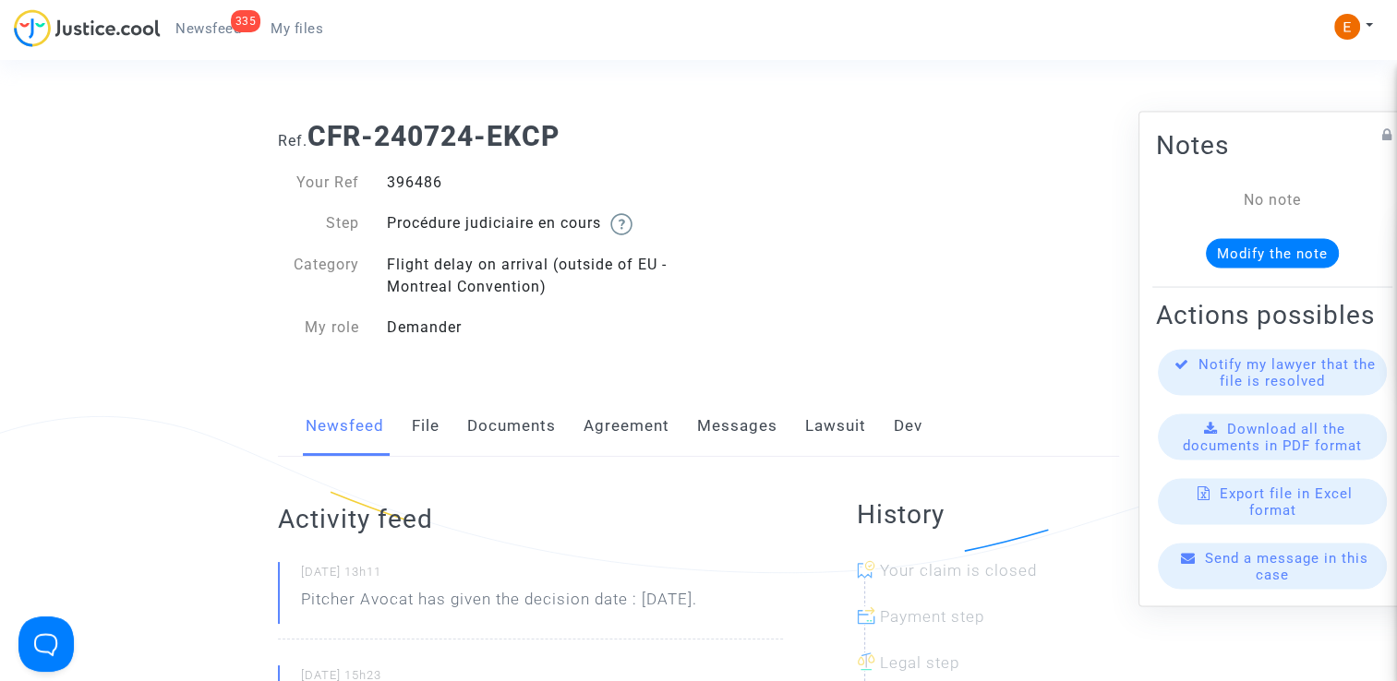
click at [415, 181] on div "396486" at bounding box center [536, 183] width 326 height 22
copy div "396486"
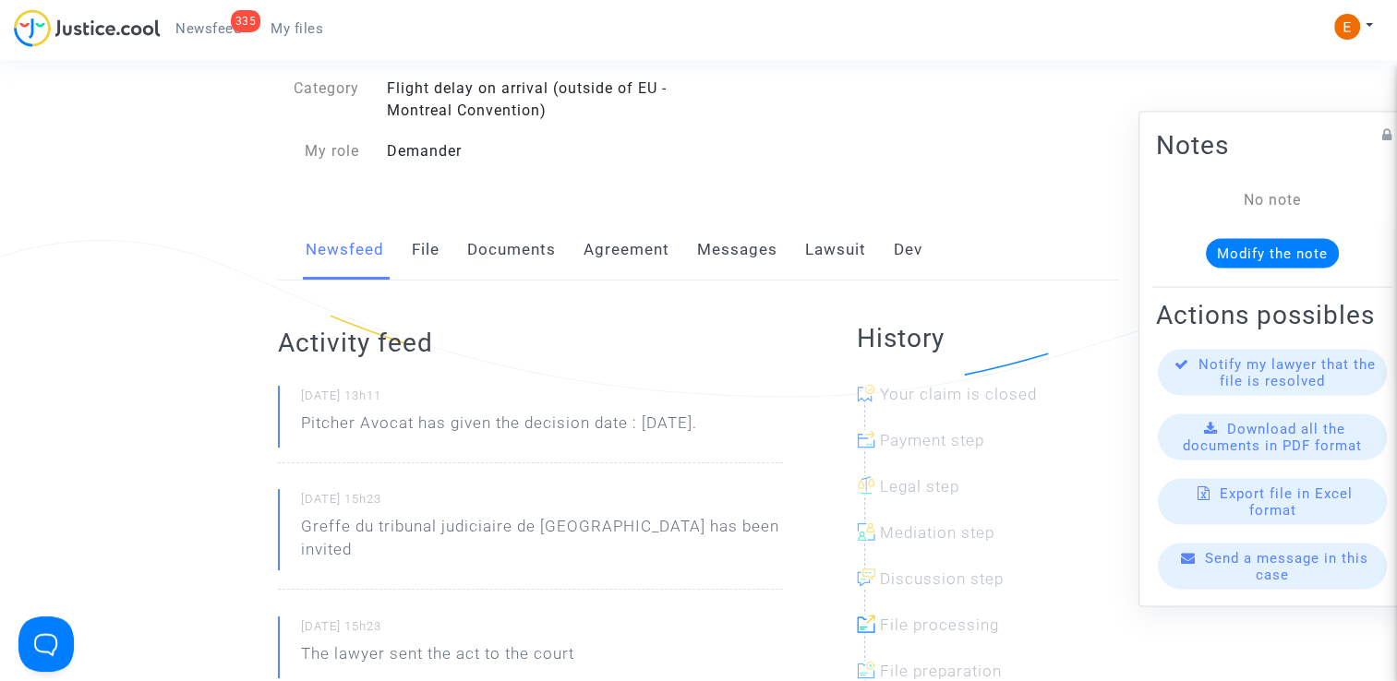
scroll to position [185, 0]
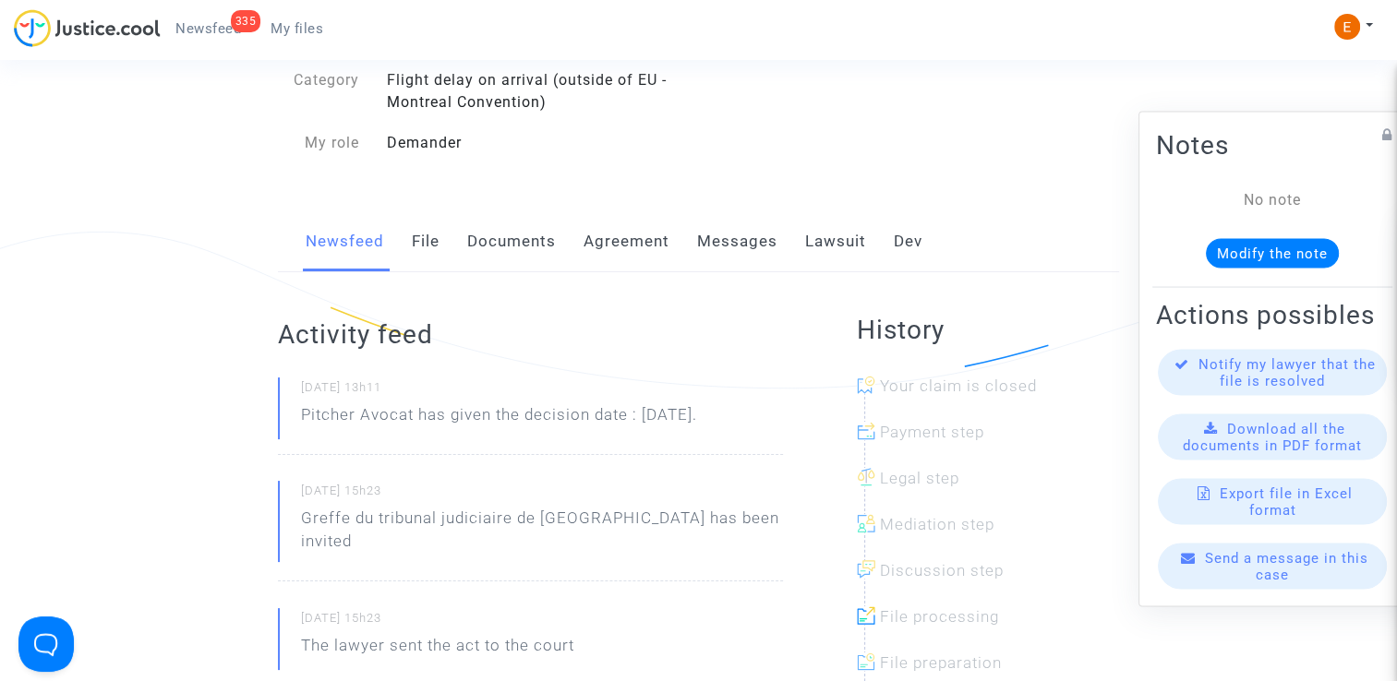
drag, startPoint x: 776, startPoint y: 420, endPoint x: 303, endPoint y: 418, distance: 472.8
click at [303, 418] on div "[DATE] 13h11 Pitcher Avocat has given the decision date : [DATE]." at bounding box center [530, 417] width 505 height 78
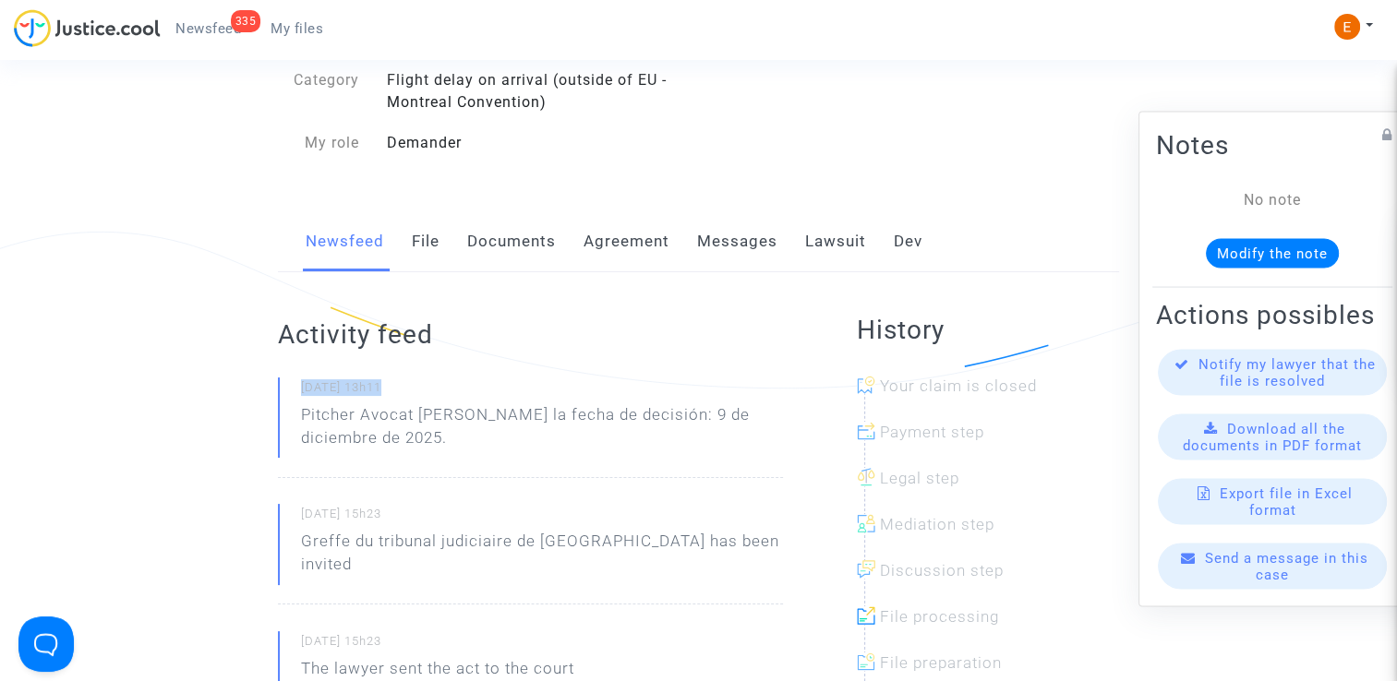
click at [429, 436] on p "Pitcher Avocat [PERSON_NAME] la fecha de decisión: 9 de diciembre de 2025." at bounding box center [542, 431] width 482 height 55
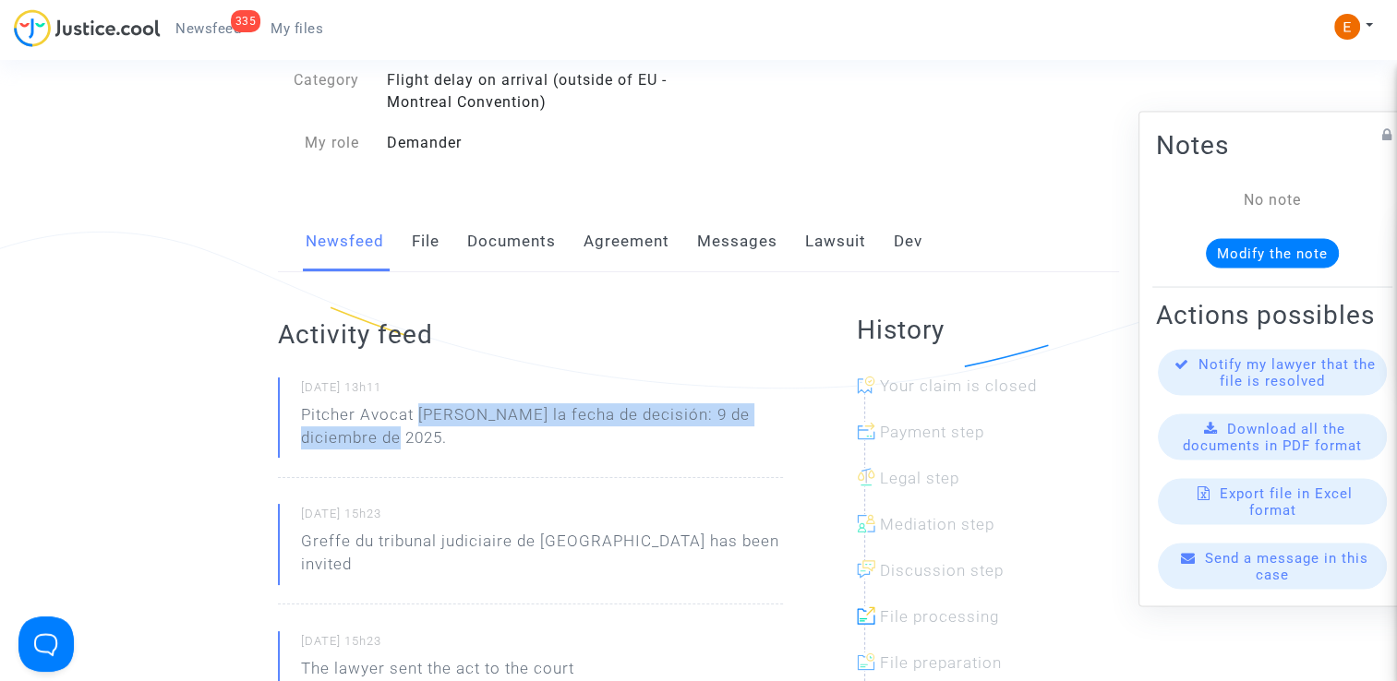
drag, startPoint x: 417, startPoint y: 416, endPoint x: 443, endPoint y: 428, distance: 28.5
click at [443, 428] on p "Pitcher Avocat [PERSON_NAME] la fecha de decisión: 9 de diciembre de 2025." at bounding box center [542, 431] width 482 height 55
drag, startPoint x: 443, startPoint y: 428, endPoint x: 432, endPoint y: 417, distance: 15.0
copy p "[PERSON_NAME] la fecha de decisión: 9 de diciembre de 2025."
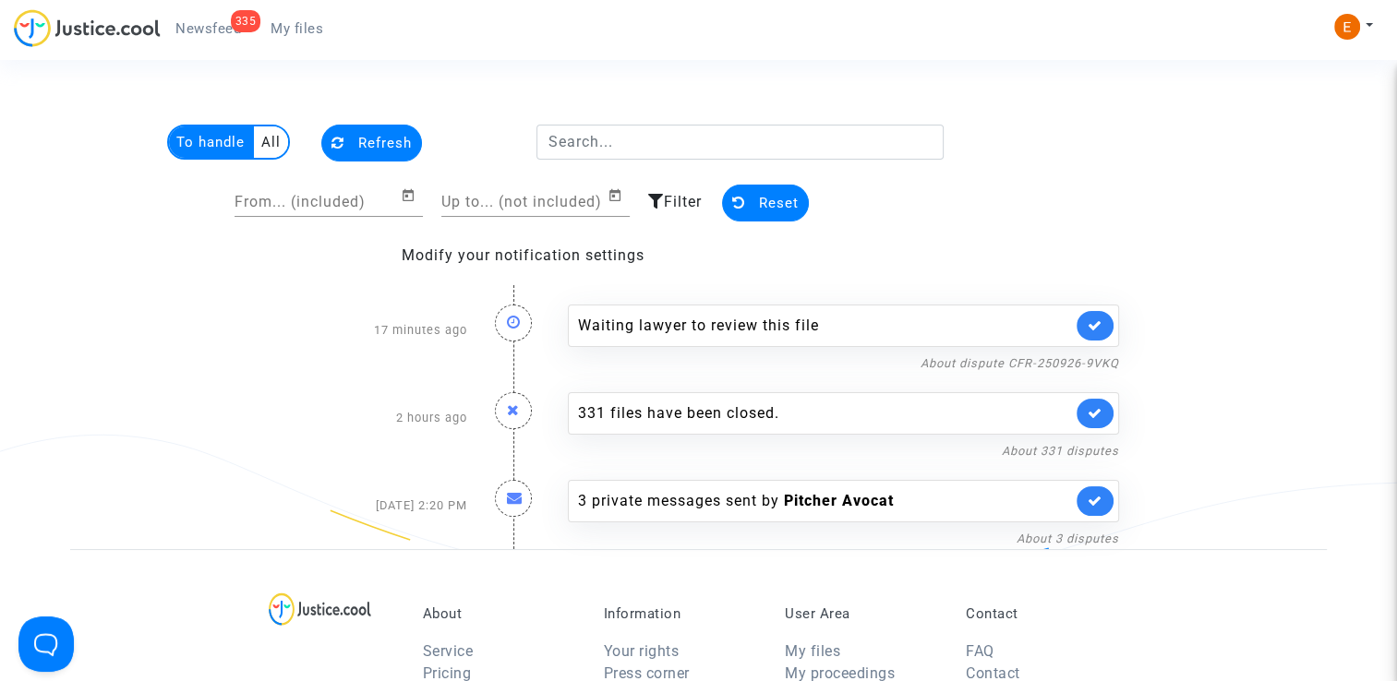
click at [1108, 316] on link at bounding box center [1095, 326] width 37 height 30
